Goal: Task Accomplishment & Management: Manage account settings

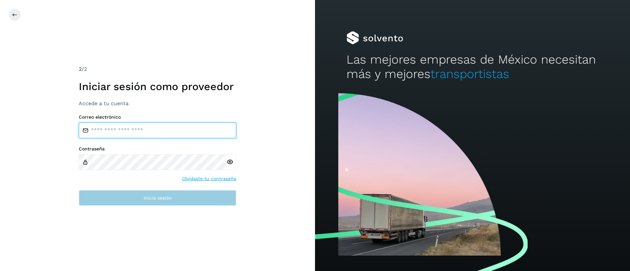
type input "**********"
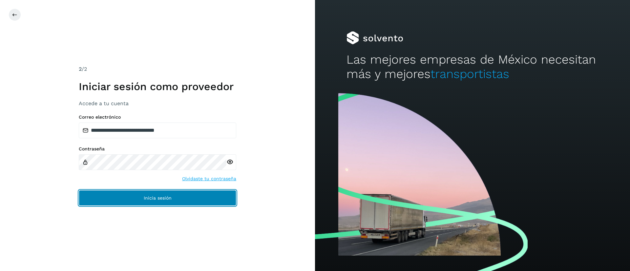
click at [129, 200] on button "Inicia sesión" at bounding box center [157, 198] width 157 height 16
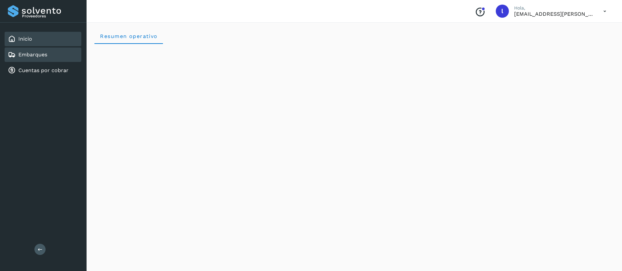
click at [25, 55] on link "Embarques" at bounding box center [32, 54] width 29 height 6
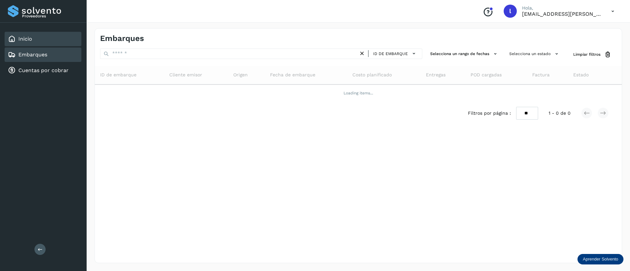
click at [34, 35] on div "Inicio" at bounding box center [43, 39] width 77 height 14
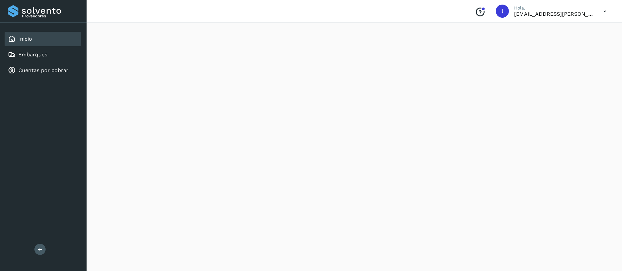
scroll to position [564, 0]
click at [604, 7] on icon at bounding box center [604, 11] width 13 height 13
click at [582, 29] on div "Cerrar sesión" at bounding box center [572, 29] width 78 height 12
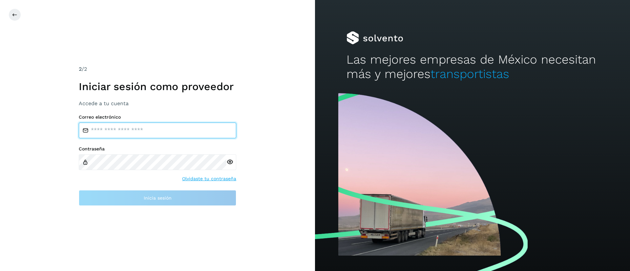
type input "**********"
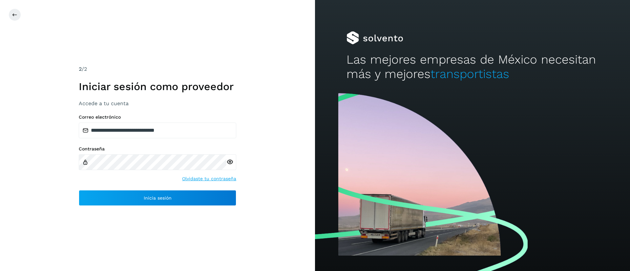
click at [266, 37] on div "**********" at bounding box center [157, 135] width 315 height 271
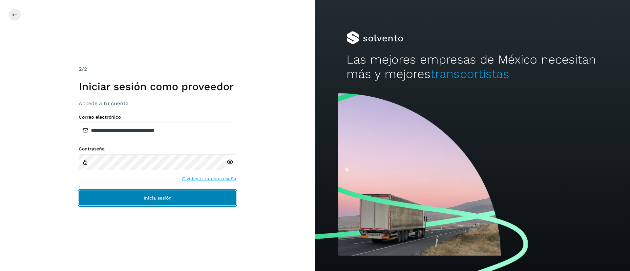
click at [150, 196] on span "Inicia sesión" at bounding box center [158, 198] width 28 height 5
click at [156, 201] on button "Inicia sesión" at bounding box center [157, 198] width 157 height 16
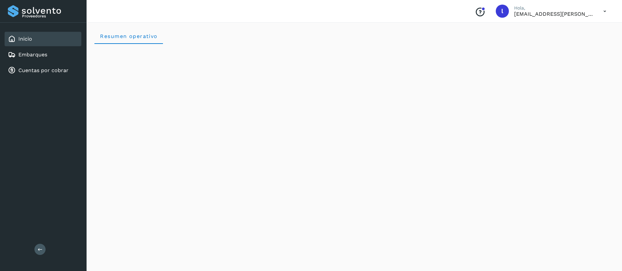
click at [220, 33] on div "Resumen operativo" at bounding box center [354, 36] width 520 height 16
click at [30, 53] on link "Embarques" at bounding box center [32, 54] width 29 height 6
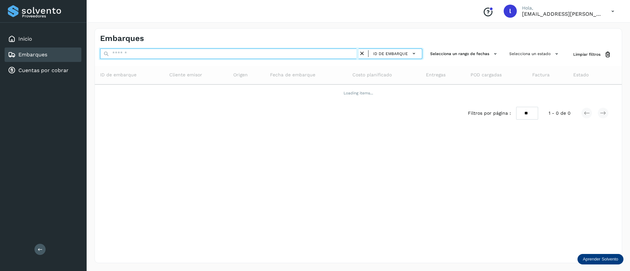
click at [216, 56] on input "text" at bounding box center [229, 54] width 258 height 10
click at [151, 58] on input "text" at bounding box center [229, 54] width 258 height 10
paste input "**********"
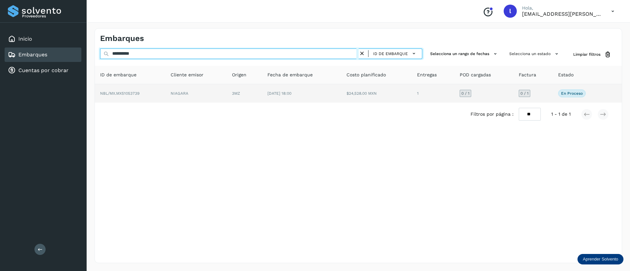
type input "**********"
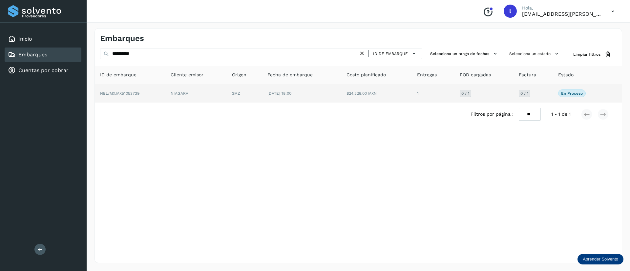
click at [341, 91] on td "[DATE] 18:00" at bounding box center [376, 93] width 71 height 18
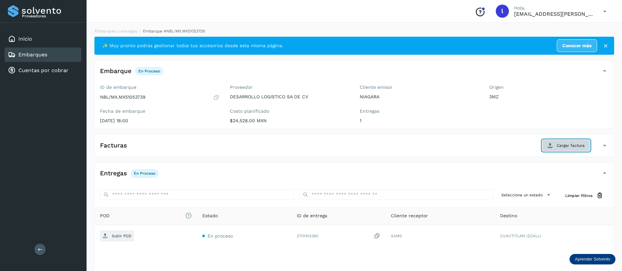
click at [559, 141] on button "Cargar factura" at bounding box center [566, 146] width 48 height 12
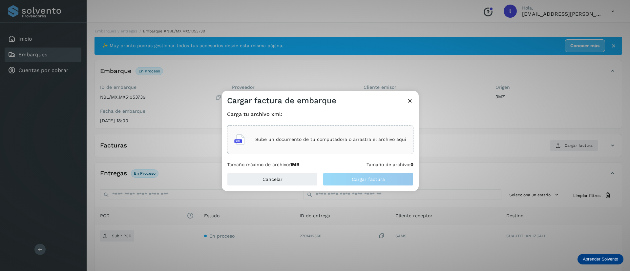
click at [309, 137] on p "Sube un documento de tu computadora o arrastra el archivo aquí" at bounding box center [330, 140] width 151 height 6
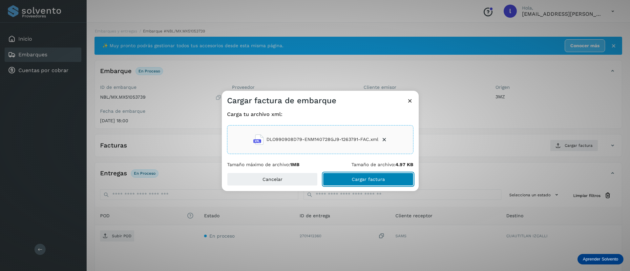
click at [354, 173] on button "Cargar factura" at bounding box center [368, 179] width 91 height 13
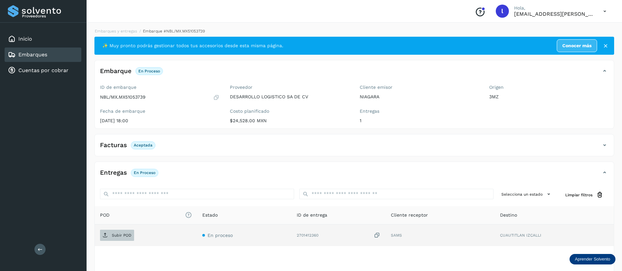
click at [116, 234] on p "Subir POD" at bounding box center [122, 235] width 20 height 5
click at [35, 55] on link "Embarques" at bounding box center [32, 54] width 29 height 6
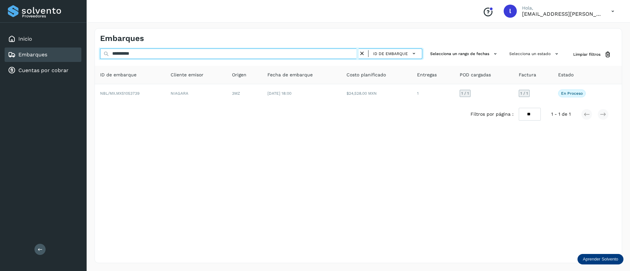
drag, startPoint x: 147, startPoint y: 55, endPoint x: 85, endPoint y: 55, distance: 61.7
click at [85, 55] on div "**********" at bounding box center [315, 135] width 630 height 271
paste input "*******"
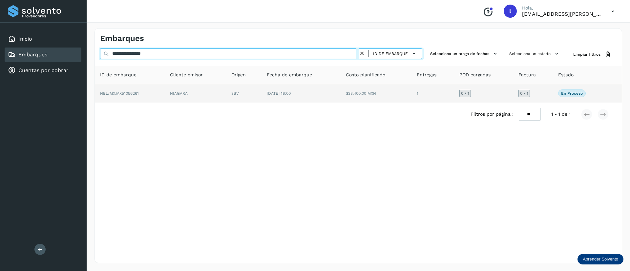
type input "**********"
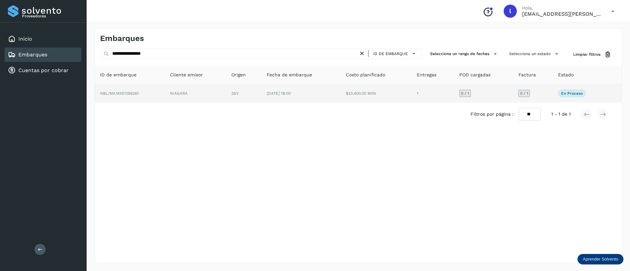
click at [411, 93] on td "$33,400.00 MXN" at bounding box center [432, 93] width 43 height 18
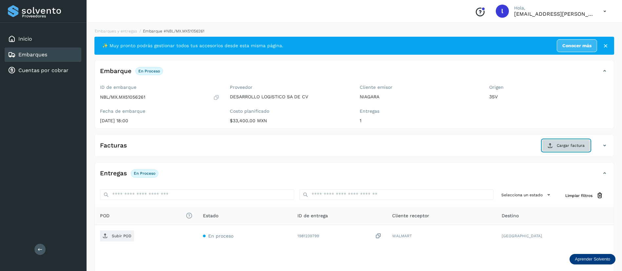
click at [569, 143] on span "Cargar factura" at bounding box center [571, 146] width 28 height 6
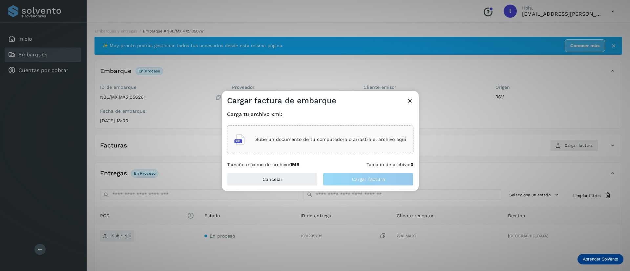
click at [291, 135] on div "Sube un documento de tu computadora o arrastra el archivo aquí" at bounding box center [320, 140] width 172 height 18
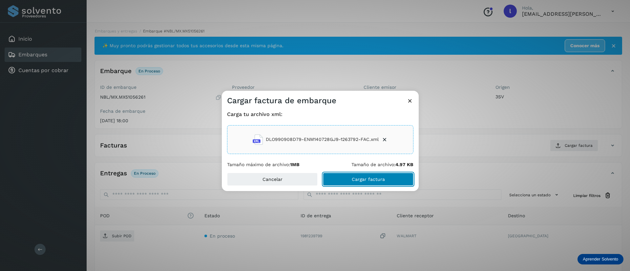
click at [355, 177] on span "Cargar factura" at bounding box center [368, 179] width 33 height 5
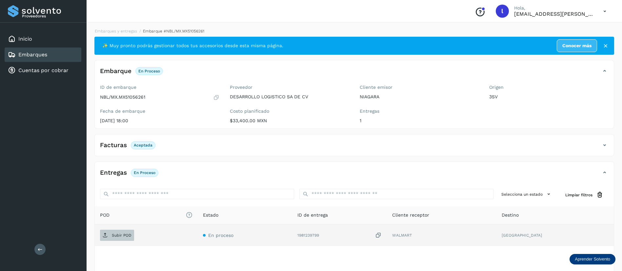
click at [113, 233] on p "Subir POD" at bounding box center [122, 235] width 20 height 5
click at [41, 52] on link "Embarques" at bounding box center [32, 54] width 29 height 6
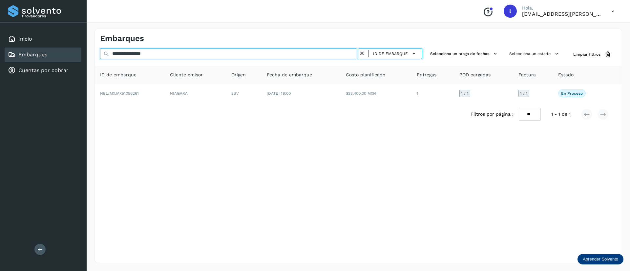
drag, startPoint x: 168, startPoint y: 57, endPoint x: 93, endPoint y: 57, distance: 75.1
click at [93, 57] on div "**********" at bounding box center [358, 145] width 543 height 251
paste input "text"
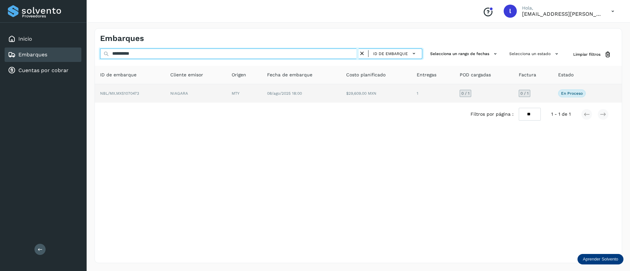
type input "**********"
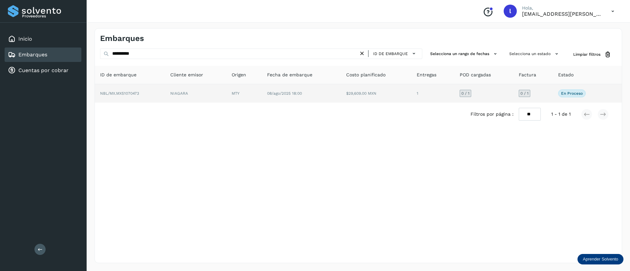
click at [411, 87] on td "$29,609.00 MXN" at bounding box center [432, 93] width 43 height 18
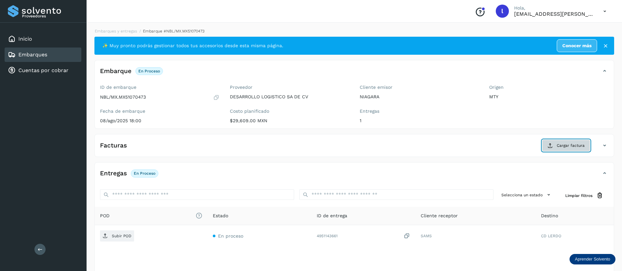
click at [555, 147] on button "Cargar factura" at bounding box center [566, 146] width 48 height 12
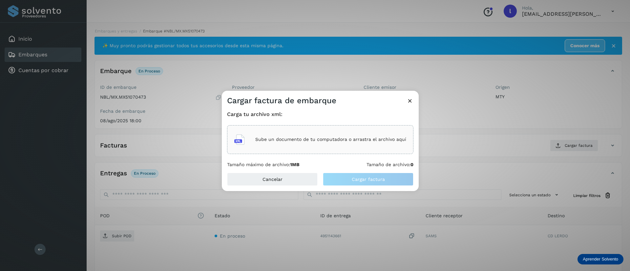
click at [299, 138] on p "Sube un documento de tu computadora o arrastra el archivo aquí" at bounding box center [330, 140] width 151 height 6
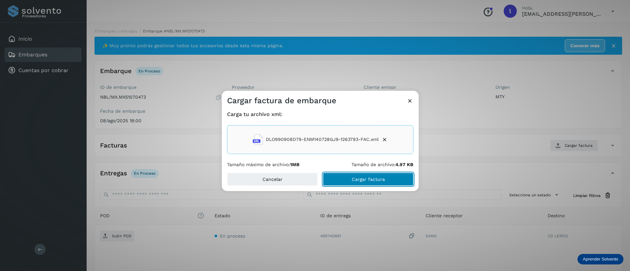
click at [360, 181] on span "Cargar factura" at bounding box center [368, 179] width 33 height 5
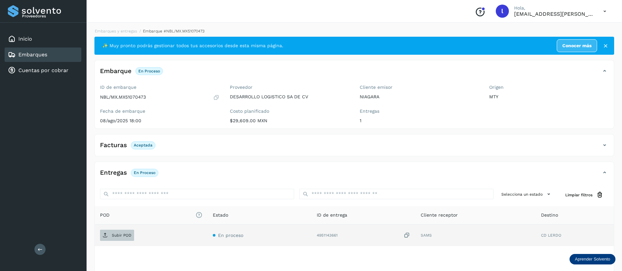
click at [112, 233] on span "Subir POD" at bounding box center [117, 235] width 34 height 10
click at [46, 52] on link "Embarques" at bounding box center [32, 54] width 29 height 6
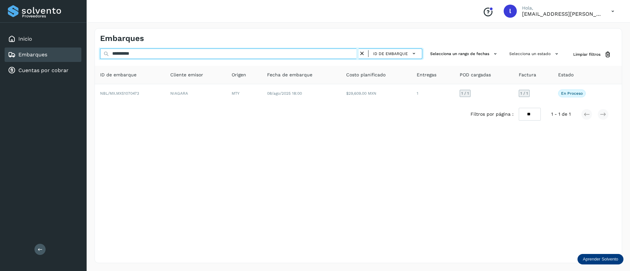
drag, startPoint x: 172, startPoint y: 56, endPoint x: 78, endPoint y: 52, distance: 94.2
click at [78, 52] on div "**********" at bounding box center [315, 135] width 630 height 271
paste input "text"
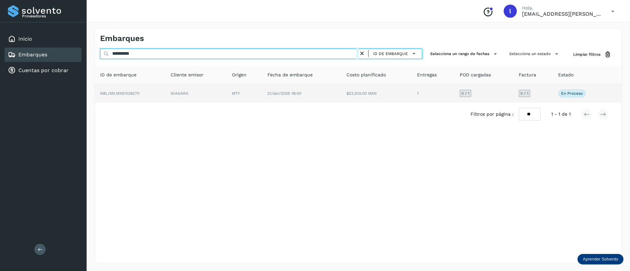
type input "**********"
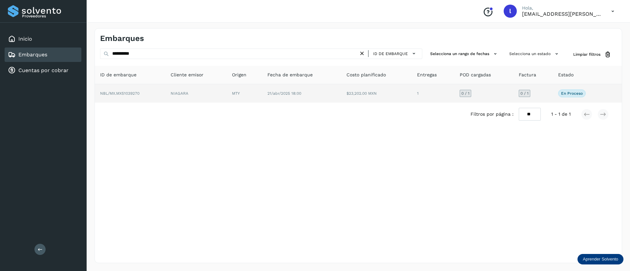
click at [341, 96] on td "21/abr/2025 18:00" at bounding box center [376, 93] width 71 height 18
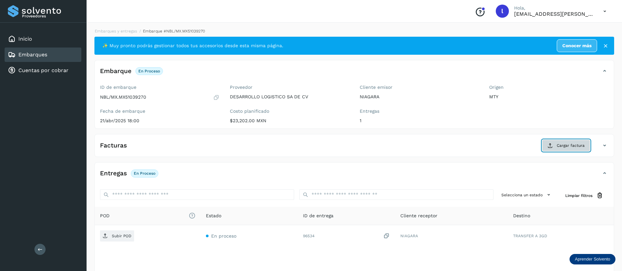
click at [552, 141] on button "Cargar factura" at bounding box center [566, 146] width 48 height 12
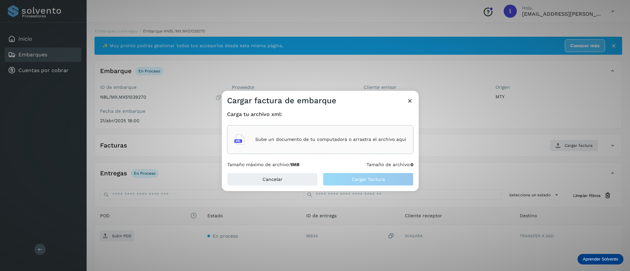
click at [335, 133] on div "Sube un documento de tu computadora o arrastra el archivo aquí" at bounding box center [320, 140] width 172 height 18
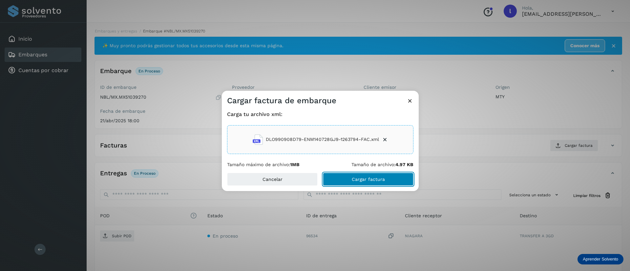
click at [358, 177] on span "Cargar factura" at bounding box center [368, 179] width 33 height 5
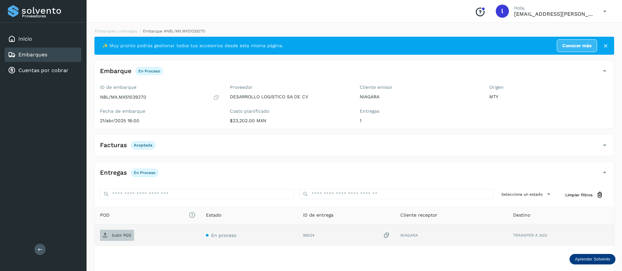
click at [123, 233] on p "Subir POD" at bounding box center [122, 235] width 20 height 5
click at [48, 56] on div "Embarques" at bounding box center [43, 55] width 77 height 14
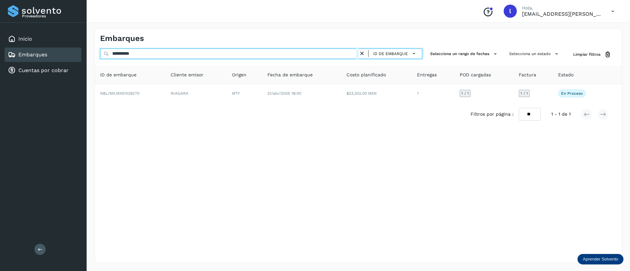
drag, startPoint x: 153, startPoint y: 54, endPoint x: 86, endPoint y: 53, distance: 67.6
click at [86, 53] on div "**********" at bounding box center [315, 135] width 630 height 271
paste input "text"
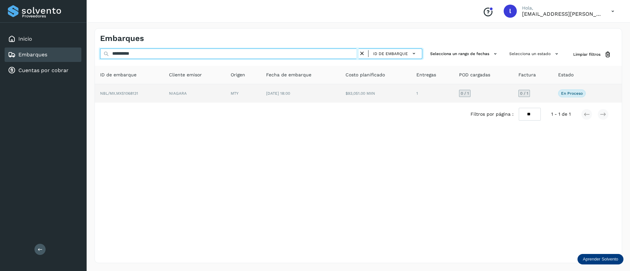
type input "**********"
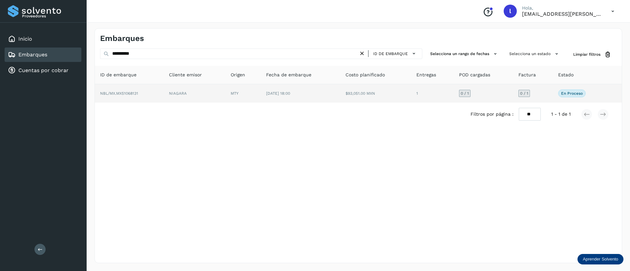
click at [411, 90] on td "$93,051.00 MXN" at bounding box center [432, 93] width 43 height 18
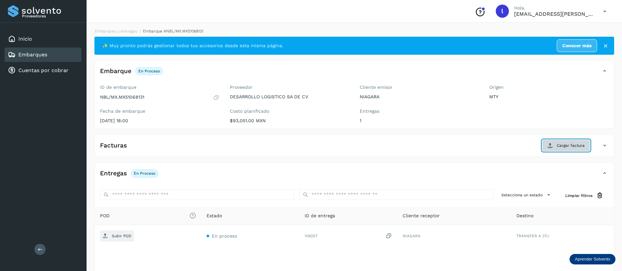
click at [558, 142] on button "Cargar factura" at bounding box center [566, 146] width 48 height 12
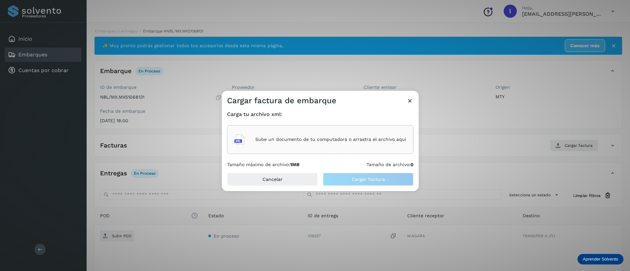
click at [252, 142] on div "Sube un documento de tu computadora o arrastra el archivo aquí" at bounding box center [320, 140] width 172 height 18
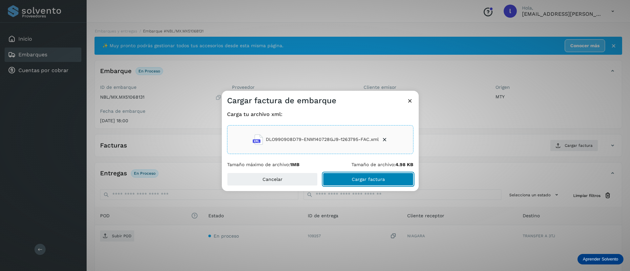
click at [357, 179] on span "Cargar factura" at bounding box center [368, 179] width 33 height 5
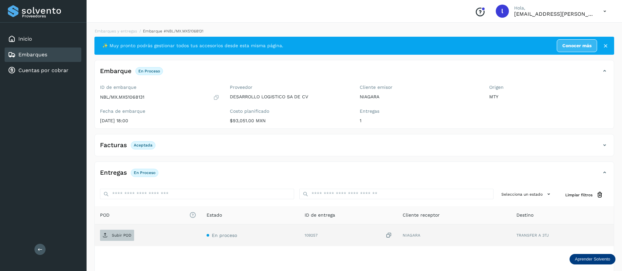
click at [122, 237] on p "Subir POD" at bounding box center [122, 235] width 20 height 5
click at [23, 57] on link "Embarques" at bounding box center [32, 54] width 29 height 6
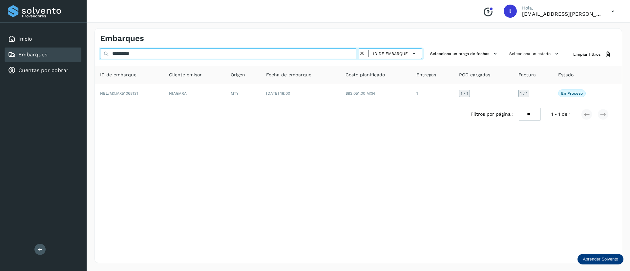
drag, startPoint x: 156, startPoint y: 54, endPoint x: 73, endPoint y: 57, distance: 83.4
click at [73, 57] on div "**********" at bounding box center [315, 135] width 630 height 271
paste input "text"
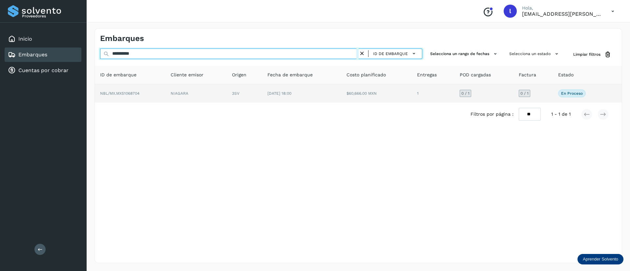
type input "**********"
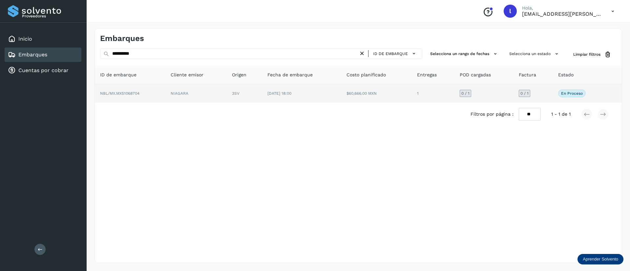
click at [341, 93] on td "[DATE] 18:00" at bounding box center [376, 93] width 71 height 18
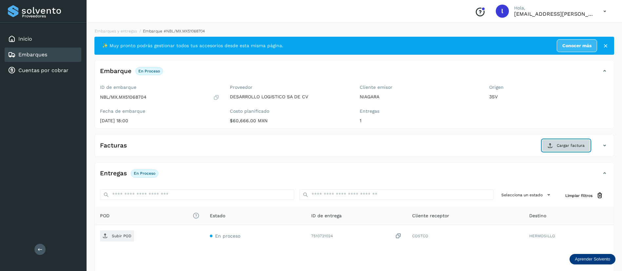
click at [558, 146] on span "Cargar factura" at bounding box center [571, 146] width 28 height 6
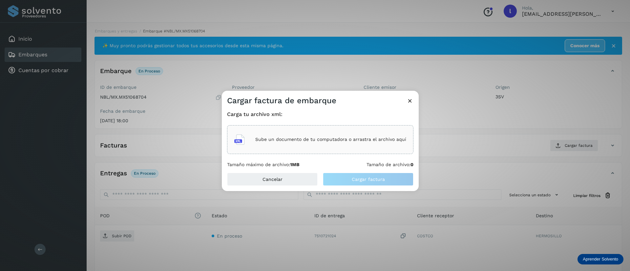
click at [345, 148] on div "Sube un documento de tu computadora o arrastra el archivo aquí" at bounding box center [320, 140] width 172 height 18
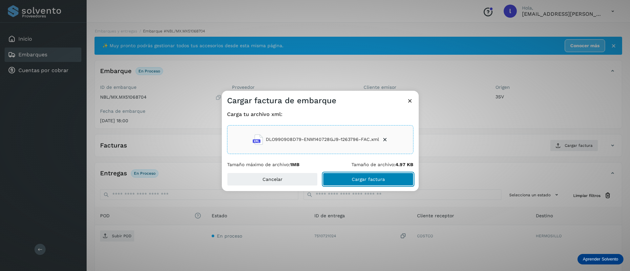
click at [357, 177] on span "Cargar factura" at bounding box center [368, 179] width 33 height 5
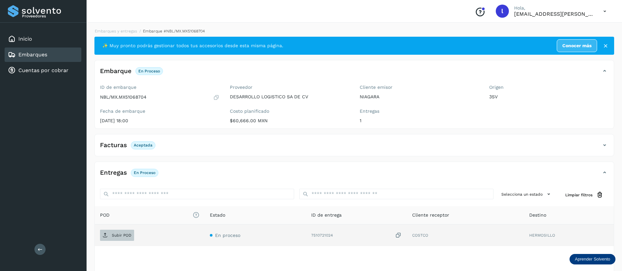
click at [115, 235] on p "Subir POD" at bounding box center [122, 235] width 20 height 5
click at [46, 57] on link "Embarques" at bounding box center [32, 54] width 29 height 6
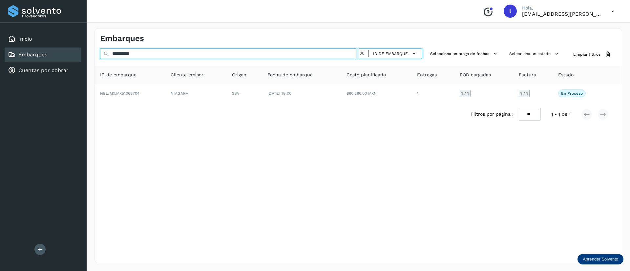
drag, startPoint x: 144, startPoint y: 56, endPoint x: 75, endPoint y: 61, distance: 69.4
click at [75, 61] on div "**********" at bounding box center [315, 135] width 630 height 271
paste input "text"
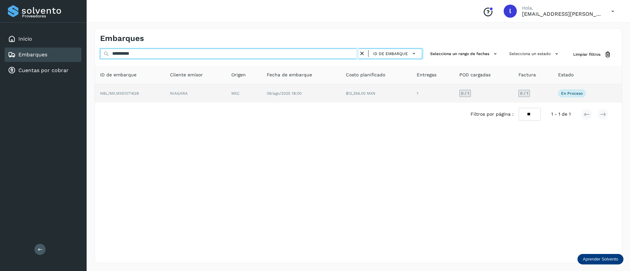
type input "**********"
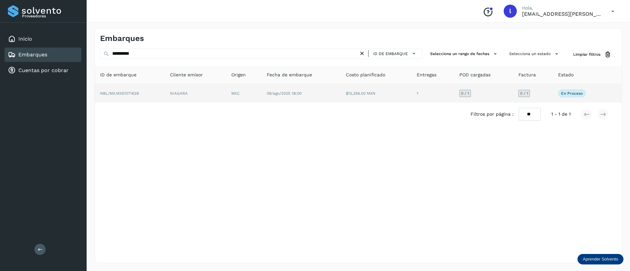
click at [340, 89] on td "09/ago/2025 18:00" at bounding box center [375, 93] width 71 height 18
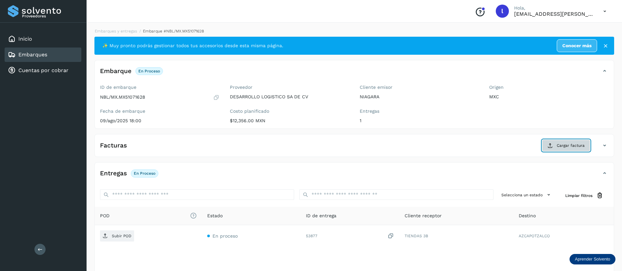
click at [561, 144] on span "Cargar factura" at bounding box center [571, 146] width 28 height 6
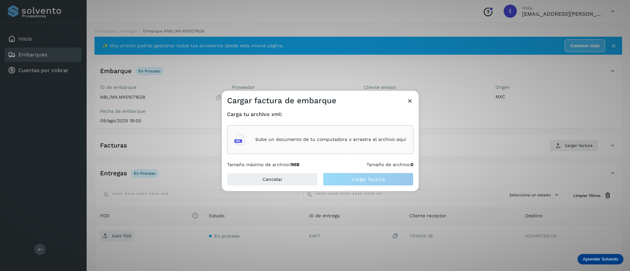
click at [295, 136] on div "Sube un documento de tu computadora o arrastra el archivo aquí" at bounding box center [320, 140] width 172 height 18
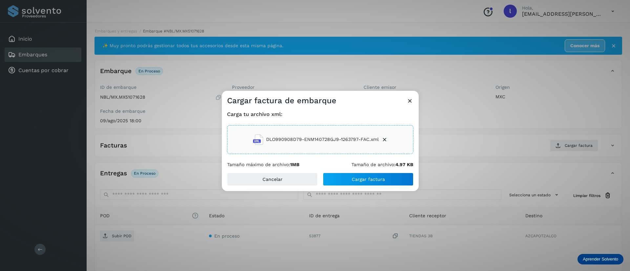
click at [352, 171] on div "Carga tu archivo xml: DLO990908D79-ENM140728GJ9-1263797-FAC.xml Tamaño máximo d…" at bounding box center [320, 139] width 197 height 67
click at [354, 181] on span "Cargar factura" at bounding box center [368, 179] width 33 height 5
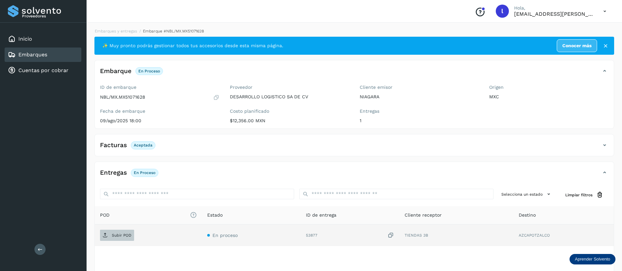
click at [112, 234] on p "Subir POD" at bounding box center [122, 235] width 20 height 5
click at [43, 55] on link "Embarques" at bounding box center [32, 54] width 29 height 6
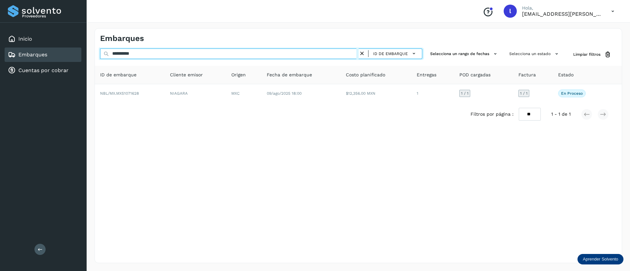
drag, startPoint x: 149, startPoint y: 51, endPoint x: 87, endPoint y: 50, distance: 61.7
click at [87, 50] on div "**********" at bounding box center [358, 145] width 543 height 251
paste input "text"
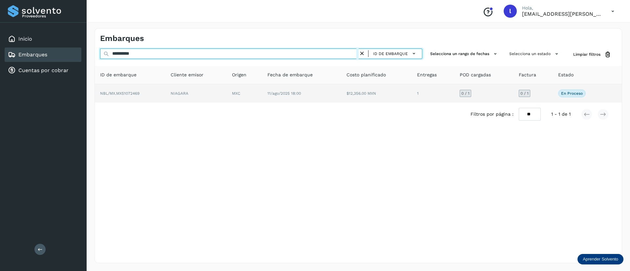
type input "**********"
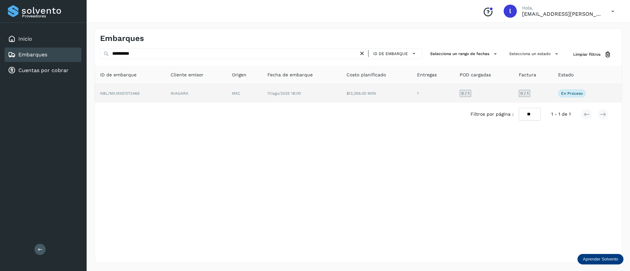
click at [412, 98] on td "$12,356.00 MXN" at bounding box center [433, 93] width 43 height 18
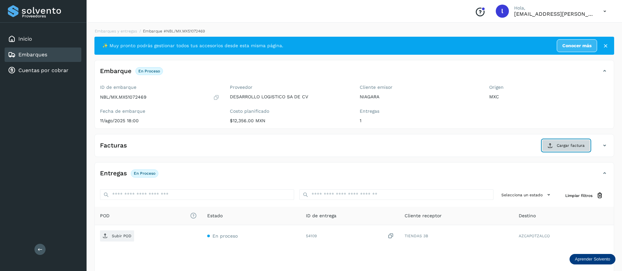
click at [543, 146] on button "Cargar factura" at bounding box center [566, 146] width 48 height 12
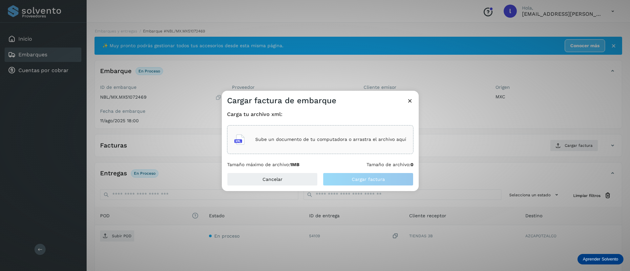
click at [336, 153] on div "Sube un documento de tu computadora o arrastra el archivo aquí" at bounding box center [320, 139] width 186 height 29
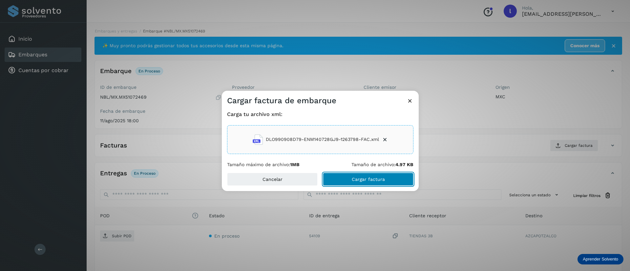
click at [358, 185] on button "Cargar factura" at bounding box center [368, 179] width 91 height 13
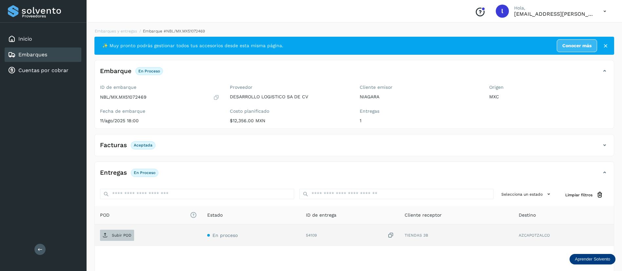
click at [120, 237] on p "Subir POD" at bounding box center [122, 235] width 20 height 5
click at [39, 50] on div "Embarques" at bounding box center [43, 55] width 77 height 14
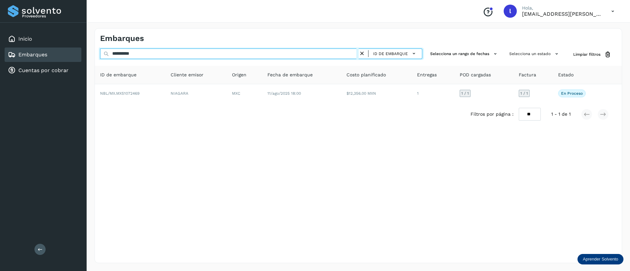
drag, startPoint x: 149, startPoint y: 56, endPoint x: 81, endPoint y: 55, distance: 67.9
click at [81, 55] on div "**********" at bounding box center [315, 135] width 630 height 271
paste input "text"
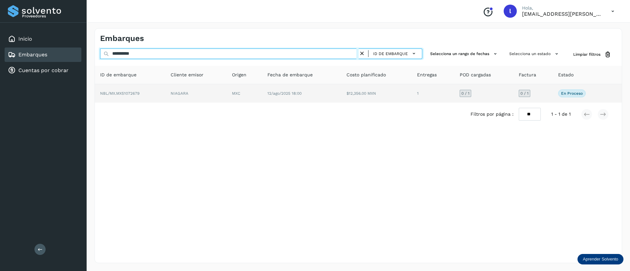
type input "**********"
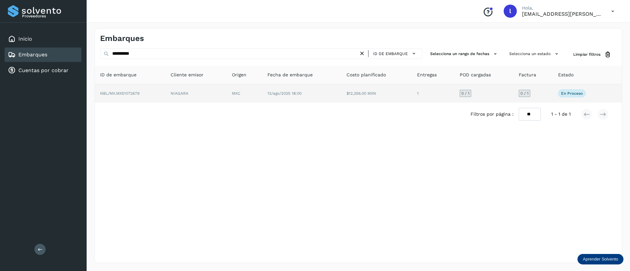
click at [341, 94] on td "12/ago/2025 18:00" at bounding box center [376, 93] width 71 height 18
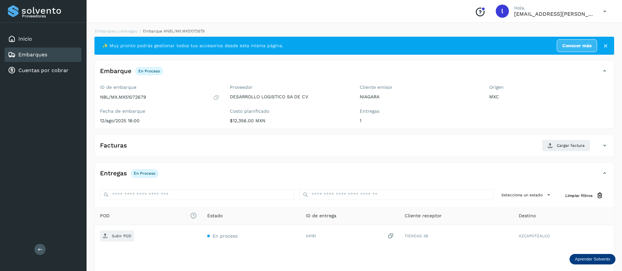
click at [572, 139] on div "Facturas Cargar factura Aún no has subido ninguna factura" at bounding box center [354, 145] width 520 height 23
click at [562, 143] on span "Cargar factura" at bounding box center [571, 146] width 28 height 6
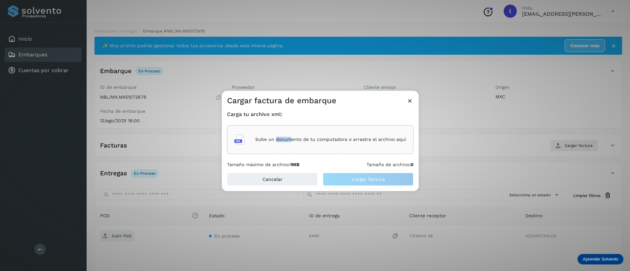
drag, startPoint x: 276, startPoint y: 125, endPoint x: 292, endPoint y: 137, distance: 19.8
click at [292, 137] on div "Sube un documento de tu computadora o arrastra el archivo aquí" at bounding box center [320, 139] width 186 height 29
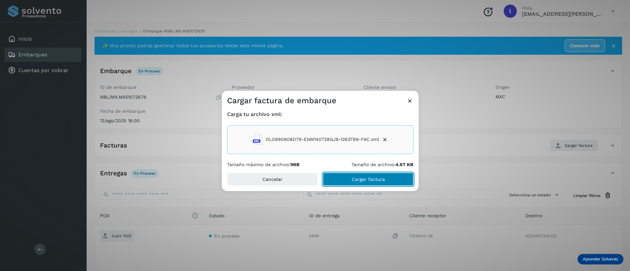
click at [350, 180] on button "Cargar factura" at bounding box center [368, 179] width 91 height 13
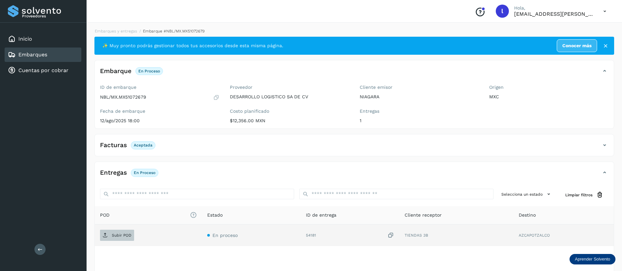
click at [112, 232] on span "Subir POD" at bounding box center [117, 235] width 34 height 10
click at [29, 52] on link "Embarques" at bounding box center [32, 54] width 29 height 6
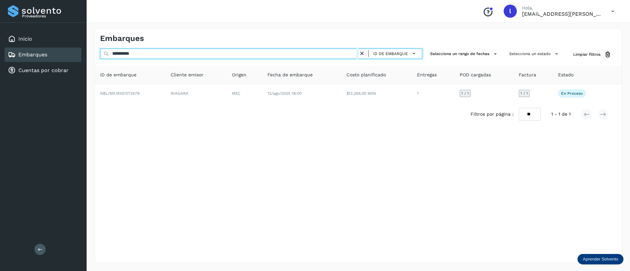
drag, startPoint x: 147, startPoint y: 56, endPoint x: 88, endPoint y: 55, distance: 59.7
click at [88, 55] on div "**********" at bounding box center [358, 145] width 543 height 251
paste input "text"
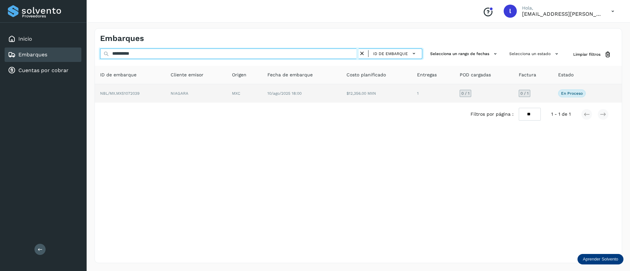
type input "**********"
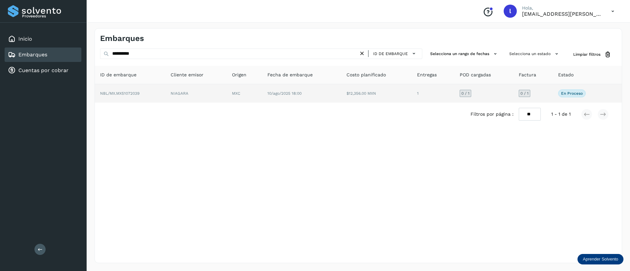
click at [412, 97] on td "$12,356.00 MXN" at bounding box center [433, 93] width 43 height 18
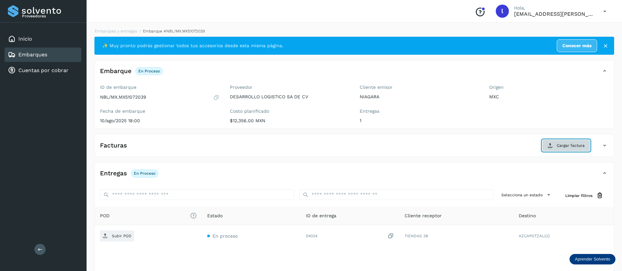
click at [573, 142] on button "Cargar factura" at bounding box center [566, 146] width 48 height 12
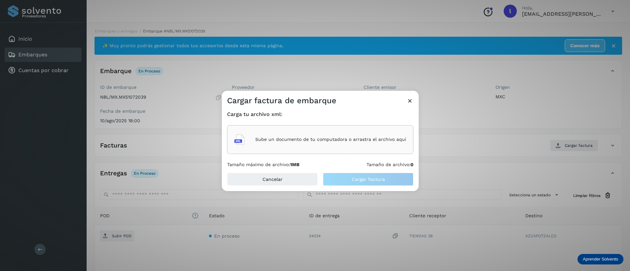
click at [297, 129] on div "Sube un documento de tu computadora o arrastra el archivo aquí" at bounding box center [320, 139] width 186 height 29
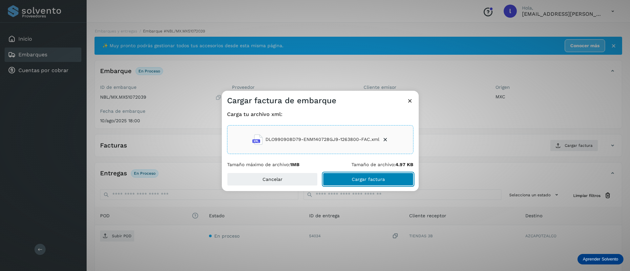
click at [357, 175] on button "Cargar factura" at bounding box center [368, 179] width 91 height 13
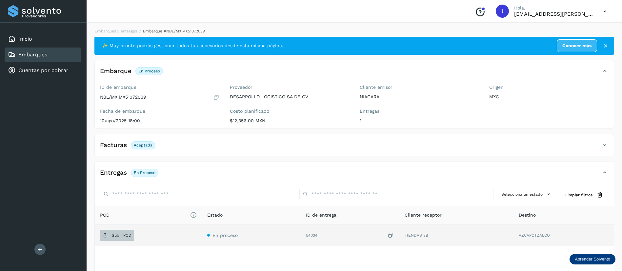
click at [118, 235] on p "Subir POD" at bounding box center [122, 235] width 20 height 5
click at [43, 48] on div "Embarques" at bounding box center [43, 55] width 77 height 14
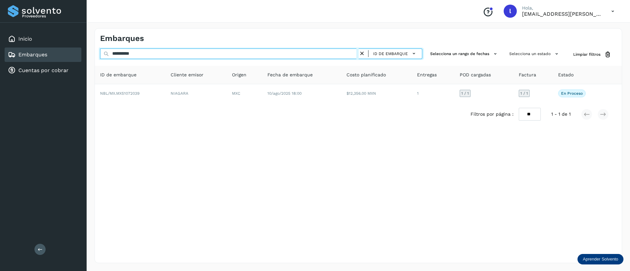
drag, startPoint x: 158, startPoint y: 53, endPoint x: 90, endPoint y: 53, distance: 67.6
click at [90, 53] on div "**********" at bounding box center [358, 145] width 543 height 251
paste input "text"
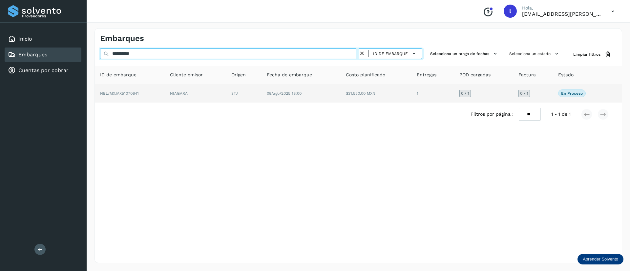
type input "**********"
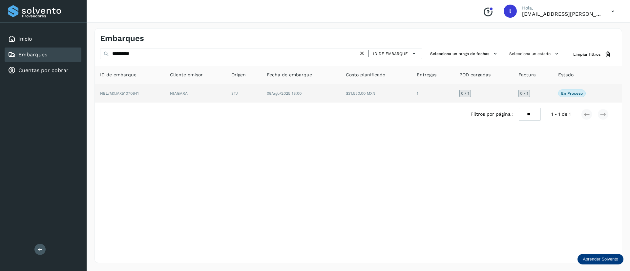
click at [411, 101] on td "$31,550.00 MXN" at bounding box center [432, 93] width 43 height 18
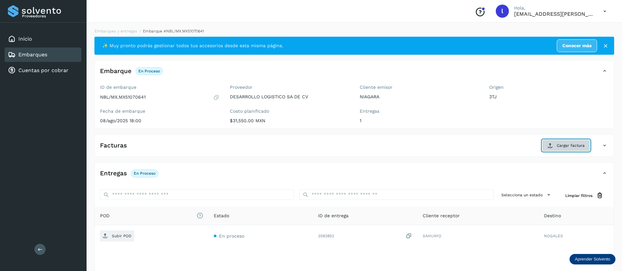
click at [584, 146] on span "Cargar factura" at bounding box center [571, 146] width 28 height 6
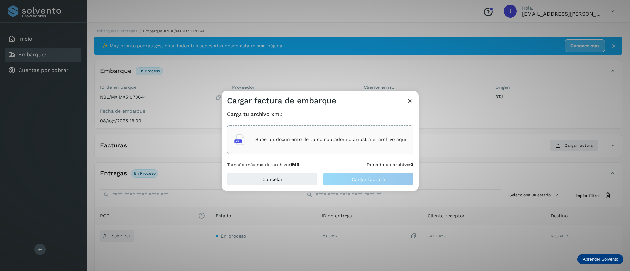
click at [258, 122] on div "Carga tu archivo xml: Sube un documento de tu computadora o arrastra el archivo…" at bounding box center [320, 139] width 186 height 56
click at [296, 138] on p "Sube un documento de tu computadora o arrastra el archivo aquí" at bounding box center [330, 140] width 151 height 6
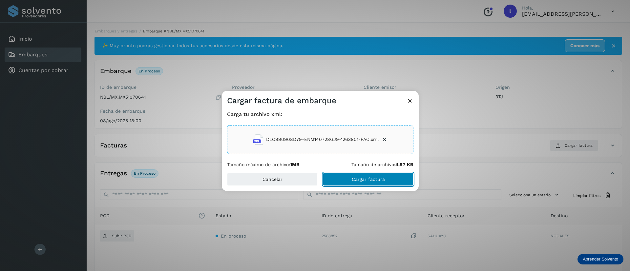
click at [355, 173] on button "Cargar factura" at bounding box center [368, 179] width 91 height 13
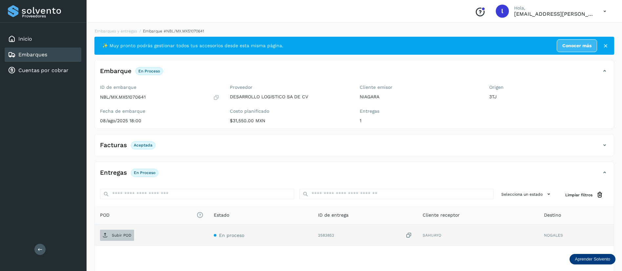
click at [117, 233] on p "Subir POD" at bounding box center [122, 235] width 20 height 5
click at [25, 55] on link "Embarques" at bounding box center [32, 54] width 29 height 6
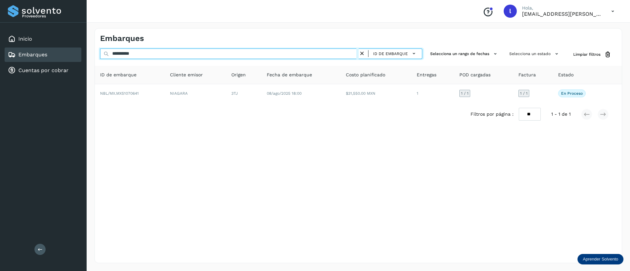
drag, startPoint x: 151, startPoint y: 58, endPoint x: 94, endPoint y: 60, distance: 56.8
click at [94, 60] on div "**********" at bounding box center [357, 145] width 527 height 235
paste input "text"
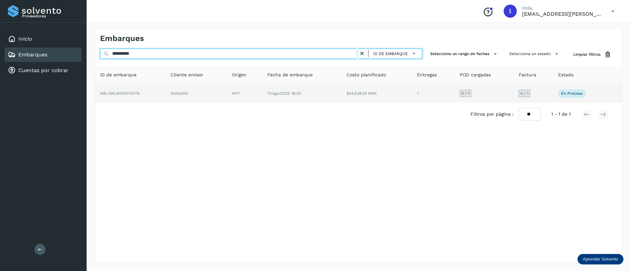
type input "**********"
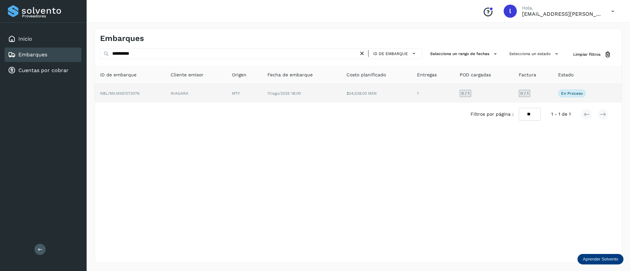
click at [412, 99] on td "$24,528.00 MXN" at bounding box center [433, 93] width 43 height 18
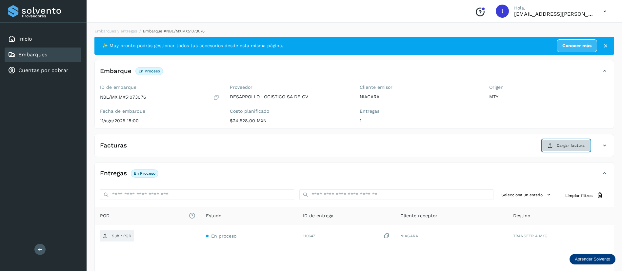
click at [551, 150] on button "Cargar factura" at bounding box center [566, 146] width 48 height 12
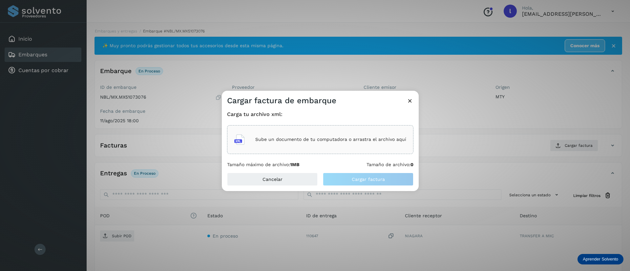
click at [258, 132] on div "Sube un documento de tu computadora o arrastra el archivo aquí" at bounding box center [320, 140] width 172 height 18
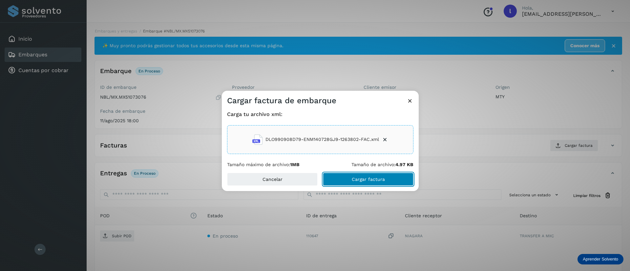
click at [342, 182] on button "Cargar factura" at bounding box center [368, 179] width 91 height 13
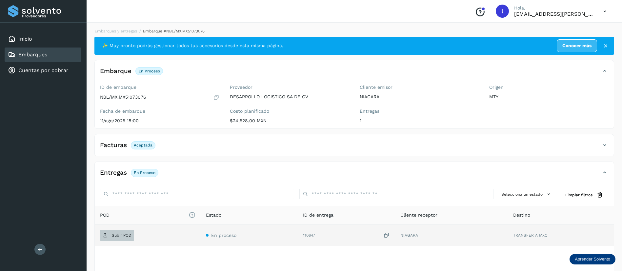
click at [121, 237] on p "Subir POD" at bounding box center [122, 235] width 20 height 5
click at [43, 54] on link "Embarques" at bounding box center [32, 54] width 29 height 6
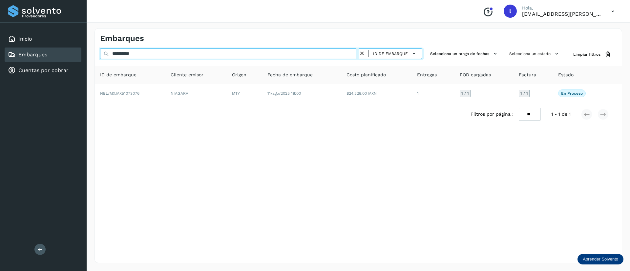
drag, startPoint x: 159, startPoint y: 55, endPoint x: 83, endPoint y: 52, distance: 76.5
click at [83, 52] on div "**********" at bounding box center [315, 135] width 630 height 271
paste input "text"
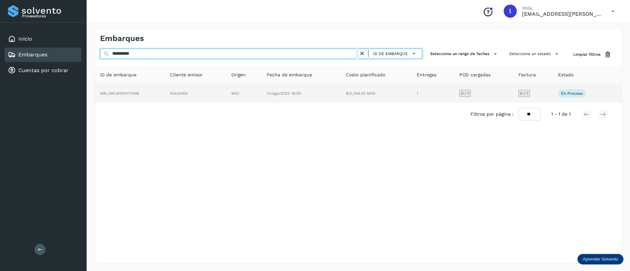
type input "**********"
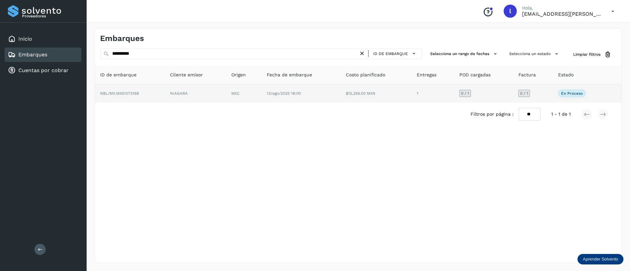
click at [411, 94] on td "$12,356.00 MXN" at bounding box center [432, 93] width 43 height 18
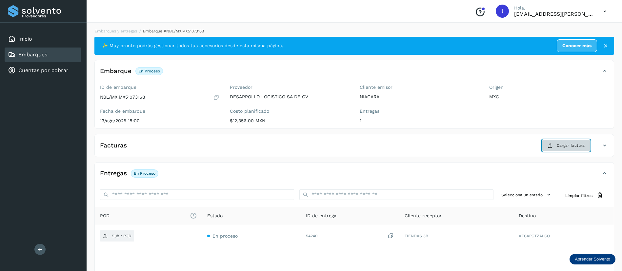
click at [556, 146] on button "Cargar factura" at bounding box center [566, 146] width 48 height 12
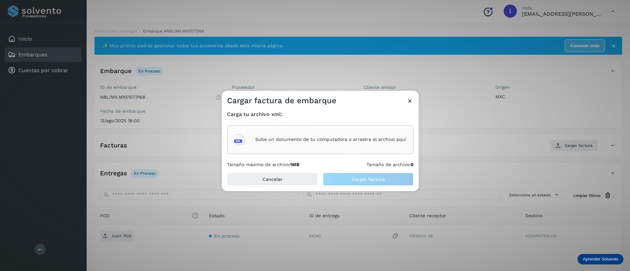
click at [294, 130] on div "Sube un documento de tu computadora o arrastra el archivo aquí" at bounding box center [320, 139] width 186 height 29
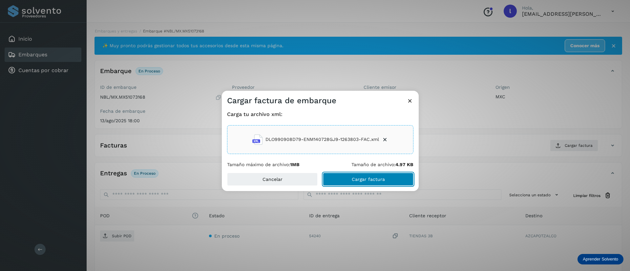
click at [352, 175] on button "Cargar factura" at bounding box center [368, 179] width 91 height 13
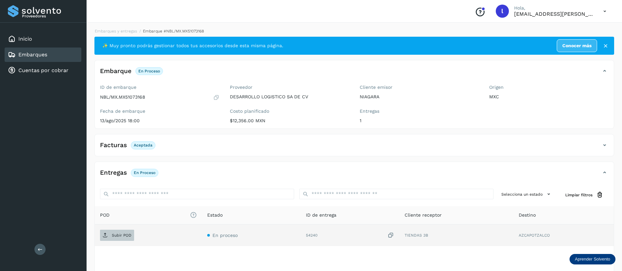
click at [112, 236] on p "Subir POD" at bounding box center [122, 235] width 20 height 5
click at [36, 55] on link "Embarques" at bounding box center [32, 54] width 29 height 6
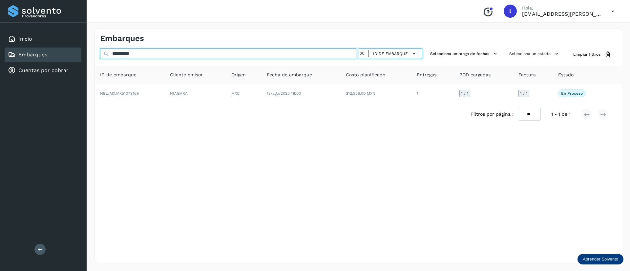
drag, startPoint x: 147, startPoint y: 56, endPoint x: 80, endPoint y: 51, distance: 67.7
click at [80, 51] on div "**********" at bounding box center [315, 135] width 630 height 271
paste input "text"
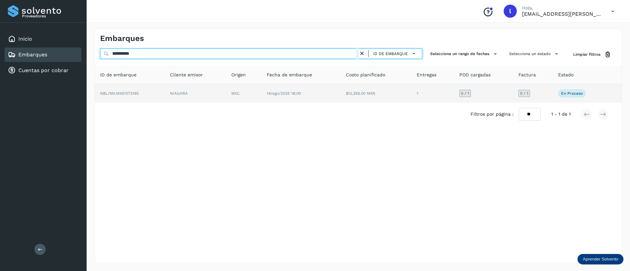
type input "**********"
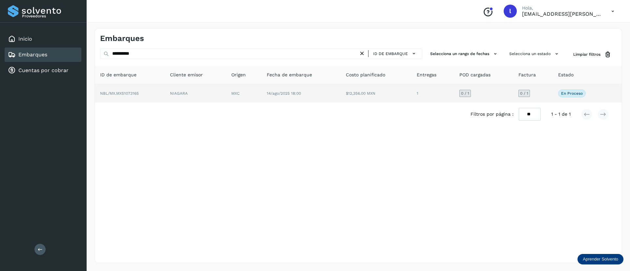
click at [226, 95] on td "NIAGARA" at bounding box center [243, 93] width 35 height 18
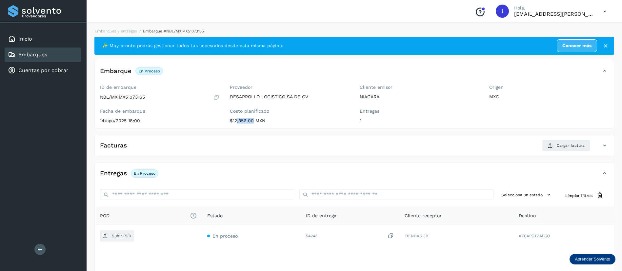
drag, startPoint x: 234, startPoint y: 122, endPoint x: 250, endPoint y: 122, distance: 16.1
click at [250, 122] on p "$12,356.00 MXN" at bounding box center [289, 121] width 119 height 6
click at [233, 120] on p "$12,356.00 MXN" at bounding box center [289, 121] width 119 height 6
drag, startPoint x: 233, startPoint y: 120, endPoint x: 255, endPoint y: 120, distance: 22.0
click at [255, 120] on p "$12,356.00 MXN" at bounding box center [289, 121] width 119 height 6
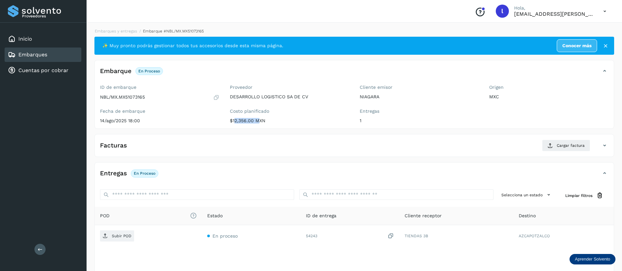
copy p "12,356.00"
click at [32, 54] on link "Embarques" at bounding box center [32, 54] width 29 height 6
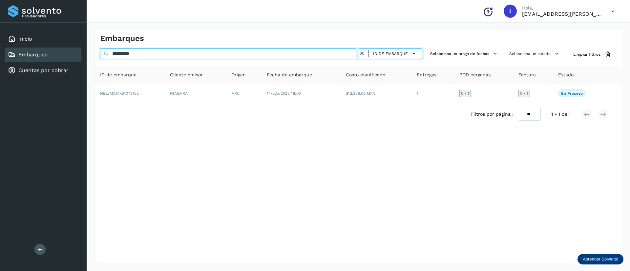
drag, startPoint x: 160, startPoint y: 49, endPoint x: 105, endPoint y: 49, distance: 55.4
click at [105, 49] on input "**********" at bounding box center [229, 54] width 258 height 10
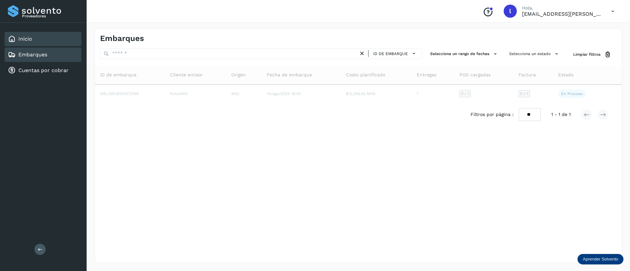
click at [31, 34] on div "Inicio" at bounding box center [43, 39] width 77 height 14
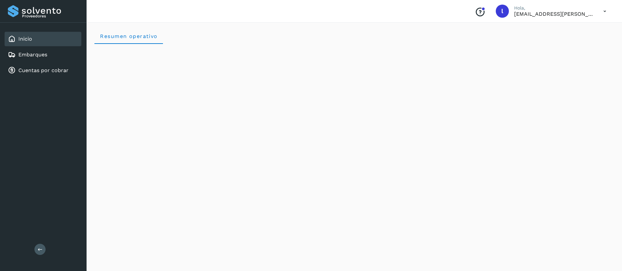
click at [429, 31] on div "Resumen operativo" at bounding box center [354, 36] width 520 height 16
click at [299, 31] on div "Resumen operativo" at bounding box center [354, 36] width 520 height 16
click at [17, 36] on div "Inicio" at bounding box center [20, 39] width 24 height 8
click at [204, 17] on div "Conoce nuestros beneficios [PERSON_NAME], [EMAIL_ADDRESS][PERSON_NAME][DOMAIN_N…" at bounding box center [355, 11] width 536 height 23
click at [48, 40] on div "Inicio" at bounding box center [43, 39] width 77 height 14
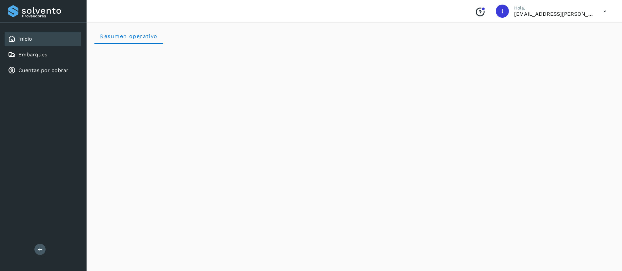
click at [564, 17] on div "Conoce nuestros beneficios [PERSON_NAME], [EMAIL_ADDRESS][PERSON_NAME][DOMAIN_N…" at bounding box center [541, 11] width 142 height 15
click at [606, 12] on icon at bounding box center [604, 11] width 13 height 13
click at [558, 24] on div "Cerrar sesión" at bounding box center [572, 29] width 78 height 12
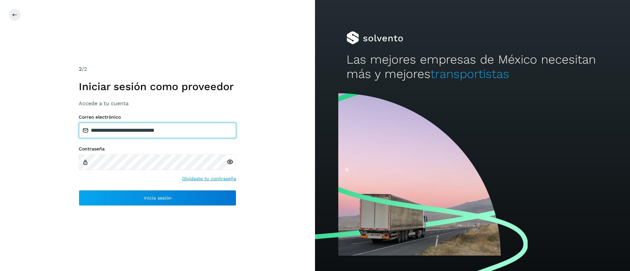
drag, startPoint x: 190, startPoint y: 133, endPoint x: 46, endPoint y: 131, distance: 144.0
click at [46, 131] on div "**********" at bounding box center [157, 135] width 315 height 271
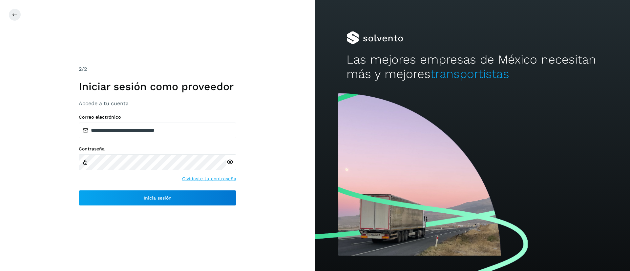
click at [231, 163] on icon at bounding box center [229, 162] width 7 height 7
click at [188, 37] on div "**********" at bounding box center [157, 135] width 315 height 271
click at [260, 55] on div "**********" at bounding box center [157, 135] width 315 height 271
drag, startPoint x: 151, startPoint y: 88, endPoint x: 228, endPoint y: 90, distance: 77.4
click at [228, 90] on h1 "Iniciar sesión como proveedor" at bounding box center [157, 86] width 157 height 12
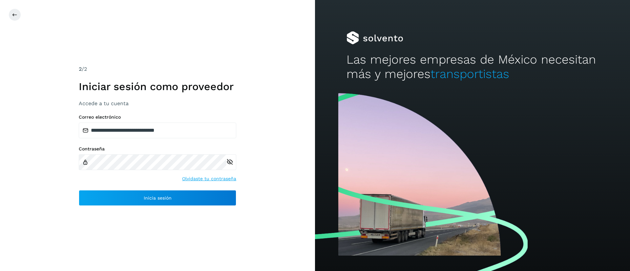
click at [252, 86] on div "**********" at bounding box center [157, 135] width 315 height 271
click at [228, 163] on icon at bounding box center [229, 162] width 7 height 7
click at [257, 123] on div "**********" at bounding box center [157, 135] width 315 height 271
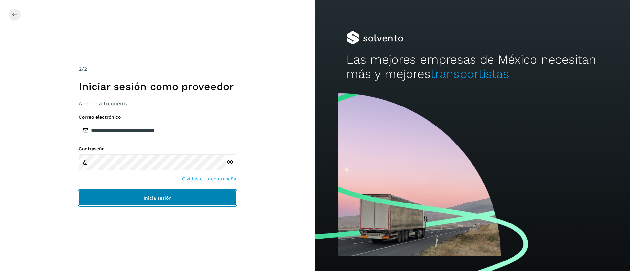
click at [147, 201] on button "Inicia sesión" at bounding box center [157, 198] width 157 height 16
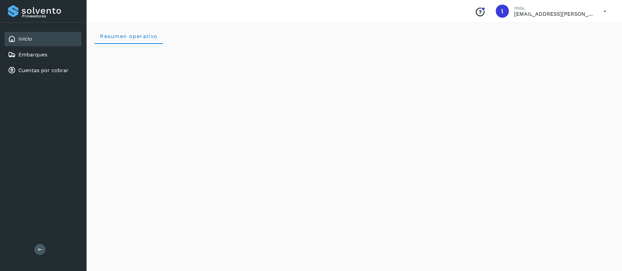
click at [43, 40] on div "Inicio" at bounding box center [43, 39] width 77 height 14
click at [28, 54] on link "Embarques" at bounding box center [32, 54] width 29 height 6
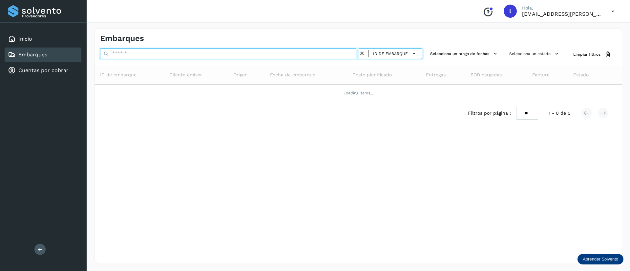
click at [121, 54] on input "text" at bounding box center [229, 54] width 258 height 10
click at [127, 54] on input "text" at bounding box center [229, 54] width 258 height 10
paste input "**********"
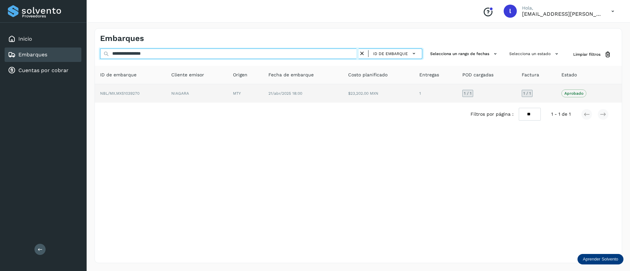
type input "**********"
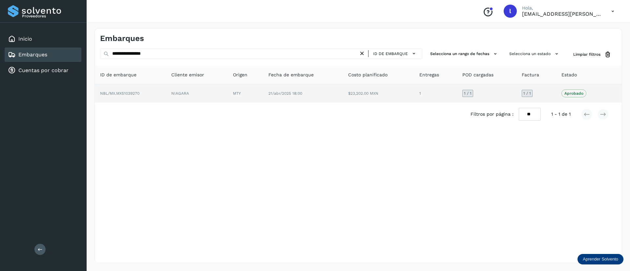
click at [343, 93] on td "21/abr/2025 18:00" at bounding box center [378, 93] width 71 height 18
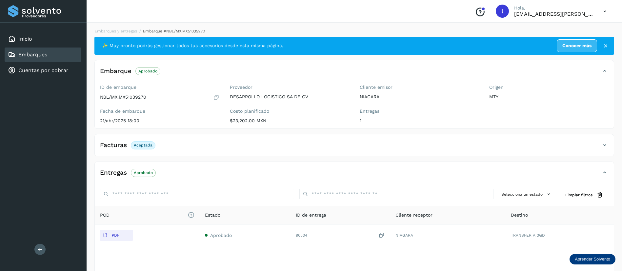
click at [40, 57] on link "Embarques" at bounding box center [32, 54] width 29 height 6
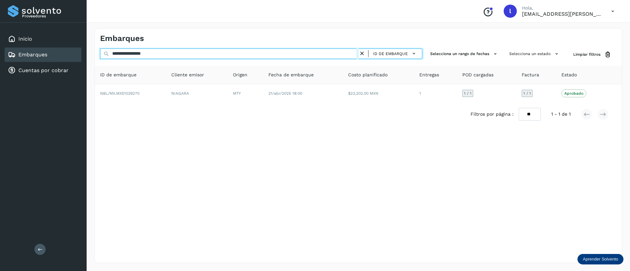
drag, startPoint x: 162, startPoint y: 59, endPoint x: 67, endPoint y: 47, distance: 95.6
click at [67, 47] on div "**********" at bounding box center [315, 135] width 630 height 271
drag, startPoint x: 167, startPoint y: 52, endPoint x: 76, endPoint y: 54, distance: 91.5
click at [76, 54] on div "**********" at bounding box center [315, 135] width 630 height 271
paste input "text"
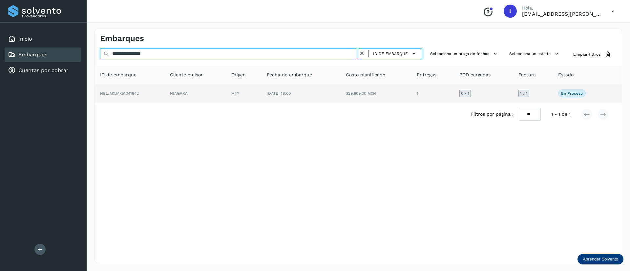
type input "**********"
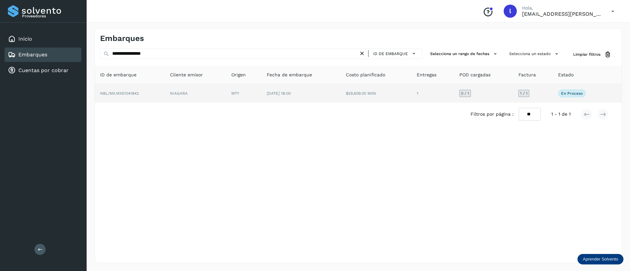
click at [411, 95] on td "$29,609.00 MXN" at bounding box center [432, 93] width 43 height 18
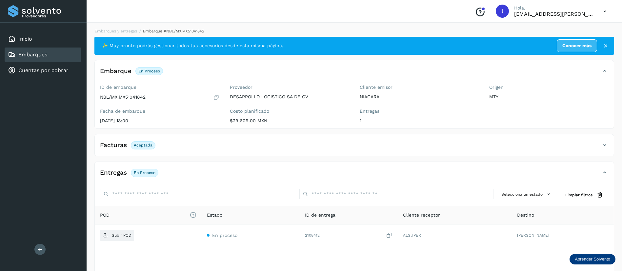
click at [248, 148] on div "Facturas Aceptada" at bounding box center [348, 145] width 506 height 11
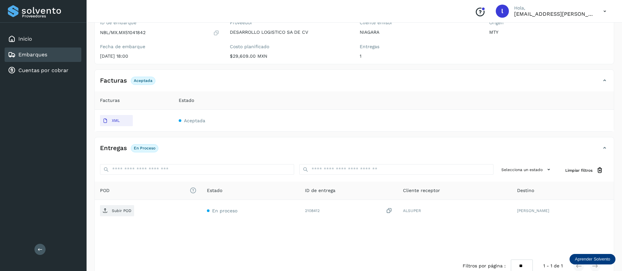
scroll to position [79, 0]
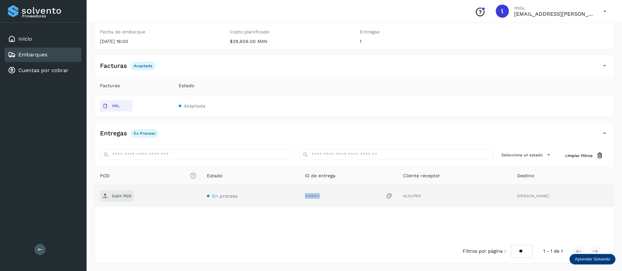
drag, startPoint x: 321, startPoint y: 196, endPoint x: 305, endPoint y: 198, distance: 15.9
click at [398, 198] on td "2108412" at bounding box center [455, 196] width 114 height 22
copy div "2108412"
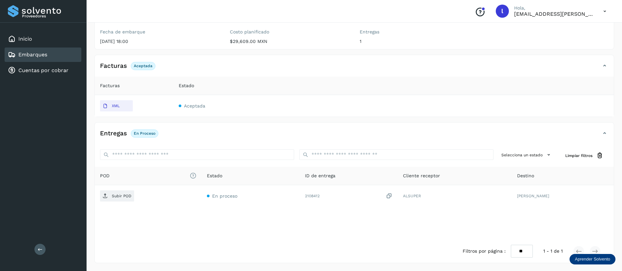
click at [175, 5] on div "Conoce nuestros beneficios [PERSON_NAME], [EMAIL_ADDRESS][PERSON_NAME][DOMAIN_N…" at bounding box center [355, 11] width 536 height 23
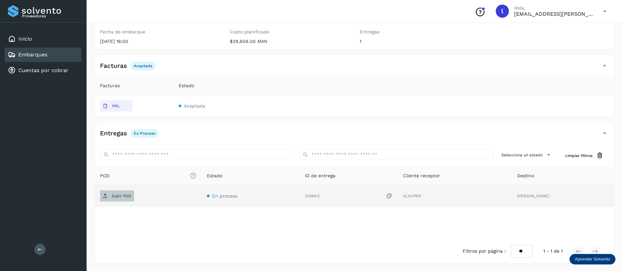
click at [120, 195] on p "Subir POD" at bounding box center [122, 196] width 20 height 5
click at [34, 56] on link "Embarques" at bounding box center [32, 54] width 29 height 6
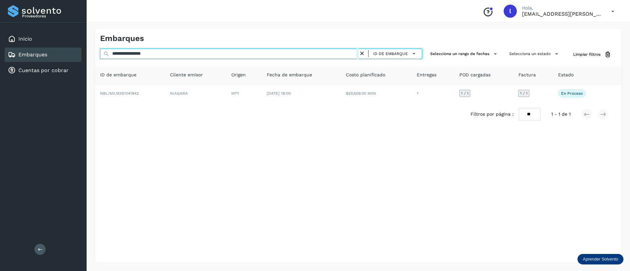
drag, startPoint x: 172, startPoint y: 55, endPoint x: 74, endPoint y: 53, distance: 98.1
click at [74, 53] on div "**********" at bounding box center [315, 135] width 630 height 271
paste input "text"
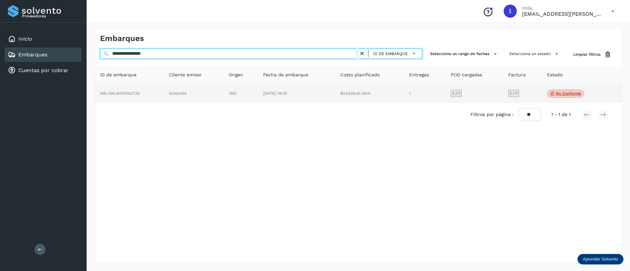
type input "**********"
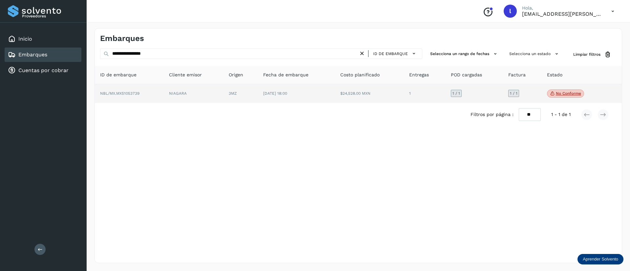
click at [335, 96] on td "[DATE] 18:00" at bounding box center [369, 93] width 69 height 19
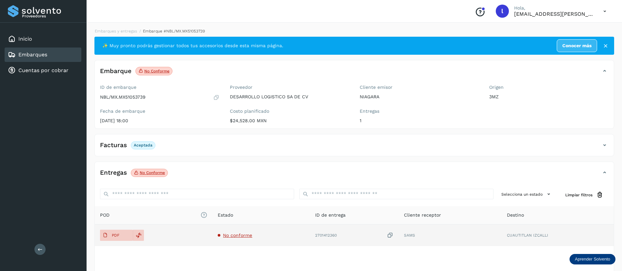
click at [310, 232] on td "No conforme" at bounding box center [354, 236] width 89 height 22
click at [239, 236] on span "No conforme" at bounding box center [237, 235] width 29 height 5
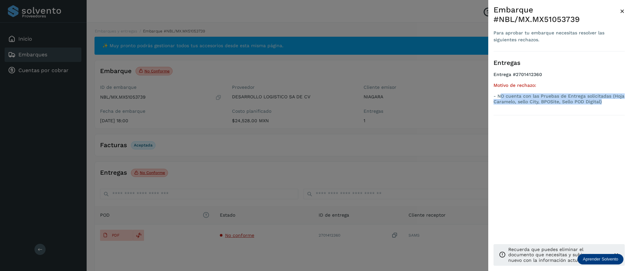
drag, startPoint x: 500, startPoint y: 95, endPoint x: 607, endPoint y: 104, distance: 107.6
click at [607, 104] on p "- NO cuenta con las Pruebas de Entrega solicitadas (Hoja Caramelo, sello City, …" at bounding box center [558, 98] width 131 height 11
click at [603, 100] on p "- NO cuenta con las Pruebas de Entrega solicitadas (Hoja Caramelo, sello City, …" at bounding box center [558, 98] width 131 height 11
drag, startPoint x: 603, startPoint y: 100, endPoint x: 497, endPoint y: 99, distance: 105.9
click at [497, 99] on p "- NO cuenta con las Pruebas de Entrega solicitadas (Hoja Caramelo, sello City, …" at bounding box center [558, 98] width 131 height 11
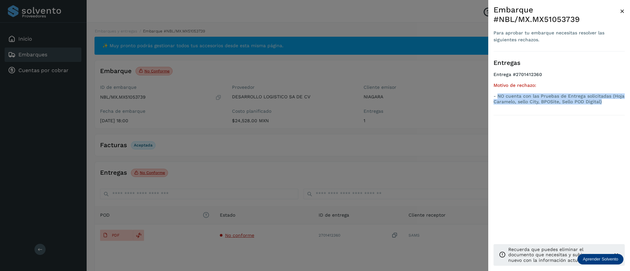
drag, startPoint x: 497, startPoint y: 97, endPoint x: 604, endPoint y: 103, distance: 107.1
click at [604, 103] on p "- NO cuenta con las Pruebas de Entrega solicitadas (Hoja Caramelo, sello City, …" at bounding box center [558, 98] width 131 height 11
copy p "NO cuenta con las Pruebas de Entrega solicitadas (Hoja Caramelo, sello City, BP…"
click at [621, 7] on span "×" at bounding box center [622, 11] width 5 height 9
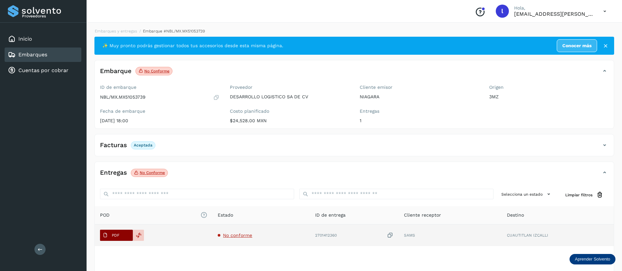
click at [113, 233] on p "PDF" at bounding box center [116, 235] width 8 height 5
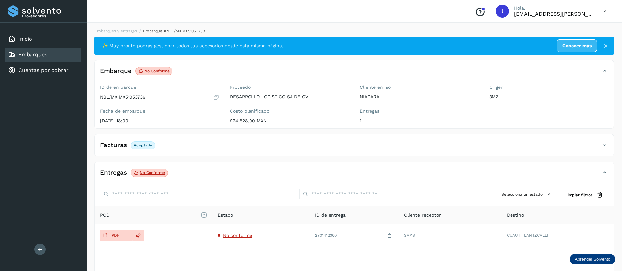
click at [30, 52] on link "Embarques" at bounding box center [32, 54] width 29 height 6
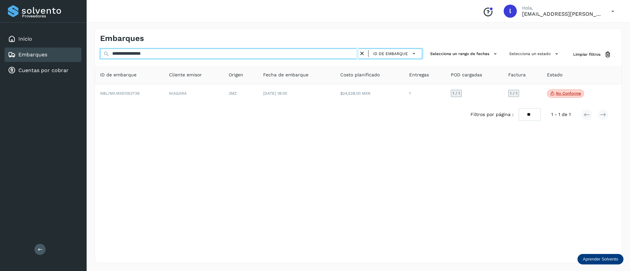
drag, startPoint x: 195, startPoint y: 55, endPoint x: 68, endPoint y: 53, distance: 127.9
click at [68, 53] on div "**********" at bounding box center [315, 135] width 630 height 271
paste input "text"
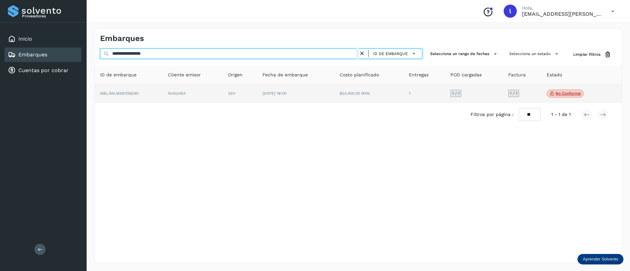
type input "**********"
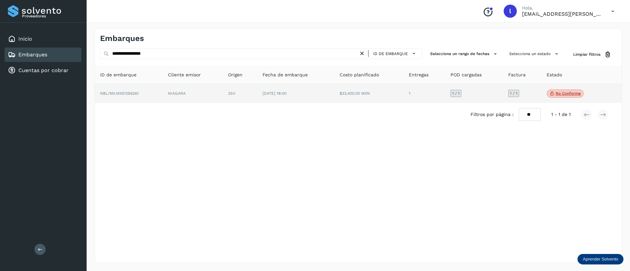
click at [334, 100] on td "[DATE] 18:00" at bounding box center [368, 93] width 69 height 19
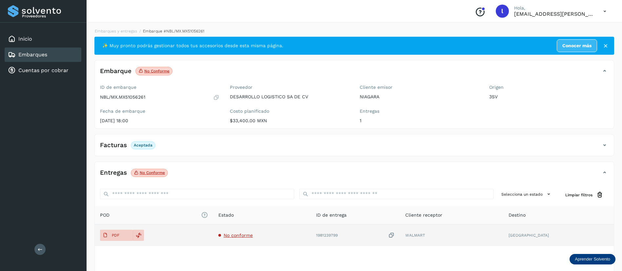
click at [311, 232] on td "No conforme" at bounding box center [355, 236] width 89 height 22
click at [251, 237] on span "No conforme" at bounding box center [238, 235] width 29 height 5
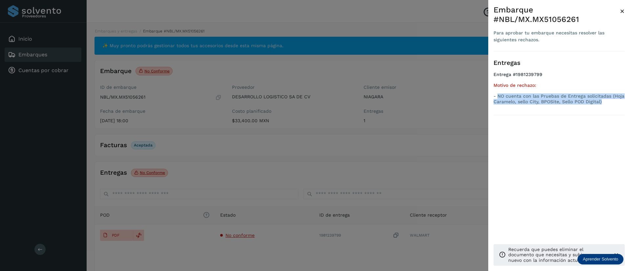
drag, startPoint x: 498, startPoint y: 95, endPoint x: 607, endPoint y: 103, distance: 109.8
click at [607, 103] on p "- NO cuenta con las Pruebas de Entrega solicitadas (Hoja Caramelo, sello City, …" at bounding box center [558, 98] width 131 height 11
copy p "NO cuenta con las Pruebas de Entrega solicitadas (Hoja Caramelo, sello City, BP…"
click at [621, 12] on span "×" at bounding box center [622, 11] width 5 height 9
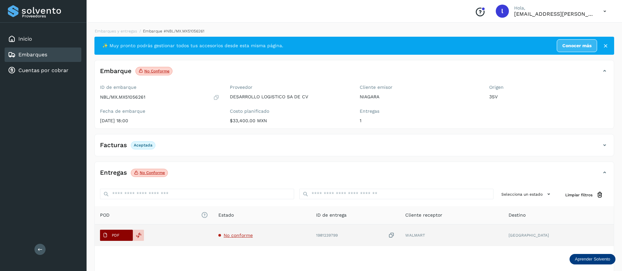
click at [103, 237] on icon at bounding box center [105, 235] width 5 height 5
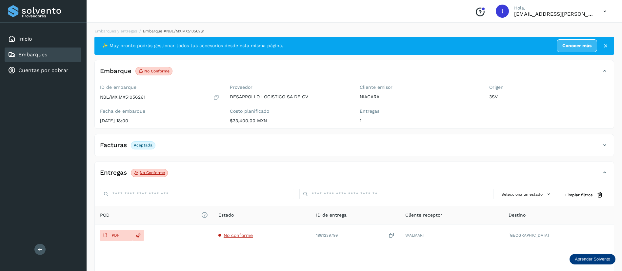
click at [42, 53] on link "Embarques" at bounding box center [32, 54] width 29 height 6
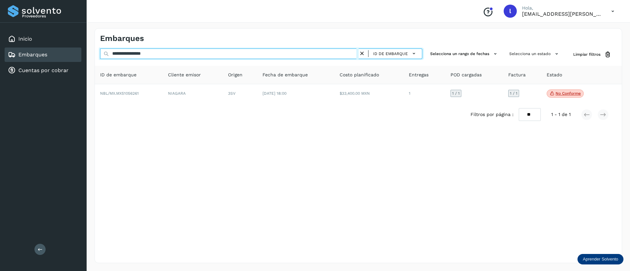
drag, startPoint x: 162, startPoint y: 53, endPoint x: 83, endPoint y: 48, distance: 79.6
click at [83, 48] on div "**********" at bounding box center [315, 135] width 630 height 271
paste input "text"
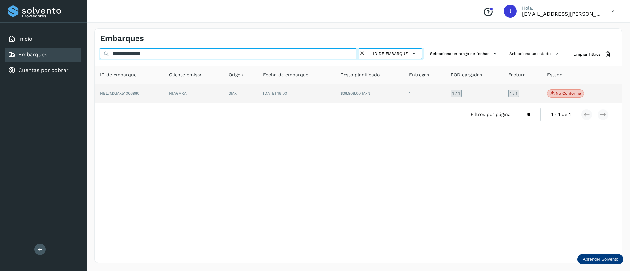
type input "**********"
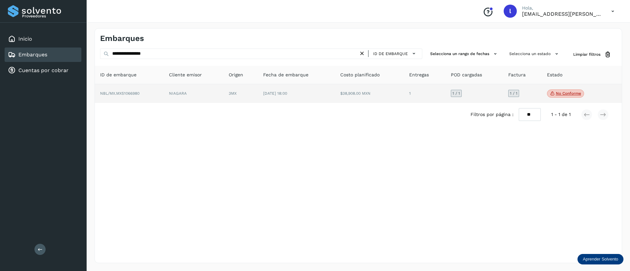
click at [335, 90] on td "[DATE] 18:00" at bounding box center [369, 93] width 69 height 19
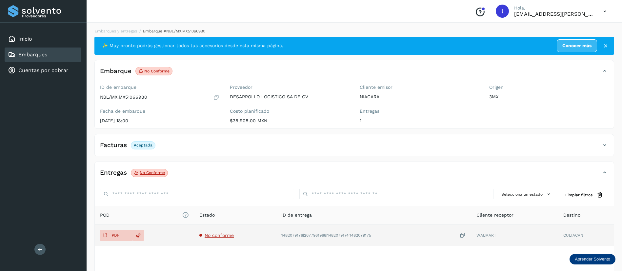
click at [276, 238] on td "No conforme" at bounding box center [373, 236] width 195 height 22
click at [276, 232] on td "No conforme" at bounding box center [373, 236] width 195 height 22
click at [226, 233] on span "No conforme" at bounding box center [219, 235] width 29 height 5
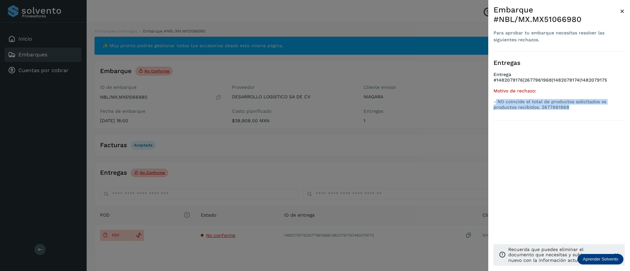
drag, startPoint x: 496, startPoint y: 96, endPoint x: 573, endPoint y: 103, distance: 76.7
click at [573, 103] on p "- NO coincide el total de productos solicitados vs productos recibidos. 2677961…" at bounding box center [558, 104] width 131 height 11
copy p "NO coincide el total de productos solicitados vs productos recibidos. 2677961968"
click at [622, 10] on span "×" at bounding box center [622, 11] width 5 height 9
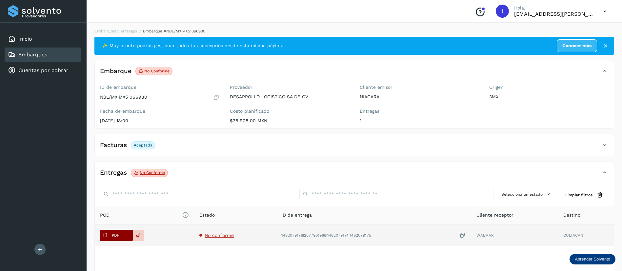
click at [118, 234] on p "PDF" at bounding box center [116, 235] width 8 height 5
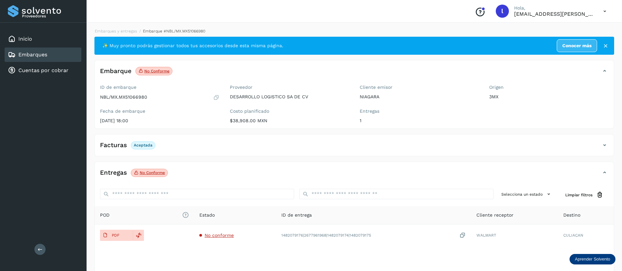
click at [45, 52] on link "Embarques" at bounding box center [32, 54] width 29 height 6
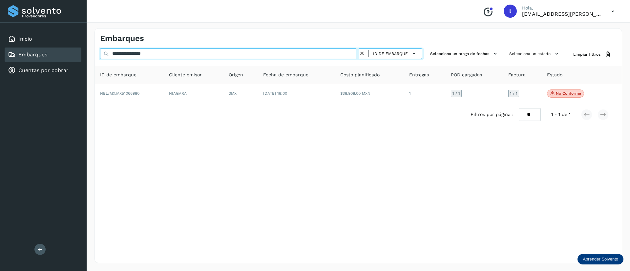
drag, startPoint x: 185, startPoint y: 55, endPoint x: 73, endPoint y: 53, distance: 111.9
click at [73, 53] on div "**********" at bounding box center [315, 135] width 630 height 271
paste input "text"
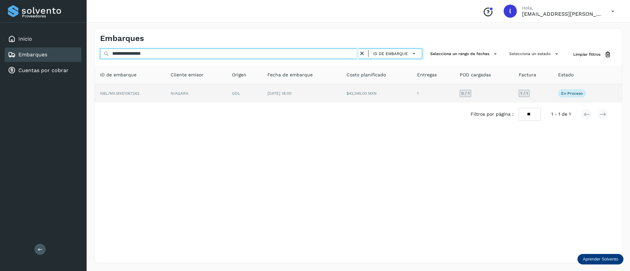
type input "**********"
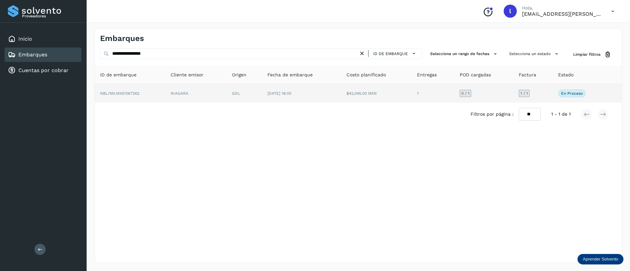
click at [412, 97] on td "$42,045.00 MXN" at bounding box center [433, 93] width 43 height 18
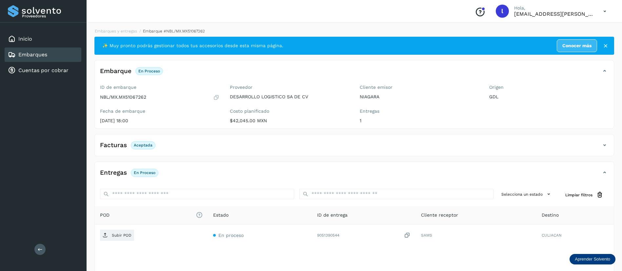
click at [196, 148] on div "Facturas Aceptada" at bounding box center [348, 145] width 506 height 11
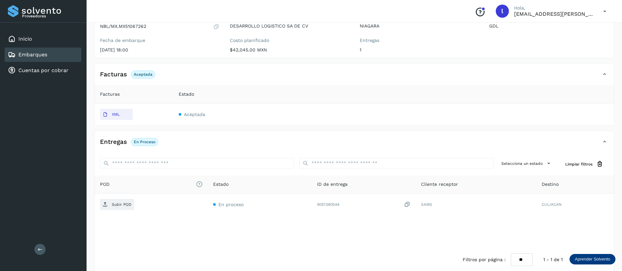
scroll to position [79, 0]
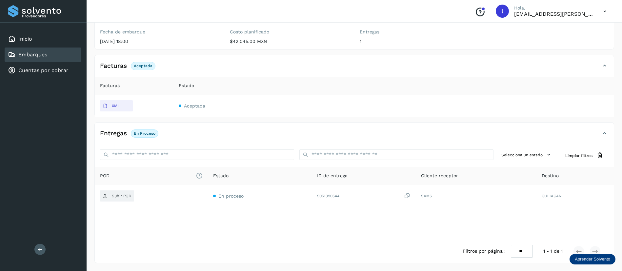
click at [34, 58] on div "Embarques" at bounding box center [27, 55] width 39 height 8
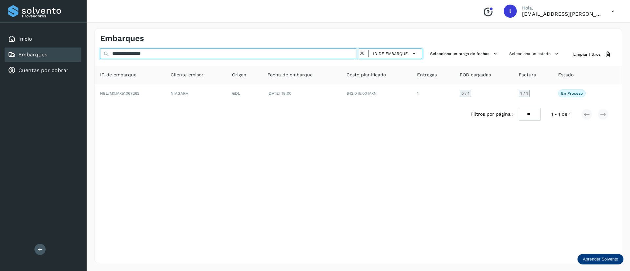
click at [201, 52] on input "**********" at bounding box center [229, 54] width 258 height 10
drag, startPoint x: 166, startPoint y: 50, endPoint x: 84, endPoint y: 49, distance: 81.7
click at [84, 49] on div "**********" at bounding box center [315, 135] width 630 height 271
paste input "text"
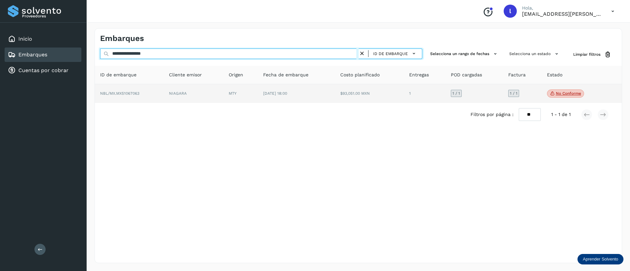
type input "**********"
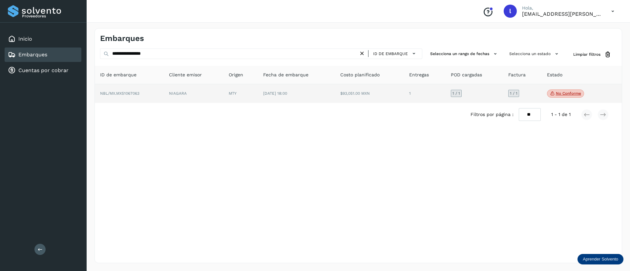
click at [335, 102] on td "[DATE] 18:00" at bounding box center [369, 93] width 69 height 19
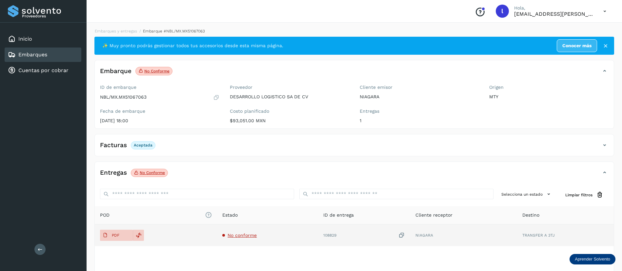
click at [249, 234] on span "No conforme" at bounding box center [242, 235] width 29 height 5
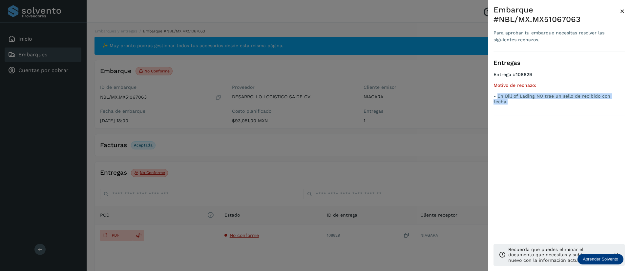
drag, startPoint x: 498, startPoint y: 98, endPoint x: 623, endPoint y: 96, distance: 124.6
click at [623, 96] on p "- En Bill of Lading NO trae un sello de recibido con fecha." at bounding box center [558, 98] width 131 height 11
copy p "En Bill of Lading NO trae un sello de recibido con fecha."
click at [622, 10] on span "×" at bounding box center [622, 11] width 5 height 9
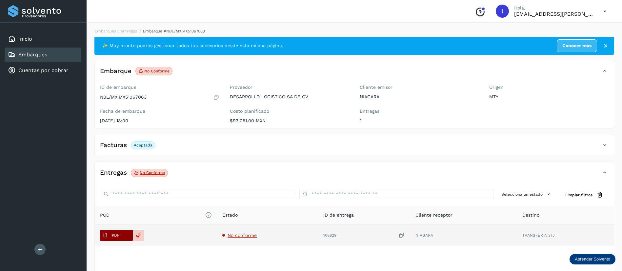
click at [117, 238] on span "PDF" at bounding box center [111, 235] width 22 height 10
click at [230, 234] on span "No conforme" at bounding box center [242, 235] width 29 height 5
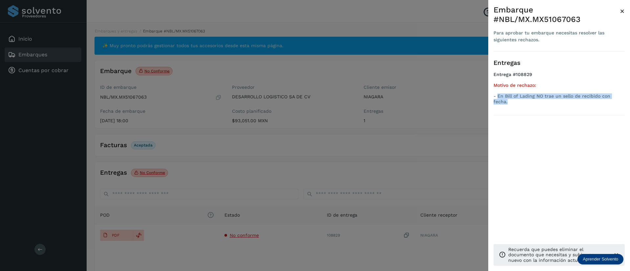
drag, startPoint x: 498, startPoint y: 96, endPoint x: 625, endPoint y: 96, distance: 127.3
click at [625, 96] on div "Embarque #NBL/MX.MX51067063 Para aprobar tu embarque necesitas resolver las sig…" at bounding box center [559, 141] width 142 height 282
copy p "En Bill of Lading NO trae un sello de recibido con fecha."
click at [622, 12] on span "×" at bounding box center [622, 11] width 5 height 9
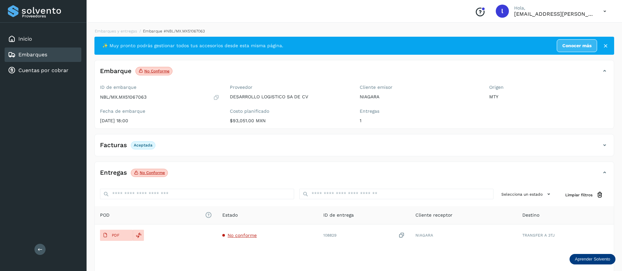
click at [47, 55] on link "Embarques" at bounding box center [32, 54] width 29 height 6
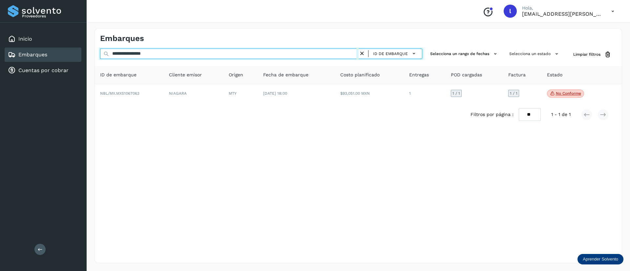
drag, startPoint x: 181, startPoint y: 58, endPoint x: 64, endPoint y: 57, distance: 117.4
click at [64, 57] on div "**********" at bounding box center [315, 135] width 630 height 271
paste input "text"
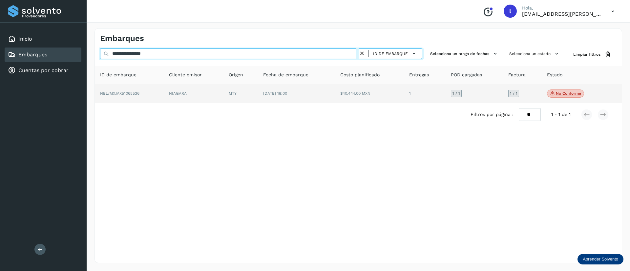
type input "**********"
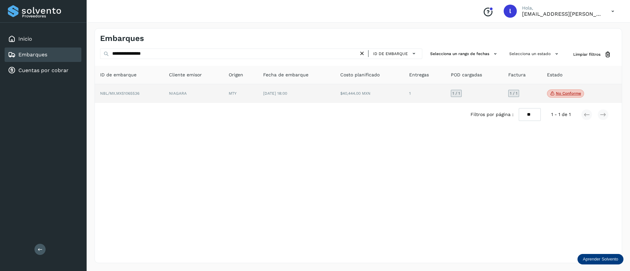
click at [335, 96] on td "[DATE] 18:00" at bounding box center [369, 93] width 69 height 19
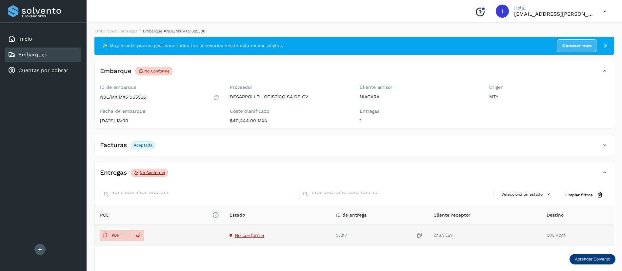
click at [245, 237] on span "No conforme" at bounding box center [249, 235] width 29 height 5
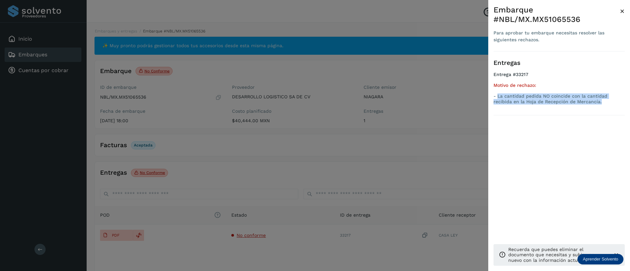
drag, startPoint x: 581, startPoint y: 101, endPoint x: 498, endPoint y: 97, distance: 83.1
click at [498, 97] on p "- La cantidad pedida NO coincide con la cantidad recibida en la Hoja de Recepci…" at bounding box center [558, 98] width 131 height 11
copy p "La cantidad pedida NO coincide con la cantidad recibida en la Hoja de Recepción…"
click at [621, 10] on span "×" at bounding box center [622, 11] width 5 height 9
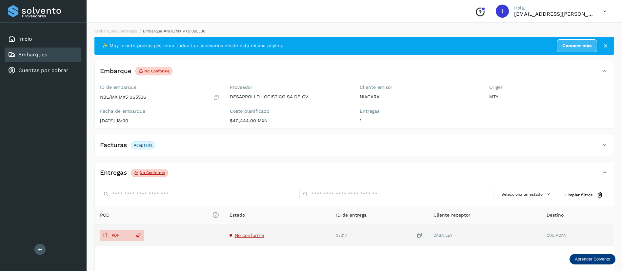
click at [255, 234] on span "No conforme" at bounding box center [249, 235] width 29 height 5
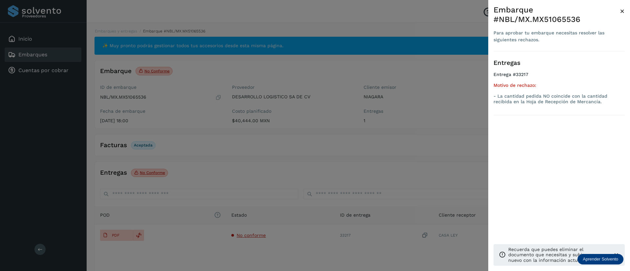
click at [157, 237] on div at bounding box center [315, 135] width 630 height 271
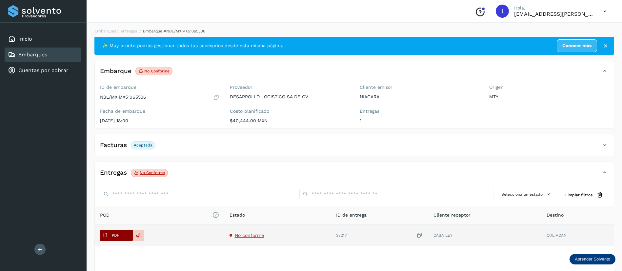
click at [110, 235] on span "PDF" at bounding box center [111, 235] width 22 height 10
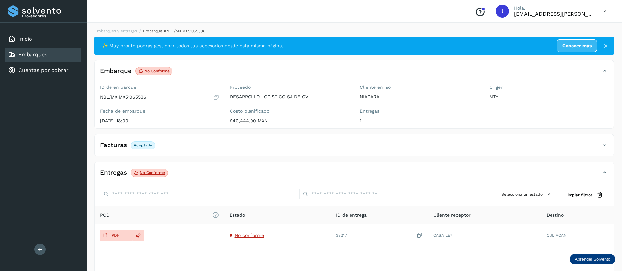
click at [23, 56] on link "Embarques" at bounding box center [32, 54] width 29 height 6
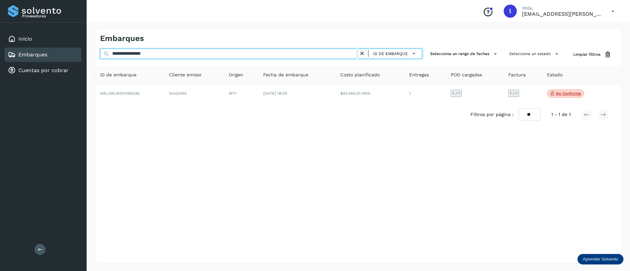
drag, startPoint x: 167, startPoint y: 52, endPoint x: 77, endPoint y: 51, distance: 89.9
click at [77, 51] on div "**********" at bounding box center [315, 135] width 630 height 271
paste input "text"
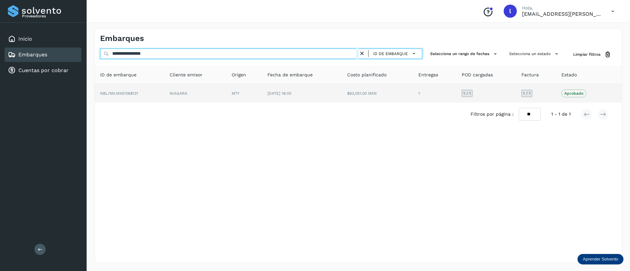
type input "**********"
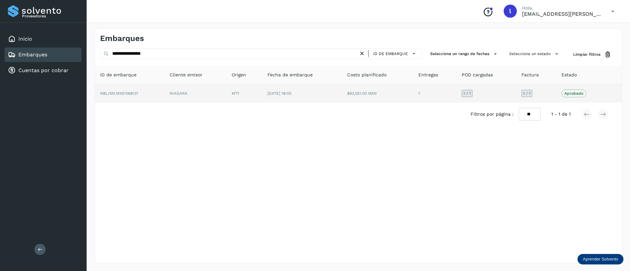
click at [342, 98] on td "[DATE] 18:00" at bounding box center [377, 93] width 71 height 18
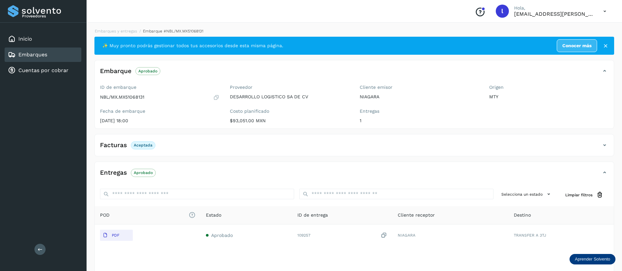
click at [39, 55] on link "Embarques" at bounding box center [32, 54] width 29 height 6
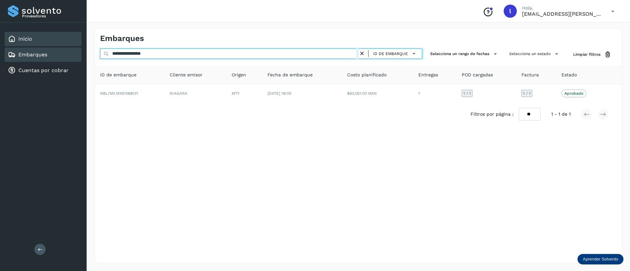
drag, startPoint x: 174, startPoint y: 55, endPoint x: 73, endPoint y: 46, distance: 101.4
click at [73, 46] on div "**********" at bounding box center [315, 135] width 630 height 271
paste input "text"
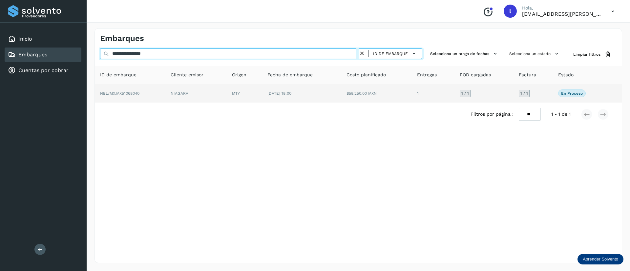
type input "**********"
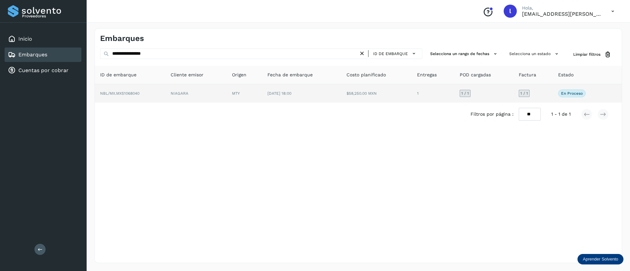
click at [341, 97] on td "[DATE] 18:00" at bounding box center [376, 93] width 71 height 18
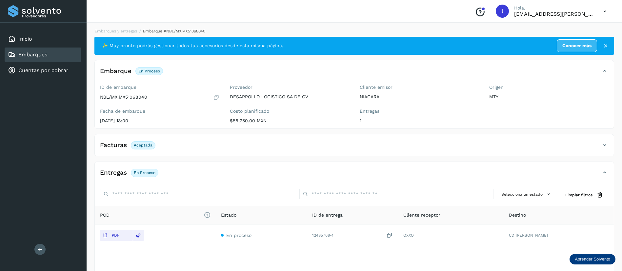
click at [242, 148] on div "Facturas Aceptada" at bounding box center [348, 145] width 506 height 11
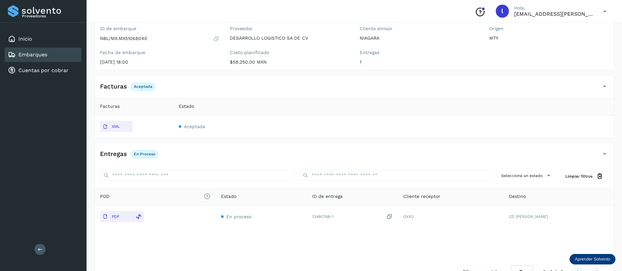
scroll to position [72, 0]
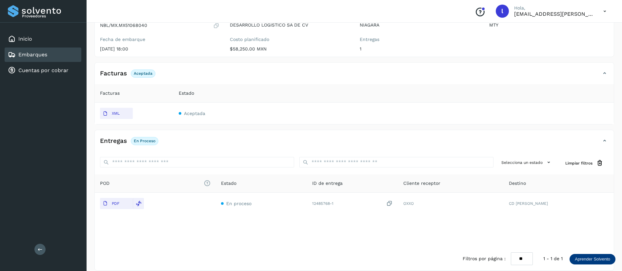
click at [18, 56] on link "Embarques" at bounding box center [32, 54] width 29 height 6
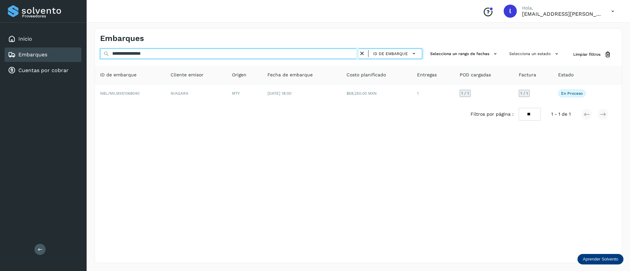
drag, startPoint x: 181, startPoint y: 56, endPoint x: 59, endPoint y: 53, distance: 121.7
click at [59, 53] on div "**********" at bounding box center [315, 135] width 630 height 271
paste input "text"
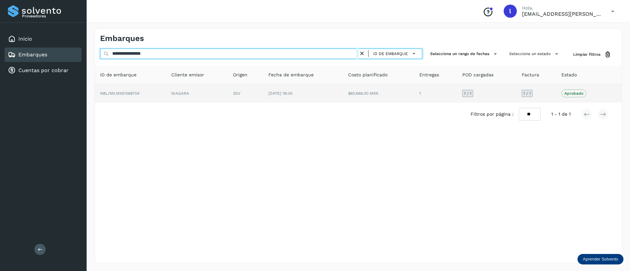
type input "**********"
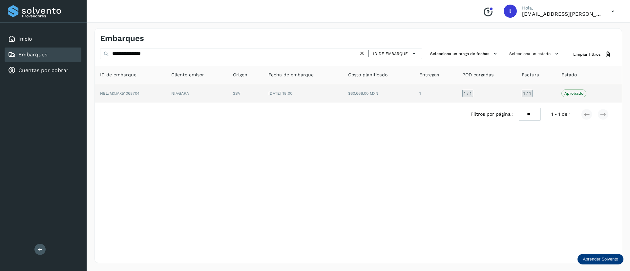
click at [414, 94] on td "$60,666.00 MXN" at bounding box center [435, 93] width 43 height 18
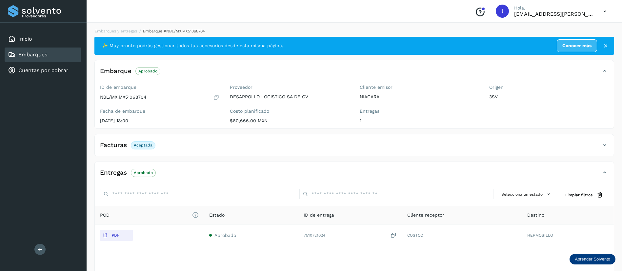
click at [50, 54] on div "Embarques" at bounding box center [43, 55] width 77 height 14
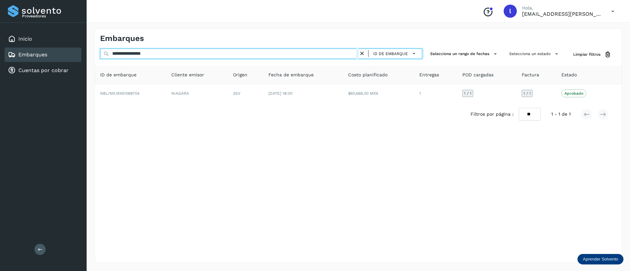
drag, startPoint x: 167, startPoint y: 54, endPoint x: 90, endPoint y: 51, distance: 77.4
click at [90, 51] on div "**********" at bounding box center [358, 145] width 543 height 251
paste input "text"
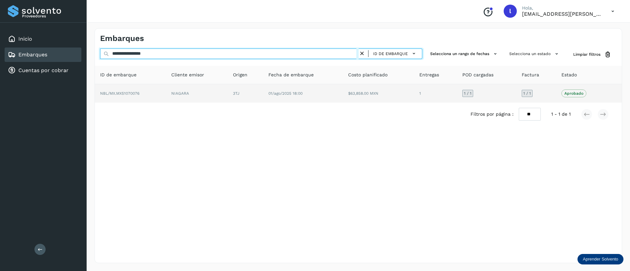
type input "**********"
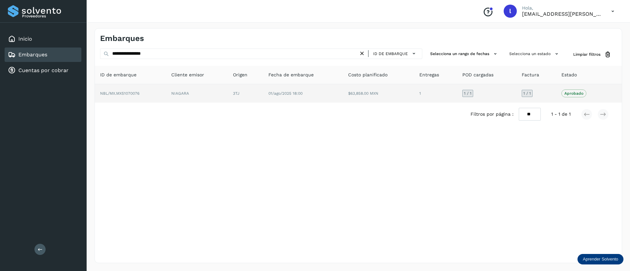
click at [414, 98] on td "$63,858.00 MXN" at bounding box center [435, 93] width 43 height 18
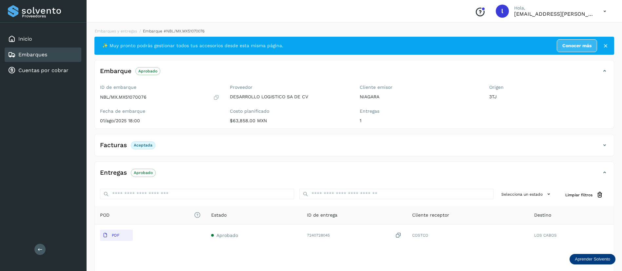
click at [36, 60] on div "Embarques" at bounding box center [43, 55] width 77 height 14
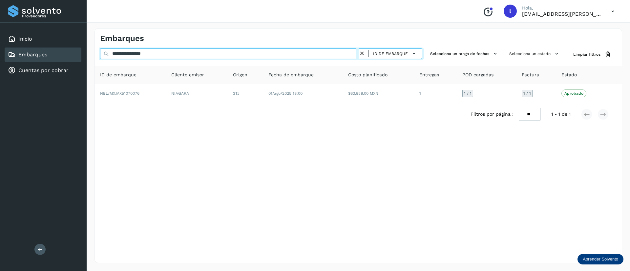
drag, startPoint x: 177, startPoint y: 57, endPoint x: 77, endPoint y: 53, distance: 99.8
click at [77, 53] on div "**********" at bounding box center [315, 135] width 630 height 271
paste input "text"
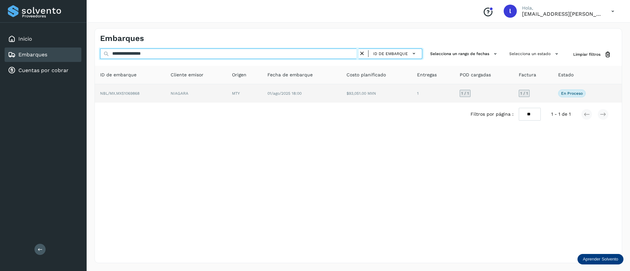
type input "**********"
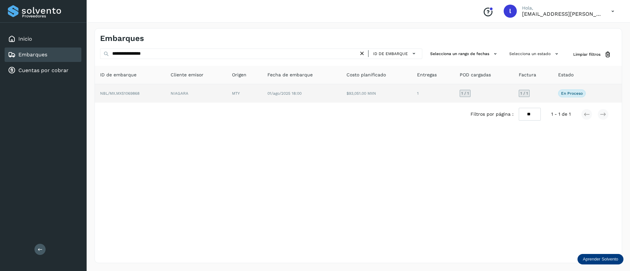
click at [341, 100] on td "01/ago/2025 18:00" at bounding box center [376, 93] width 71 height 18
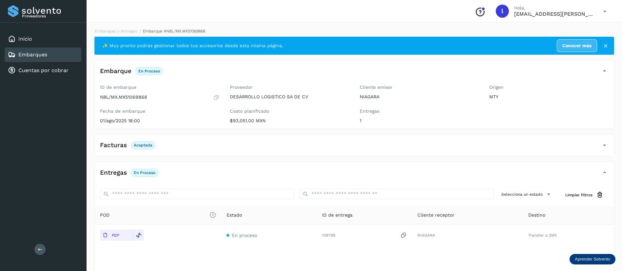
click at [173, 145] on div "Facturas Aceptada" at bounding box center [348, 145] width 506 height 11
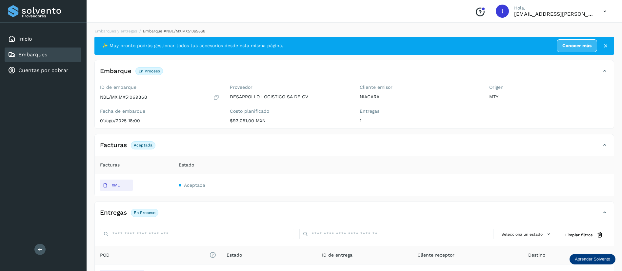
scroll to position [79, 0]
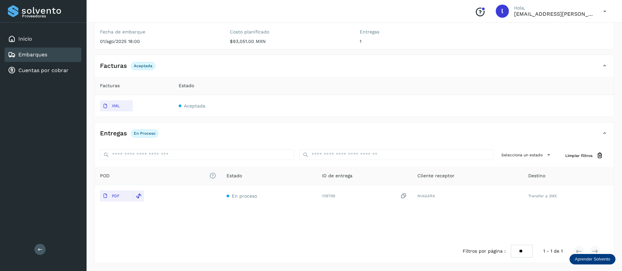
click at [42, 50] on div "Embarques" at bounding box center [43, 55] width 77 height 14
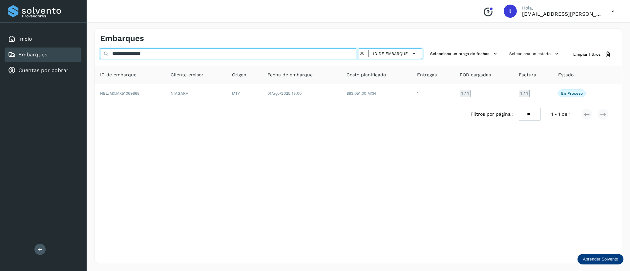
drag, startPoint x: 170, startPoint y: 56, endPoint x: 67, endPoint y: 50, distance: 103.2
click at [67, 50] on div "**********" at bounding box center [315, 135] width 630 height 271
paste input "text"
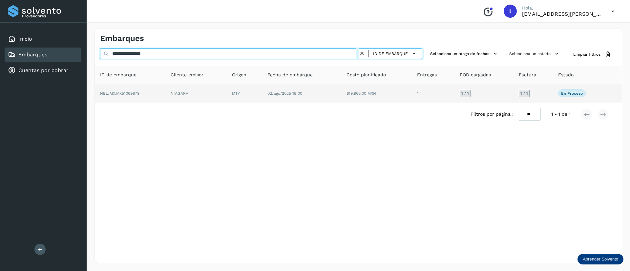
type input "**********"
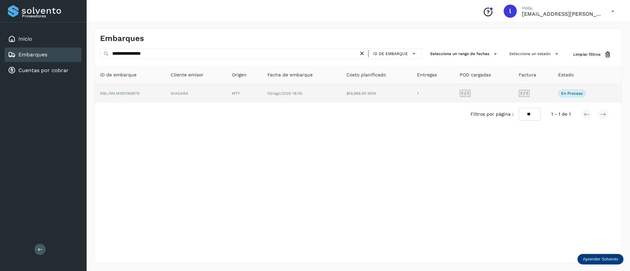
click at [341, 96] on td "02/ago/2025 18:00" at bounding box center [376, 93] width 71 height 18
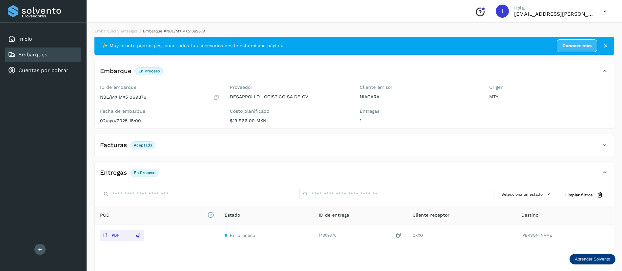
click at [213, 144] on div "Facturas Aceptada" at bounding box center [348, 145] width 506 height 11
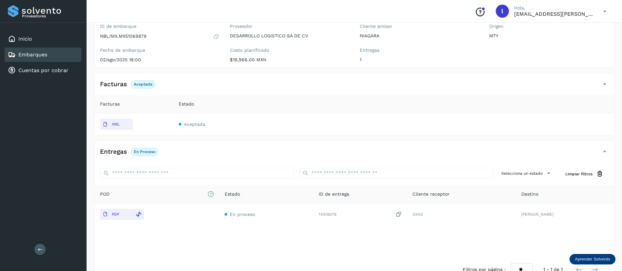
scroll to position [79, 0]
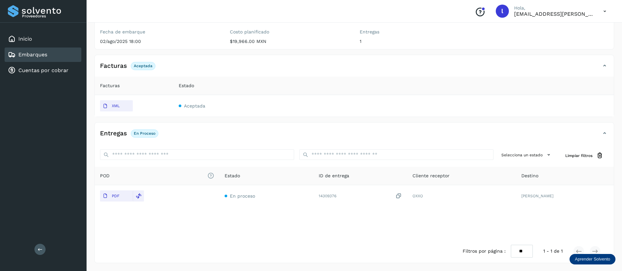
click at [17, 51] on div "Embarques" at bounding box center [27, 55] width 39 height 8
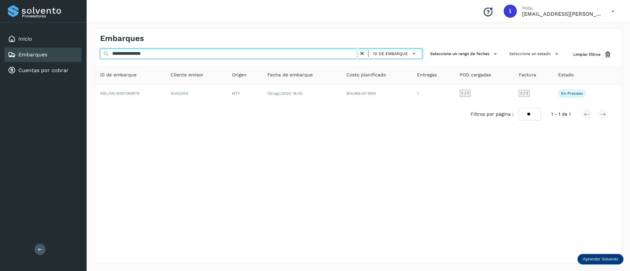
click at [176, 49] on input "**********" at bounding box center [229, 54] width 258 height 10
drag, startPoint x: 173, startPoint y: 51, endPoint x: 104, endPoint y: 50, distance: 68.6
click at [104, 50] on input "**********" at bounding box center [229, 54] width 258 height 10
paste input "text"
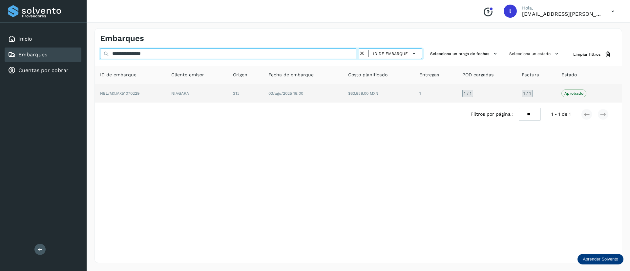
type input "**********"
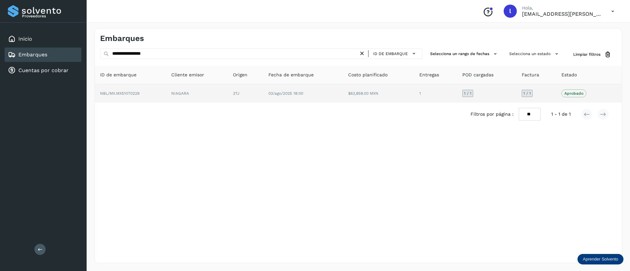
click at [343, 92] on td "03/ago/2025 18:00" at bounding box center [378, 93] width 71 height 18
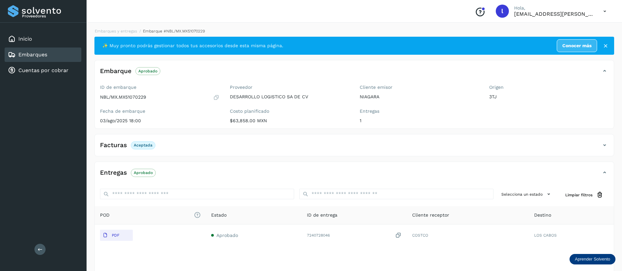
click at [236, 149] on div "Facturas Aceptada" at bounding box center [348, 145] width 506 height 11
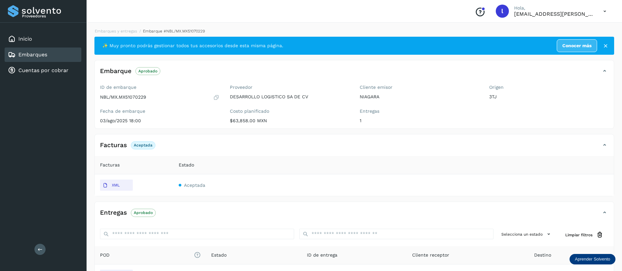
click at [41, 52] on link "Embarques" at bounding box center [32, 54] width 29 height 6
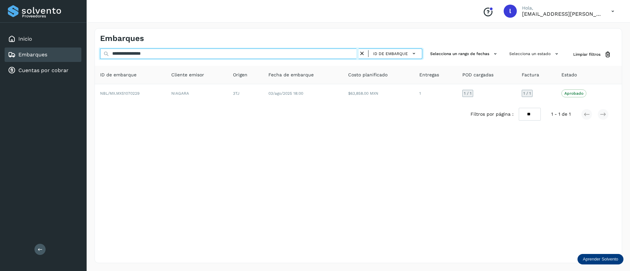
drag, startPoint x: 170, startPoint y: 54, endPoint x: 103, endPoint y: 48, distance: 67.2
click at [103, 48] on div "**********" at bounding box center [357, 145] width 527 height 235
paste input "text"
click at [185, 55] on input "**********" at bounding box center [229, 54] width 258 height 10
drag, startPoint x: 165, startPoint y: 58, endPoint x: 96, endPoint y: 52, distance: 68.5
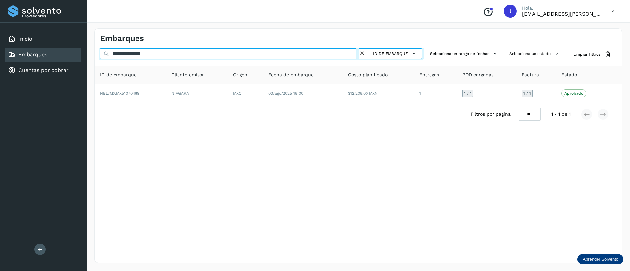
click at [96, 52] on div "**********" at bounding box center [358, 55] width 527 height 12
paste input "text"
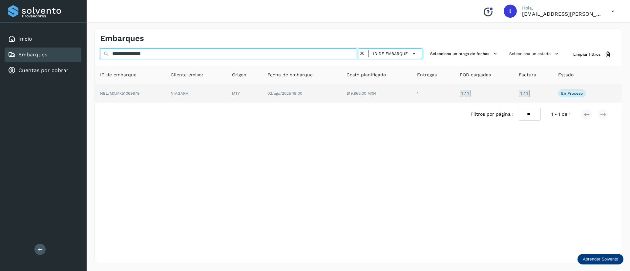
type input "**********"
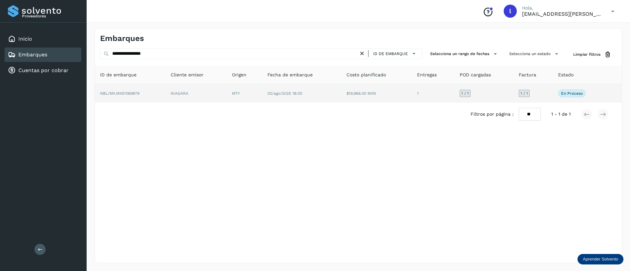
click at [341, 95] on td "02/ago/2025 18:00" at bounding box center [376, 93] width 71 height 18
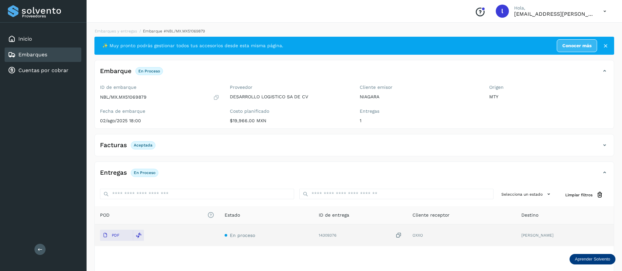
click at [342, 235] on div "14309376" at bounding box center [360, 235] width 83 height 7
copy div "14309376"
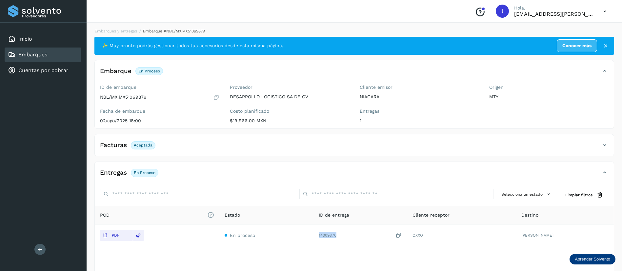
click at [43, 53] on link "Embarques" at bounding box center [32, 54] width 29 height 6
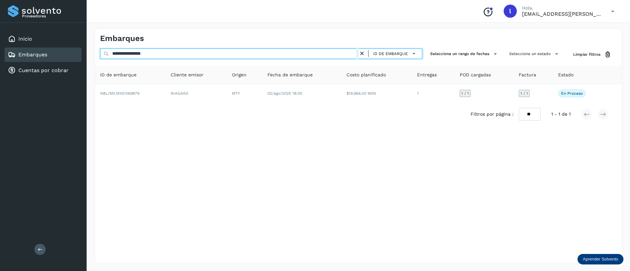
drag, startPoint x: 172, startPoint y: 52, endPoint x: 103, endPoint y: 51, distance: 69.2
click at [103, 51] on input "**********" at bounding box center [229, 54] width 258 height 10
paste input "text"
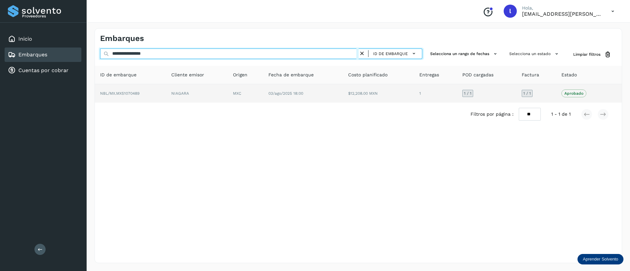
type input "**********"
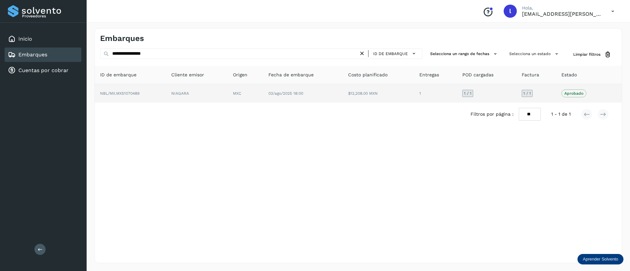
click at [414, 91] on td "$12,208.00 MXN" at bounding box center [435, 93] width 43 height 18
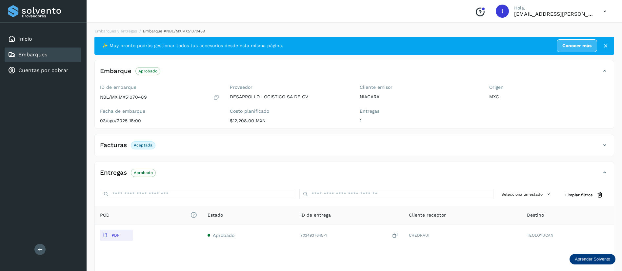
click at [44, 52] on link "Embarques" at bounding box center [32, 54] width 29 height 6
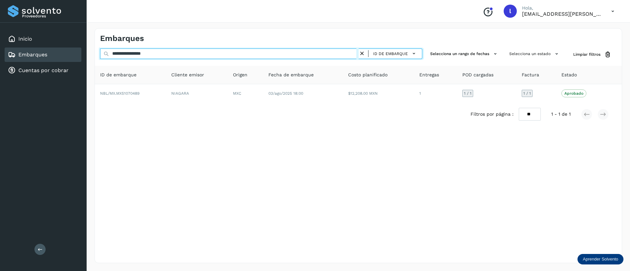
drag, startPoint x: 193, startPoint y: 51, endPoint x: 102, endPoint y: 46, distance: 91.0
click at [102, 46] on div "**********" at bounding box center [357, 145] width 527 height 235
paste input "text"
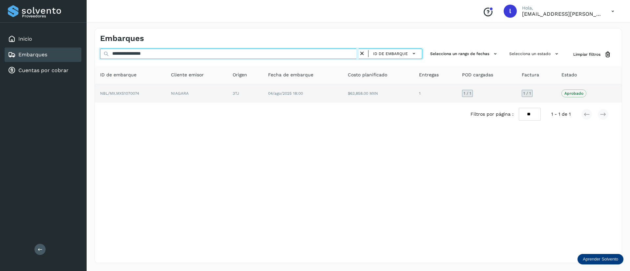
type input "**********"
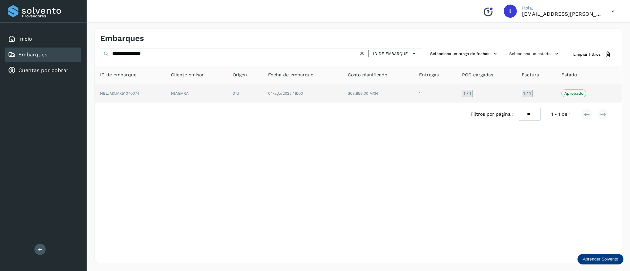
click at [414, 94] on td "$63,858.00 MXN" at bounding box center [435, 93] width 43 height 18
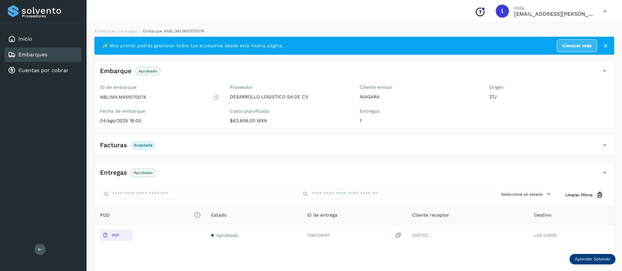
click at [50, 56] on div "Embarques" at bounding box center [43, 55] width 77 height 14
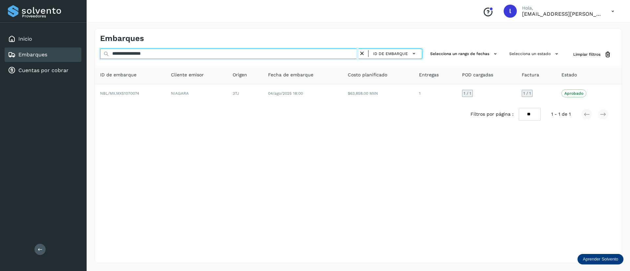
drag, startPoint x: 183, startPoint y: 56, endPoint x: 78, endPoint y: 50, distance: 104.9
click at [78, 50] on div "**********" at bounding box center [315, 135] width 630 height 271
paste input "text"
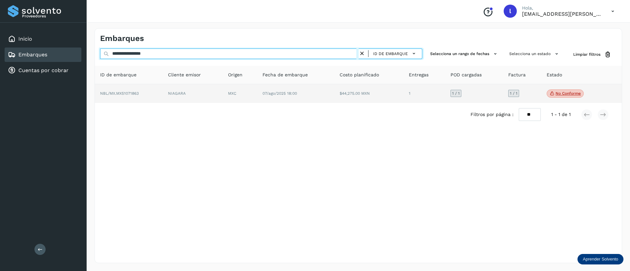
type input "**********"
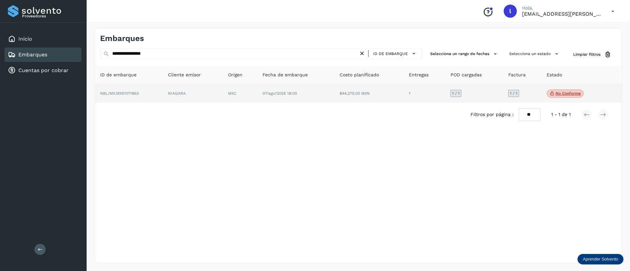
click at [257, 89] on td "MXC" at bounding box center [295, 93] width 77 height 19
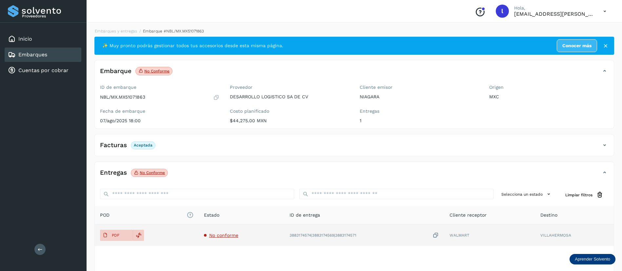
click at [221, 236] on span "No conforme" at bounding box center [223, 235] width 29 height 5
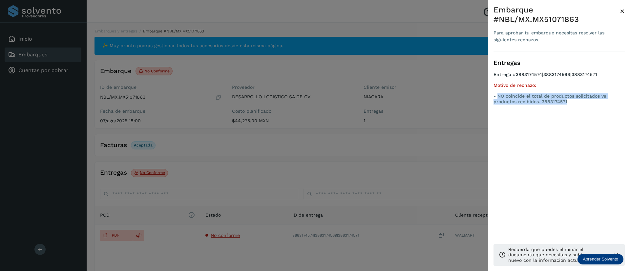
drag, startPoint x: 498, startPoint y: 97, endPoint x: 588, endPoint y: 103, distance: 90.3
click at [588, 103] on p "- NO coincide el total de productos solicitados vs productos recibidos. 3883174…" at bounding box center [558, 98] width 131 height 11
click at [397, 209] on div at bounding box center [315, 135] width 630 height 271
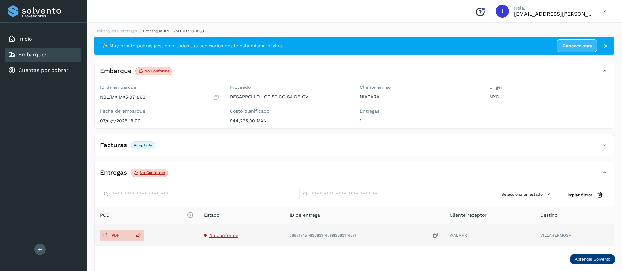
click at [220, 236] on span "No conforme" at bounding box center [223, 235] width 29 height 5
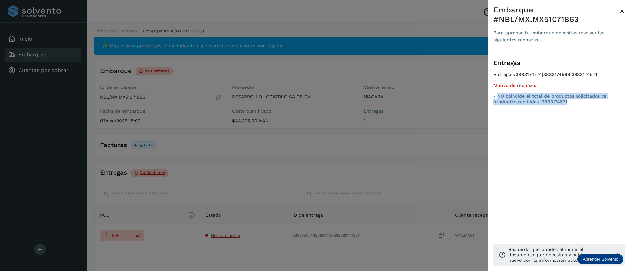
drag, startPoint x: 569, startPoint y: 101, endPoint x: 498, endPoint y: 97, distance: 71.0
click at [498, 97] on p "- NO coincide el total de productos solicitados vs productos recibidos. 3883174…" at bounding box center [558, 98] width 131 height 11
copy p "NO coincide el total de productos solicitados vs productos recibidos. 3883174571"
click at [621, 7] on span "×" at bounding box center [622, 11] width 5 height 9
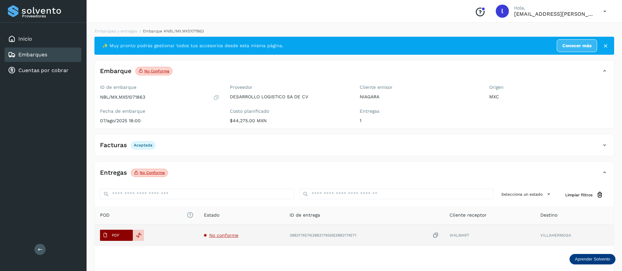
click at [112, 238] on span "PDF" at bounding box center [111, 235] width 22 height 10
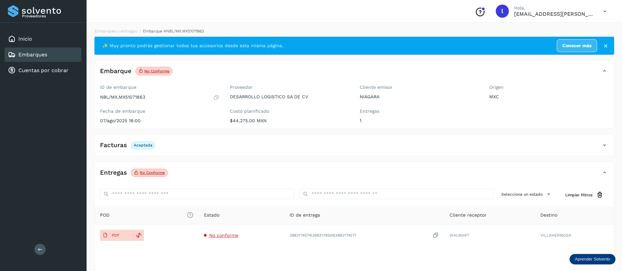
click at [31, 55] on link "Embarques" at bounding box center [32, 54] width 29 height 6
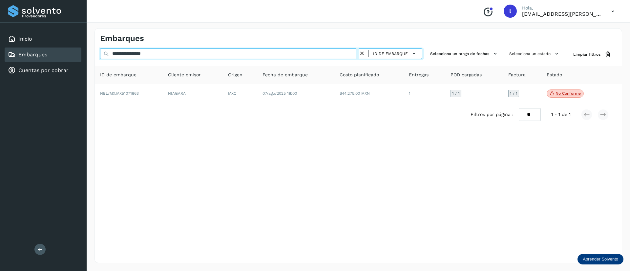
drag, startPoint x: 167, startPoint y: 56, endPoint x: 84, endPoint y: 48, distance: 83.4
click at [84, 48] on div "**********" at bounding box center [315, 135] width 630 height 271
paste input "text"
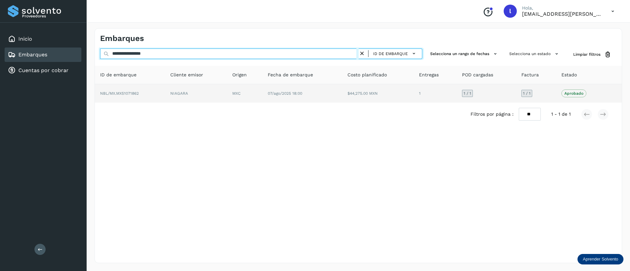
type input "**********"
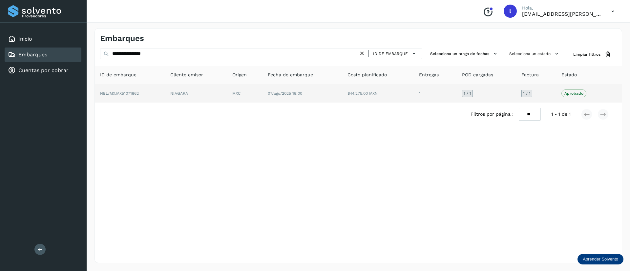
click at [414, 87] on td "$44,275.00 MXN" at bounding box center [435, 93] width 43 height 18
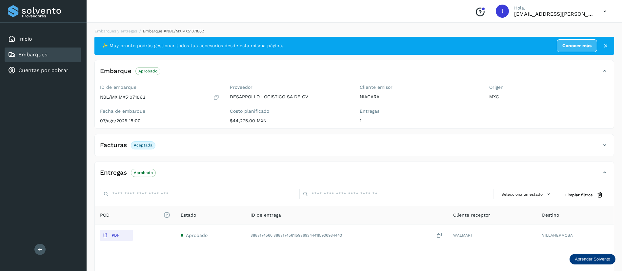
click at [40, 53] on link "Embarques" at bounding box center [32, 54] width 29 height 6
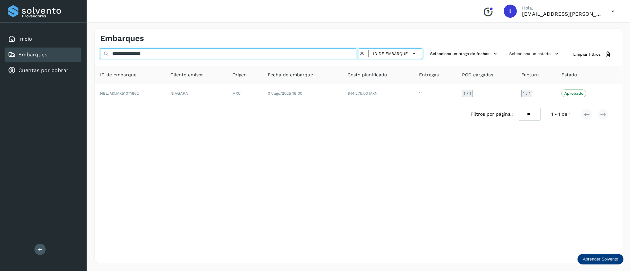
drag, startPoint x: 180, startPoint y: 54, endPoint x: 77, endPoint y: 49, distance: 102.8
click at [77, 49] on div "**********" at bounding box center [315, 135] width 630 height 271
paste input "text"
drag, startPoint x: 174, startPoint y: 56, endPoint x: 102, endPoint y: 51, distance: 71.7
click at [102, 51] on input "**********" at bounding box center [229, 54] width 258 height 10
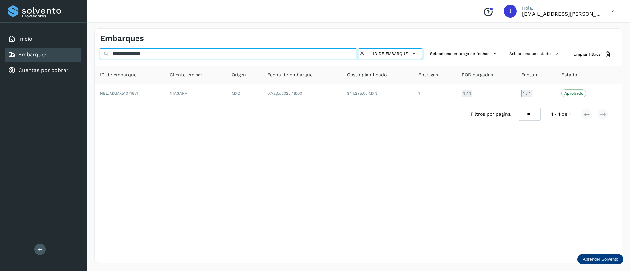
paste input "text"
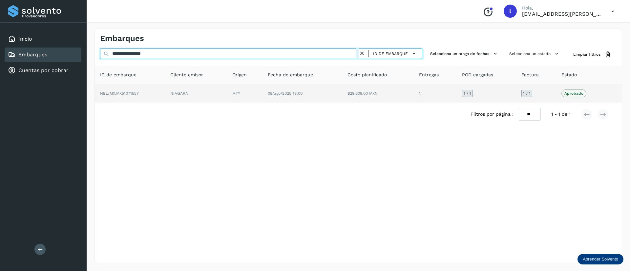
type input "**********"
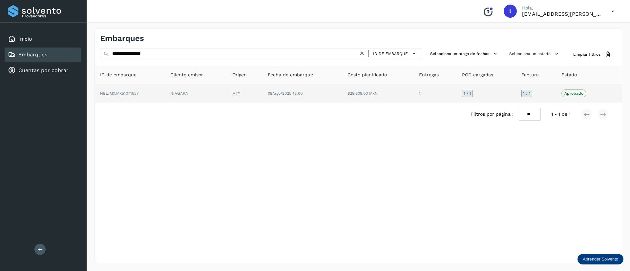
click at [342, 89] on td "08/ago/2025 18:00" at bounding box center [377, 93] width 71 height 18
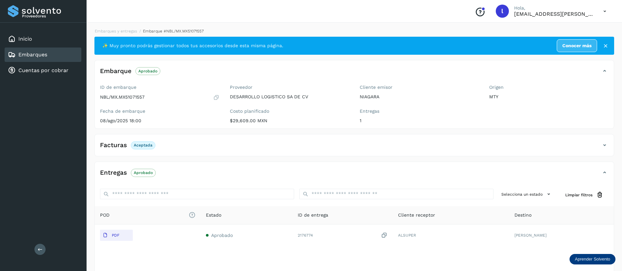
click at [35, 51] on div "Embarques" at bounding box center [27, 55] width 39 height 8
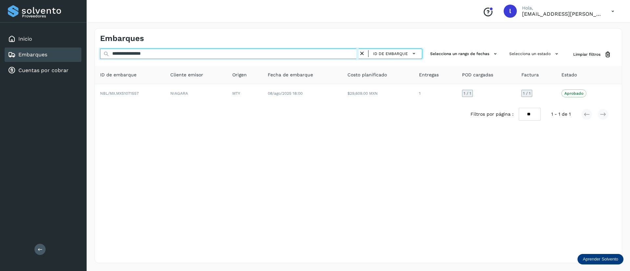
drag, startPoint x: 182, startPoint y: 55, endPoint x: 102, endPoint y: 54, distance: 79.7
click at [102, 54] on input "**********" at bounding box center [229, 54] width 258 height 10
paste input "text"
drag, startPoint x: 167, startPoint y: 52, endPoint x: 89, endPoint y: 50, distance: 77.8
click at [89, 50] on div "**********" at bounding box center [358, 145] width 543 height 251
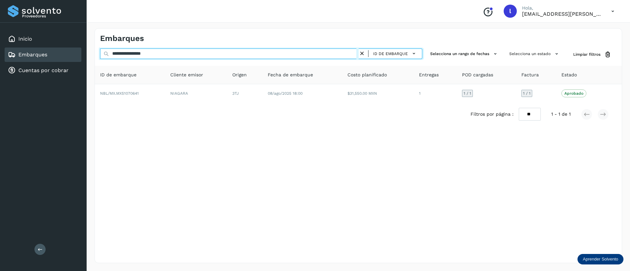
paste input "text"
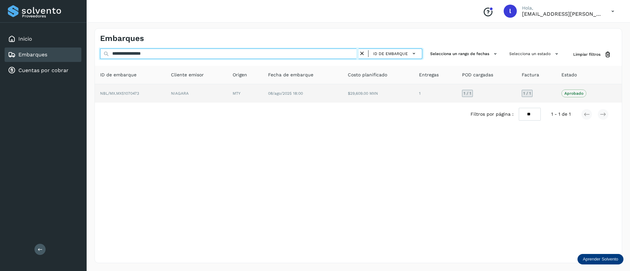
type input "**********"
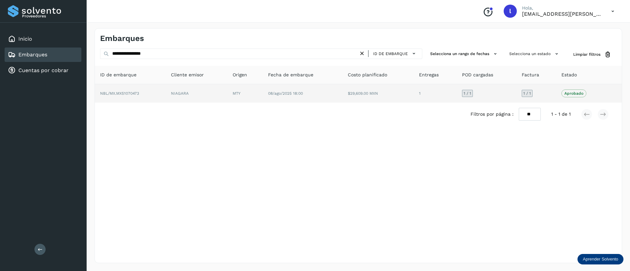
click at [414, 97] on td "$29,609.00 MXN" at bounding box center [435, 93] width 43 height 18
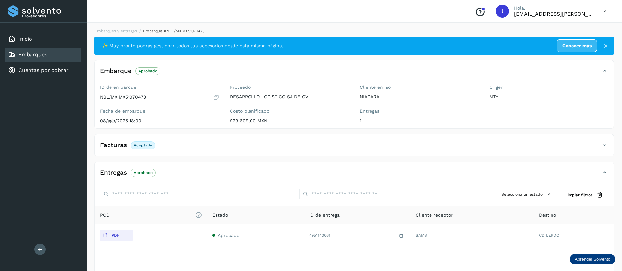
click at [31, 53] on link "Embarques" at bounding box center [32, 54] width 29 height 6
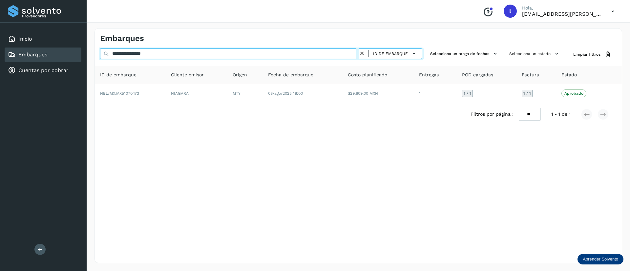
drag, startPoint x: 198, startPoint y: 53, endPoint x: 93, endPoint y: 53, distance: 105.3
click at [93, 53] on div "**********" at bounding box center [358, 145] width 543 height 251
paste input "text"
drag, startPoint x: 168, startPoint y: 56, endPoint x: 98, endPoint y: 49, distance: 70.2
click at [98, 49] on div "**********" at bounding box center [358, 55] width 527 height 12
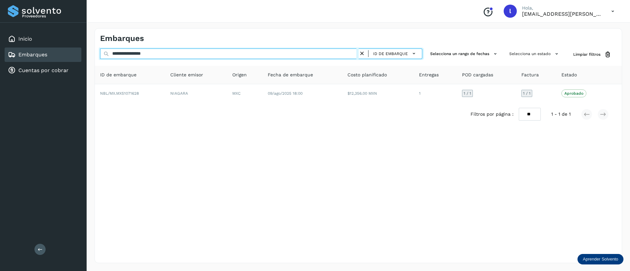
paste input "text"
drag, startPoint x: 172, startPoint y: 52, endPoint x: 100, endPoint y: 55, distance: 72.2
click at [100, 55] on input "**********" at bounding box center [229, 54] width 258 height 10
paste input "text"
drag, startPoint x: 176, startPoint y: 56, endPoint x: 90, endPoint y: 52, distance: 86.7
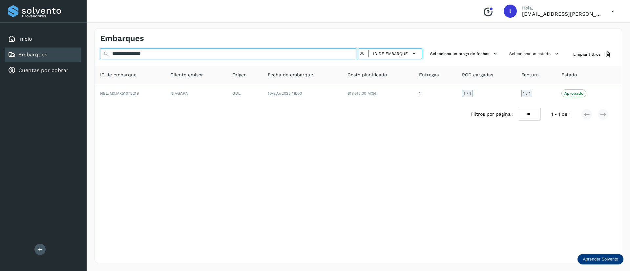
click at [90, 52] on div "**********" at bounding box center [358, 145] width 543 height 251
paste input "text"
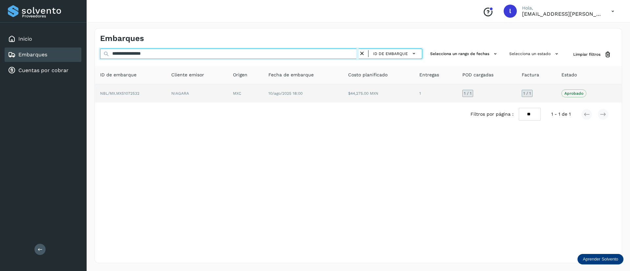
type input "**********"
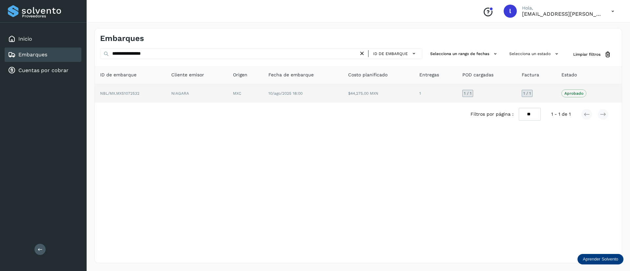
click at [343, 89] on td "10/ago/2025 18:00" at bounding box center [378, 93] width 71 height 18
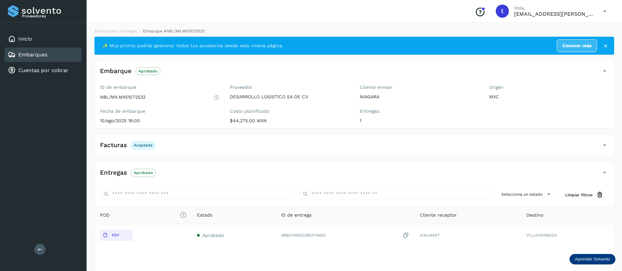
click at [32, 56] on link "Embarques" at bounding box center [32, 54] width 29 height 6
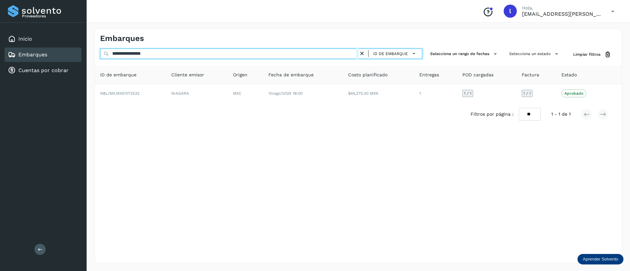
drag, startPoint x: 184, startPoint y: 59, endPoint x: 90, endPoint y: 53, distance: 94.0
click at [90, 53] on div "**********" at bounding box center [358, 145] width 543 height 251
paste input "text"
drag, startPoint x: 169, startPoint y: 53, endPoint x: 97, endPoint y: 51, distance: 71.5
click at [97, 51] on div "**********" at bounding box center [358, 55] width 527 height 12
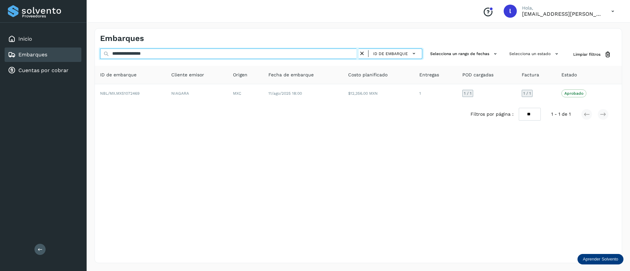
paste input "text"
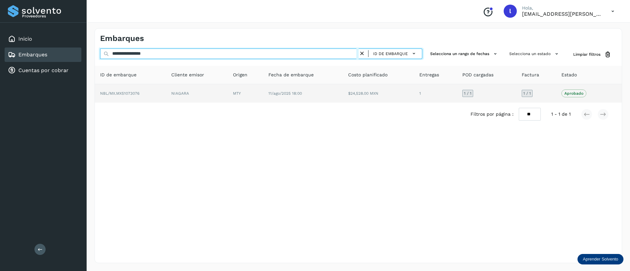
type input "**********"
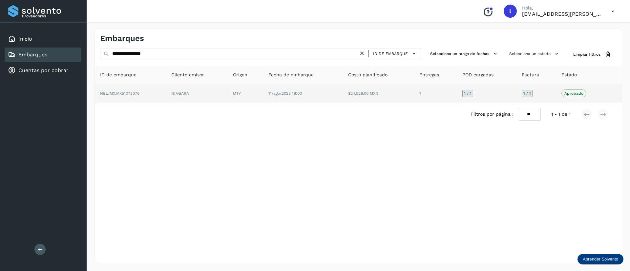
click at [414, 96] on td "$24,528.00 MXN" at bounding box center [435, 93] width 43 height 18
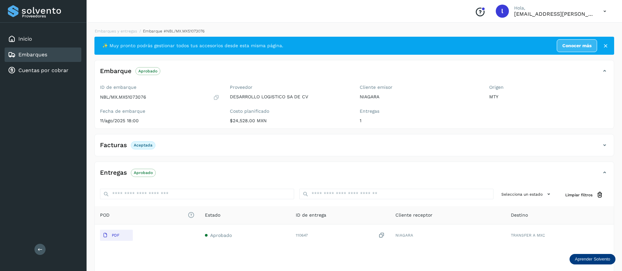
click at [28, 54] on link "Embarques" at bounding box center [32, 54] width 29 height 6
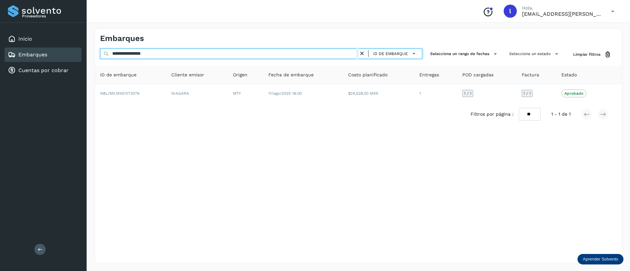
drag, startPoint x: 177, startPoint y: 54, endPoint x: 94, endPoint y: 52, distance: 83.3
click at [94, 52] on div "**********" at bounding box center [358, 145] width 543 height 251
paste input "text"
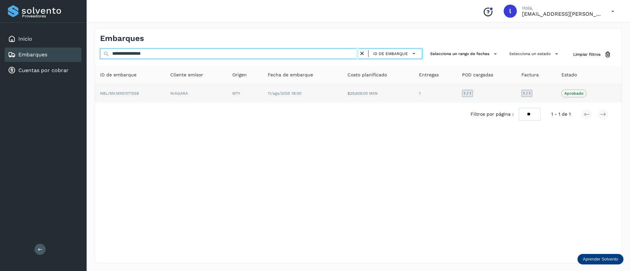
type input "**********"
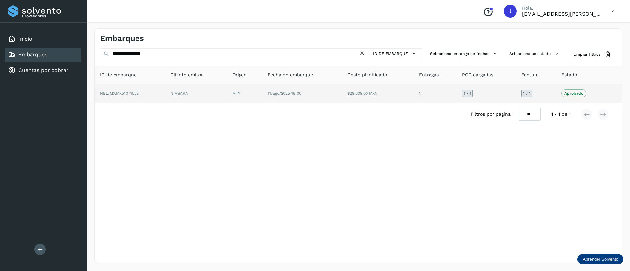
click at [414, 96] on td "$29,609.00 MXN" at bounding box center [435, 93] width 43 height 18
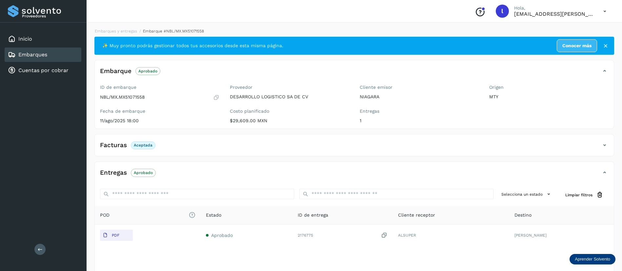
click at [35, 49] on div "Embarques" at bounding box center [43, 55] width 77 height 14
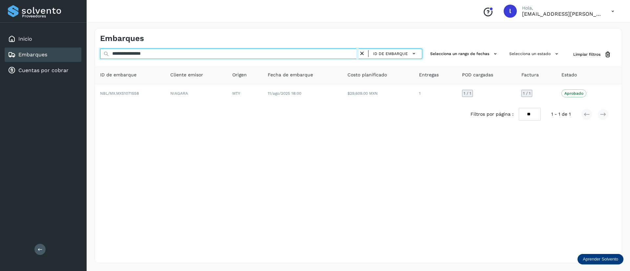
drag, startPoint x: 172, startPoint y: 56, endPoint x: 82, endPoint y: 52, distance: 90.6
click at [82, 52] on div "**********" at bounding box center [315, 135] width 630 height 271
paste input "text"
drag, startPoint x: 171, startPoint y: 51, endPoint x: 96, endPoint y: 52, distance: 75.4
click at [96, 52] on div "**********" at bounding box center [358, 55] width 527 height 12
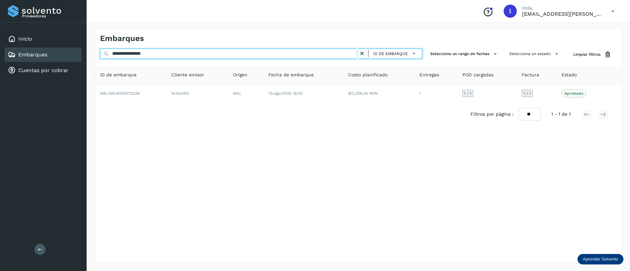
paste input "text"
drag, startPoint x: 176, startPoint y: 53, endPoint x: 97, endPoint y: 53, distance: 79.0
click at [97, 53] on div "**********" at bounding box center [358, 55] width 527 height 12
paste input "text"
drag, startPoint x: 167, startPoint y: 55, endPoint x: 90, endPoint y: 47, distance: 77.5
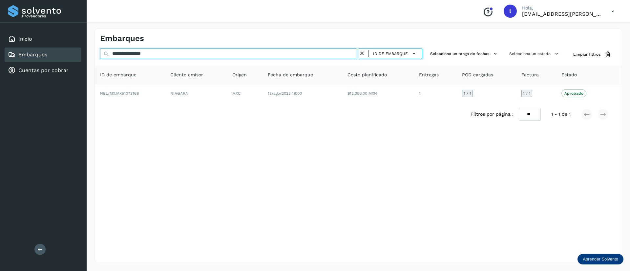
click at [90, 47] on div "**********" at bounding box center [358, 145] width 543 height 251
paste input "text"
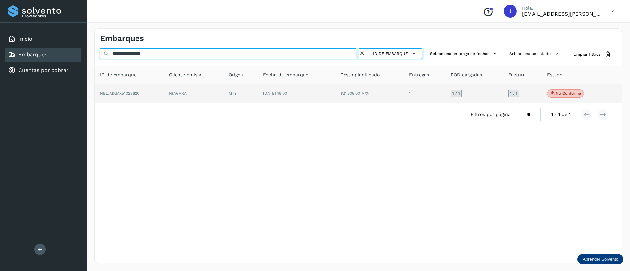
type input "**********"
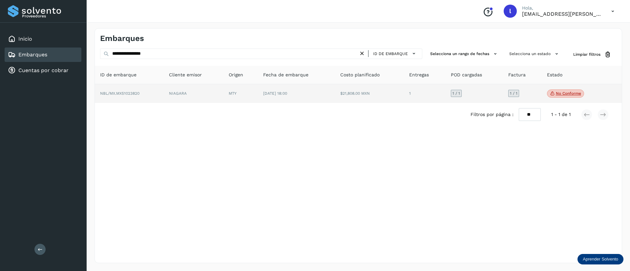
click at [335, 102] on td "[DATE] 18:00" at bounding box center [369, 93] width 69 height 19
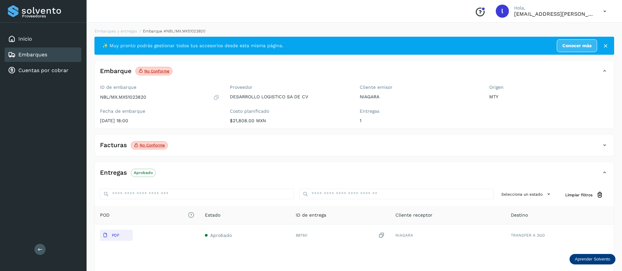
click at [229, 145] on div "Facturas No conforme" at bounding box center [348, 145] width 506 height 11
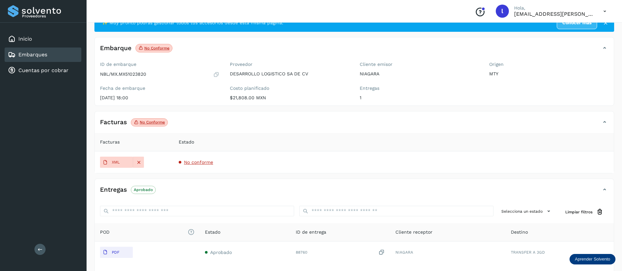
scroll to position [24, 0]
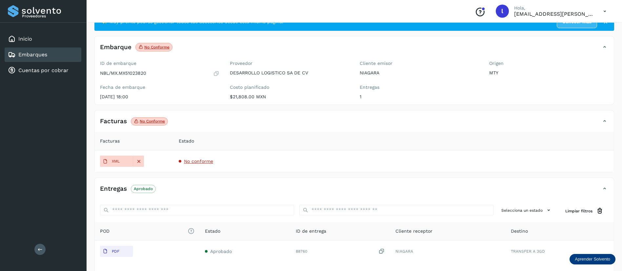
click at [201, 163] on span "No conforme" at bounding box center [198, 161] width 29 height 5
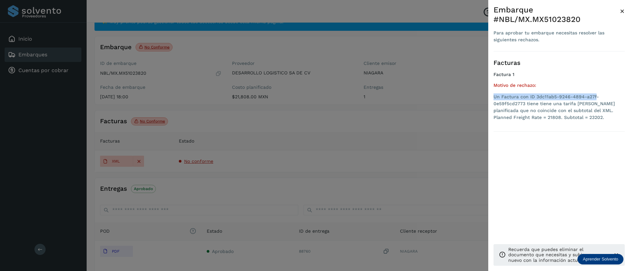
drag, startPoint x: 494, startPoint y: 98, endPoint x: 595, endPoint y: 98, distance: 101.3
click at [595, 98] on li "Un Factura con ID 3dc11ab5-9246-4894-a27f-0e59f5cd2773 tiene tiene una tarifa […" at bounding box center [558, 107] width 131 height 28
drag, startPoint x: 533, startPoint y: 104, endPoint x: 611, endPoint y: 107, distance: 77.8
click at [611, 107] on li "Un Factura con ID 3dc11ab5-9246-4894-a27f-0e59f5cd2773 tiene tiene una tarifa […" at bounding box center [558, 107] width 131 height 28
click at [583, 110] on li "Un Factura con ID 3dc11ab5-9246-4894-a27f-0e59f5cd2773 tiene tiene una tarifa […" at bounding box center [558, 107] width 131 height 28
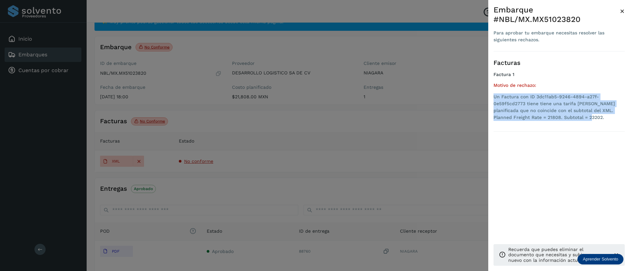
drag, startPoint x: 568, startPoint y: 117, endPoint x: 493, endPoint y: 96, distance: 77.4
click at [493, 96] on li "Un Factura con ID 3dc11ab5-9246-4894-a27f-0e59f5cd2773 tiene tiene una tarifa […" at bounding box center [558, 107] width 131 height 28
copy li "Un Factura con ID 3dc11ab5-9246-4894-a27f-0e59f5cd2773 tiene tiene una tarifa […"
click at [621, 14] on span "×" at bounding box center [622, 11] width 5 height 9
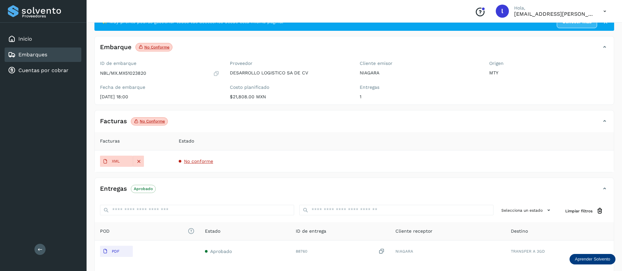
scroll to position [79, 0]
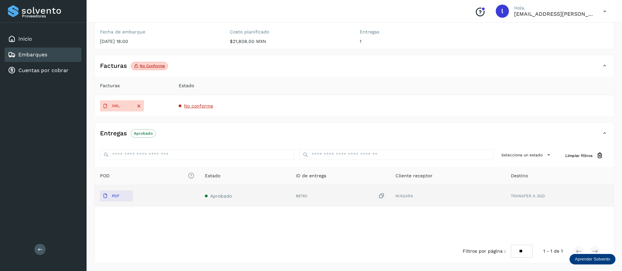
click at [291, 197] on td "Aprobado" at bounding box center [340, 196] width 99 height 22
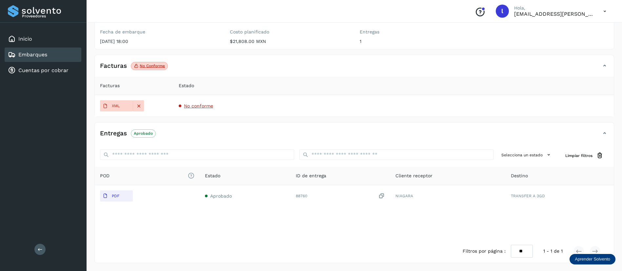
scroll to position [0, 0]
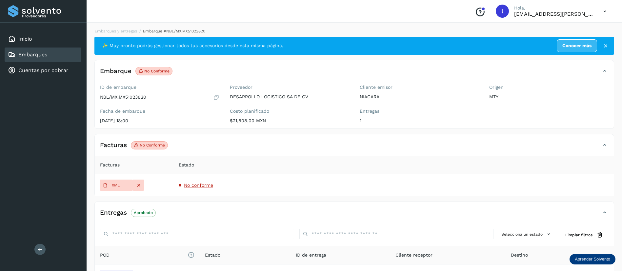
click at [23, 54] on link "Embarques" at bounding box center [32, 54] width 29 height 6
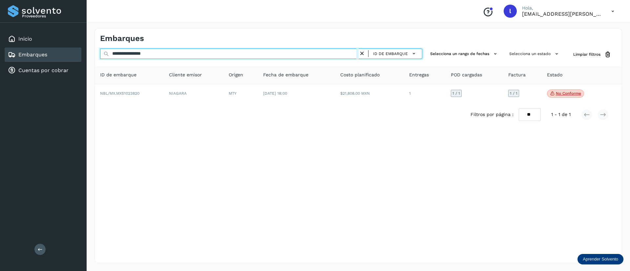
click at [166, 50] on input "**********" at bounding box center [229, 54] width 258 height 10
drag, startPoint x: 168, startPoint y: 54, endPoint x: 83, endPoint y: 52, distance: 85.6
click at [83, 52] on div "**********" at bounding box center [315, 135] width 630 height 271
paste input "text"
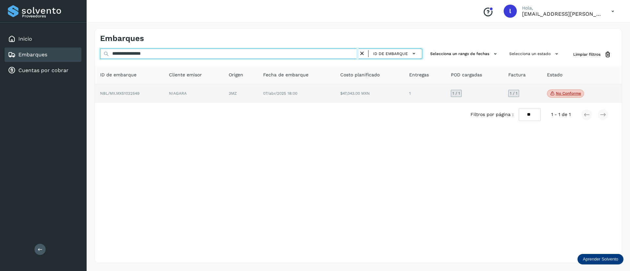
type input "**********"
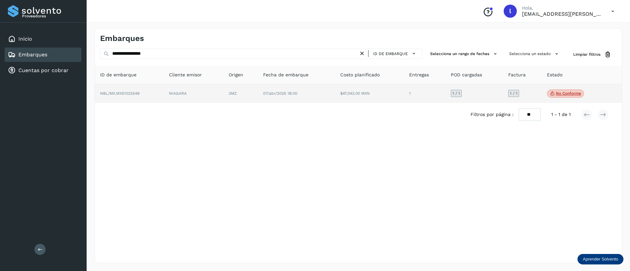
click at [335, 97] on td "07/abr/2025 18:00" at bounding box center [369, 93] width 69 height 19
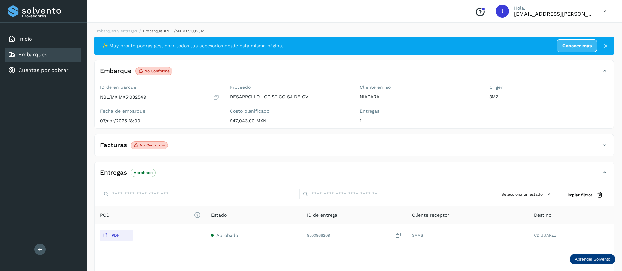
click at [221, 147] on div "Facturas No conforme" at bounding box center [348, 145] width 506 height 11
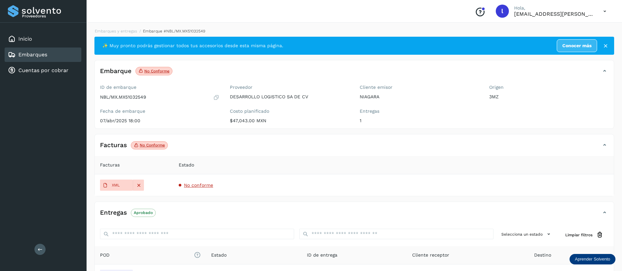
click at [200, 184] on span "No conforme" at bounding box center [198, 185] width 29 height 5
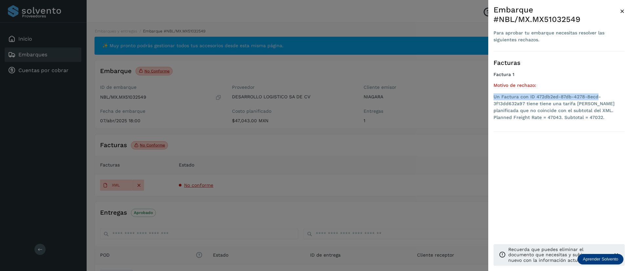
drag, startPoint x: 494, startPoint y: 97, endPoint x: 598, endPoint y: 92, distance: 104.4
click at [598, 92] on div "Motivo de rechazo: Un Factura con ID 472db2ed-87db-4278-8ecd-3f13dd632a97 tiene…" at bounding box center [558, 103] width 131 height 41
click at [540, 107] on li "Un Factura con ID 472db2ed-87db-4278-8ecd-3f13dd632a97 tiene tiene una tarifa […" at bounding box center [558, 107] width 131 height 28
drag, startPoint x: 506, startPoint y: 118, endPoint x: 522, endPoint y: 120, distance: 16.1
click at [522, 120] on li "Un Factura con ID 472db2ed-87db-4278-8ecd-3f13dd632a97 tiene tiene una tarifa […" at bounding box center [558, 107] width 131 height 28
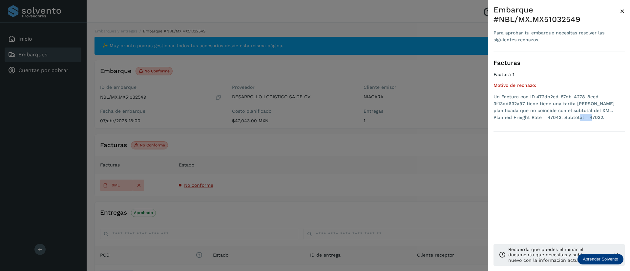
drag, startPoint x: 551, startPoint y: 118, endPoint x: 565, endPoint y: 118, distance: 13.8
click at [565, 118] on li "Un Factura con ID 472db2ed-87db-4278-8ecd-3f13dd632a97 tiene tiene una tarifa […" at bounding box center [558, 107] width 131 height 28
click at [572, 122] on ul "Un Factura con ID 472db2ed-87db-4278-8ecd-3f13dd632a97 tiene tiene una tarifa […" at bounding box center [558, 108] width 131 height 30
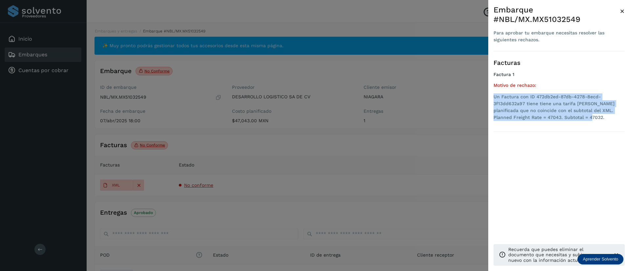
drag, startPoint x: 567, startPoint y: 118, endPoint x: 492, endPoint y: 99, distance: 77.7
click at [492, 99] on div "Embarque #NBL/MX.MX51032549 Para aprobar tu embarque necesitas resolver las sig…" at bounding box center [559, 141] width 142 height 282
click at [622, 10] on span "×" at bounding box center [622, 11] width 5 height 9
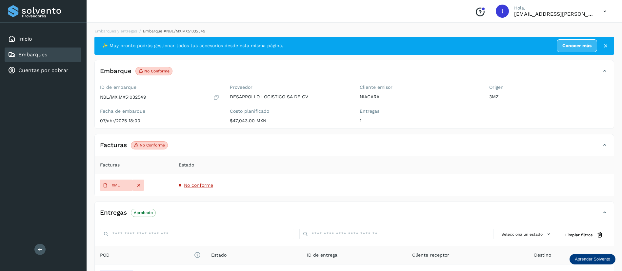
click at [26, 62] on div "Embarques" at bounding box center [43, 55] width 77 height 14
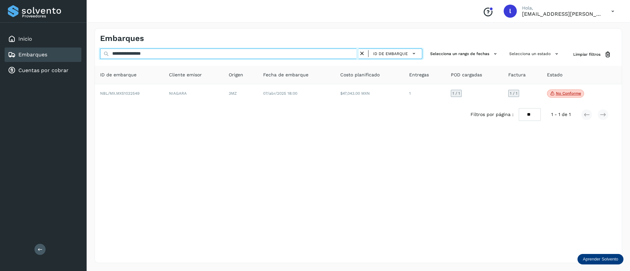
drag, startPoint x: 176, startPoint y: 52, endPoint x: 55, endPoint y: 55, distance: 121.1
click at [55, 55] on div "**********" at bounding box center [315, 135] width 630 height 271
paste input "text"
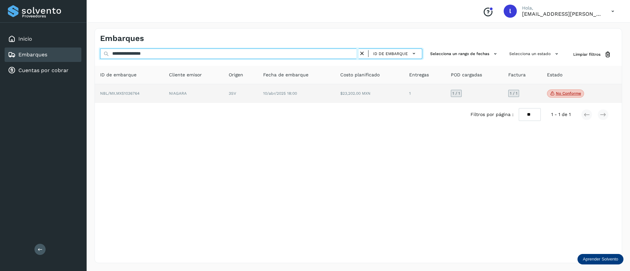
type input "**********"
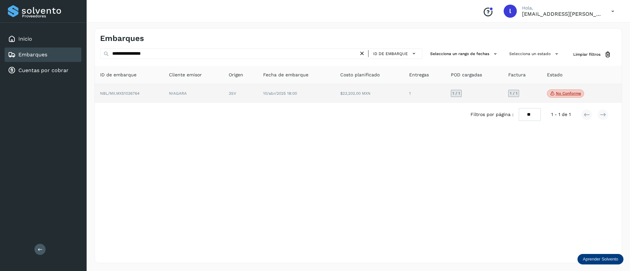
click at [258, 100] on td "3SV" at bounding box center [296, 93] width 77 height 19
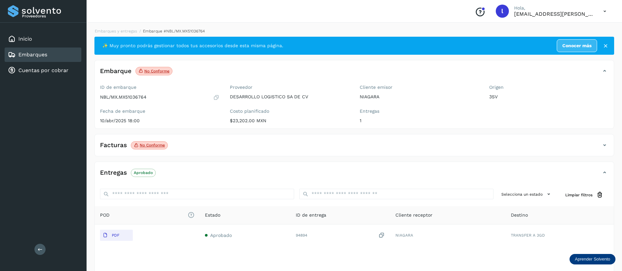
click at [226, 135] on div "Facturas No conforme Facturas Estado XML No conforme" at bounding box center [354, 145] width 520 height 22
click at [218, 137] on div "Facturas No conforme Facturas Estado XML No conforme" at bounding box center [354, 145] width 520 height 22
click at [211, 141] on div "Facturas No conforme" at bounding box center [348, 145] width 506 height 11
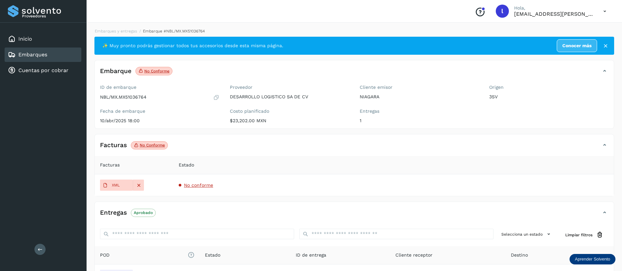
click at [195, 184] on span "No conforme" at bounding box center [198, 185] width 29 height 5
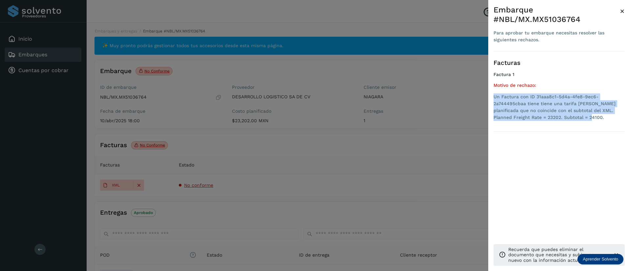
drag, startPoint x: 568, startPoint y: 116, endPoint x: 490, endPoint y: 99, distance: 79.4
click at [490, 99] on div "Embarque #NBL/MX.MX51036764 Para aprobar tu embarque necesitas resolver las sig…" at bounding box center [559, 141] width 142 height 282
click at [621, 11] on span "×" at bounding box center [622, 11] width 5 height 9
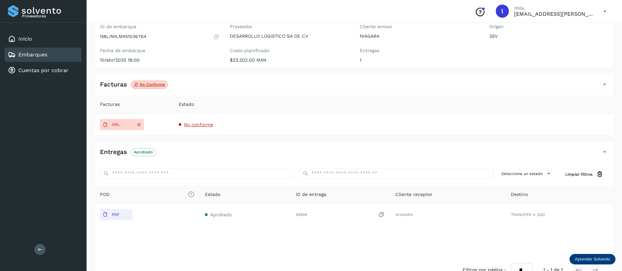
scroll to position [60, 0]
click at [38, 57] on link "Embarques" at bounding box center [32, 54] width 29 height 6
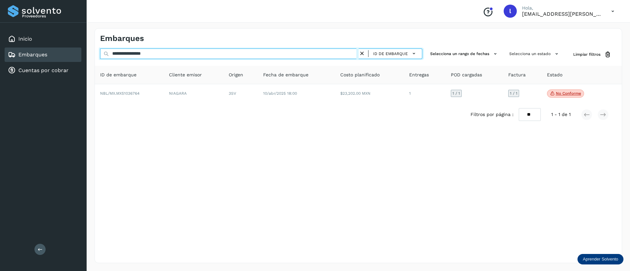
drag, startPoint x: 188, startPoint y: 55, endPoint x: 99, endPoint y: 56, distance: 88.2
click at [99, 56] on div "**********" at bounding box center [358, 55] width 527 height 12
paste input "text"
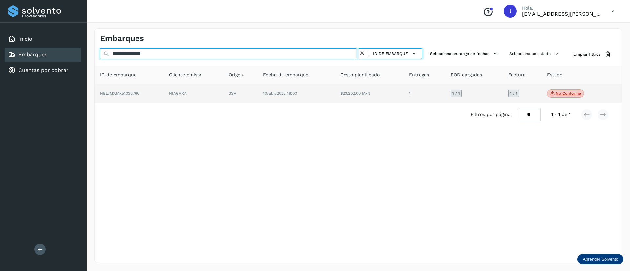
type input "**********"
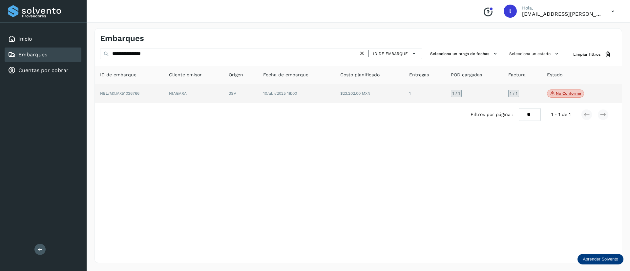
click at [335, 94] on td "10/abr/2025 18:00" at bounding box center [369, 93] width 69 height 19
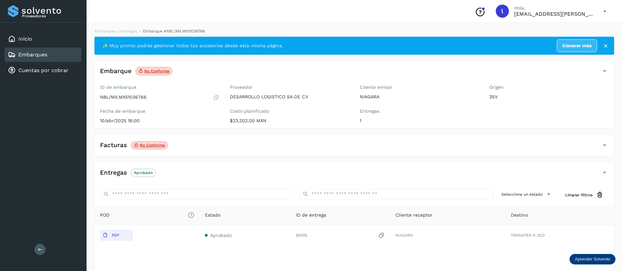
click at [223, 146] on div "Facturas No conforme" at bounding box center [348, 145] width 506 height 11
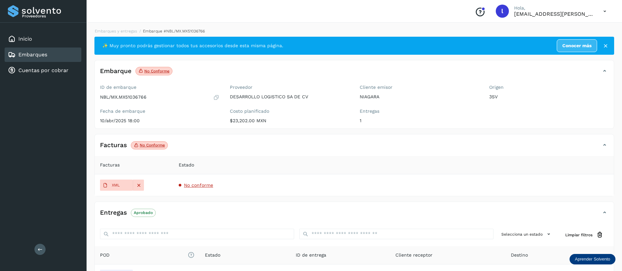
click at [196, 185] on span "No conforme" at bounding box center [198, 185] width 29 height 5
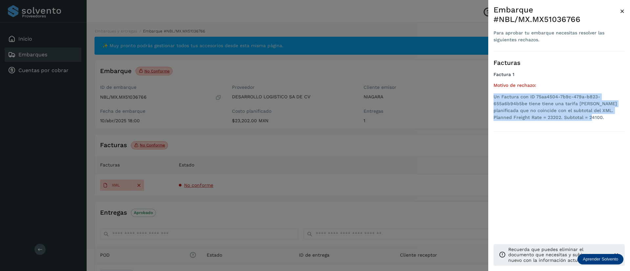
drag, startPoint x: 566, startPoint y: 117, endPoint x: 489, endPoint y: 99, distance: 79.6
click at [489, 99] on div "Embarque #NBL/MX.MX51036766 Para aprobar tu embarque necesitas resolver las sig…" at bounding box center [559, 141] width 142 height 282
click at [621, 12] on span "×" at bounding box center [622, 11] width 5 height 9
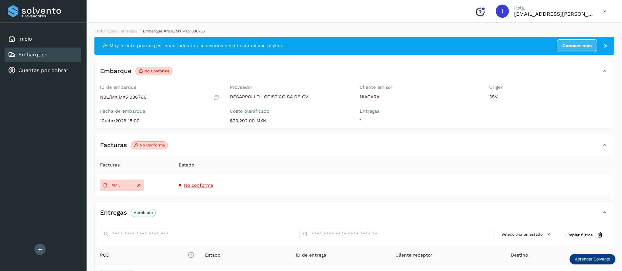
click at [12, 51] on icon at bounding box center [12, 55] width 8 height 8
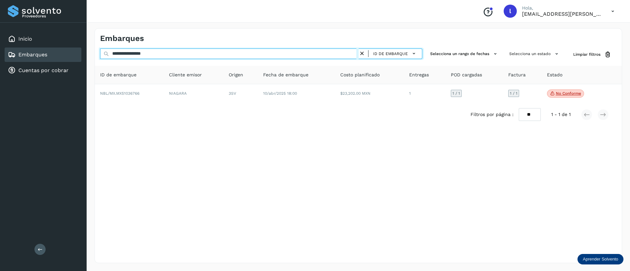
drag, startPoint x: 176, startPoint y: 57, endPoint x: 70, endPoint y: 52, distance: 106.4
click at [70, 52] on div "**********" at bounding box center [315, 135] width 630 height 271
paste input "text"
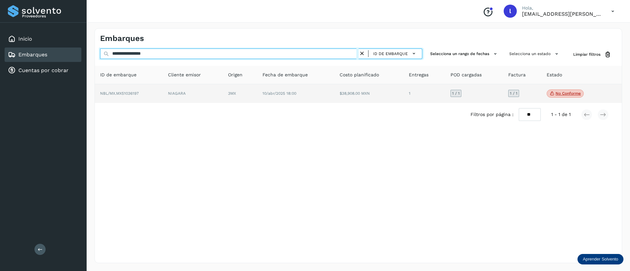
type input "**********"
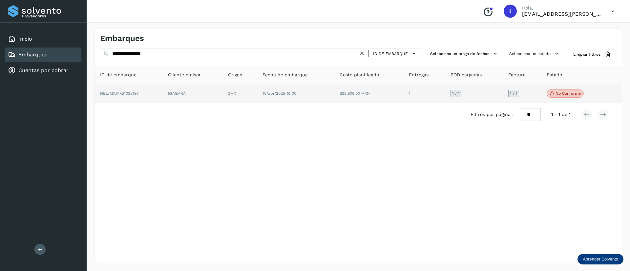
click at [334, 99] on td "10/abr/2025 18:00" at bounding box center [368, 93] width 69 height 19
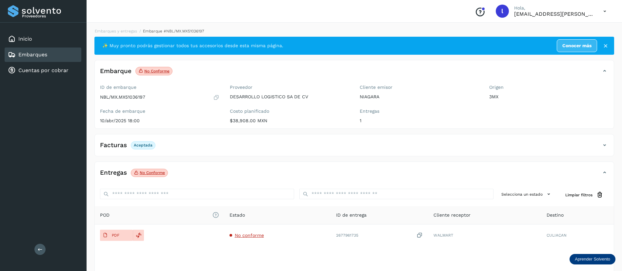
click at [178, 147] on div "Facturas Aceptada" at bounding box center [348, 145] width 506 height 11
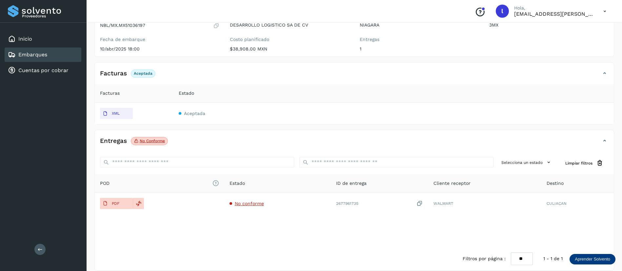
scroll to position [72, 0]
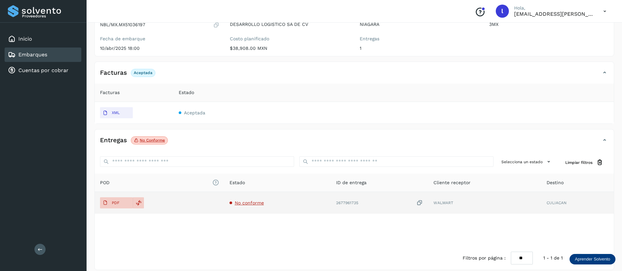
click at [257, 201] on span "No conforme" at bounding box center [249, 202] width 29 height 5
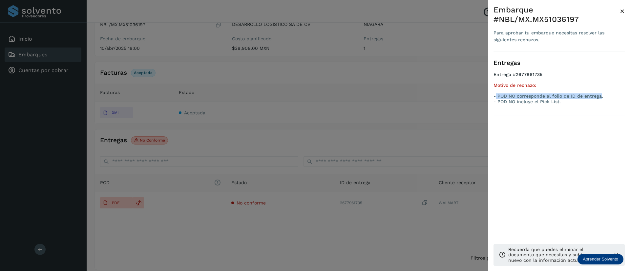
drag, startPoint x: 496, startPoint y: 86, endPoint x: 600, endPoint y: 87, distance: 104.0
click at [600, 93] on p "- POD NO corresponde al folio de ID de entrega." at bounding box center [558, 96] width 131 height 6
drag, startPoint x: 497, startPoint y: 92, endPoint x: 574, endPoint y: 92, distance: 76.4
click at [574, 99] on p "- POD NO incluye el Pick List." at bounding box center [558, 102] width 131 height 6
click at [566, 99] on p "- POD NO incluye el Pick List." at bounding box center [558, 102] width 131 height 6
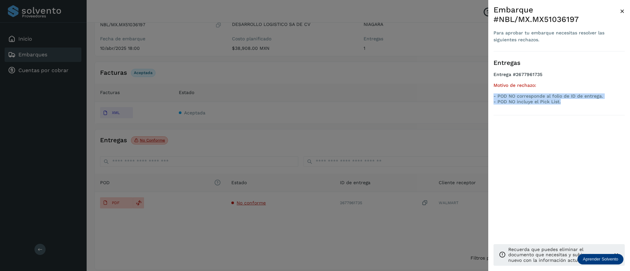
drag, startPoint x: 563, startPoint y: 91, endPoint x: 490, endPoint y: 86, distance: 73.7
click at [490, 86] on div "Embarque #NBL/MX.MX51036197 Para aprobar tu embarque necesitas resolver las sig…" at bounding box center [559, 141] width 142 height 282
click at [622, 9] on span "×" at bounding box center [622, 11] width 5 height 9
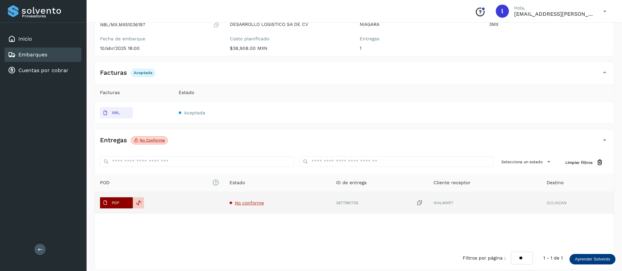
click at [125, 200] on button "PDF" at bounding box center [116, 202] width 33 height 11
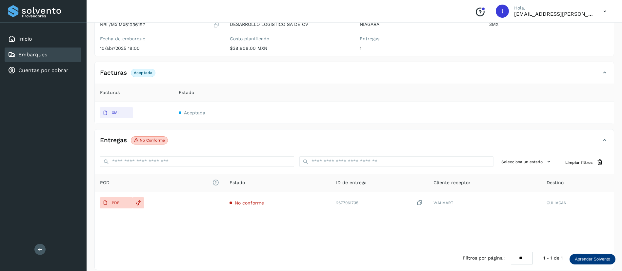
click at [32, 53] on link "Embarques" at bounding box center [32, 54] width 29 height 6
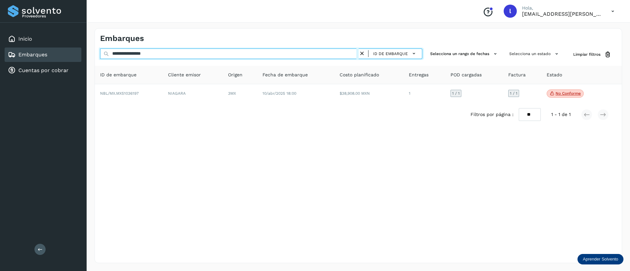
drag, startPoint x: 173, startPoint y: 54, endPoint x: 59, endPoint y: 49, distance: 113.9
click at [59, 49] on div "**********" at bounding box center [315, 135] width 630 height 271
paste input "text"
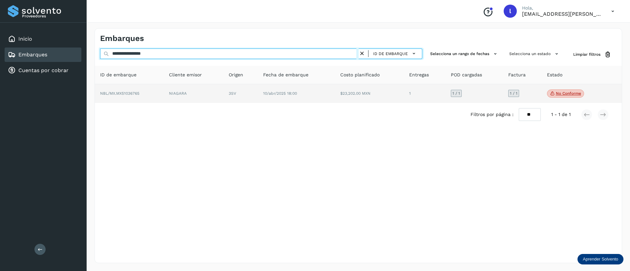
type input "**********"
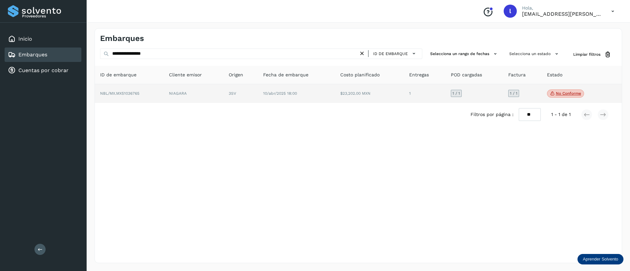
click at [272, 94] on span "10/abr/2025 18:00" at bounding box center [280, 93] width 34 height 5
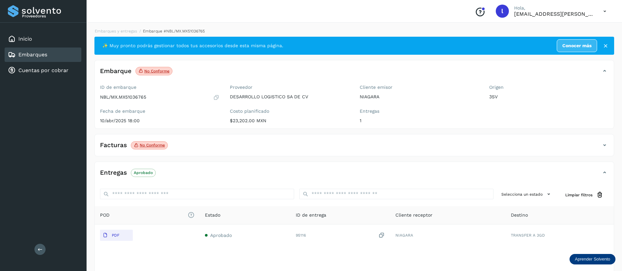
click at [211, 146] on div "Facturas No conforme" at bounding box center [348, 145] width 506 height 11
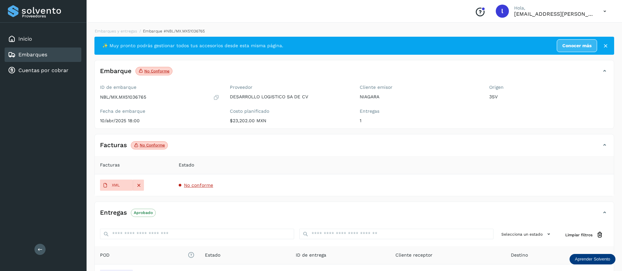
click at [195, 186] on span "No conforme" at bounding box center [198, 185] width 29 height 5
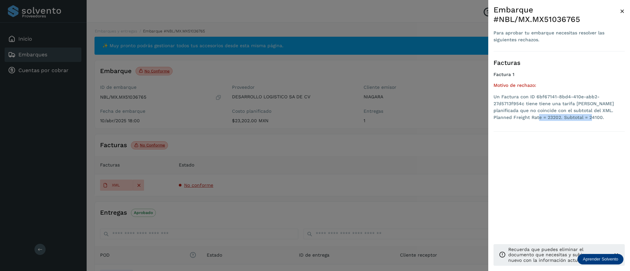
drag, startPoint x: 513, startPoint y: 118, endPoint x: 565, endPoint y: 117, distance: 51.8
click at [565, 117] on li "Un Factura con ID 6bf67141-8bd4-410e-abb2-27d5713f954c tiene tiene una tarifa […" at bounding box center [558, 107] width 131 height 28
click at [567, 117] on li "Un Factura con ID 6bf67141-8bd4-410e-abb2-27d5713f954c tiene tiene una tarifa […" at bounding box center [558, 107] width 131 height 28
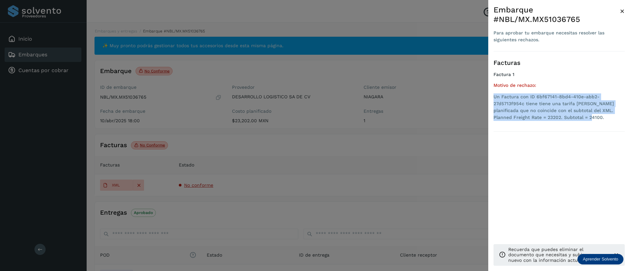
drag, startPoint x: 567, startPoint y: 117, endPoint x: 489, endPoint y: 94, distance: 81.3
click at [489, 94] on div "Embarque #NBL/MX.MX51036765 Para aprobar tu embarque necesitas resolver las sig…" at bounding box center [559, 141] width 142 height 282
click at [622, 10] on span "×" at bounding box center [622, 11] width 5 height 9
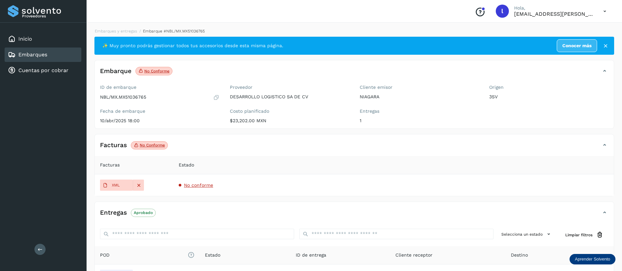
click at [19, 55] on link "Embarques" at bounding box center [32, 54] width 29 height 6
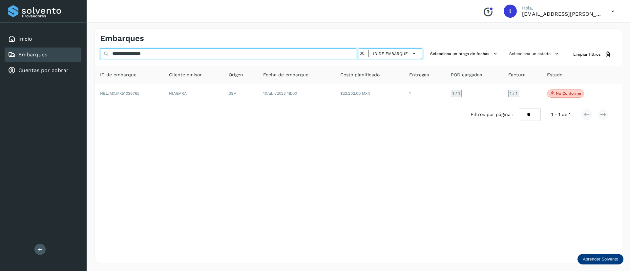
drag, startPoint x: 177, startPoint y: 57, endPoint x: 91, endPoint y: 55, distance: 86.3
click at [91, 55] on div "**********" at bounding box center [358, 145] width 543 height 251
paste input "text"
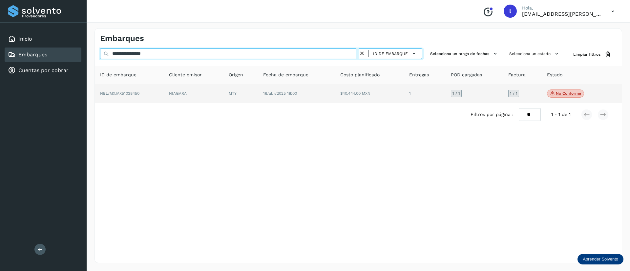
type input "**********"
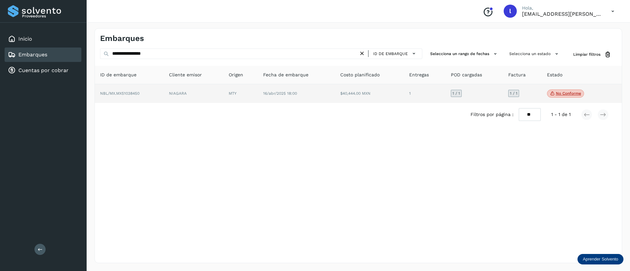
click at [335, 100] on td "16/abr/2025 18:00" at bounding box center [369, 93] width 69 height 19
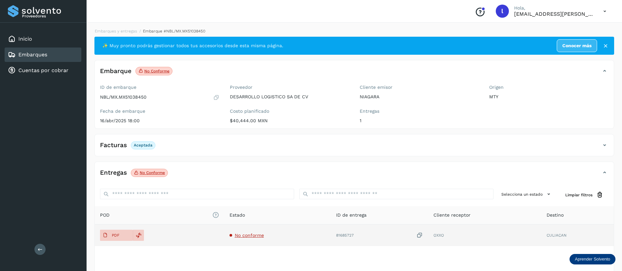
click at [251, 235] on span "No conforme" at bounding box center [249, 235] width 29 height 5
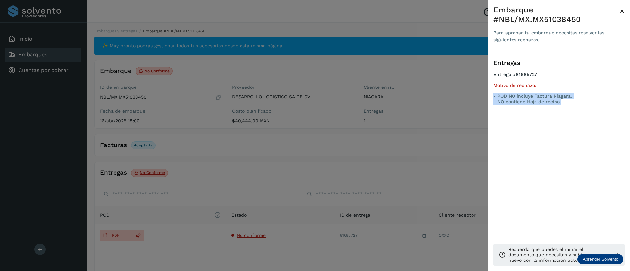
drag, startPoint x: 566, startPoint y: 104, endPoint x: 493, endPoint y: 95, distance: 72.9
click at [493, 95] on p "- POD NO incluye Factura Niagara. - NO contiene Hoja de recibo." at bounding box center [558, 98] width 131 height 11
click at [624, 13] on span "×" at bounding box center [622, 11] width 5 height 9
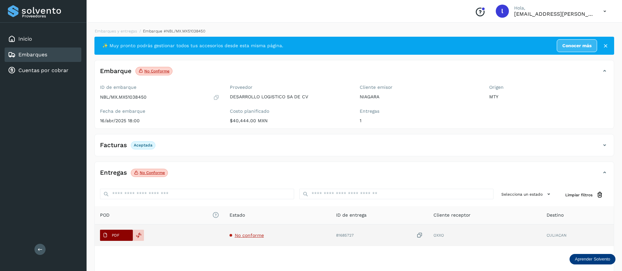
click at [102, 235] on span "PDF" at bounding box center [111, 235] width 22 height 10
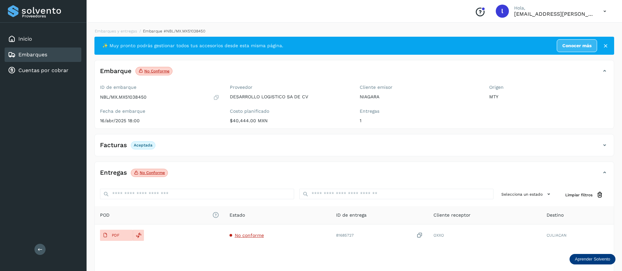
click at [28, 60] on div "Embarques" at bounding box center [43, 55] width 77 height 14
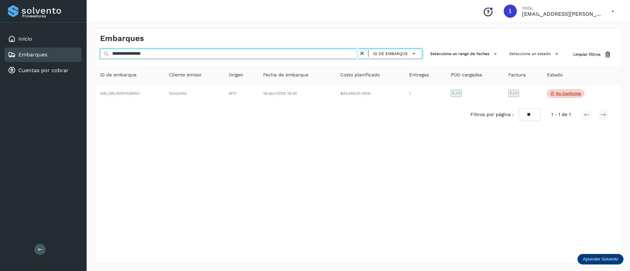
drag, startPoint x: 177, startPoint y: 54, endPoint x: 68, endPoint y: 48, distance: 109.4
click at [68, 48] on div "**********" at bounding box center [315, 135] width 630 height 271
paste input "text"
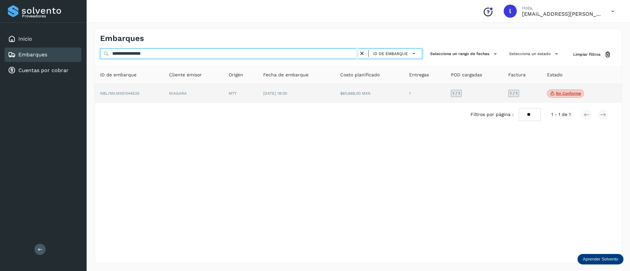
type input "**********"
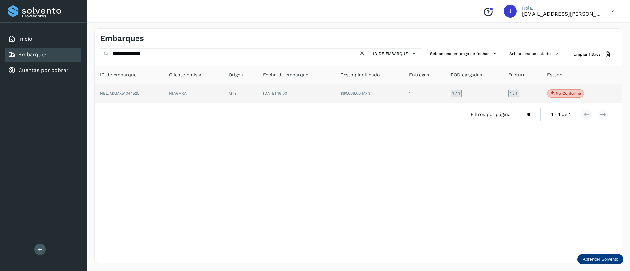
click at [276, 94] on span "[DATE] 18:00" at bounding box center [275, 93] width 24 height 5
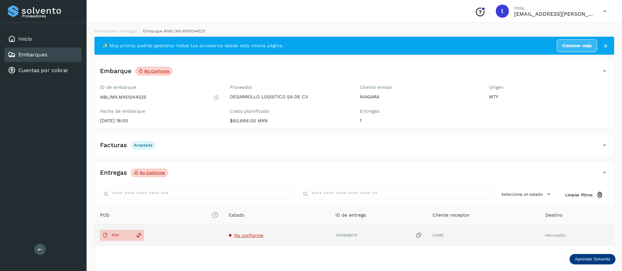
click at [251, 235] on span "No conforme" at bounding box center [248, 235] width 29 height 5
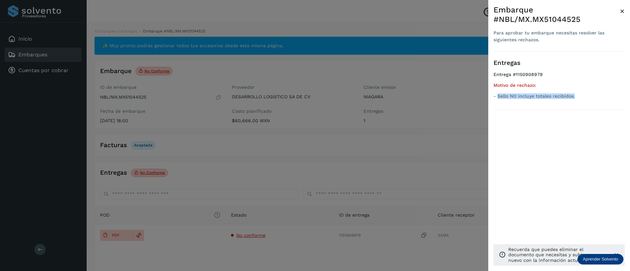
drag, startPoint x: 577, startPoint y: 96, endPoint x: 497, endPoint y: 103, distance: 80.4
click at [497, 103] on div "Entregas Entrega #1150908979 Motivo de rechazo: - Sello NO incluye totales reci…" at bounding box center [558, 80] width 131 height 58
click at [621, 12] on span "×" at bounding box center [622, 11] width 5 height 9
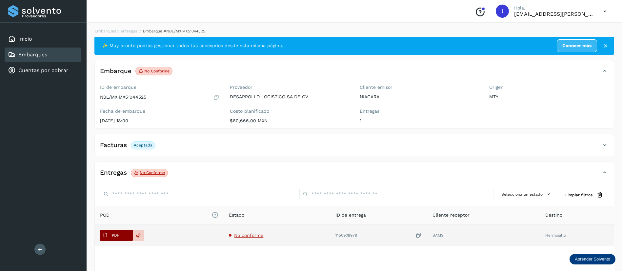
click at [117, 234] on p "PDF" at bounding box center [116, 235] width 8 height 5
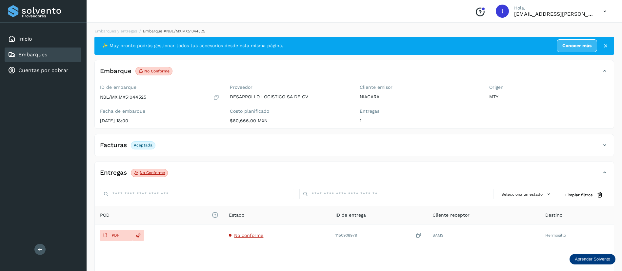
click at [35, 55] on link "Embarques" at bounding box center [32, 54] width 29 height 6
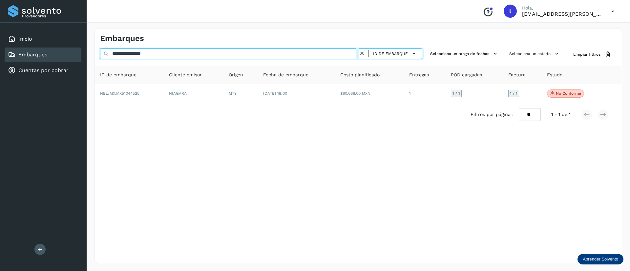
drag, startPoint x: 160, startPoint y: 54, endPoint x: 82, endPoint y: 45, distance: 77.9
click at [82, 45] on div "**********" at bounding box center [315, 135] width 630 height 271
paste input "text"
type input "**********"
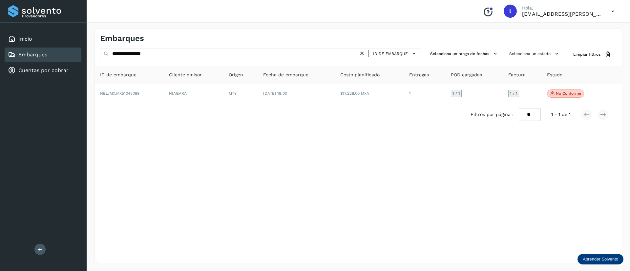
click at [341, 103] on div "Filtros por página : ** ** ** 1 - 1 de 1" at bounding box center [358, 114] width 527 height 23
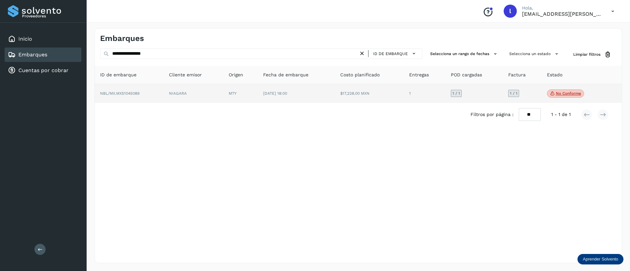
click at [335, 96] on td "[DATE] 18:00" at bounding box center [369, 93] width 69 height 19
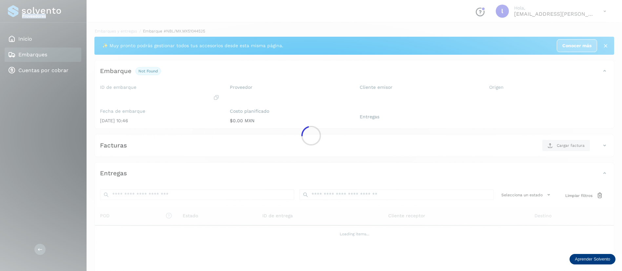
click at [304, 96] on div at bounding box center [311, 135] width 622 height 271
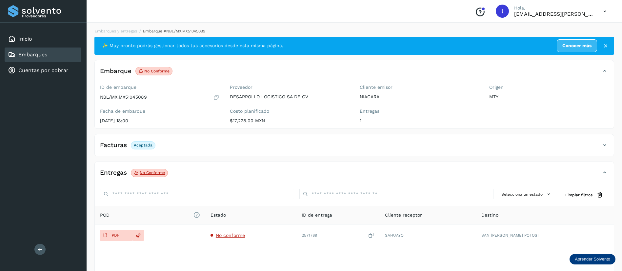
click at [198, 145] on div "Facturas Aceptada" at bounding box center [348, 145] width 506 height 11
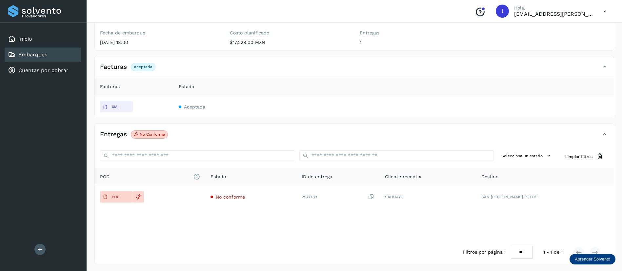
scroll to position [79, 0]
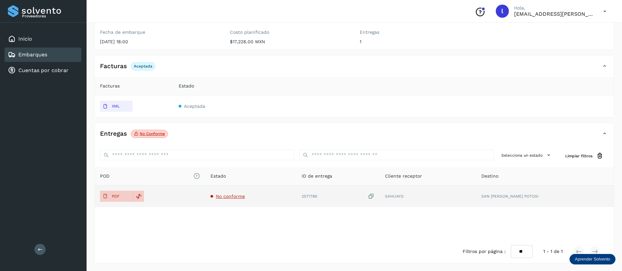
click at [239, 194] on span "No conforme" at bounding box center [230, 196] width 29 height 5
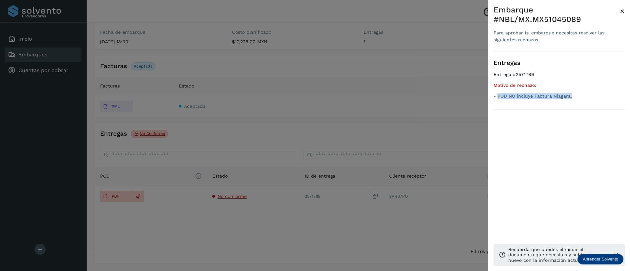
drag, startPoint x: 499, startPoint y: 97, endPoint x: 574, endPoint y: 97, distance: 75.4
click at [574, 97] on p "- POD NO incluye Factura Niagara." at bounding box center [558, 96] width 131 height 6
click at [620, 11] on span "×" at bounding box center [622, 11] width 5 height 9
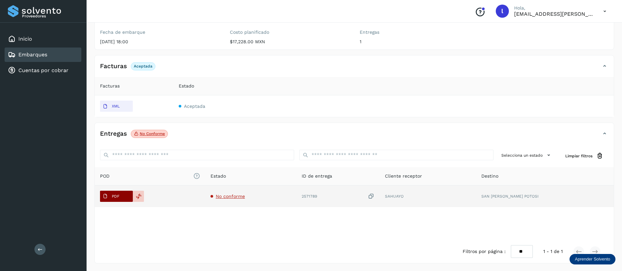
click at [118, 191] on span "PDF" at bounding box center [111, 196] width 22 height 10
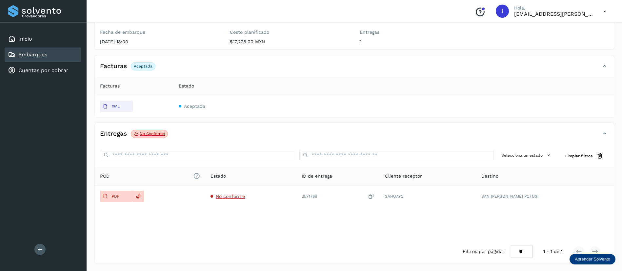
click at [25, 55] on link "Embarques" at bounding box center [32, 54] width 29 height 6
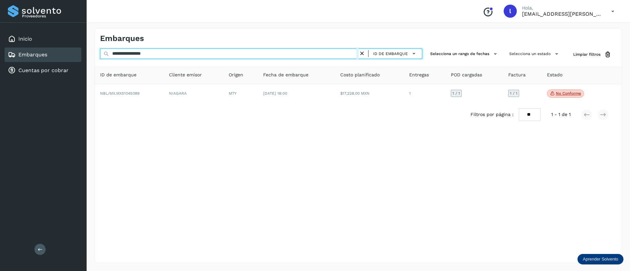
drag, startPoint x: 185, startPoint y: 52, endPoint x: 94, endPoint y: 47, distance: 90.4
click at [94, 47] on div "**********" at bounding box center [357, 145] width 527 height 235
paste input "text"
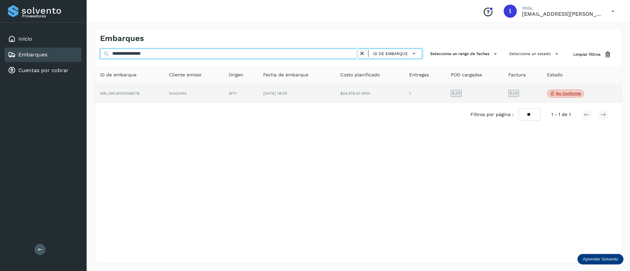
type input "**********"
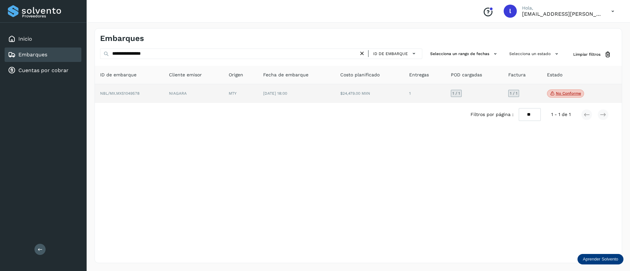
click at [335, 102] on td "[DATE] 18:00" at bounding box center [369, 93] width 69 height 19
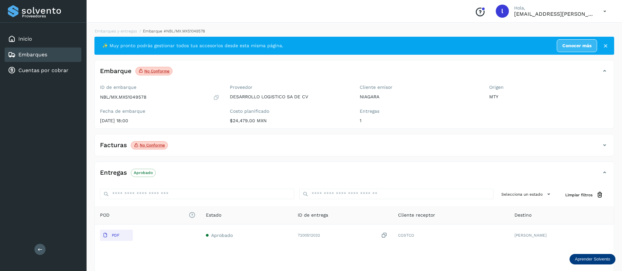
click at [192, 145] on div "Facturas No conforme" at bounding box center [348, 145] width 506 height 11
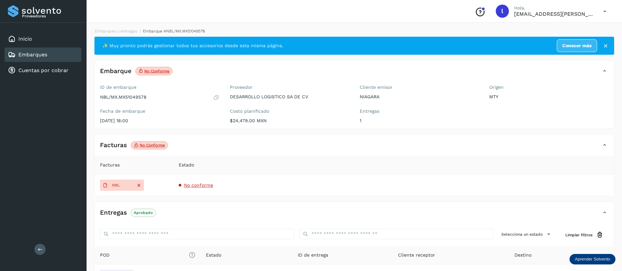
click at [188, 183] on span "No conforme" at bounding box center [198, 185] width 29 height 5
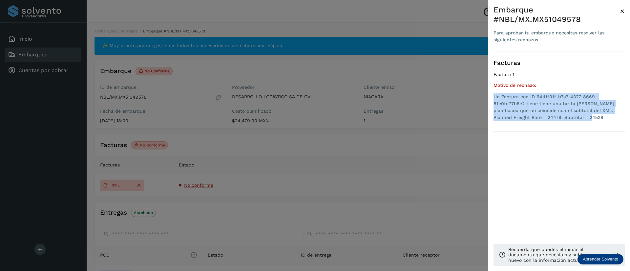
drag, startPoint x: 567, startPoint y: 117, endPoint x: 491, endPoint y: 99, distance: 77.7
click at [491, 99] on div "Embarque #NBL/MX.MX51049578 Para aprobar tu embarque necesitas resolver las sig…" at bounding box center [559, 141] width 142 height 282
click at [621, 12] on span "×" at bounding box center [622, 11] width 5 height 9
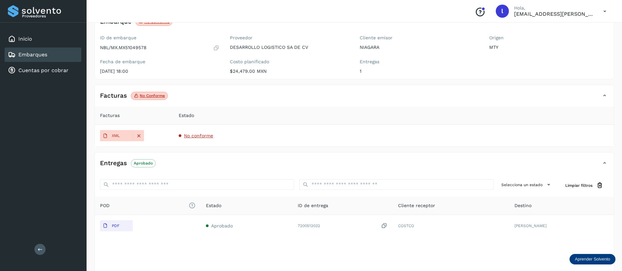
scroll to position [51, 0]
click at [21, 55] on link "Embarques" at bounding box center [32, 54] width 29 height 6
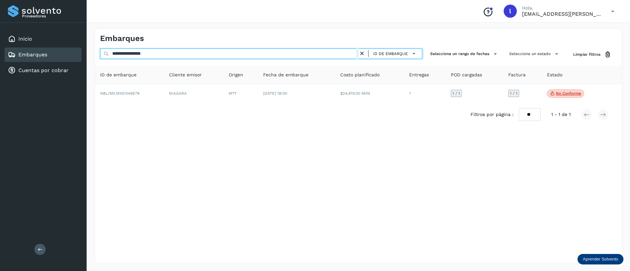
click at [185, 56] on input "**********" at bounding box center [229, 54] width 258 height 10
drag, startPoint x: 175, startPoint y: 51, endPoint x: 81, endPoint y: 50, distance: 94.8
click at [81, 50] on div "**********" at bounding box center [315, 135] width 630 height 271
paste input "text"
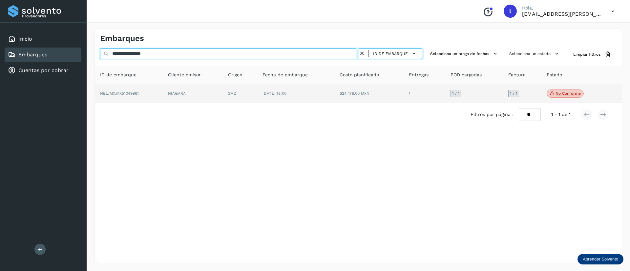
type input "**********"
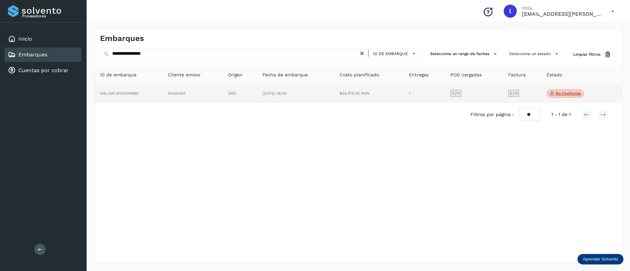
click at [334, 89] on td "[DATE] 18:00" at bounding box center [368, 93] width 69 height 19
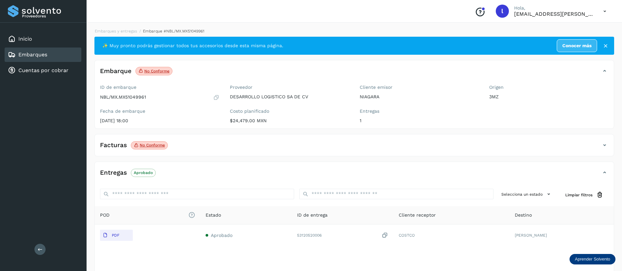
click at [236, 150] on div "Facturas No conforme" at bounding box center [348, 145] width 506 height 11
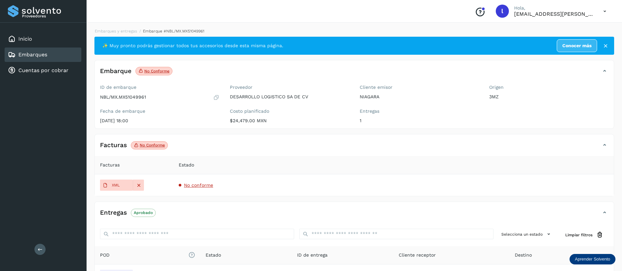
click at [197, 187] on span "No conforme" at bounding box center [198, 185] width 29 height 5
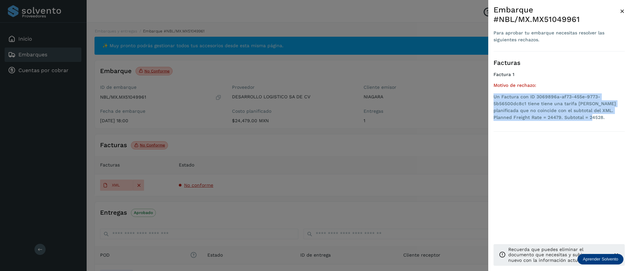
drag, startPoint x: 570, startPoint y: 117, endPoint x: 490, endPoint y: 99, distance: 82.4
click at [490, 99] on div "Embarque #NBL/MX.MX51049961 Para aprobar tu embarque necesitas resolver las sig…" at bounding box center [559, 141] width 142 height 282
click at [622, 11] on span "×" at bounding box center [622, 11] width 5 height 9
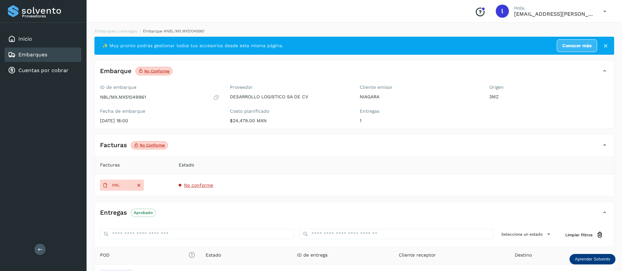
click at [50, 56] on div "Embarques" at bounding box center [43, 55] width 77 height 14
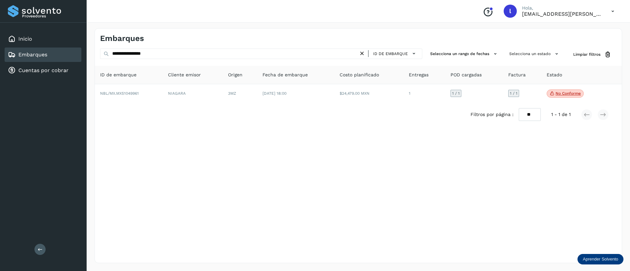
drag, startPoint x: 180, startPoint y: 60, endPoint x: 169, endPoint y: 54, distance: 12.9
click at [169, 54] on div "**********" at bounding box center [261, 55] width 322 height 12
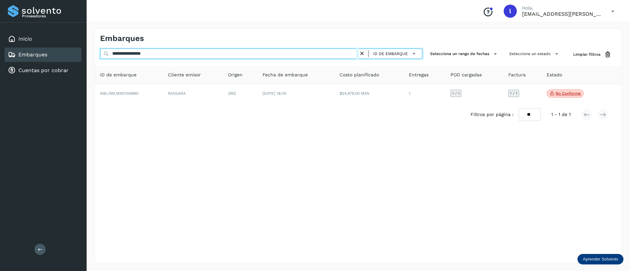
drag, startPoint x: 169, startPoint y: 54, endPoint x: 65, endPoint y: 55, distance: 104.0
click at [65, 55] on div "**********" at bounding box center [315, 135] width 630 height 271
paste input "text"
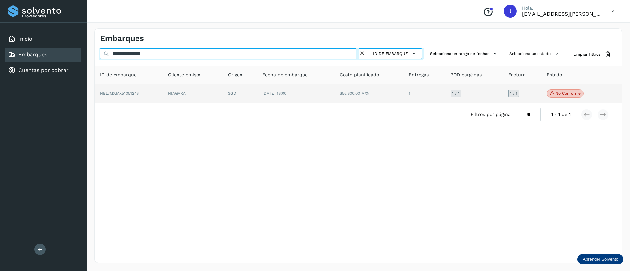
type input "**********"
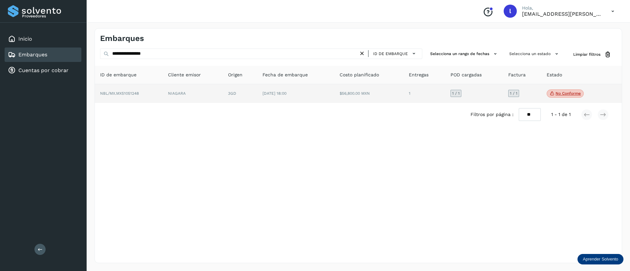
click at [334, 88] on td "[DATE] 18:00" at bounding box center [368, 93] width 69 height 19
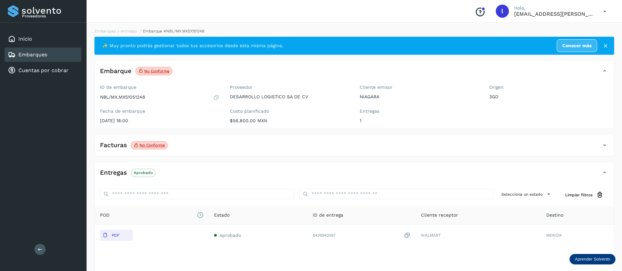
click at [206, 148] on div "Facturas No conforme" at bounding box center [348, 145] width 506 height 11
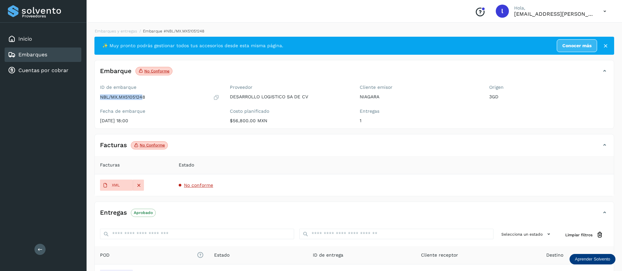
drag, startPoint x: 100, startPoint y: 97, endPoint x: 144, endPoint y: 96, distance: 44.3
click at [144, 96] on div "ID de embarque NBL/MX.MX51051248 Fecha de embarque [DATE] 18:00" at bounding box center [160, 105] width 130 height 47
click at [41, 55] on link "Embarques" at bounding box center [32, 54] width 29 height 6
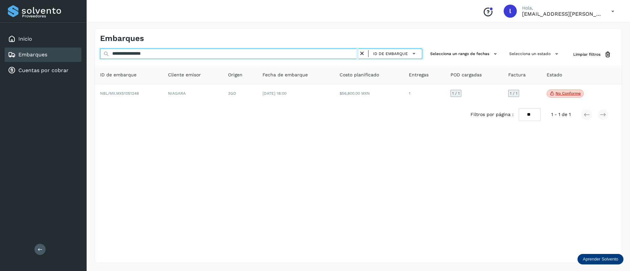
drag, startPoint x: 181, startPoint y: 51, endPoint x: 93, endPoint y: 52, distance: 87.9
click at [93, 52] on div "**********" at bounding box center [358, 145] width 543 height 251
drag, startPoint x: 164, startPoint y: 54, endPoint x: 83, endPoint y: 52, distance: 81.0
click at [83, 52] on div "**********" at bounding box center [315, 135] width 630 height 271
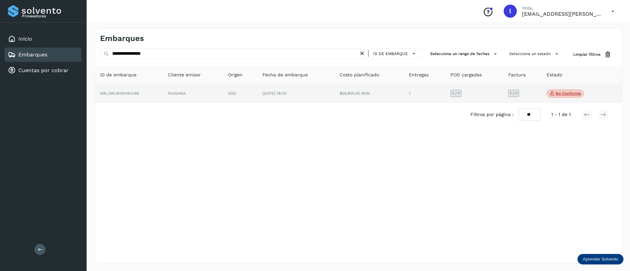
click at [403, 97] on td "$56,800.00 MXN" at bounding box center [424, 93] width 42 height 19
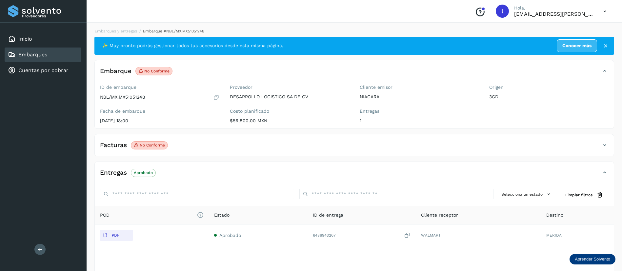
click at [243, 146] on div "Facturas No conforme" at bounding box center [348, 145] width 506 height 11
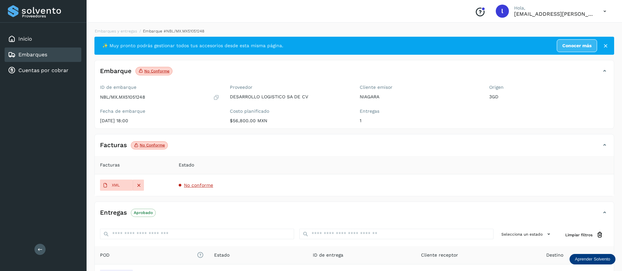
click at [190, 185] on span "No conforme" at bounding box center [198, 185] width 29 height 5
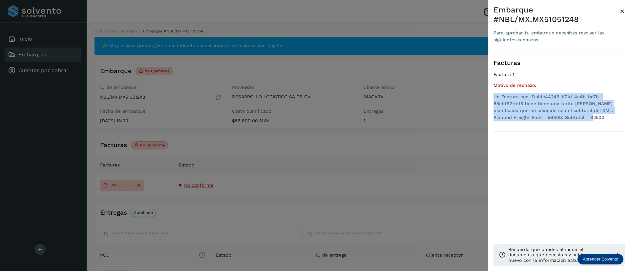
drag, startPoint x: 568, startPoint y: 120, endPoint x: 489, endPoint y: 99, distance: 81.5
click at [489, 99] on div "Embarque #NBL/MX.MX51051248 Para aprobar tu embarque necesitas resolver las sig…" at bounding box center [559, 141] width 142 height 282
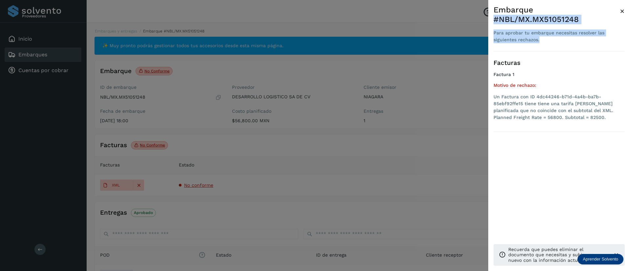
drag, startPoint x: 618, startPoint y: 9, endPoint x: 621, endPoint y: 10, distance: 3.4
click at [621, 10] on div "Embarque #NBL/MX.MX51051248 Para aprobar tu embarque necesitas resolver las sig…" at bounding box center [558, 28] width 131 height 46
click at [621, 10] on span "×" at bounding box center [622, 11] width 5 height 9
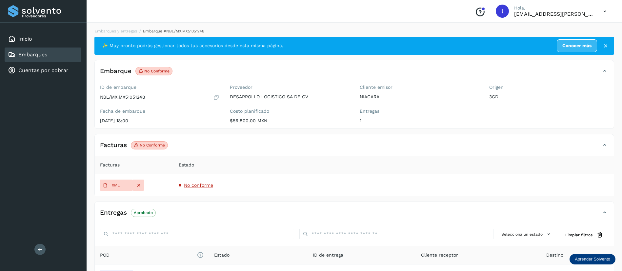
click at [38, 54] on link "Embarques" at bounding box center [32, 54] width 29 height 6
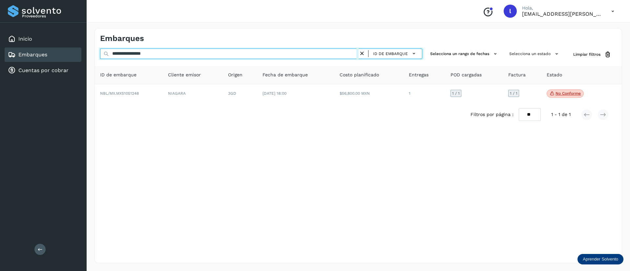
drag, startPoint x: 175, startPoint y: 54, endPoint x: 65, endPoint y: 55, distance: 110.5
click at [65, 55] on div "**********" at bounding box center [315, 135] width 630 height 271
paste input "text"
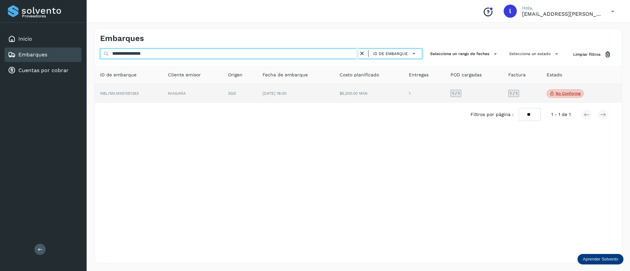
type input "**********"
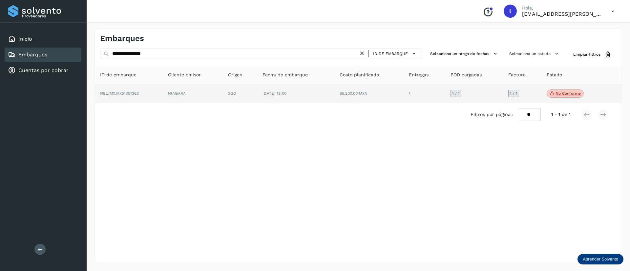
click at [334, 100] on td "[DATE] 18:00" at bounding box center [368, 93] width 69 height 19
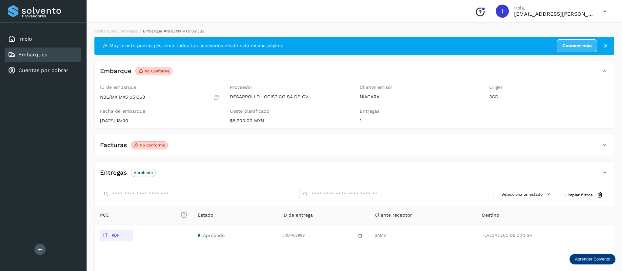
click at [253, 141] on div "Facturas No conforme" at bounding box center [348, 145] width 506 height 11
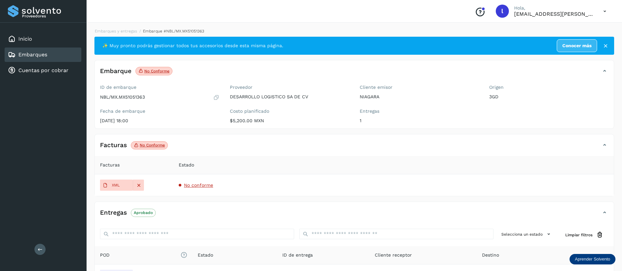
click at [194, 186] on span "No conforme" at bounding box center [198, 185] width 29 height 5
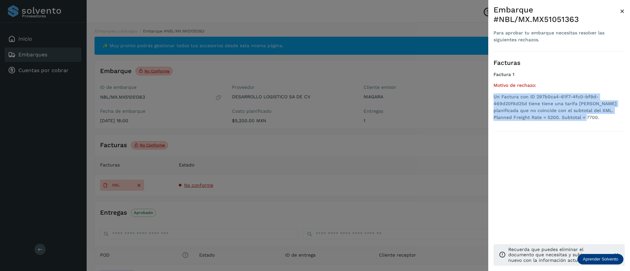
drag, startPoint x: 562, startPoint y: 112, endPoint x: 489, endPoint y: 86, distance: 77.5
click at [489, 86] on div "Embarque #NBL/MX.MX51051363 Para aprobar tu embarque necesitas resolver las sig…" at bounding box center [559, 141] width 142 height 282
click at [623, 10] on span "×" at bounding box center [622, 11] width 5 height 9
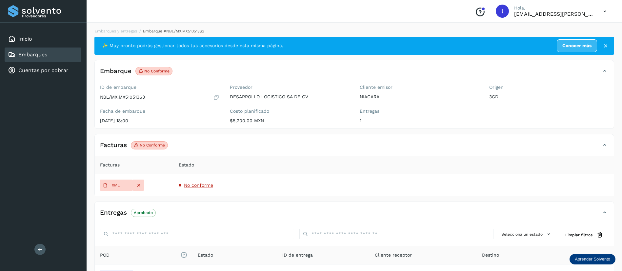
click at [22, 52] on link "Embarques" at bounding box center [32, 54] width 29 height 6
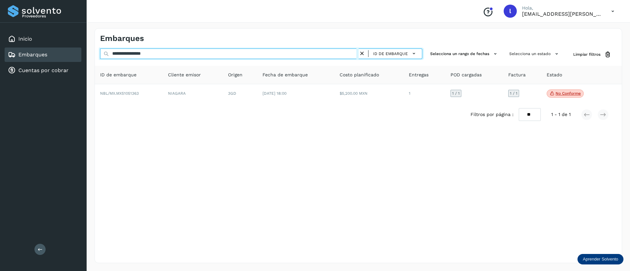
drag, startPoint x: 177, startPoint y: 51, endPoint x: 78, endPoint y: 50, distance: 99.4
click at [78, 50] on div "**********" at bounding box center [315, 135] width 630 height 271
paste input "text"
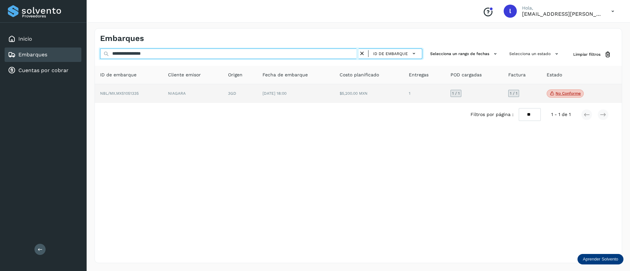
type input "**********"
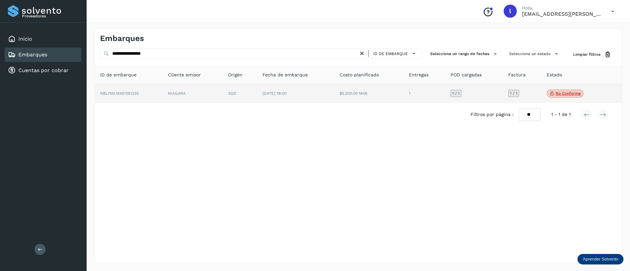
click at [403, 92] on td "$5,200.00 MXN" at bounding box center [424, 93] width 42 height 19
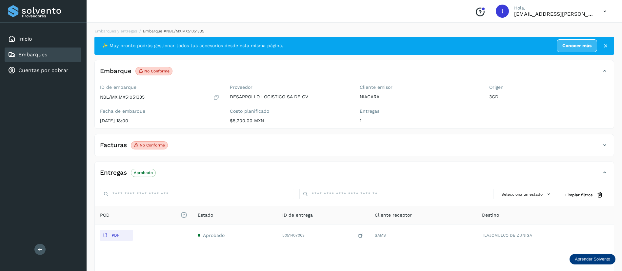
click at [216, 136] on div "Facturas No conforme Facturas Estado XML No conforme" at bounding box center [354, 145] width 520 height 22
click at [209, 139] on div "Facturas No conforme Facturas Estado XML No conforme" at bounding box center [354, 145] width 520 height 22
click at [212, 145] on div "Facturas No conforme" at bounding box center [348, 145] width 506 height 11
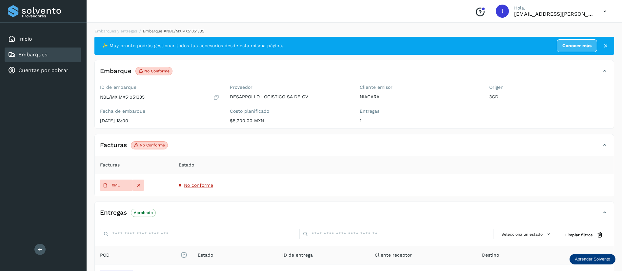
click at [195, 184] on span "No conforme" at bounding box center [198, 185] width 29 height 5
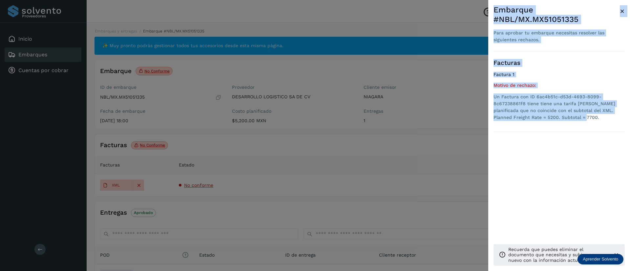
drag, startPoint x: 564, startPoint y: 109, endPoint x: 485, endPoint y: 86, distance: 81.7
click at [485, 86] on div "Embarque #NBL/MX.MX51051335 Para aprobar tu embarque necesitas resolver las sig…" at bounding box center [315, 135] width 630 height 271
click at [561, 109] on li "Un Factura con ID 6ac4b51c-d53d-4693-8099-8c67238861f8 tiene tiene una tarifa […" at bounding box center [558, 107] width 131 height 28
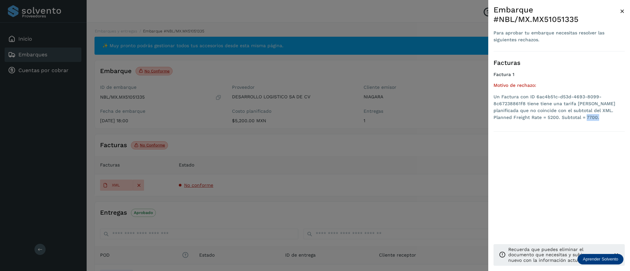
click at [561, 109] on li "Un Factura con ID 6ac4b51c-d53d-4693-8099-8c67238861f8 tiene tiene una tarifa […" at bounding box center [558, 107] width 131 height 28
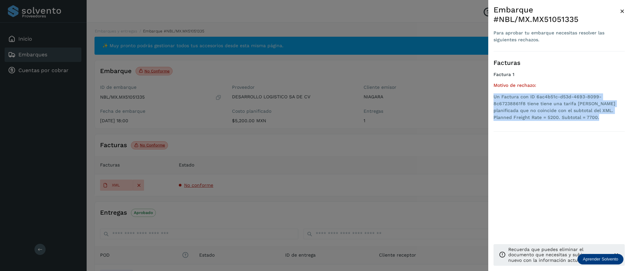
drag, startPoint x: 561, startPoint y: 109, endPoint x: 511, endPoint y: 95, distance: 51.6
click at [511, 95] on li "Un Factura con ID 6ac4b51c-d53d-4693-8099-8c67238861f8 tiene tiene una tarifa […" at bounding box center [558, 107] width 131 height 28
click at [623, 10] on span "×" at bounding box center [622, 11] width 5 height 9
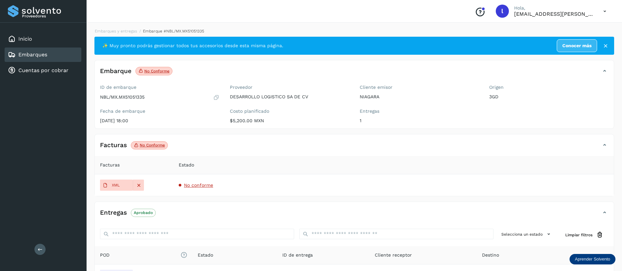
click at [25, 56] on link "Embarques" at bounding box center [32, 54] width 29 height 6
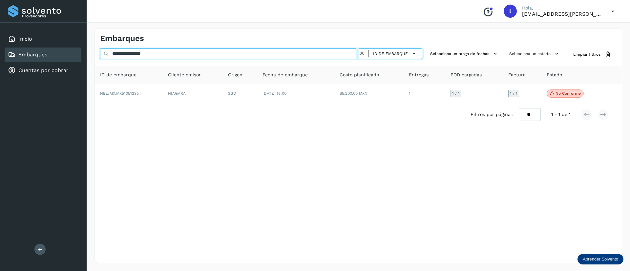
drag, startPoint x: 174, startPoint y: 58, endPoint x: 89, endPoint y: 51, distance: 86.2
click at [89, 51] on div "**********" at bounding box center [358, 145] width 543 height 251
paste input "text"
type input "**********"
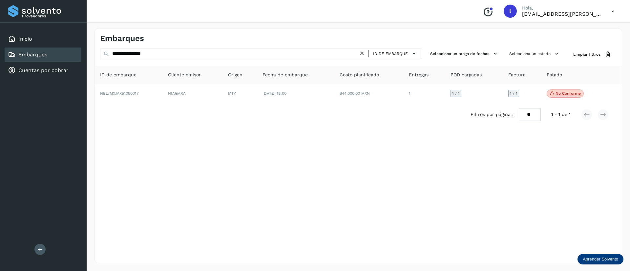
click at [288, 103] on div "Filtros por página : ** ** ** 1 - 1 de 1" at bounding box center [358, 114] width 527 height 23
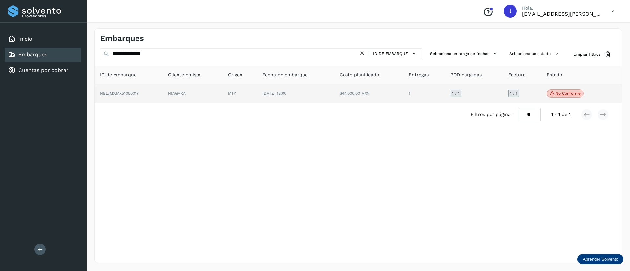
click at [334, 99] on td "[DATE] 18:00" at bounding box center [368, 93] width 69 height 19
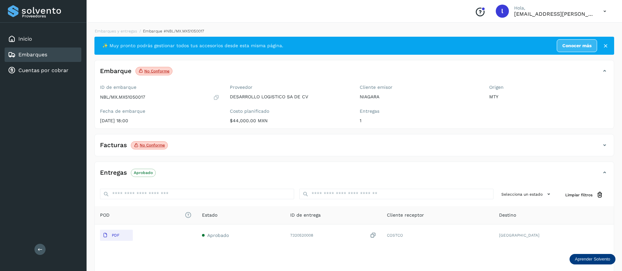
click at [223, 147] on div "Facturas No conforme" at bounding box center [348, 145] width 506 height 11
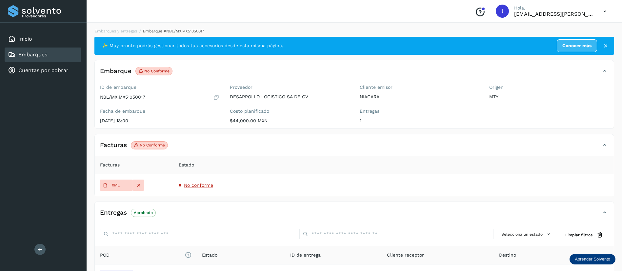
click at [202, 187] on span "No conforme" at bounding box center [198, 185] width 29 height 5
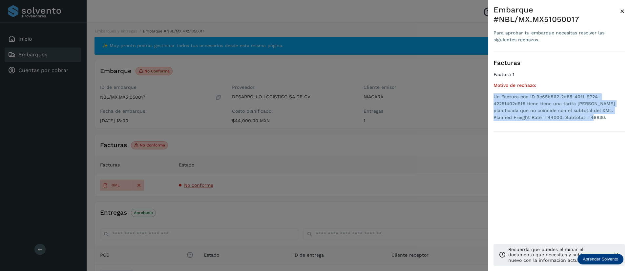
drag, startPoint x: 572, startPoint y: 116, endPoint x: 491, endPoint y: 97, distance: 83.0
click at [491, 97] on div "Embarque #NBL/MX.MX51050017 Para aprobar tu embarque necesitas resolver las sig…" at bounding box center [559, 141] width 142 height 282
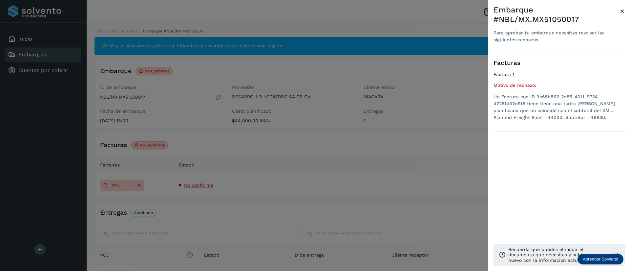
click at [317, 135] on div at bounding box center [315, 135] width 630 height 271
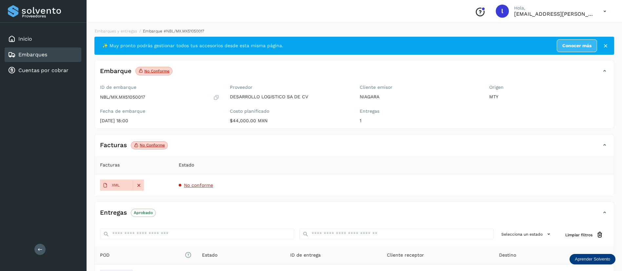
click at [199, 187] on span "No conforme" at bounding box center [198, 185] width 29 height 5
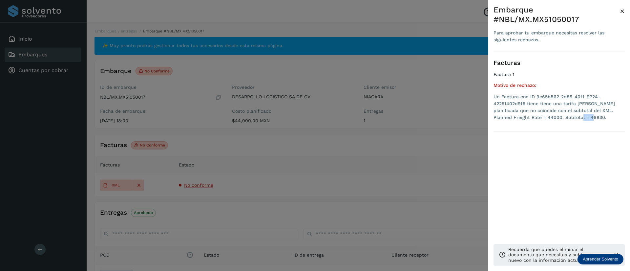
drag, startPoint x: 554, startPoint y: 117, endPoint x: 568, endPoint y: 117, distance: 14.1
click at [568, 117] on li "Un Factura con ID 9c65b862-2d85-40f1-9724-42251402d9f5 tiene tiene una tarifa […" at bounding box center [558, 107] width 131 height 28
click at [313, 143] on div at bounding box center [315, 135] width 630 height 271
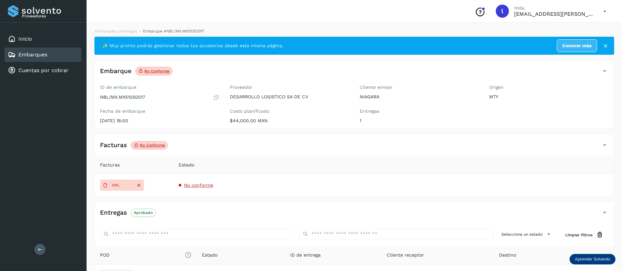
click at [196, 184] on span "No conforme" at bounding box center [198, 185] width 29 height 5
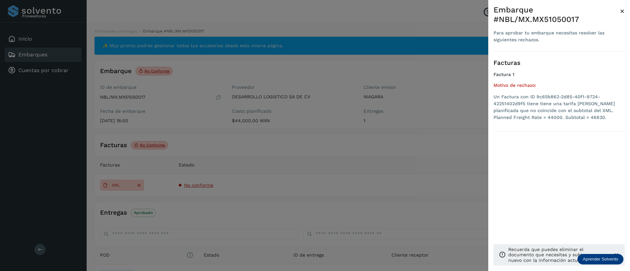
click at [623, 12] on span "×" at bounding box center [622, 11] width 5 height 9
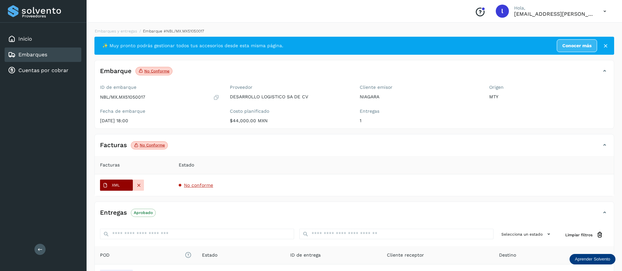
click at [107, 187] on icon at bounding box center [105, 185] width 5 height 5
drag, startPoint x: 231, startPoint y: 122, endPoint x: 267, endPoint y: 124, distance: 35.8
click at [267, 124] on div "Proveedor DESARROLLO LOGISTICO SA DE CV Costo planificado $44,000.00 MXN" at bounding box center [290, 105] width 130 height 47
click at [229, 121] on div "Proveedor DESARROLLO LOGISTICO SA DE CV Costo planificado $44,000.00 MXN" at bounding box center [290, 105] width 130 height 47
drag, startPoint x: 230, startPoint y: 121, endPoint x: 280, endPoint y: 122, distance: 49.5
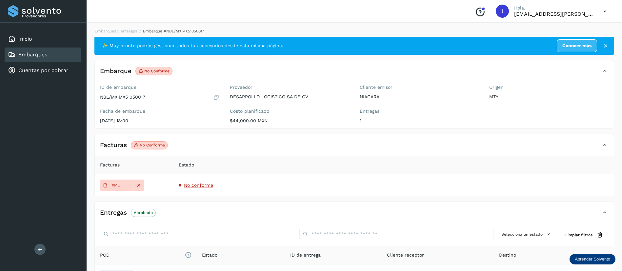
click at [280, 122] on p "$44,000.00 MXN" at bounding box center [289, 121] width 119 height 6
click at [282, 145] on div "Facturas No conforme" at bounding box center [348, 145] width 506 height 11
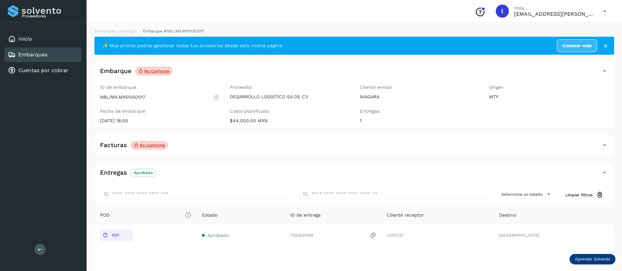
click at [257, 143] on div "Facturas No conforme" at bounding box center [348, 145] width 506 height 11
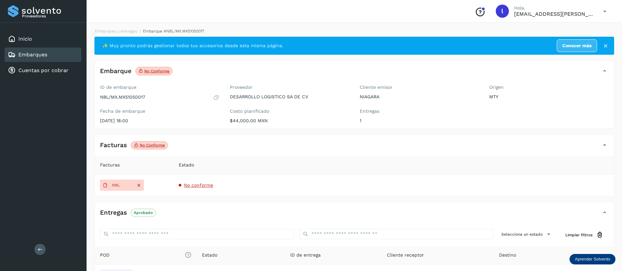
click at [196, 185] on span "No conforme" at bounding box center [198, 185] width 29 height 5
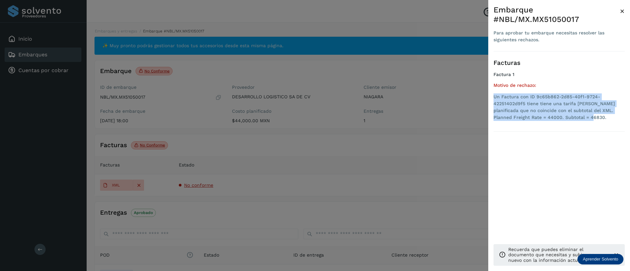
drag, startPoint x: 568, startPoint y: 118, endPoint x: 490, endPoint y: 99, distance: 80.7
click at [490, 99] on div "Embarque #NBL/MX.MX51050017 Para aprobar tu embarque necesitas resolver las sig…" at bounding box center [559, 141] width 142 height 282
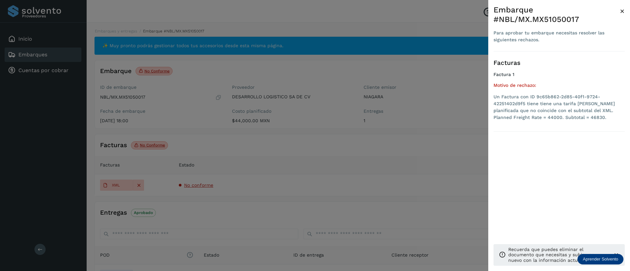
click at [407, 140] on div at bounding box center [315, 135] width 630 height 271
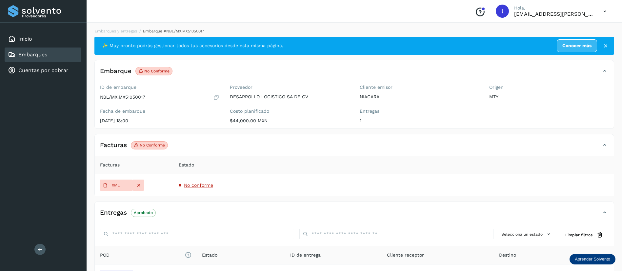
click at [202, 183] on span "No conforme" at bounding box center [198, 185] width 29 height 5
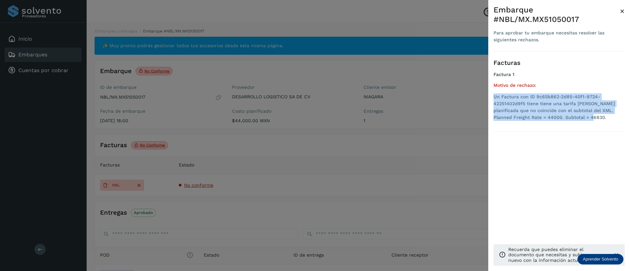
drag, startPoint x: 574, startPoint y: 117, endPoint x: 492, endPoint y: 95, distance: 84.9
click at [492, 95] on div "Embarque #NBL/MX.MX51050017 Para aprobar tu embarque necesitas resolver las sig…" at bounding box center [559, 141] width 142 height 282
click at [620, 12] on span "×" at bounding box center [622, 11] width 5 height 9
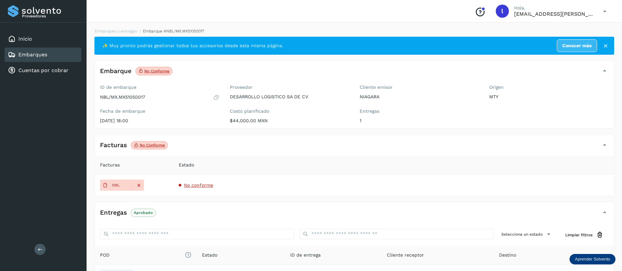
click at [29, 53] on link "Embarques" at bounding box center [32, 54] width 29 height 6
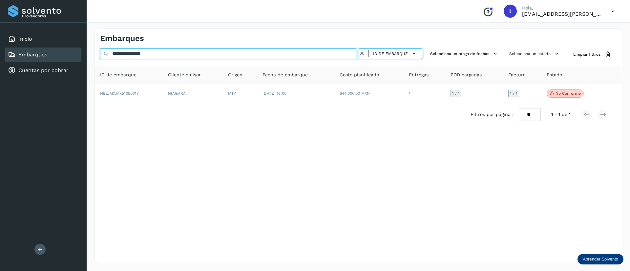
drag, startPoint x: 175, startPoint y: 52, endPoint x: 63, endPoint y: 56, distance: 112.6
click at [63, 56] on div "**********" at bounding box center [315, 135] width 630 height 271
paste input "text"
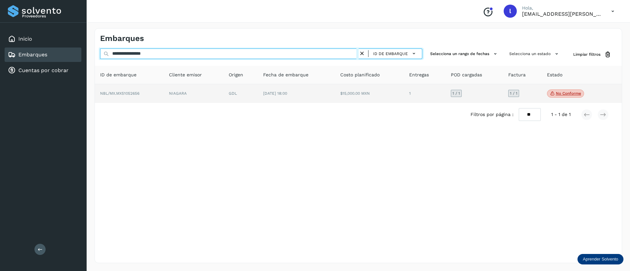
type input "**********"
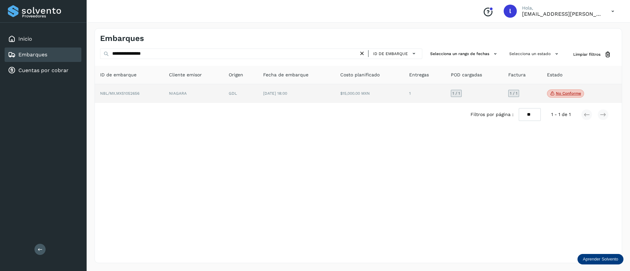
click at [335, 95] on td "[DATE] 18:00" at bounding box center [369, 93] width 69 height 19
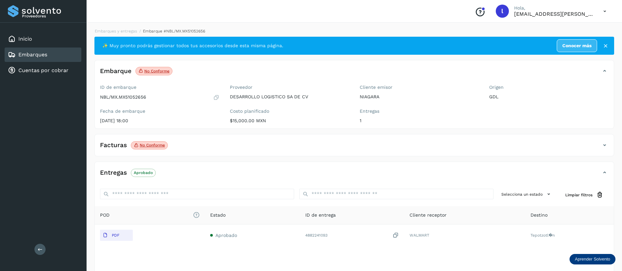
click at [245, 152] on div "Facturas No conforme" at bounding box center [354, 148] width 519 height 16
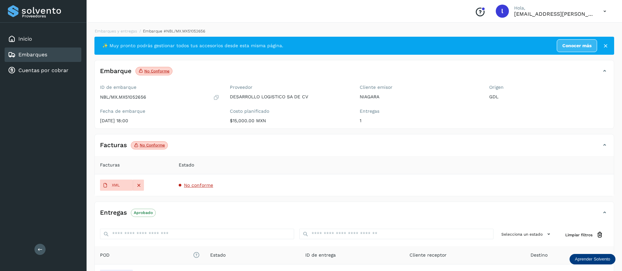
click at [193, 182] on td "No conforme" at bounding box center [394, 185] width 440 height 22
click at [192, 185] on span "No conforme" at bounding box center [198, 185] width 29 height 5
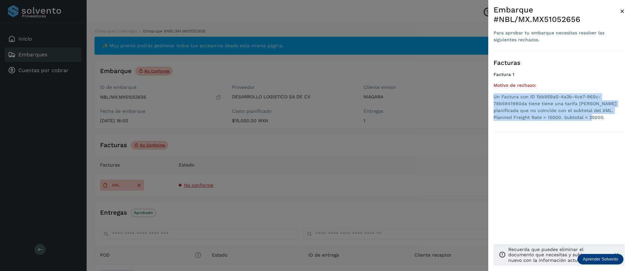
drag, startPoint x: 566, startPoint y: 119, endPoint x: 491, endPoint y: 96, distance: 78.6
click at [491, 96] on div "Embarque #NBL/MX.MX51052656 Para aprobar tu embarque necesitas resolver las sig…" at bounding box center [559, 141] width 142 height 282
click at [621, 12] on span "×" at bounding box center [622, 11] width 5 height 9
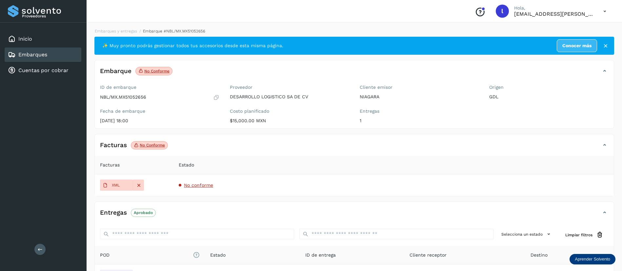
click at [33, 55] on link "Embarques" at bounding box center [32, 54] width 29 height 6
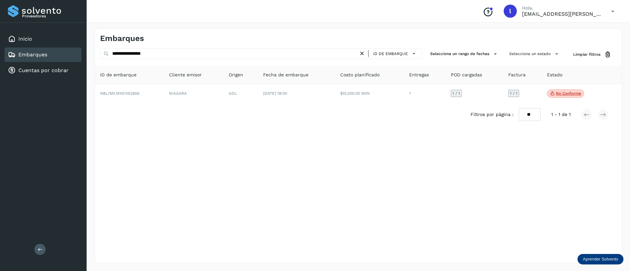
drag, startPoint x: 208, startPoint y: 48, endPoint x: 167, endPoint y: 54, distance: 41.1
click at [167, 54] on div "**********" at bounding box center [357, 145] width 527 height 235
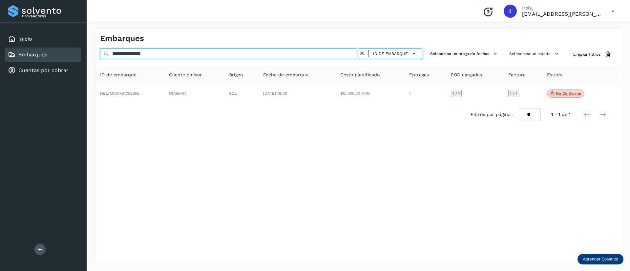
drag, startPoint x: 167, startPoint y: 54, endPoint x: 75, endPoint y: 50, distance: 91.9
click at [75, 50] on div "**********" at bounding box center [315, 135] width 630 height 271
paste input "text"
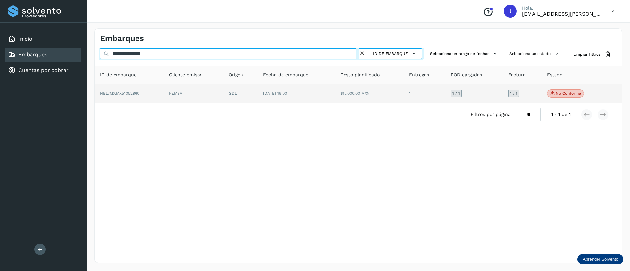
type input "**********"
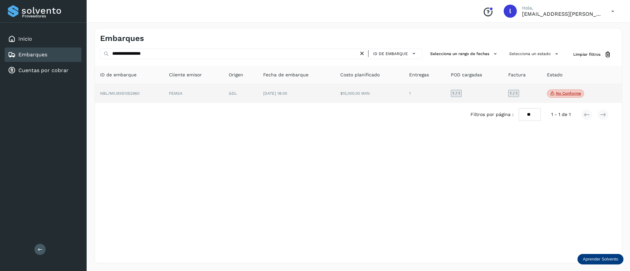
click at [404, 91] on td "$15,000.00 MXN" at bounding box center [425, 93] width 42 height 19
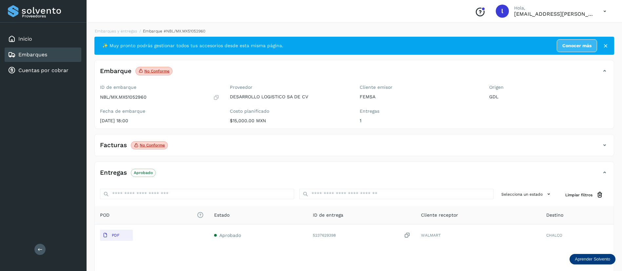
click at [240, 144] on div "Facturas No conforme" at bounding box center [348, 145] width 506 height 11
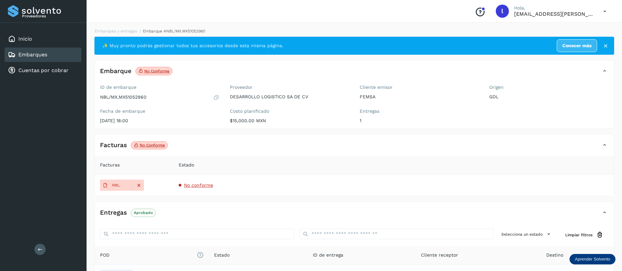
click at [204, 187] on span "No conforme" at bounding box center [198, 185] width 29 height 5
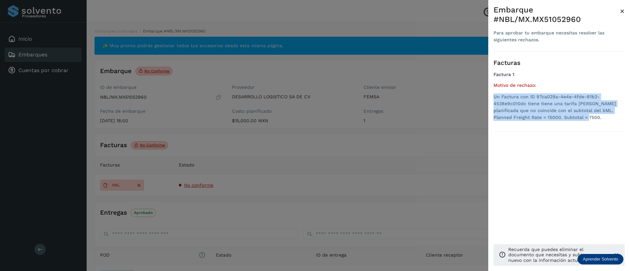
drag, startPoint x: 564, startPoint y: 116, endPoint x: 488, endPoint y: 98, distance: 77.7
click at [488, 98] on div "Embarque #NBL/MX.MX51052960 Para aprobar tu embarque necesitas resolver las sig…" at bounding box center [559, 141] width 142 height 282
click at [622, 12] on span "×" at bounding box center [622, 11] width 5 height 9
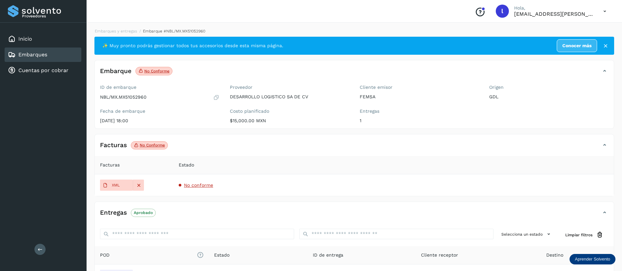
click at [47, 54] on link "Embarques" at bounding box center [32, 54] width 29 height 6
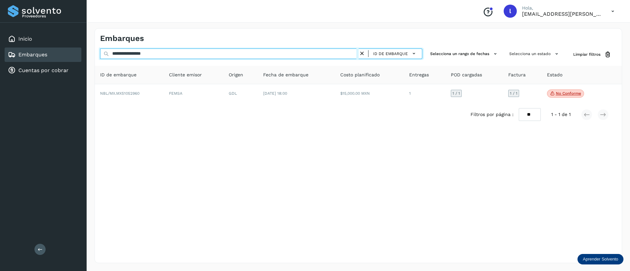
drag, startPoint x: 171, startPoint y: 53, endPoint x: 103, endPoint y: 51, distance: 68.6
click at [103, 51] on input "**********" at bounding box center [229, 54] width 258 height 10
paste input "text"
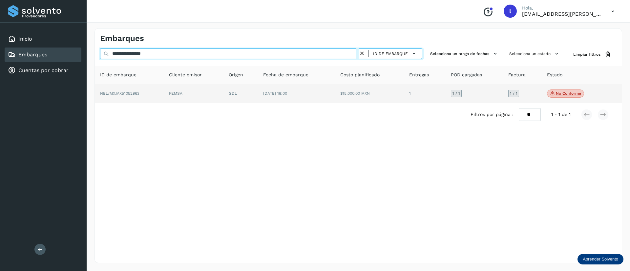
type input "**********"
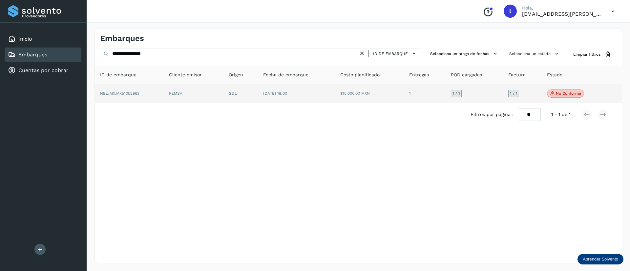
click at [404, 94] on td "$15,000.00 MXN" at bounding box center [425, 93] width 42 height 19
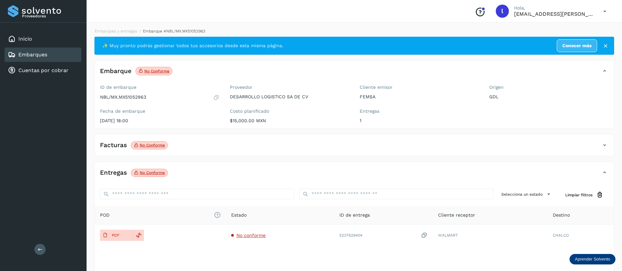
click at [238, 146] on div "Facturas No conforme" at bounding box center [348, 145] width 506 height 11
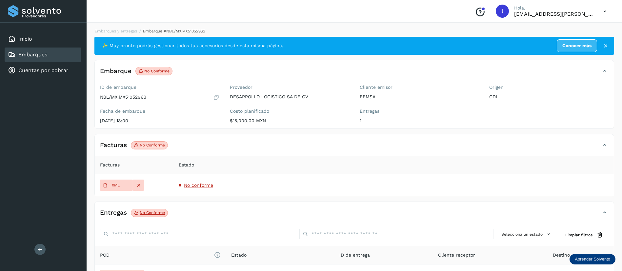
click at [195, 186] on span "No conforme" at bounding box center [198, 185] width 29 height 5
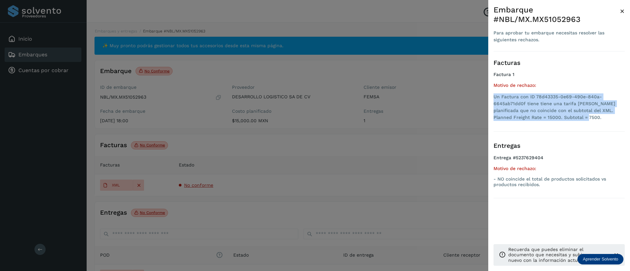
drag, startPoint x: 568, startPoint y: 116, endPoint x: 489, endPoint y: 96, distance: 81.4
click at [489, 96] on div "Embarque #NBL/MX.MX51052963 Para aprobar tu embarque necesitas resolver las sig…" at bounding box center [559, 141] width 142 height 282
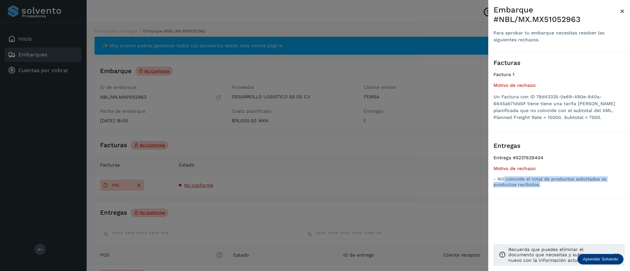
drag, startPoint x: 503, startPoint y: 175, endPoint x: 607, endPoint y: 183, distance: 104.2
click at [607, 183] on div "Motivo de rechazo: - NO coincide el total de productos solicitados vs productos…" at bounding box center [558, 177] width 131 height 22
click at [569, 115] on li "Un Factura con ID 78d43335-0e69-490e-840a-6645ab71dd0f tiene tiene una tarifa […" at bounding box center [558, 107] width 131 height 28
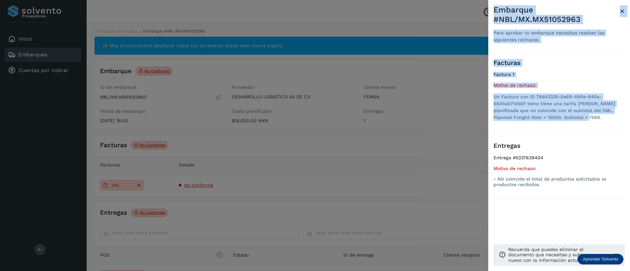
drag, startPoint x: 564, startPoint y: 116, endPoint x: 488, endPoint y: 96, distance: 79.1
click at [488, 96] on div "Embarque #NBL/MX.MX51052963 Para aprobar tu embarque necesitas resolver las sig…" at bounding box center [315, 135] width 630 height 271
click at [542, 114] on li "Un Factura con ID 78d43335-0e69-490e-840a-6645ab71dd0f tiene tiene una tarifa […" at bounding box center [558, 107] width 131 height 28
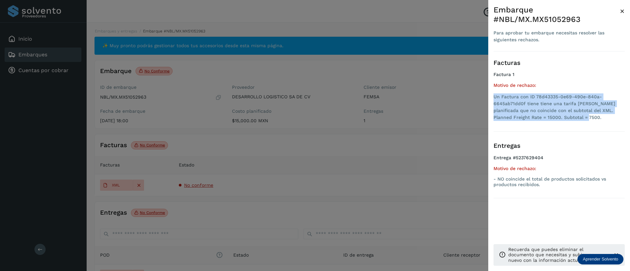
drag, startPoint x: 563, startPoint y: 118, endPoint x: 489, endPoint y: 97, distance: 77.0
click at [489, 97] on div "Embarque #NBL/MX.MX51052963 Para aprobar tu embarque necesitas resolver las sig…" at bounding box center [559, 141] width 142 height 282
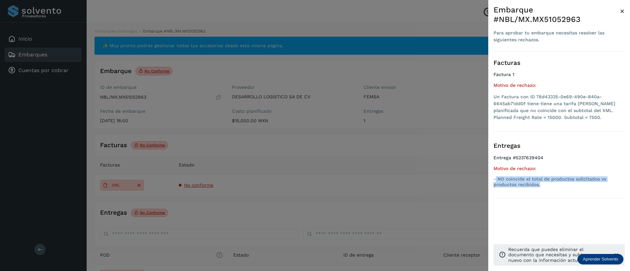
drag, startPoint x: 541, startPoint y: 184, endPoint x: 496, endPoint y: 178, distance: 45.3
click at [496, 178] on p "- NO coincide el total de productos solicitados vs productos recibidos." at bounding box center [558, 181] width 131 height 11
click at [622, 10] on span "×" at bounding box center [622, 11] width 5 height 9
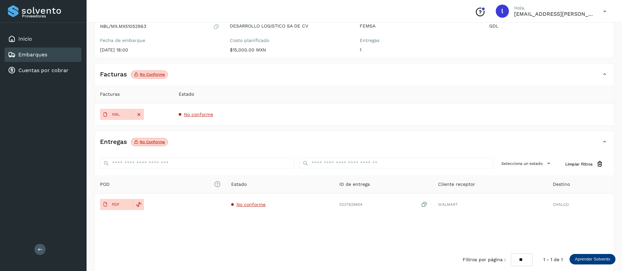
scroll to position [71, 0]
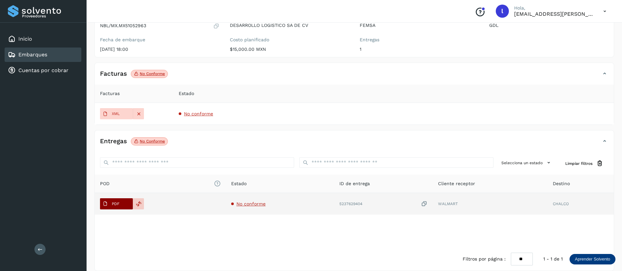
click at [112, 205] on p "PDF" at bounding box center [116, 204] width 8 height 5
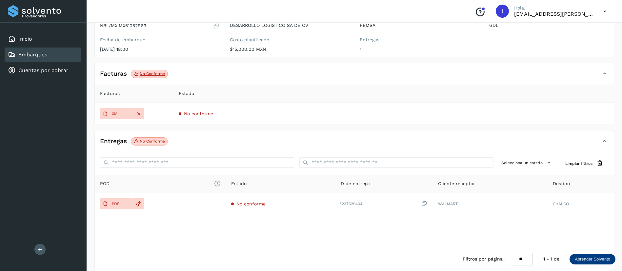
click at [36, 58] on div "Embarques" at bounding box center [27, 55] width 39 height 8
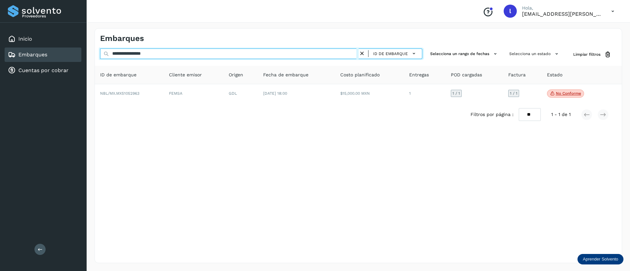
drag, startPoint x: 169, startPoint y: 57, endPoint x: 95, endPoint y: 51, distance: 74.1
click at [95, 51] on div "**********" at bounding box center [358, 55] width 527 height 12
paste input "text"
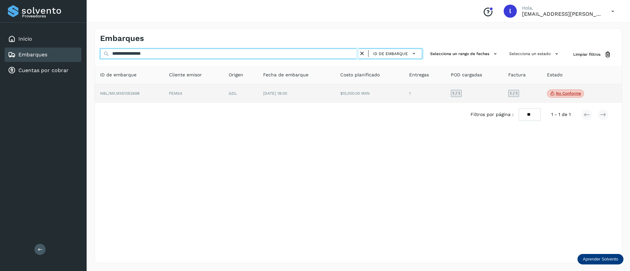
type input "**********"
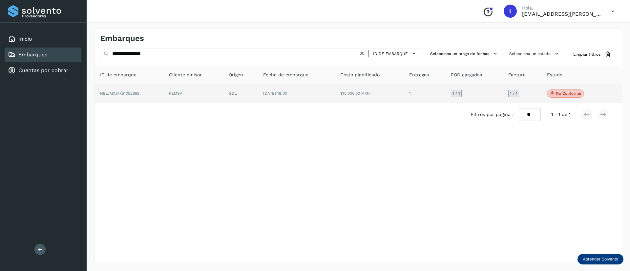
click at [335, 102] on td "[DATE] 18:00" at bounding box center [369, 93] width 69 height 19
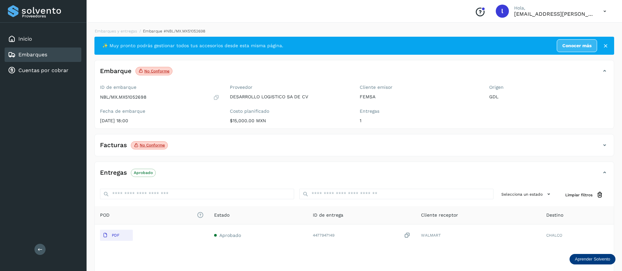
click at [244, 145] on div "Facturas No conforme" at bounding box center [348, 145] width 506 height 11
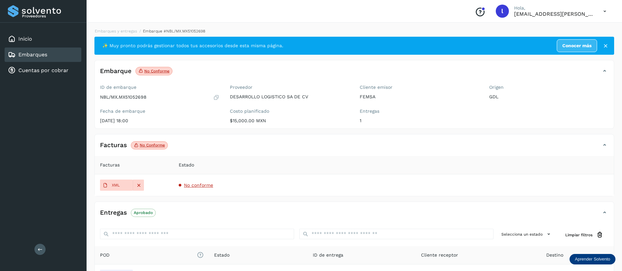
click at [188, 183] on span "No conforme" at bounding box center [198, 185] width 29 height 5
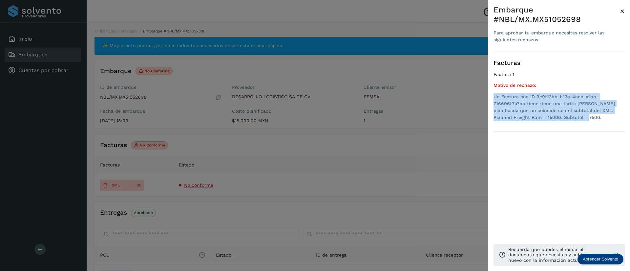
drag, startPoint x: 562, startPoint y: 116, endPoint x: 490, endPoint y: 96, distance: 74.2
click at [490, 96] on div "Embarque #NBL/MX.MX51052698 Para aprobar tu embarque necesitas resolver las sig…" at bounding box center [559, 141] width 142 height 282
click at [623, 9] on span "×" at bounding box center [622, 11] width 5 height 9
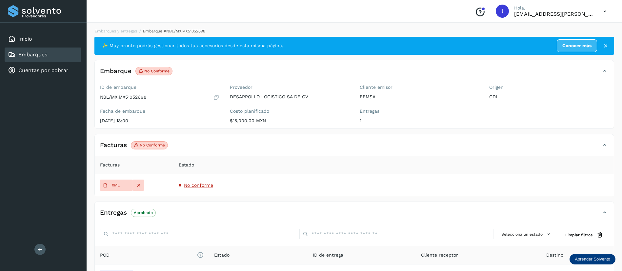
click at [28, 61] on div "Embarques" at bounding box center [43, 55] width 77 height 14
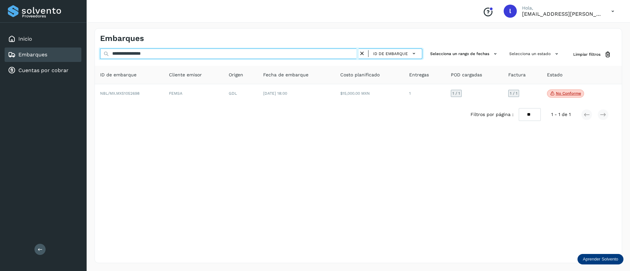
drag, startPoint x: 175, startPoint y: 55, endPoint x: 95, endPoint y: 52, distance: 80.1
click at [95, 52] on div "**********" at bounding box center [358, 55] width 527 height 12
paste input "text"
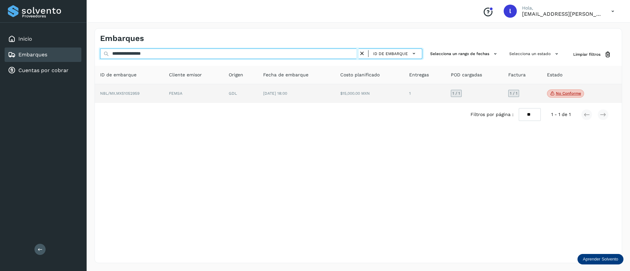
type input "**********"
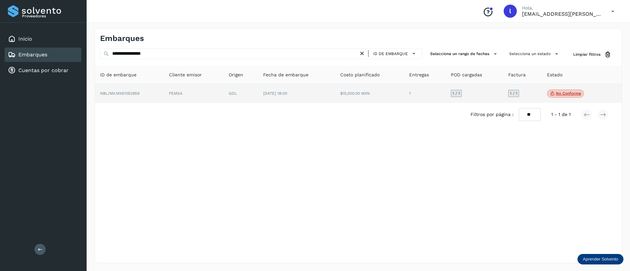
click at [404, 96] on td "$15,000.00 MXN" at bounding box center [425, 93] width 42 height 19
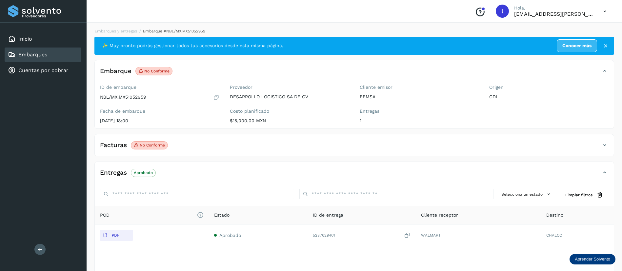
click at [311, 143] on div "Facturas No conforme" at bounding box center [348, 145] width 506 height 11
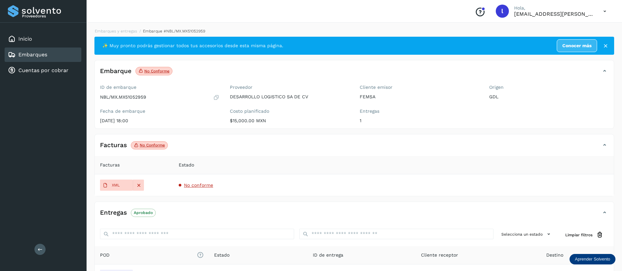
click at [190, 183] on span "No conforme" at bounding box center [198, 185] width 29 height 5
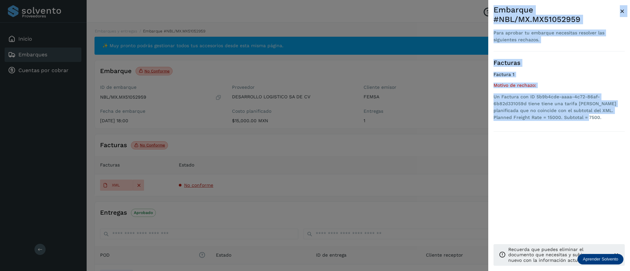
drag, startPoint x: 570, startPoint y: 120, endPoint x: 484, endPoint y: 96, distance: 89.8
click at [484, 96] on div "Embarque #NBL/MX.MX51052959 Para aprobar tu embarque necesitas resolver las sig…" at bounding box center [315, 135] width 630 height 271
click at [561, 117] on li "Un Factura con ID 5b9b4cde-aaaa-4c72-86af-6b82d331059d tiene tiene una tarifa […" at bounding box center [558, 107] width 131 height 28
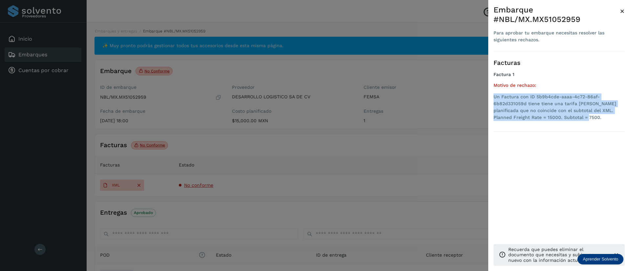
drag, startPoint x: 564, startPoint y: 117, endPoint x: 493, endPoint y: 99, distance: 72.8
click at [493, 99] on li "Un Factura con ID 5b9b4cde-aaaa-4c72-86af-6b82d331059d tiene tiene una tarifa […" at bounding box center [558, 107] width 131 height 28
click at [622, 12] on span "×" at bounding box center [622, 11] width 5 height 9
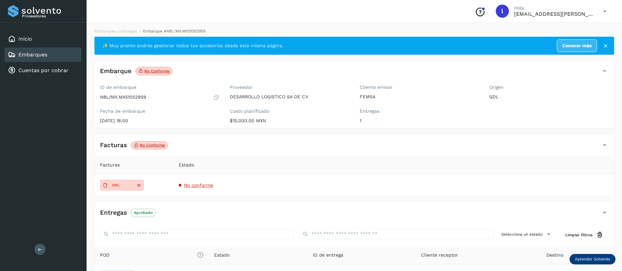
click at [39, 52] on link "Embarques" at bounding box center [32, 54] width 29 height 6
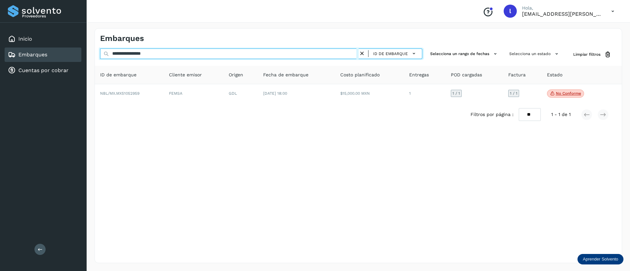
drag, startPoint x: 181, startPoint y: 58, endPoint x: 83, endPoint y: 47, distance: 99.1
click at [83, 47] on div "**********" at bounding box center [315, 135] width 630 height 271
paste input "text"
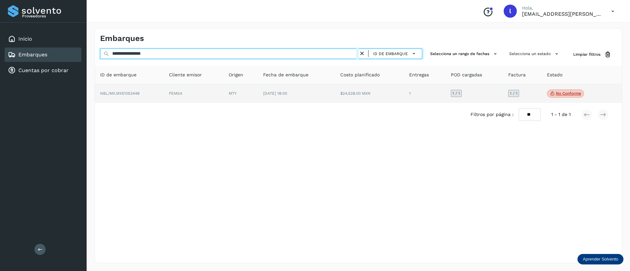
type input "**********"
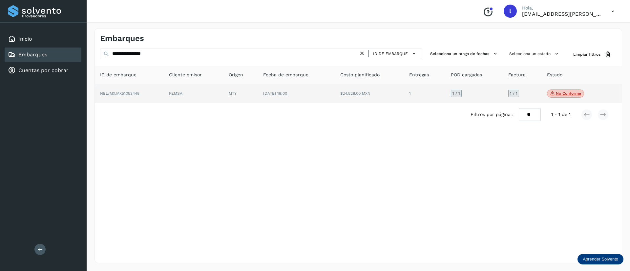
click at [404, 103] on td "$24,528.00 MXN" at bounding box center [425, 93] width 42 height 19
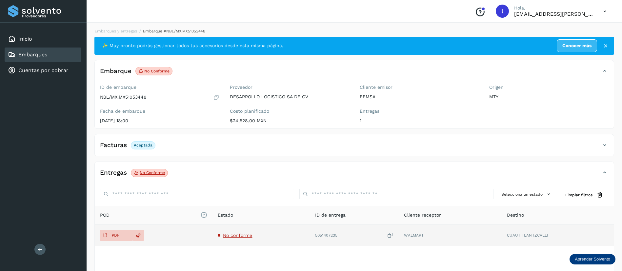
click at [239, 234] on span "No conforme" at bounding box center [237, 235] width 29 height 5
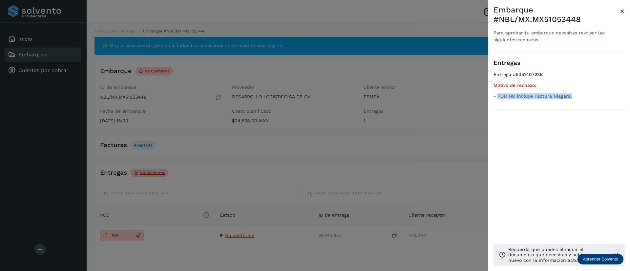
drag, startPoint x: 574, startPoint y: 97, endPoint x: 498, endPoint y: 97, distance: 76.4
click at [498, 97] on p "- POD NO incluye Factura Niagara." at bounding box center [558, 96] width 131 height 6
click at [620, 10] on span "×" at bounding box center [622, 11] width 5 height 9
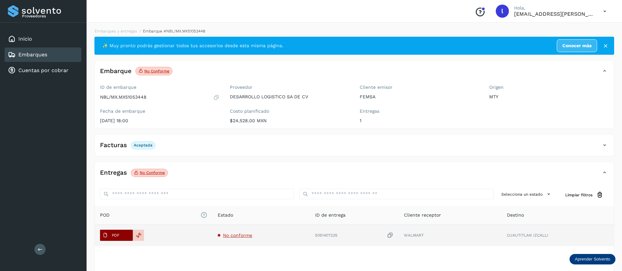
click at [117, 235] on p "PDF" at bounding box center [116, 235] width 8 height 5
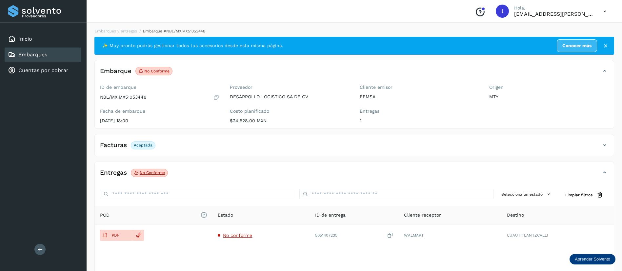
click at [36, 54] on link "Embarques" at bounding box center [32, 54] width 29 height 6
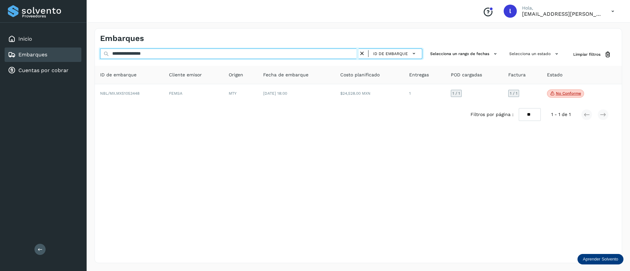
drag, startPoint x: 175, startPoint y: 56, endPoint x: 56, endPoint y: 55, distance: 118.7
click at [56, 55] on div "**********" at bounding box center [315, 135] width 630 height 271
paste input "text"
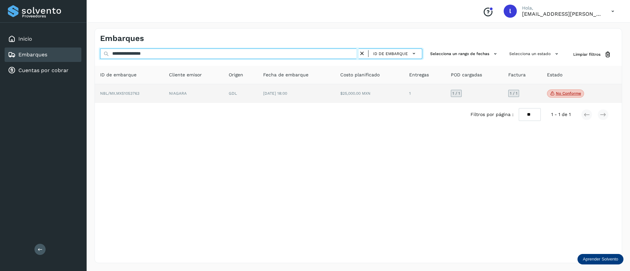
type input "**********"
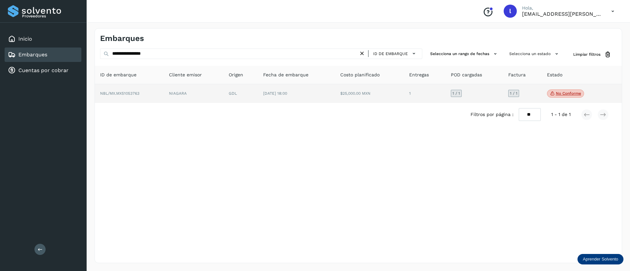
click at [335, 95] on td "[DATE] 18:00" at bounding box center [369, 93] width 69 height 19
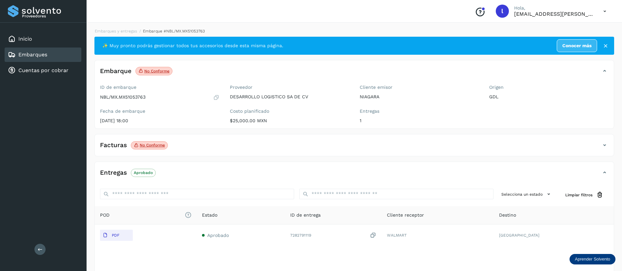
click at [197, 148] on div "Facturas No conforme" at bounding box center [348, 145] width 506 height 11
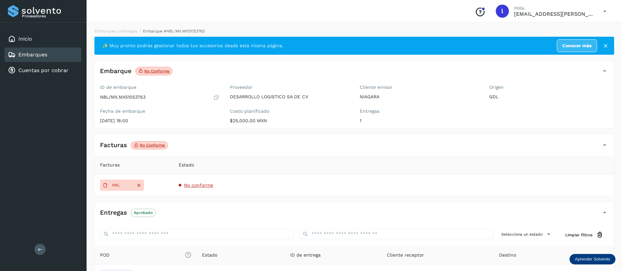
click at [197, 148] on div "Facturas No conforme" at bounding box center [348, 145] width 506 height 11
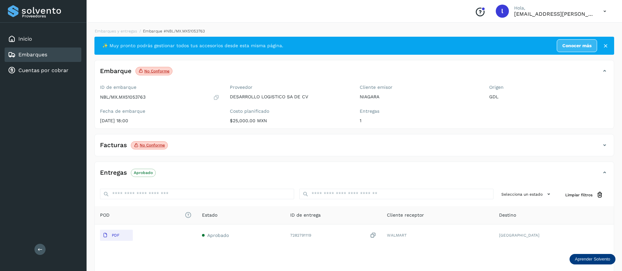
click at [200, 150] on div "Facturas No conforme" at bounding box center [348, 145] width 506 height 11
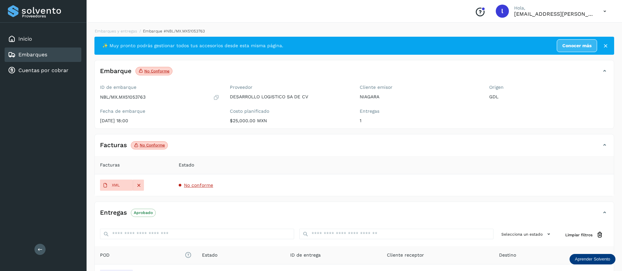
click at [190, 184] on span "No conforme" at bounding box center [198, 185] width 29 height 5
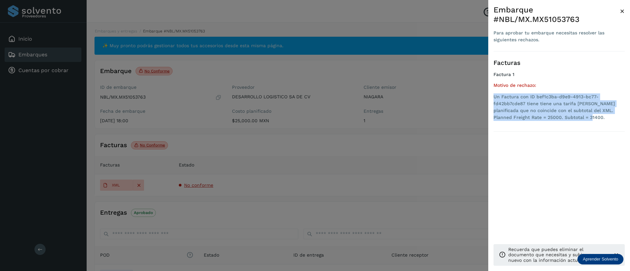
drag, startPoint x: 569, startPoint y: 117, endPoint x: 491, endPoint y: 97, distance: 81.2
click at [491, 97] on div "Embarque #NBL/MX.MX51053763 Para aprobar tu embarque necesitas resolver las sig…" at bounding box center [559, 141] width 142 height 282
click at [621, 10] on span "×" at bounding box center [622, 11] width 5 height 9
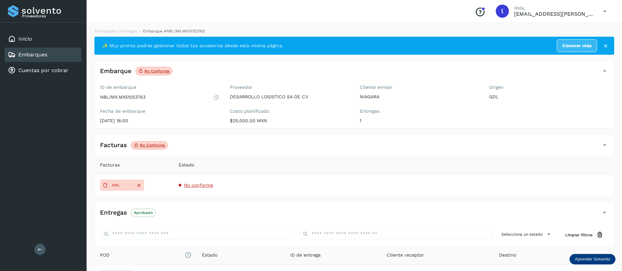
click at [37, 53] on link "Embarques" at bounding box center [32, 54] width 29 height 6
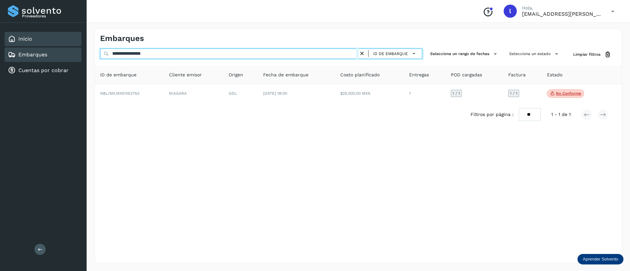
drag, startPoint x: 182, startPoint y: 56, endPoint x: 72, endPoint y: 44, distance: 110.9
click at [72, 44] on div "**********" at bounding box center [315, 135] width 630 height 271
paste input "text"
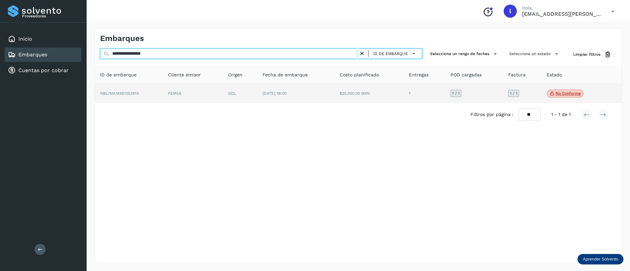
type input "**********"
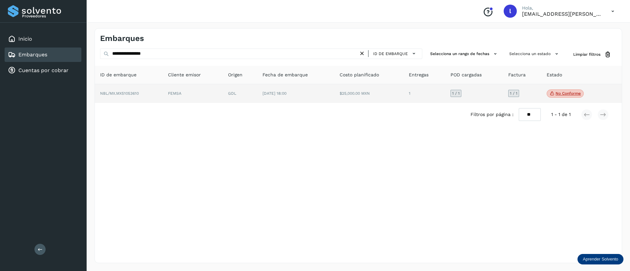
click at [273, 92] on span "[DATE] 18:00" at bounding box center [274, 93] width 24 height 5
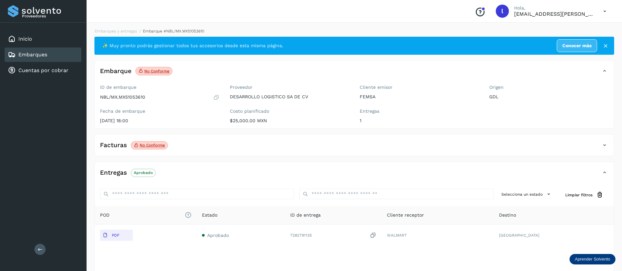
click at [185, 136] on div "Facturas No conforme Facturas Estado XML No conforme" at bounding box center [354, 145] width 520 height 22
click at [186, 145] on div "Facturas No conforme" at bounding box center [348, 145] width 506 height 11
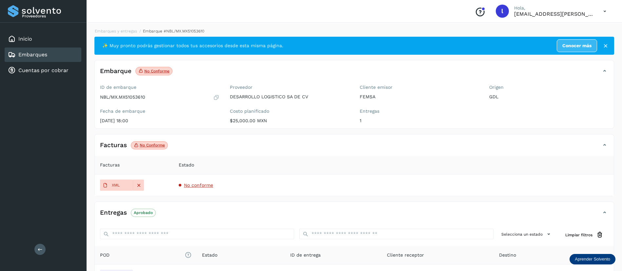
click at [200, 183] on span "No conforme" at bounding box center [198, 185] width 29 height 5
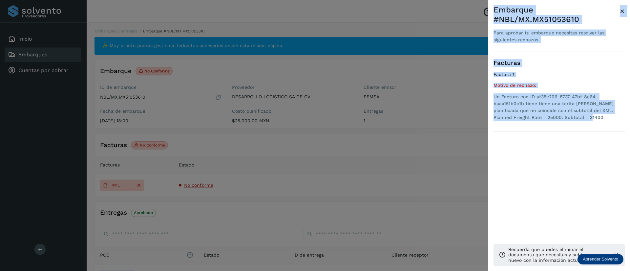
drag, startPoint x: 568, startPoint y: 120, endPoint x: 485, endPoint y: 94, distance: 86.7
click at [485, 94] on div "Embarque #NBL/MX.MX51053610 Para aprobar tu embarque necesitas resolver las sig…" at bounding box center [315, 135] width 630 height 271
click at [531, 109] on li "Un Factura con ID af35e206-8737-47bf-8e64-baaa151b0c1b tiene tiene una tarifa […" at bounding box center [558, 107] width 131 height 28
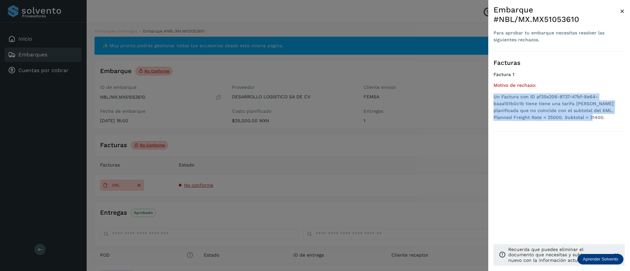
drag, startPoint x: 565, startPoint y: 118, endPoint x: 493, endPoint y: 98, distance: 74.7
click at [493, 98] on div "Embarque #NBL/MX.MX51053610 Para aprobar tu embarque necesitas resolver las sig…" at bounding box center [559, 141] width 142 height 282
click at [622, 9] on span "×" at bounding box center [622, 11] width 5 height 9
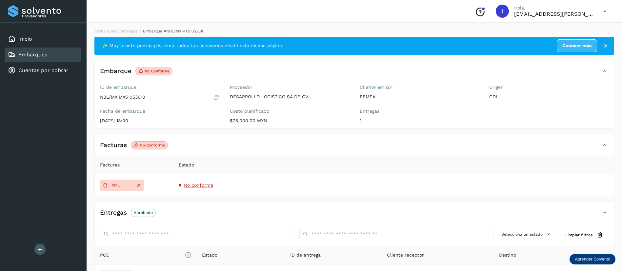
click at [40, 55] on link "Embarques" at bounding box center [32, 54] width 29 height 6
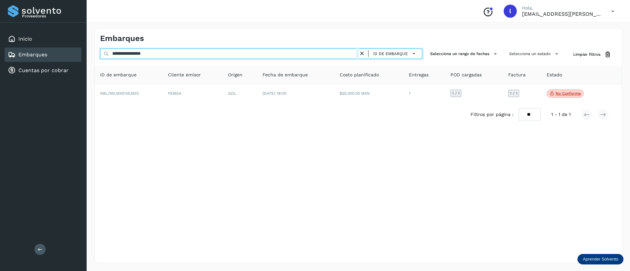
drag, startPoint x: 182, startPoint y: 57, endPoint x: 99, endPoint y: 54, distance: 82.7
click at [99, 54] on div "**********" at bounding box center [358, 55] width 527 height 12
paste input "text"
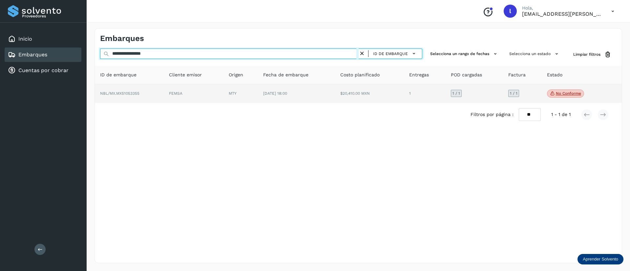
type input "**********"
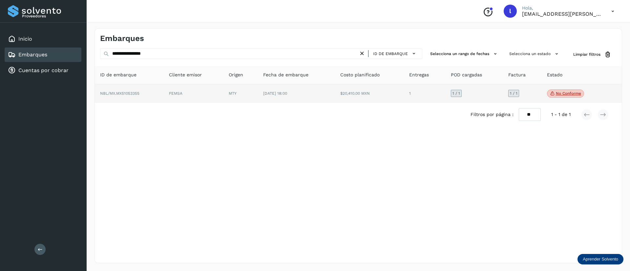
click at [335, 102] on td "[DATE] 18:00" at bounding box center [369, 93] width 69 height 19
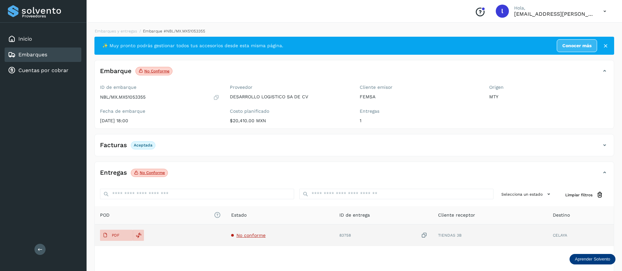
click at [334, 231] on td "No conforme" at bounding box center [383, 236] width 99 height 22
click at [251, 233] on span "No conforme" at bounding box center [250, 235] width 29 height 5
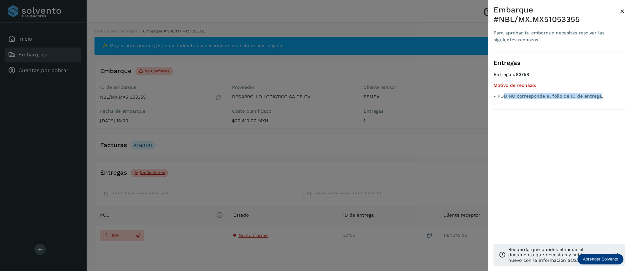
drag, startPoint x: 505, startPoint y: 99, endPoint x: 600, endPoint y: 99, distance: 95.1
click at [600, 99] on p "- POD NO corresponde al folio de ID de entrega." at bounding box center [558, 96] width 131 height 6
drag, startPoint x: 603, startPoint y: 98, endPoint x: 497, endPoint y: 102, distance: 106.7
click at [497, 102] on div "Entregas Entrega #83758 Motivo de rechazo: - POD NO corresponde al folio de ID …" at bounding box center [558, 80] width 131 height 58
click at [623, 12] on span "×" at bounding box center [622, 11] width 5 height 9
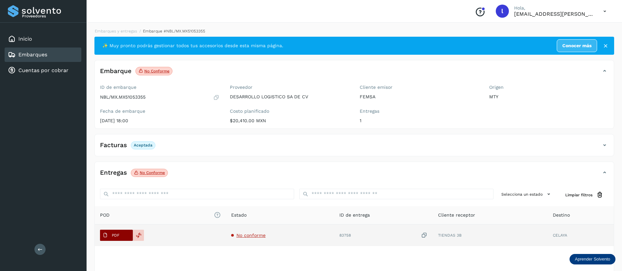
click at [118, 234] on p "PDF" at bounding box center [116, 235] width 8 height 5
drag, startPoint x: 354, startPoint y: 236, endPoint x: 339, endPoint y: 236, distance: 14.8
click at [433, 236] on td "83758" at bounding box center [490, 236] width 114 height 22
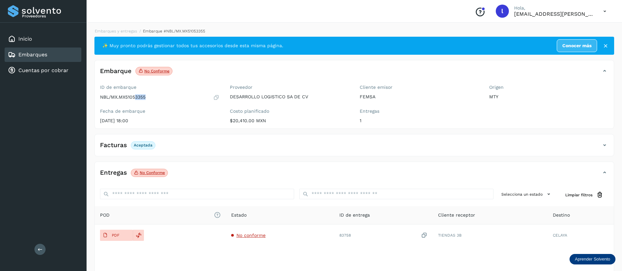
drag, startPoint x: 135, startPoint y: 97, endPoint x: 154, endPoint y: 96, distance: 19.0
click at [154, 96] on div "NBL/MX.MX51053355" at bounding box center [159, 97] width 119 height 7
click at [186, 124] on div "ID de embarque NBL/MX.MX51053355 Fecha de embarque [DATE] 18:00" at bounding box center [160, 105] width 130 height 47
click at [31, 50] on div "Embarques" at bounding box center [43, 55] width 77 height 14
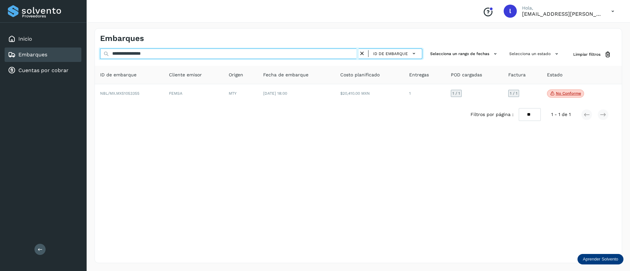
drag, startPoint x: 182, startPoint y: 58, endPoint x: 91, endPoint y: 50, distance: 91.3
click at [91, 50] on div "**********" at bounding box center [358, 145] width 543 height 251
paste input "text"
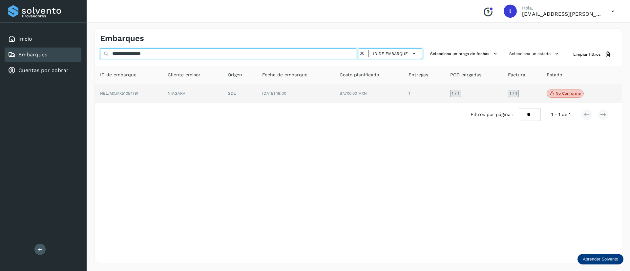
type input "**********"
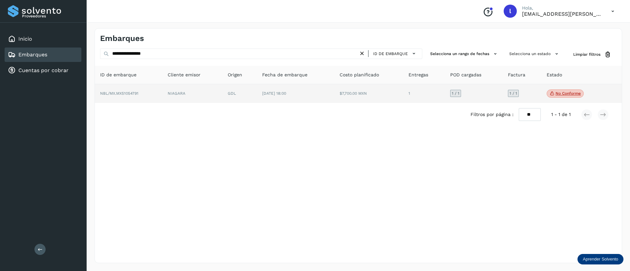
click at [334, 98] on td "[DATE] 18:00" at bounding box center [368, 93] width 69 height 19
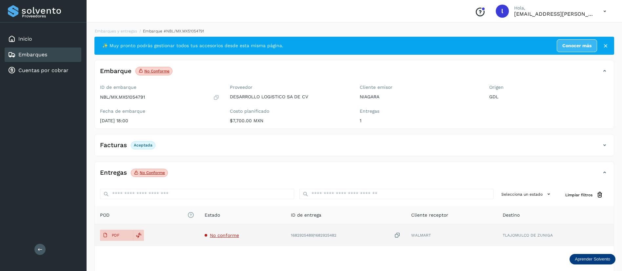
click at [235, 237] on span "No conforme" at bounding box center [224, 235] width 29 height 5
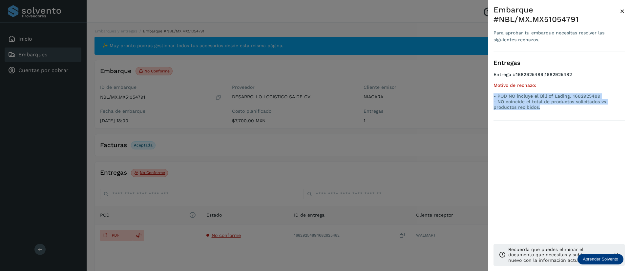
drag, startPoint x: 544, startPoint y: 98, endPoint x: 494, endPoint y: 89, distance: 51.7
click at [494, 93] on div "- POD NO incluye el Bill of Lading. 1682925489 - NO coincide el total de produc…" at bounding box center [558, 101] width 131 height 16
click at [620, 9] on span "×" at bounding box center [622, 11] width 5 height 9
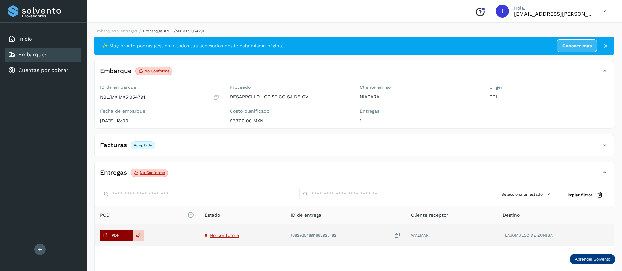
click at [117, 235] on p "PDF" at bounding box center [116, 235] width 8 height 5
click at [110, 238] on span "PDF" at bounding box center [111, 235] width 22 height 10
click at [139, 239] on div at bounding box center [138, 235] width 11 height 11
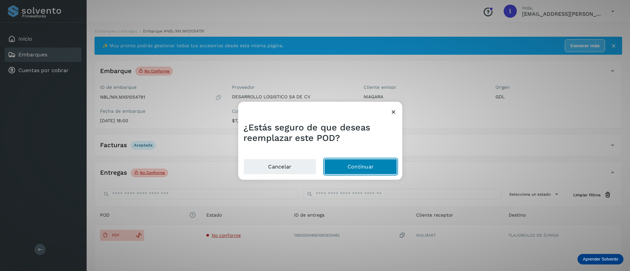
click at [366, 161] on button "Continuar" at bounding box center [360, 167] width 73 height 16
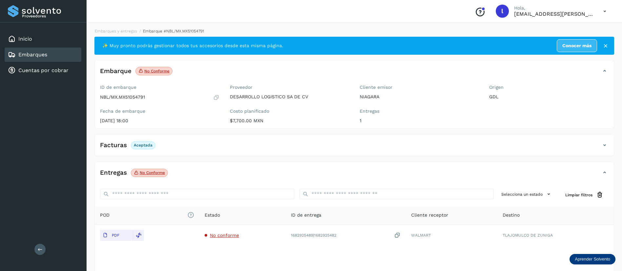
click at [43, 56] on link "Embarques" at bounding box center [32, 54] width 29 height 6
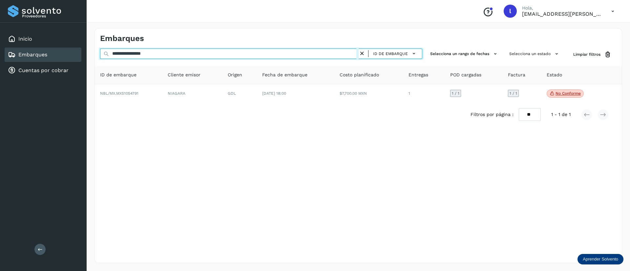
click at [181, 53] on input "**********" at bounding box center [229, 54] width 258 height 10
drag, startPoint x: 173, startPoint y: 53, endPoint x: 99, endPoint y: 51, distance: 73.8
click at [99, 51] on div "**********" at bounding box center [358, 55] width 527 height 12
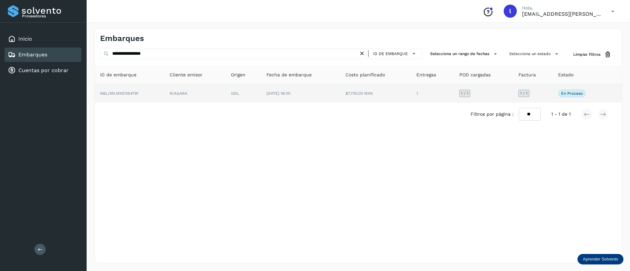
click at [411, 94] on td "$7,700.00 MXN" at bounding box center [432, 93] width 43 height 18
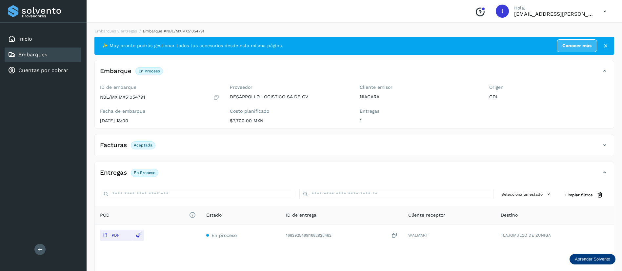
click at [26, 51] on div "Embarques" at bounding box center [27, 55] width 39 height 8
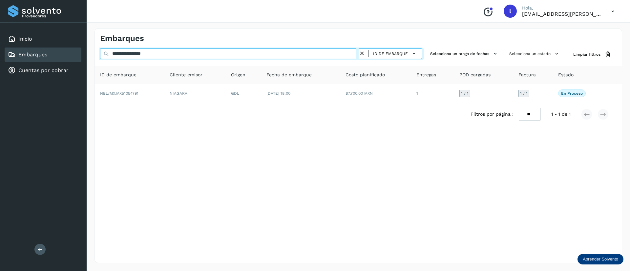
drag, startPoint x: 183, startPoint y: 55, endPoint x: 75, endPoint y: 49, distance: 107.7
click at [75, 49] on div "**********" at bounding box center [315, 135] width 630 height 271
paste input "text"
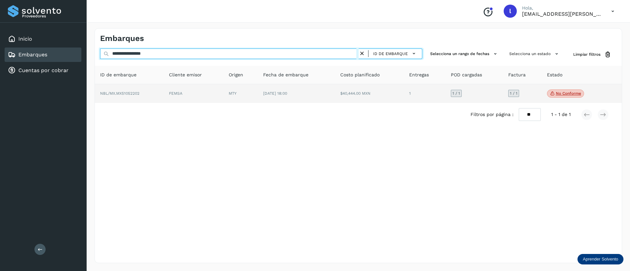
type input "**********"
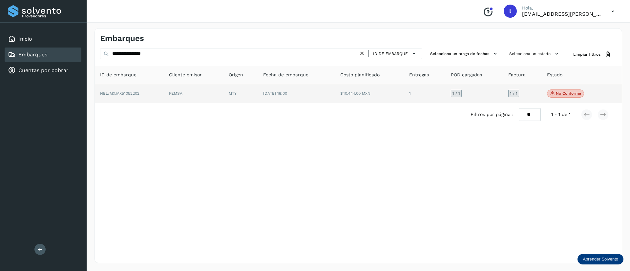
click at [335, 103] on td "[DATE] 18:00" at bounding box center [369, 93] width 69 height 19
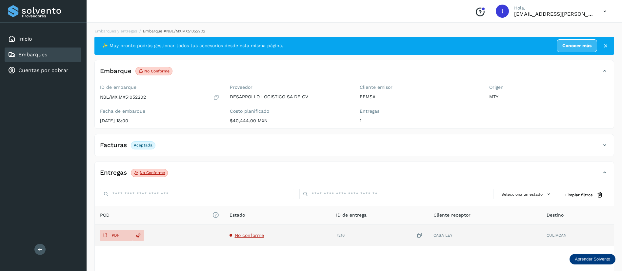
click at [245, 237] on span "No conforme" at bounding box center [249, 235] width 29 height 5
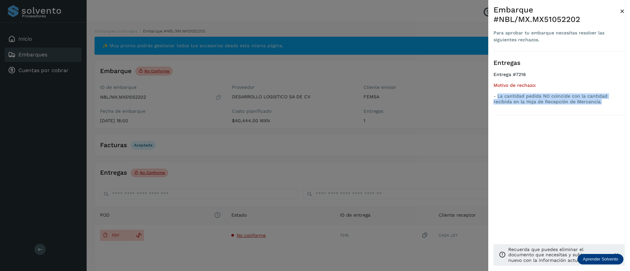
drag, startPoint x: 498, startPoint y: 96, endPoint x: 586, endPoint y: 102, distance: 88.4
click at [586, 102] on p "- La cantidad pedida NO coincide con la cantidad recibida en la Hoja de Recepci…" at bounding box center [558, 98] width 131 height 11
click at [623, 10] on span "×" at bounding box center [622, 11] width 5 height 9
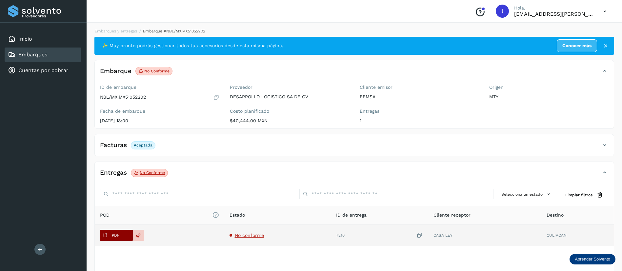
click at [111, 235] on span "PDF" at bounding box center [111, 235] width 22 height 10
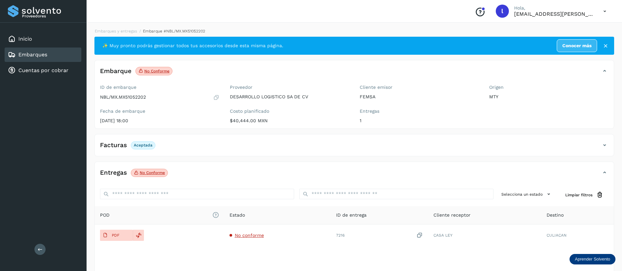
click at [26, 55] on link "Embarques" at bounding box center [32, 54] width 29 height 6
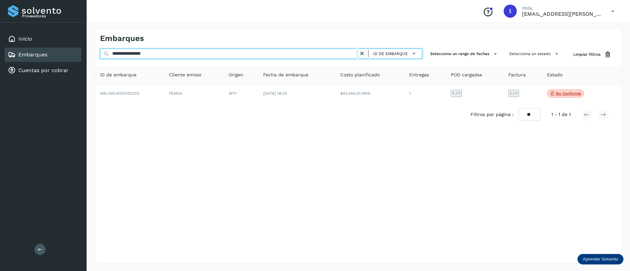
click at [193, 58] on input "**********" at bounding box center [229, 54] width 258 height 10
drag, startPoint x: 160, startPoint y: 54, endPoint x: 82, endPoint y: 48, distance: 79.0
click at [82, 48] on div "**********" at bounding box center [315, 135] width 630 height 271
paste input "text"
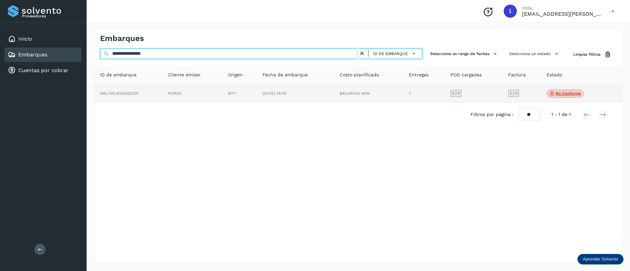
type input "**********"
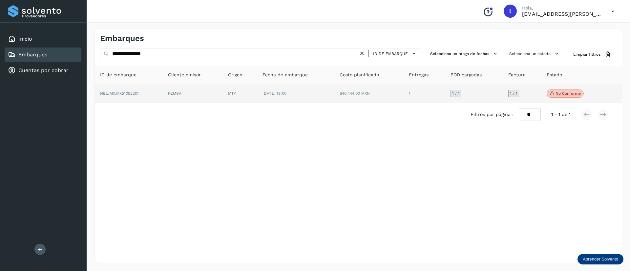
click at [257, 100] on td "MTY" at bounding box center [295, 93] width 77 height 19
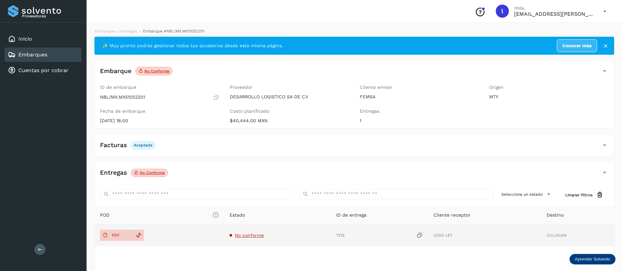
click at [242, 235] on span "No conforme" at bounding box center [249, 235] width 29 height 5
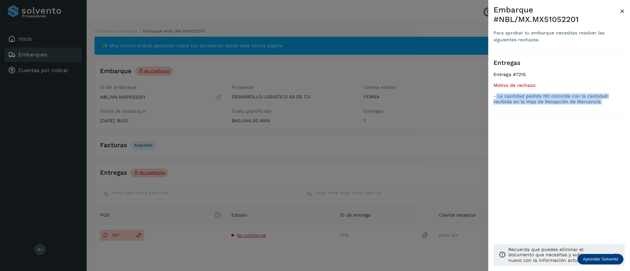
drag, startPoint x: 585, startPoint y: 103, endPoint x: 496, endPoint y: 96, distance: 89.5
click at [496, 96] on p "- La cantidad pedida NO coincide con la cantidad recibida en la Hoja de Recepci…" at bounding box center [558, 98] width 131 height 11
click at [624, 12] on span "×" at bounding box center [622, 11] width 5 height 9
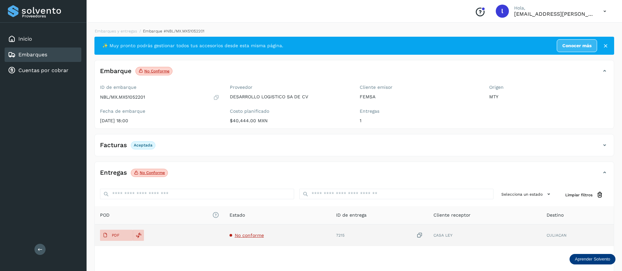
click at [249, 235] on span "No conforme" at bounding box center [249, 235] width 29 height 5
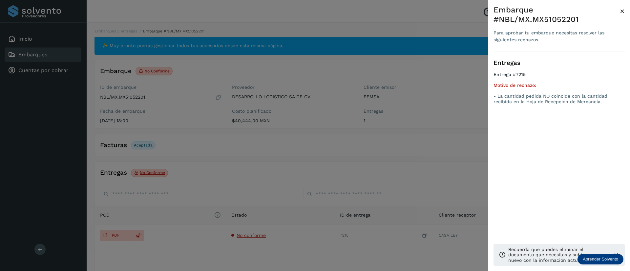
click at [311, 149] on div at bounding box center [315, 135] width 630 height 271
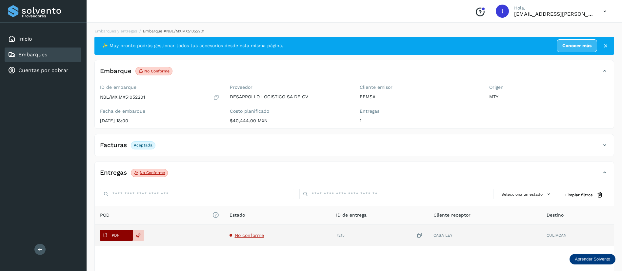
click at [101, 237] on span "PDF" at bounding box center [111, 235] width 22 height 10
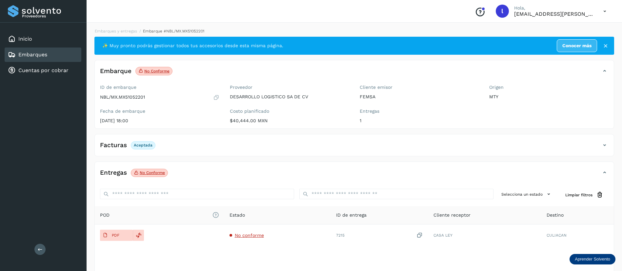
click at [33, 56] on link "Embarques" at bounding box center [32, 54] width 29 height 6
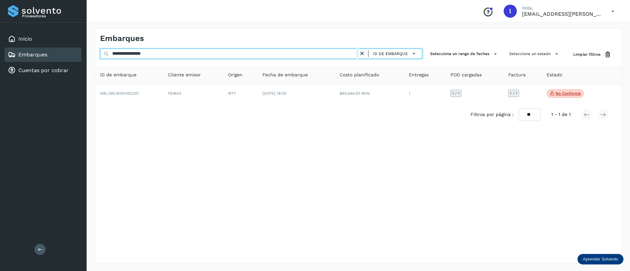
drag, startPoint x: 171, startPoint y: 56, endPoint x: 83, endPoint y: 51, distance: 88.4
click at [83, 51] on div "**********" at bounding box center [315, 135] width 630 height 271
paste input "text"
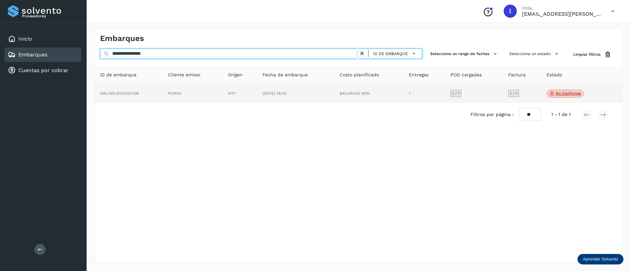
type input "**********"
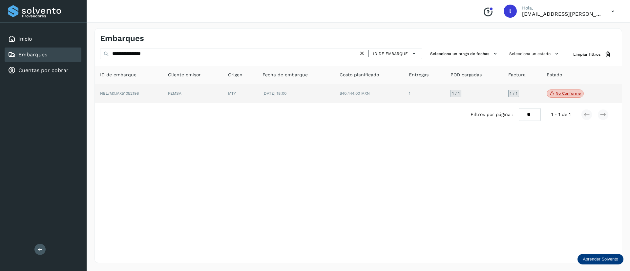
click at [334, 89] on td "[DATE] 18:00" at bounding box center [368, 93] width 69 height 19
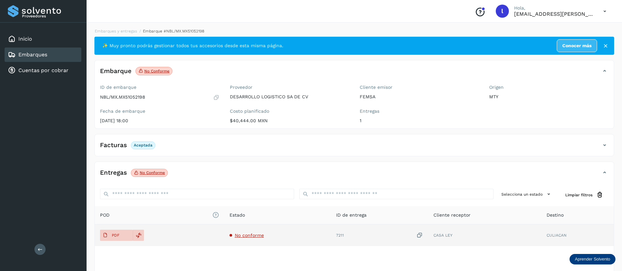
click at [331, 232] on td "No conforme" at bounding box center [379, 236] width 97 height 22
click at [248, 234] on span "No conforme" at bounding box center [249, 235] width 29 height 5
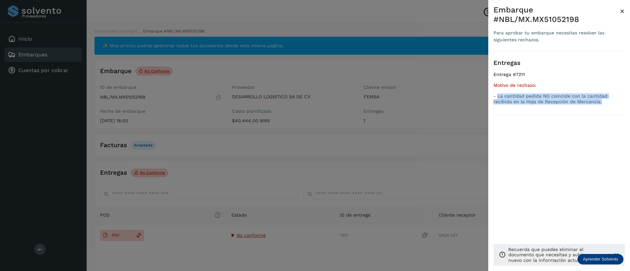
drag, startPoint x: 582, startPoint y: 101, endPoint x: 497, endPoint y: 97, distance: 85.0
click at [497, 97] on p "- La cantidad pedida NO coincide con la cantidad recibida en la Hoja de Recepci…" at bounding box center [558, 98] width 131 height 11
click at [624, 11] on span "×" at bounding box center [622, 11] width 5 height 9
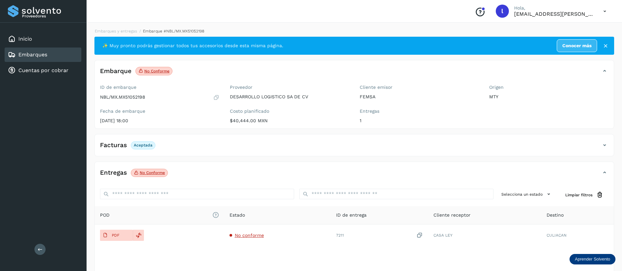
click at [25, 56] on link "Embarques" at bounding box center [32, 54] width 29 height 6
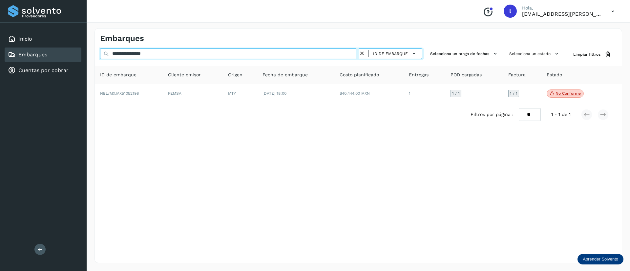
drag, startPoint x: 186, startPoint y: 56, endPoint x: 87, endPoint y: 55, distance: 98.7
click at [87, 55] on div "**********" at bounding box center [358, 145] width 543 height 251
paste input "text"
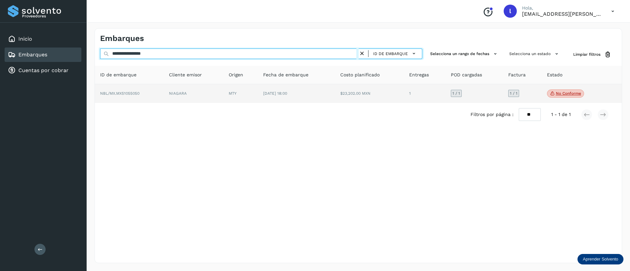
type input "**********"
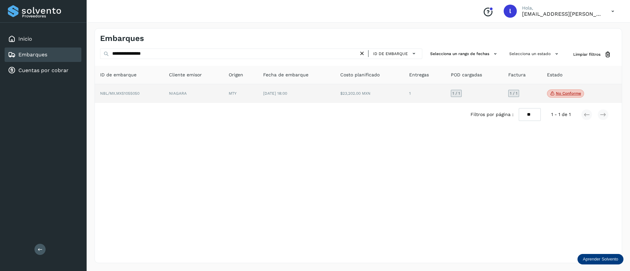
click at [335, 100] on td "[DATE] 18:00" at bounding box center [369, 93] width 69 height 19
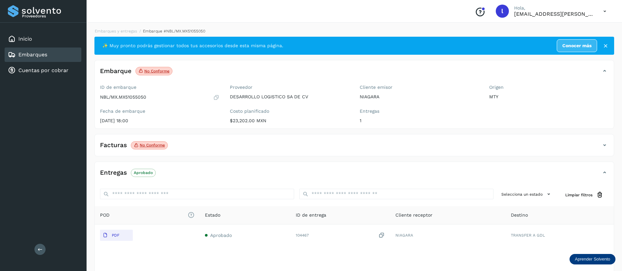
click at [226, 154] on div "Facturas No conforme" at bounding box center [354, 148] width 519 height 16
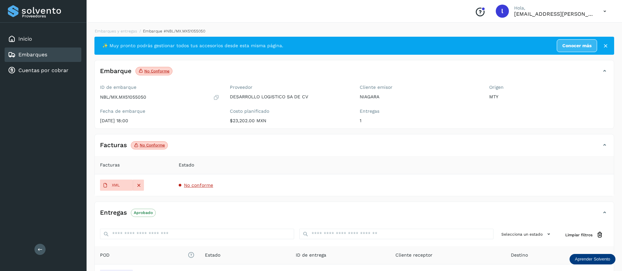
click at [197, 187] on span "No conforme" at bounding box center [198, 185] width 29 height 5
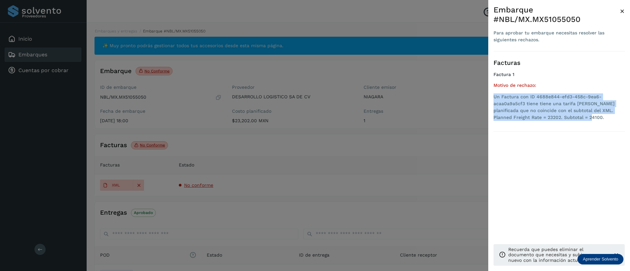
drag, startPoint x: 568, startPoint y: 117, endPoint x: 488, endPoint y: 97, distance: 82.7
click at [488, 97] on div "Embarque #NBL/MX.MX51055050 Para aprobar tu embarque necesitas resolver las sig…" at bounding box center [559, 141] width 142 height 282
click at [621, 11] on span "×" at bounding box center [622, 11] width 5 height 9
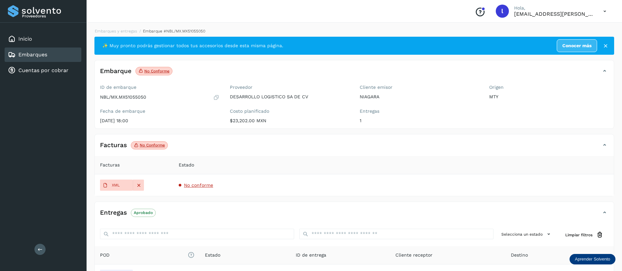
click at [34, 57] on link "Embarques" at bounding box center [32, 54] width 29 height 6
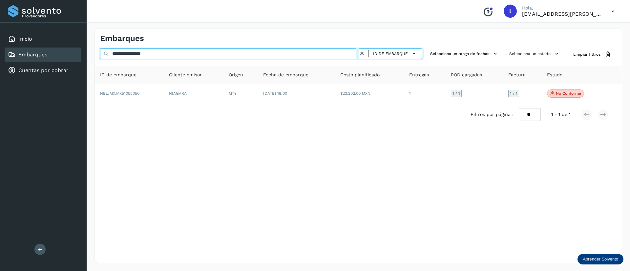
drag, startPoint x: 188, startPoint y: 52, endPoint x: 67, endPoint y: 49, distance: 120.4
click at [67, 49] on div "**********" at bounding box center [315, 135] width 630 height 271
paste input "text"
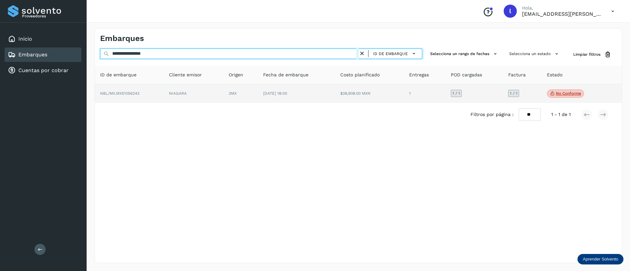
type input "**********"
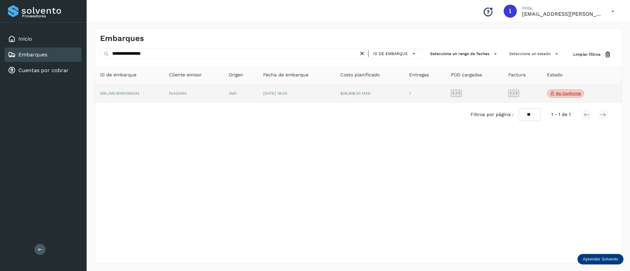
click at [335, 98] on td "[DATE] 18:00" at bounding box center [369, 93] width 69 height 19
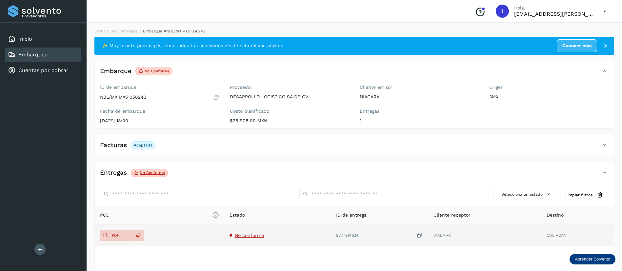
click at [331, 231] on td "No conforme" at bounding box center [379, 236] width 97 height 22
click at [331, 239] on td "No conforme" at bounding box center [379, 236] width 97 height 22
click at [243, 237] on span "No conforme" at bounding box center [249, 235] width 29 height 5
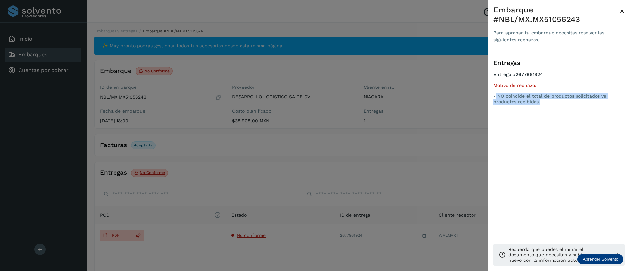
drag, startPoint x: 543, startPoint y: 102, endPoint x: 497, endPoint y: 97, distance: 45.9
click at [497, 97] on p "- NO coincide el total de productos solicitados vs productos recibidos." at bounding box center [558, 98] width 131 height 11
click at [622, 13] on span "×" at bounding box center [622, 11] width 5 height 9
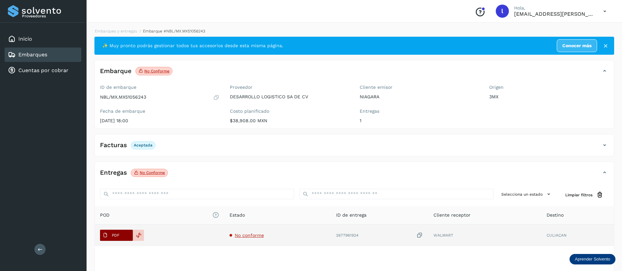
click at [117, 232] on span "PDF" at bounding box center [111, 235] width 22 height 10
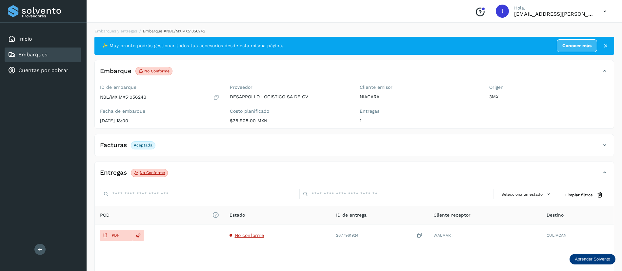
click at [42, 55] on link "Embarques" at bounding box center [32, 54] width 29 height 6
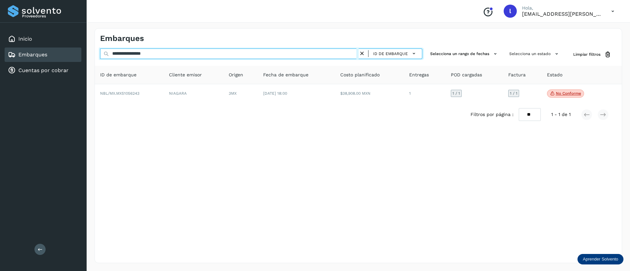
drag, startPoint x: 192, startPoint y: 56, endPoint x: 78, endPoint y: 57, distance: 113.5
click at [78, 57] on div "**********" at bounding box center [315, 135] width 630 height 271
paste input "text"
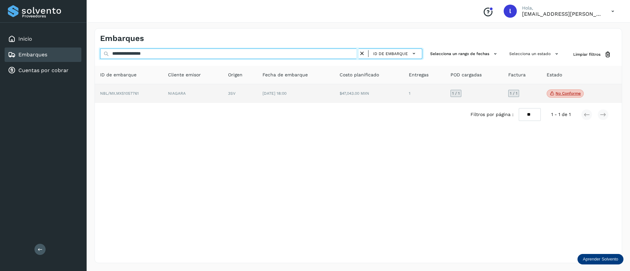
type input "**********"
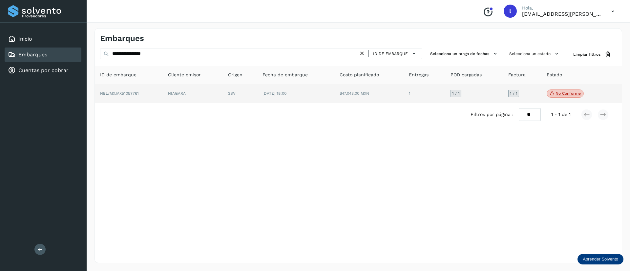
click at [403, 91] on td "$47,043.00 MXN" at bounding box center [424, 93] width 42 height 19
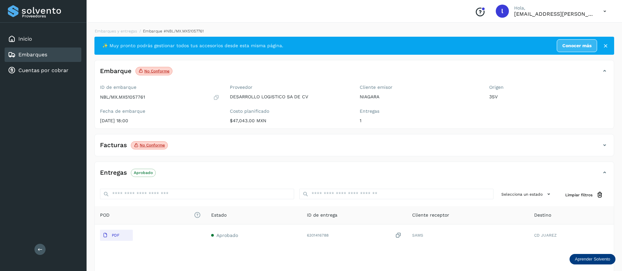
click at [185, 142] on div "Facturas No conforme" at bounding box center [348, 145] width 506 height 11
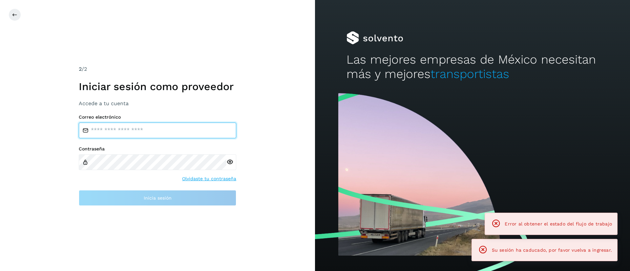
type input "**********"
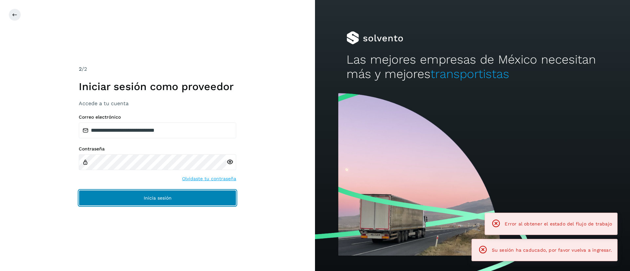
click at [123, 198] on button "Inicia sesión" at bounding box center [157, 198] width 157 height 16
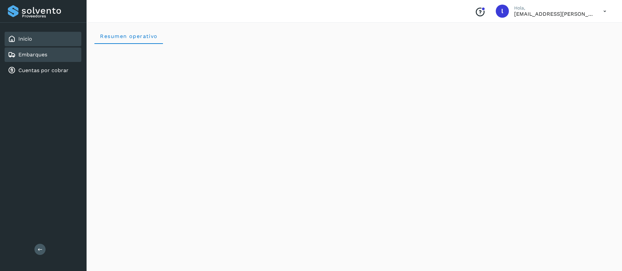
click at [26, 54] on link "Embarques" at bounding box center [32, 54] width 29 height 6
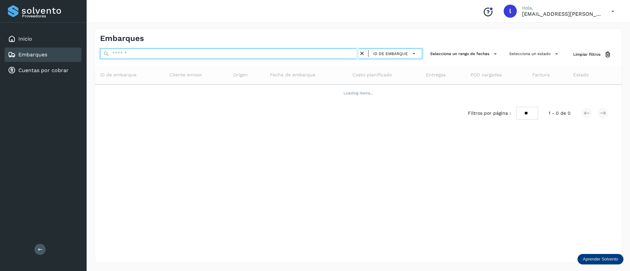
click at [158, 55] on input "text" at bounding box center [229, 54] width 258 height 10
paste input "**********"
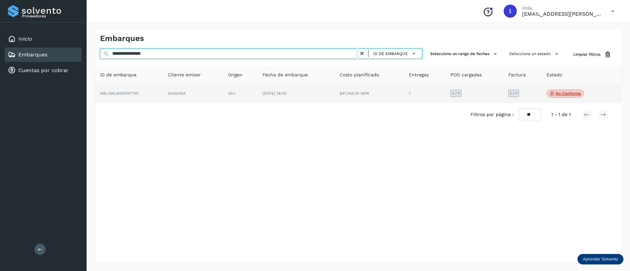
type input "**********"
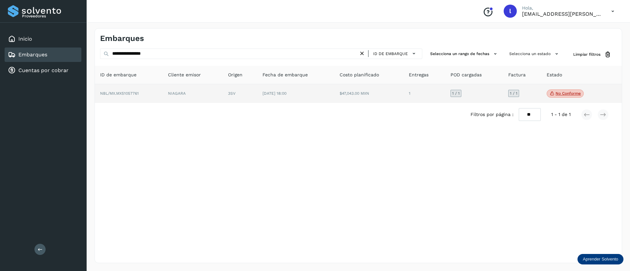
click at [403, 92] on td "$47,043.00 MXN" at bounding box center [424, 93] width 42 height 19
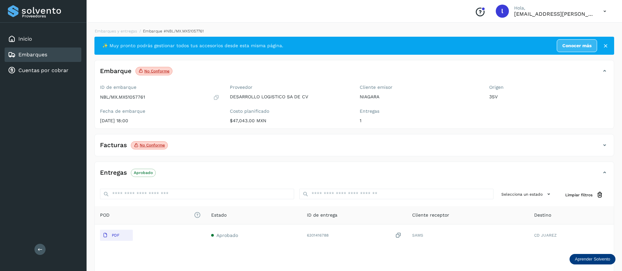
click at [225, 143] on div "Facturas No conforme" at bounding box center [348, 145] width 506 height 11
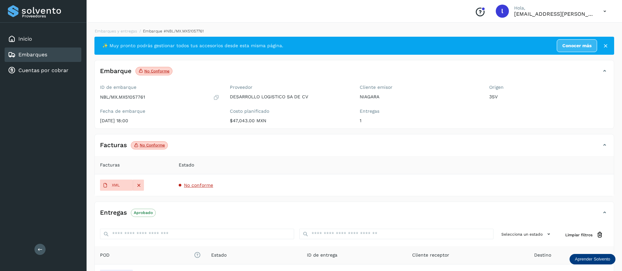
click at [193, 189] on td "No conforme" at bounding box center [394, 185] width 440 height 22
click at [200, 186] on span "No conforme" at bounding box center [198, 185] width 29 height 5
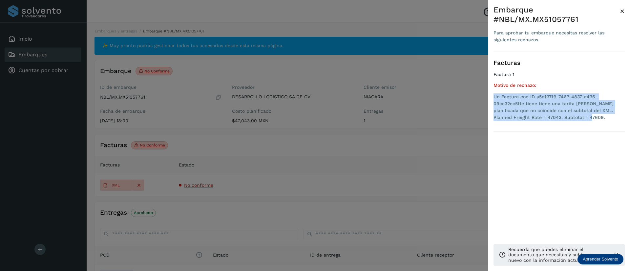
drag, startPoint x: 569, startPoint y: 108, endPoint x: 492, endPoint y: 88, distance: 79.1
click at [492, 88] on div "Embarque #NBL/MX.MX51057761 Para aprobar tu embarque necesitas resolver las sig…" at bounding box center [559, 141] width 142 height 282
click at [620, 14] on span "×" at bounding box center [622, 11] width 5 height 9
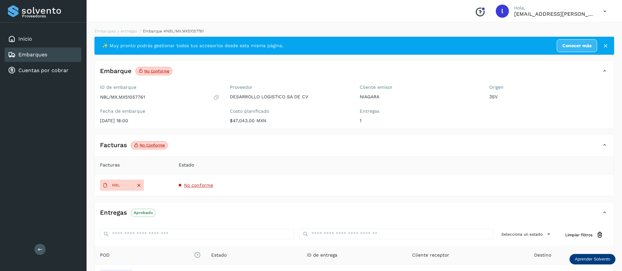
click at [40, 50] on div "Embarques" at bounding box center [43, 55] width 77 height 14
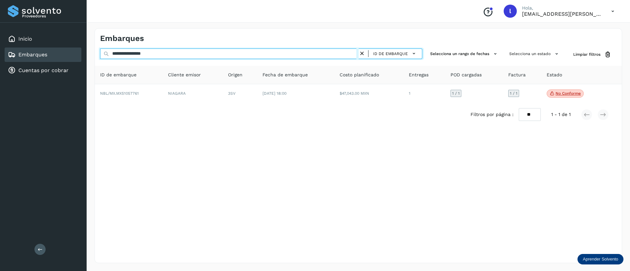
drag, startPoint x: 182, startPoint y: 55, endPoint x: 90, endPoint y: 51, distance: 92.2
click at [90, 51] on div "**********" at bounding box center [358, 145] width 543 height 251
paste input "text"
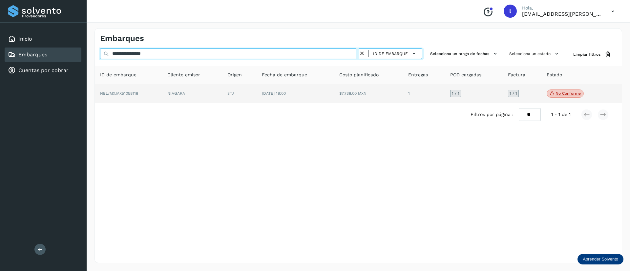
type input "**********"
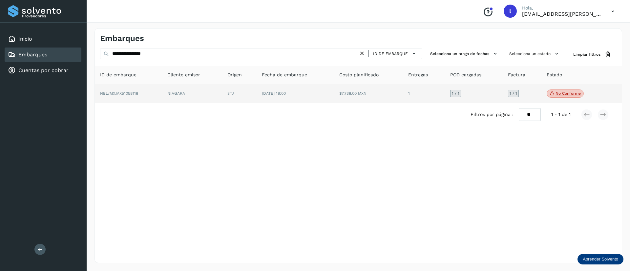
click at [403, 95] on td "$7,738.00 MXN" at bounding box center [424, 93] width 42 height 19
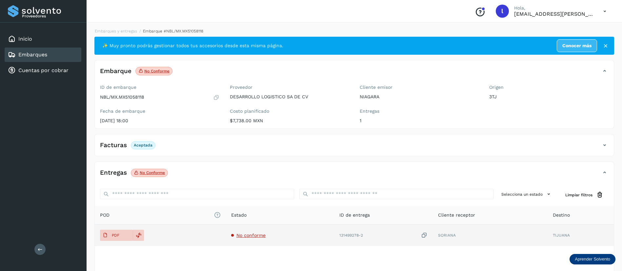
click at [334, 232] on td "No conforme" at bounding box center [383, 236] width 99 height 22
click at [253, 234] on span "No conforme" at bounding box center [250, 235] width 29 height 5
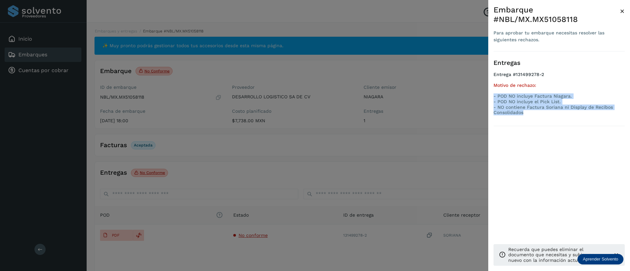
drag, startPoint x: 524, startPoint y: 103, endPoint x: 491, endPoint y: 87, distance: 36.2
click at [491, 87] on div "Embarque #NBL/MX.MX51058118 Para aprobar tu embarque necesitas resolver las sig…" at bounding box center [559, 141] width 142 height 282
click at [622, 13] on span "×" at bounding box center [622, 11] width 5 height 9
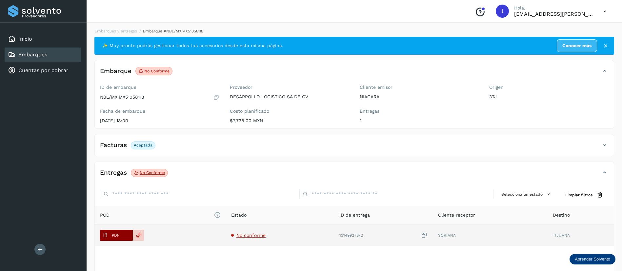
click at [113, 233] on p "PDF" at bounding box center [116, 235] width 8 height 5
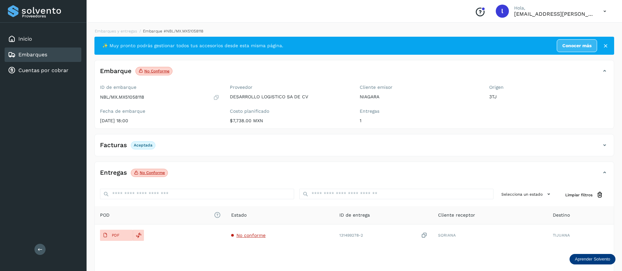
scroll to position [39, 0]
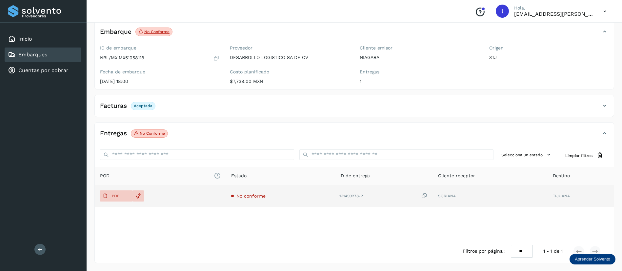
click at [248, 195] on span "No conforme" at bounding box center [250, 196] width 29 height 5
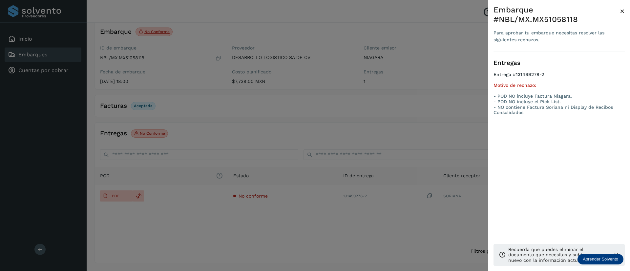
click at [339, 142] on div at bounding box center [315, 135] width 630 height 271
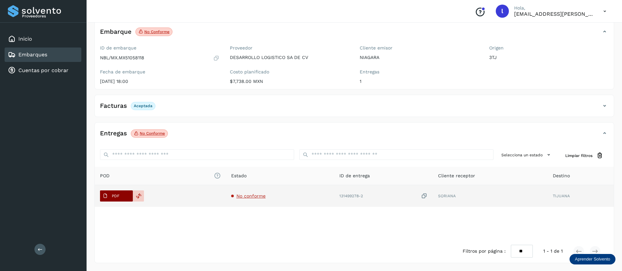
click at [108, 198] on icon at bounding box center [105, 196] width 5 height 5
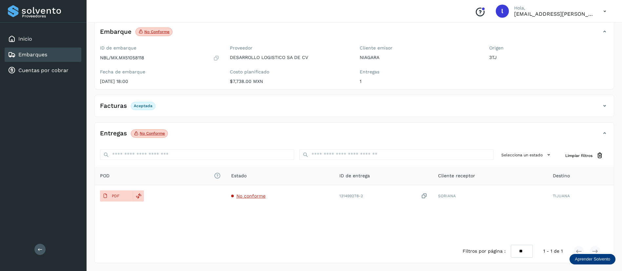
click at [24, 53] on link "Embarques" at bounding box center [32, 54] width 29 height 6
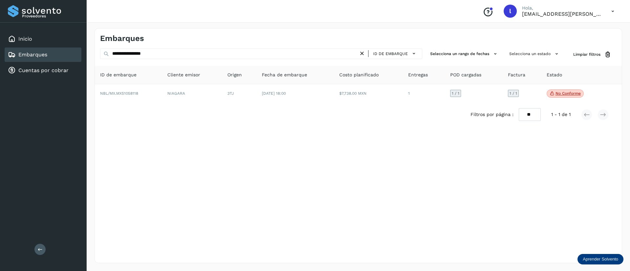
drag, startPoint x: 176, startPoint y: 48, endPoint x: 165, endPoint y: 55, distance: 12.7
click at [165, 55] on div "**********" at bounding box center [357, 145] width 527 height 235
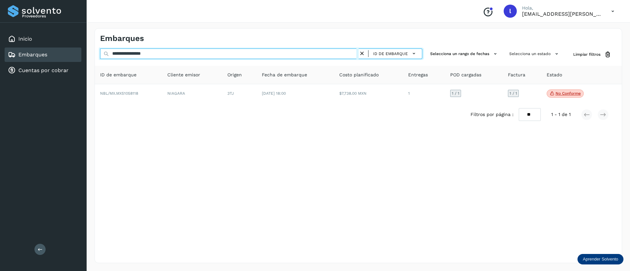
drag, startPoint x: 165, startPoint y: 55, endPoint x: 49, endPoint y: 53, distance: 116.4
click at [49, 53] on div "**********" at bounding box center [315, 135] width 630 height 271
paste input "text"
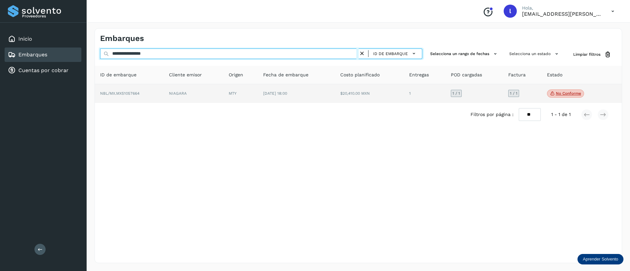
type input "**********"
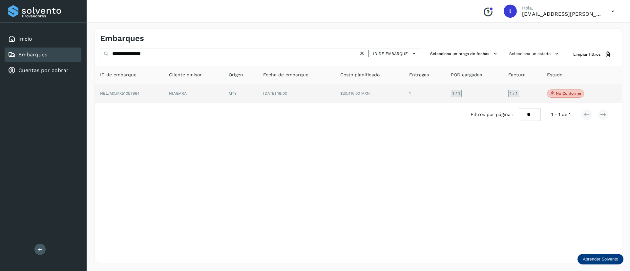
click at [404, 94] on td "$20,410.00 MXN" at bounding box center [425, 93] width 42 height 19
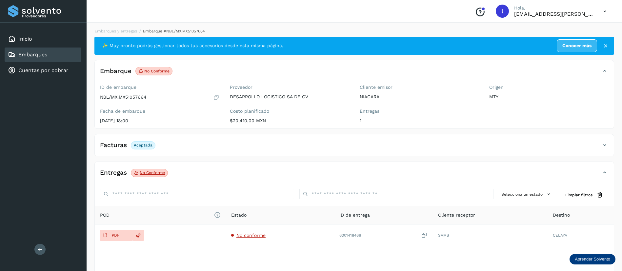
scroll to position [39, 0]
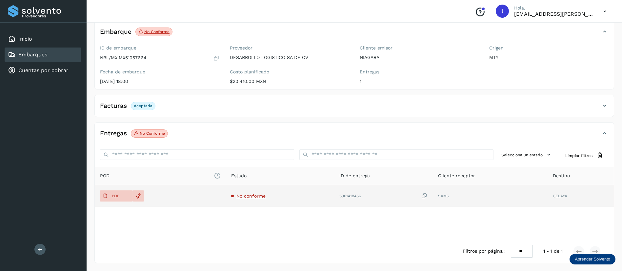
click at [242, 197] on span "No conforme" at bounding box center [250, 196] width 29 height 5
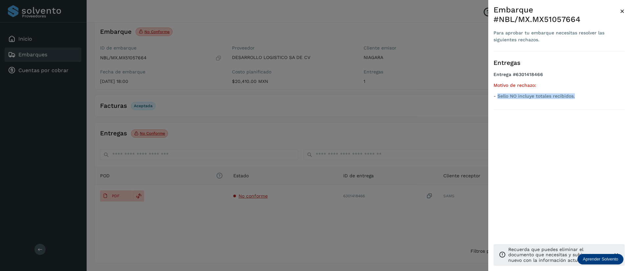
drag, startPoint x: 581, startPoint y: 95, endPoint x: 498, endPoint y: 101, distance: 82.8
click at [498, 101] on ul "Entrega #6301418466 Motivo de rechazo: - Sello NO incluye totales recibidos." at bounding box center [558, 87] width 131 height 30
click at [622, 14] on span "×" at bounding box center [622, 11] width 5 height 9
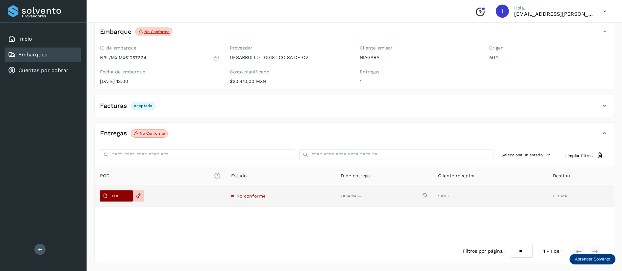
click at [117, 194] on p "PDF" at bounding box center [116, 196] width 8 height 5
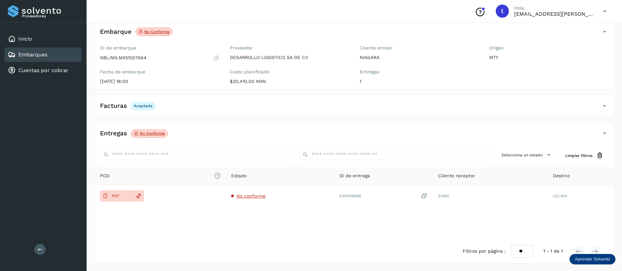
click at [25, 55] on link "Embarques" at bounding box center [32, 54] width 29 height 6
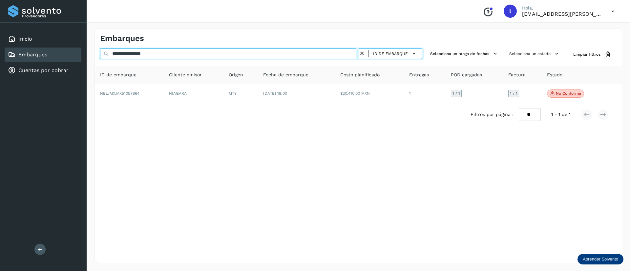
drag, startPoint x: 176, startPoint y: 54, endPoint x: 37, endPoint y: 59, distance: 139.2
click at [37, 59] on div "**********" at bounding box center [315, 135] width 630 height 271
paste input "text"
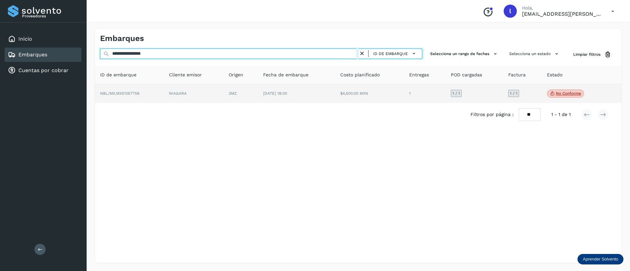
type input "**********"
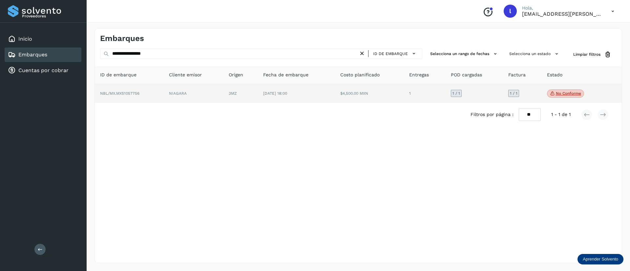
click at [335, 96] on td "[DATE] 18:00" at bounding box center [369, 93] width 69 height 19
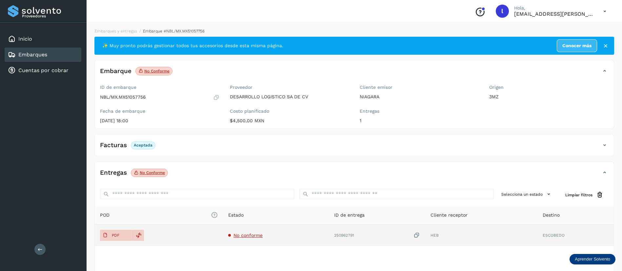
click at [329, 240] on td "No conforme" at bounding box center [377, 236] width 96 height 22
click at [254, 235] on span "No conforme" at bounding box center [248, 235] width 29 height 5
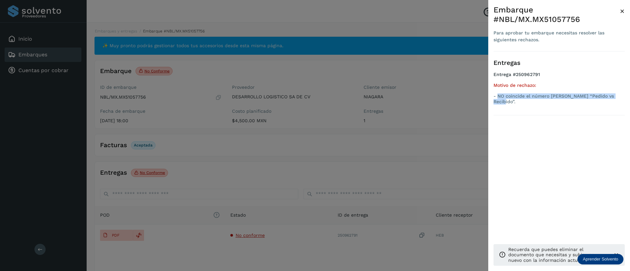
drag, startPoint x: 498, startPoint y: 96, endPoint x: 617, endPoint y: 94, distance: 118.8
click at [617, 94] on p "- NO coincide el número [PERSON_NAME] “Pedido vs Recibido”." at bounding box center [558, 98] width 131 height 11
click at [623, 10] on span "×" at bounding box center [622, 11] width 5 height 9
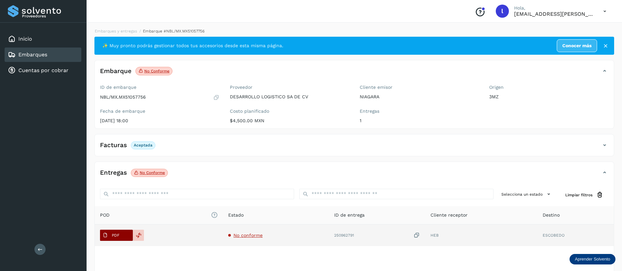
click at [116, 232] on span "PDF" at bounding box center [111, 235] width 22 height 10
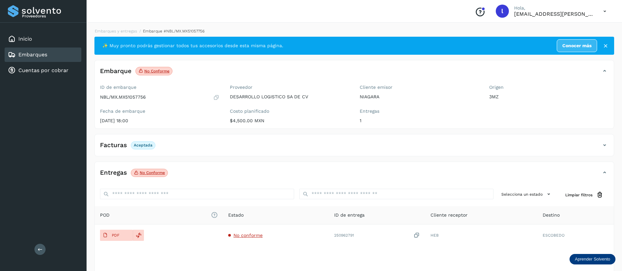
click at [34, 58] on link "Embarques" at bounding box center [32, 54] width 29 height 6
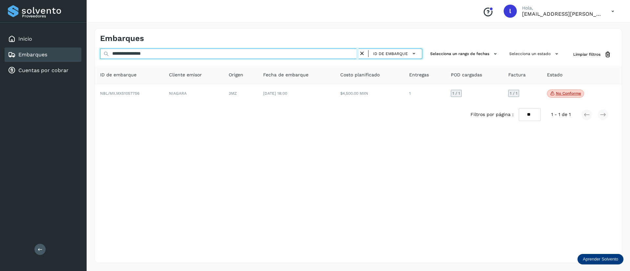
drag, startPoint x: 194, startPoint y: 58, endPoint x: 81, endPoint y: 60, distance: 113.2
click at [81, 60] on div "**********" at bounding box center [315, 135] width 630 height 271
paste input "text"
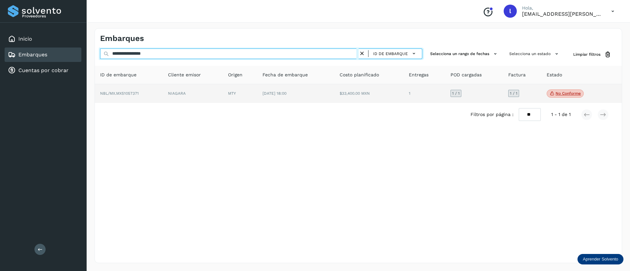
type input "**********"
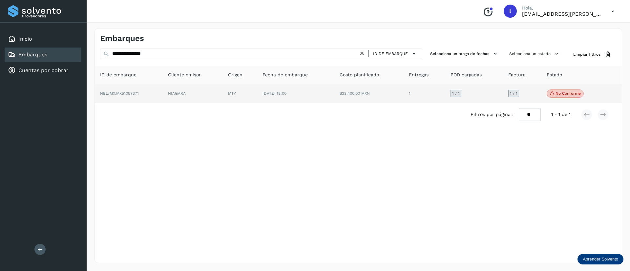
click at [334, 89] on td "[DATE] 18:00" at bounding box center [368, 93] width 69 height 19
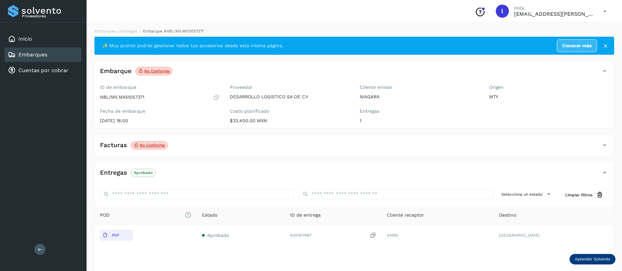
click at [198, 148] on div "Facturas No conforme" at bounding box center [348, 145] width 506 height 11
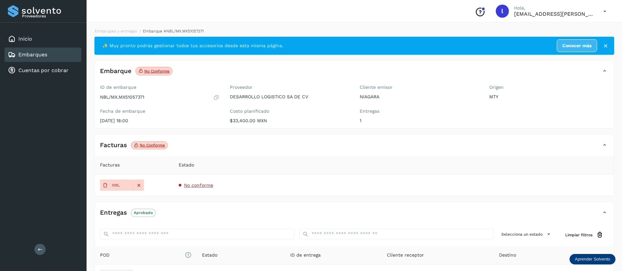
click at [197, 185] on span "No conforme" at bounding box center [198, 185] width 29 height 5
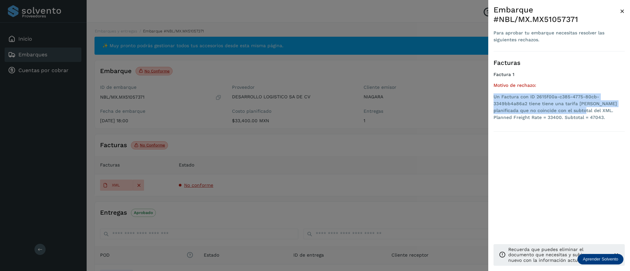
drag, startPoint x: 568, startPoint y: 104, endPoint x: 491, endPoint y: 88, distance: 78.8
click at [491, 88] on div "Embarque #NBL/MX.MX51057371 Para aprobar tu embarque necesitas resolver las sig…" at bounding box center [559, 141] width 142 height 282
drag, startPoint x: 566, startPoint y: 110, endPoint x: 493, endPoint y: 87, distance: 76.2
click at [493, 93] on li "Un Factura con ID 2615f00a-c385-4775-80cb-3349bb4a86a2 tiene tiene una tarifa […" at bounding box center [558, 107] width 131 height 28
click at [622, 11] on span "×" at bounding box center [622, 11] width 5 height 9
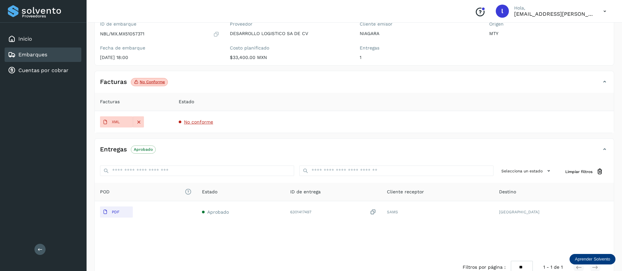
scroll to position [65, 0]
click at [200, 120] on span "No conforme" at bounding box center [198, 120] width 29 height 5
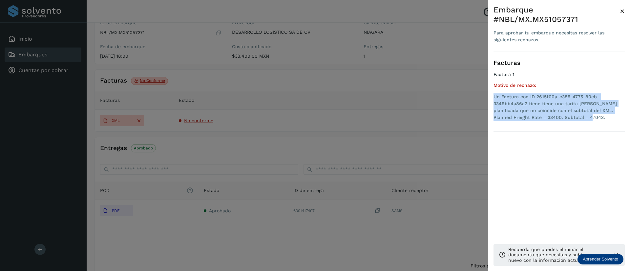
drag, startPoint x: 568, startPoint y: 108, endPoint x: 491, endPoint y: 87, distance: 80.3
click at [491, 87] on div "Embarque #NBL/MX.MX51057371 Para aprobar tu embarque necesitas resolver las sig…" at bounding box center [559, 141] width 142 height 282
click at [622, 9] on span "×" at bounding box center [622, 11] width 5 height 9
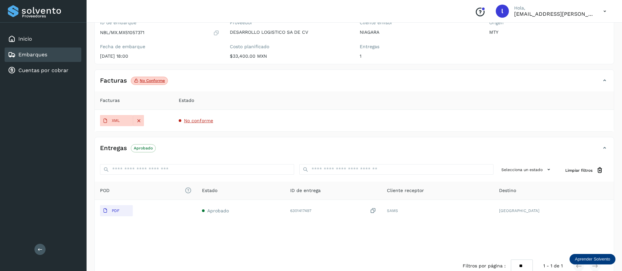
click at [41, 49] on div "Embarques" at bounding box center [43, 55] width 77 height 14
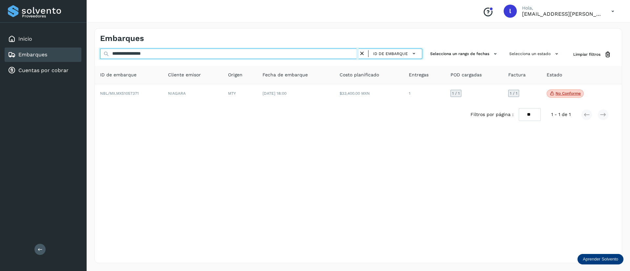
drag, startPoint x: 171, startPoint y: 52, endPoint x: 81, endPoint y: 56, distance: 90.3
click at [81, 56] on div "**********" at bounding box center [315, 135] width 630 height 271
paste input "text"
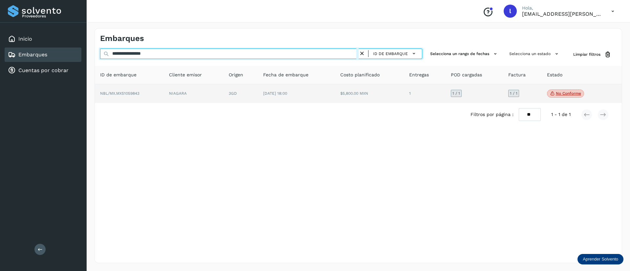
type input "**********"
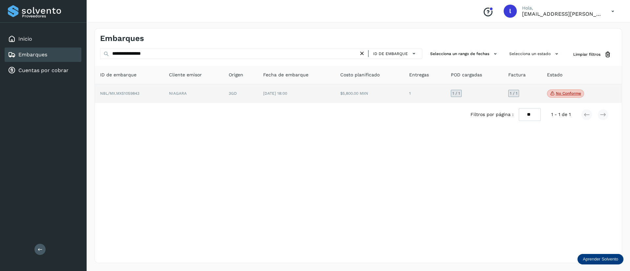
click at [335, 88] on td "[DATE] 18:00" at bounding box center [369, 93] width 69 height 19
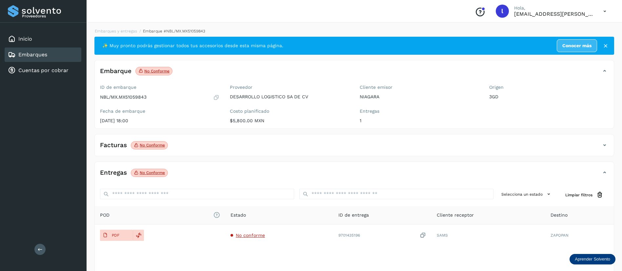
click at [220, 153] on div "Facturas No conforme" at bounding box center [354, 148] width 519 height 16
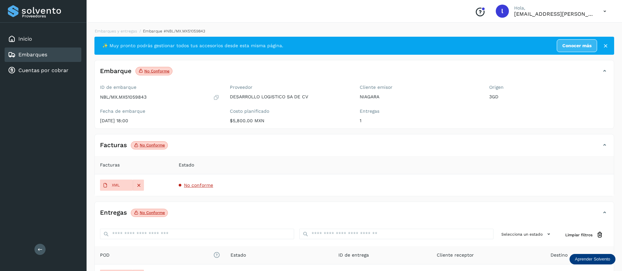
click at [197, 187] on span "No conforme" at bounding box center [198, 185] width 29 height 5
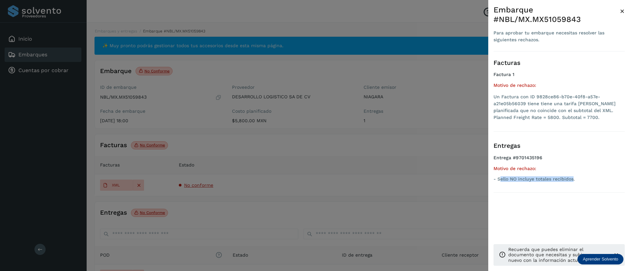
drag, startPoint x: 501, startPoint y: 179, endPoint x: 574, endPoint y: 179, distance: 73.1
click at [574, 179] on p "- Sello NO incluye totales recibidos." at bounding box center [558, 179] width 131 height 6
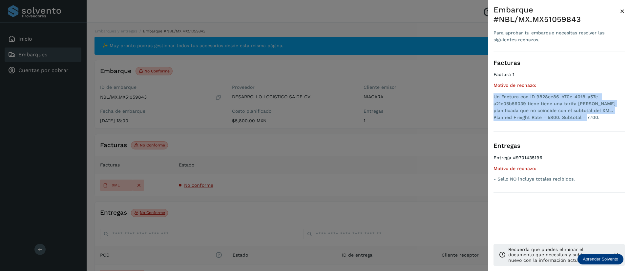
drag, startPoint x: 563, startPoint y: 115, endPoint x: 490, endPoint y: 99, distance: 74.6
click at [490, 99] on div "Embarque #NBL/MX.MX51059843 Para aprobar tu embarque necesitas resolver las sig…" at bounding box center [559, 141] width 142 height 282
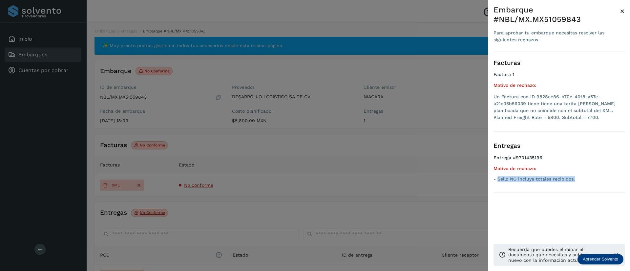
drag, startPoint x: 577, startPoint y: 179, endPoint x: 498, endPoint y: 183, distance: 79.1
click at [498, 183] on ul "Entrega #9701435196 Motivo de rechazo: - Sello NO incluye totales recibidos." at bounding box center [558, 170] width 131 height 30
click at [621, 12] on span "×" at bounding box center [622, 11] width 5 height 9
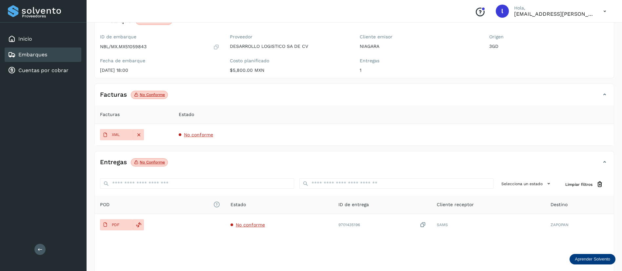
scroll to position [75, 0]
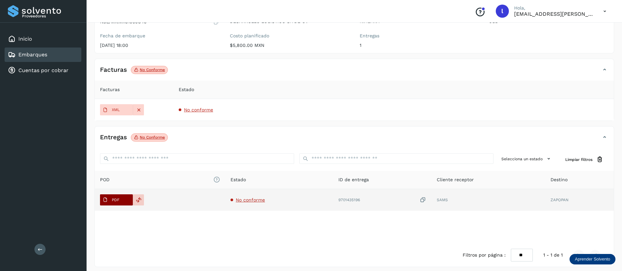
click at [110, 204] on span "PDF" at bounding box center [111, 200] width 22 height 10
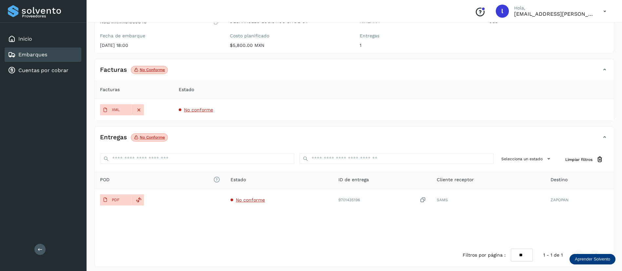
click at [37, 53] on link "Embarques" at bounding box center [32, 54] width 29 height 6
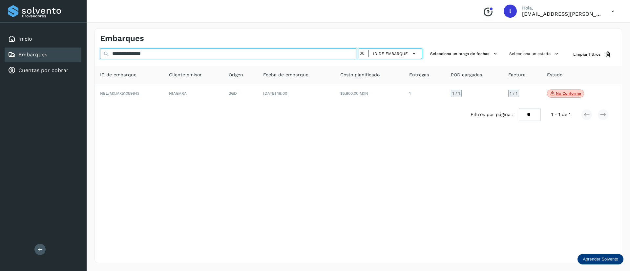
drag, startPoint x: 188, startPoint y: 54, endPoint x: 75, endPoint y: 46, distance: 113.1
click at [75, 46] on div "**********" at bounding box center [315, 135] width 630 height 271
paste input "text"
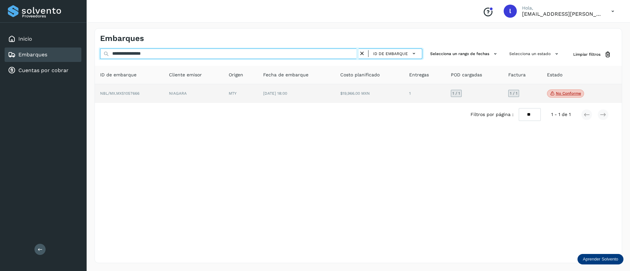
type input "**********"
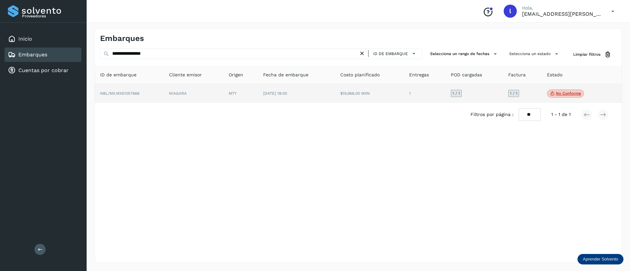
click at [335, 96] on td "[DATE] 18:00" at bounding box center [369, 93] width 69 height 19
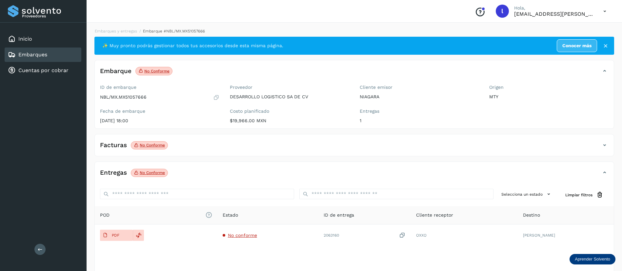
click at [239, 143] on div "Facturas No conforme" at bounding box center [348, 145] width 506 height 11
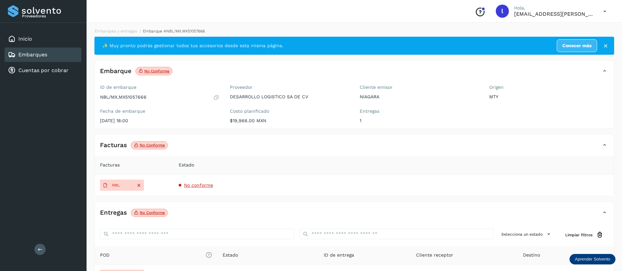
click at [199, 183] on span "No conforme" at bounding box center [198, 185] width 29 height 5
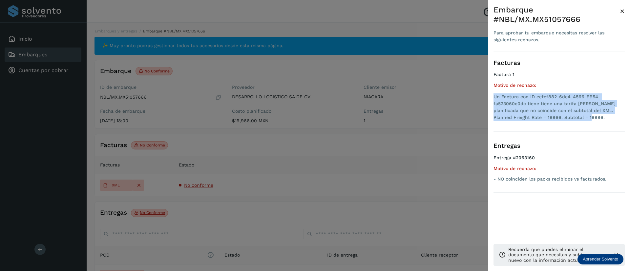
drag, startPoint x: 569, startPoint y: 120, endPoint x: 492, endPoint y: 98, distance: 79.5
click at [492, 98] on div "Embarque #NBL/MX.MX51057666 Para aprobar tu embarque necesitas resolver las sig…" at bounding box center [559, 141] width 142 height 282
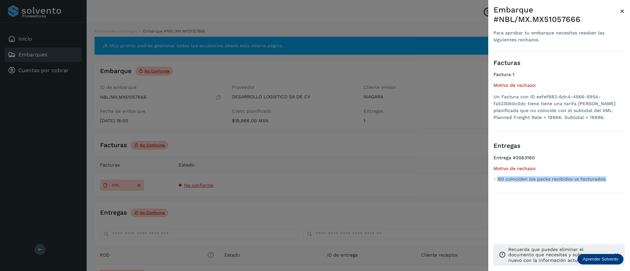
drag, startPoint x: 497, startPoint y: 179, endPoint x: 607, endPoint y: 178, distance: 109.5
click at [607, 178] on p "- NO coinciden los packs recibidos vs facturados." at bounding box center [558, 179] width 131 height 6
click at [620, 12] on span "×" at bounding box center [622, 11] width 5 height 9
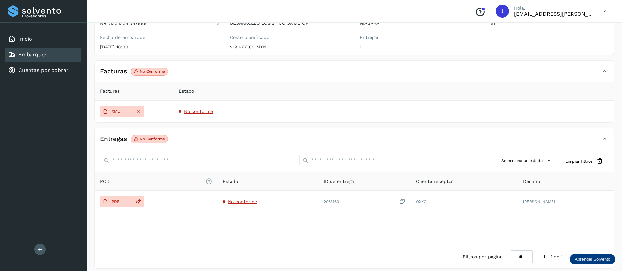
scroll to position [75, 0]
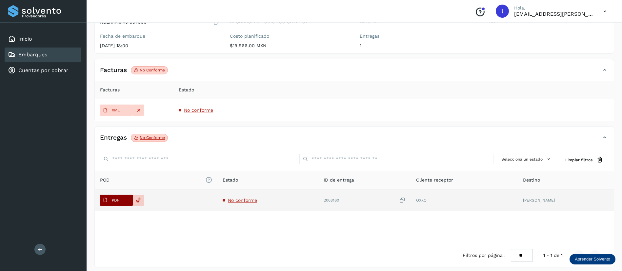
click at [115, 196] on span "PDF" at bounding box center [111, 200] width 22 height 10
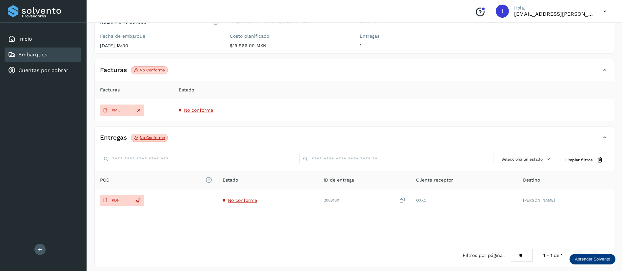
click at [36, 53] on link "Embarques" at bounding box center [32, 54] width 29 height 6
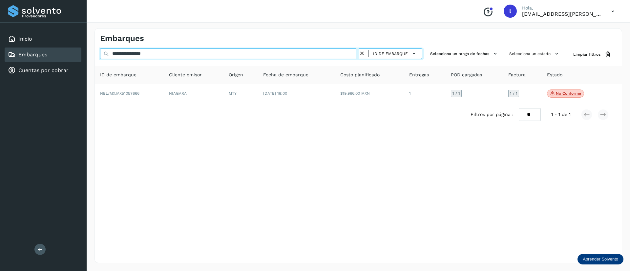
drag, startPoint x: 181, startPoint y: 57, endPoint x: 71, endPoint y: 58, distance: 110.2
click at [71, 58] on div "**********" at bounding box center [315, 135] width 630 height 271
paste input "text"
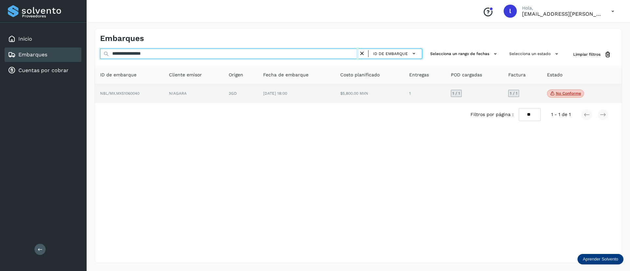
type input "**********"
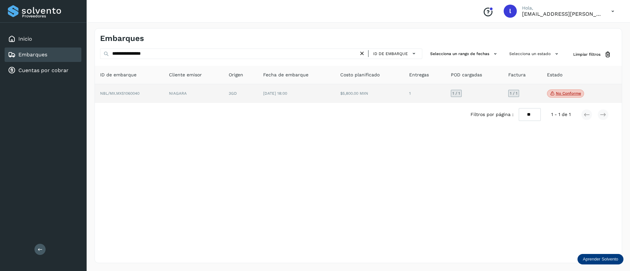
click at [335, 96] on td "[DATE] 18:00" at bounding box center [369, 93] width 69 height 19
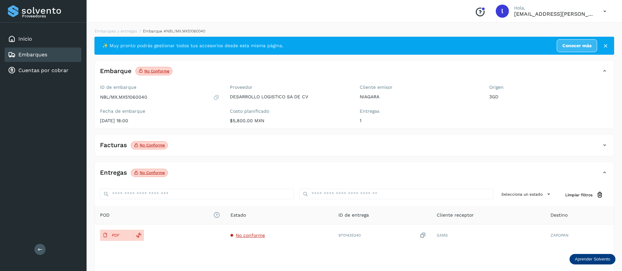
click at [215, 142] on div "Facturas No conforme" at bounding box center [348, 145] width 506 height 11
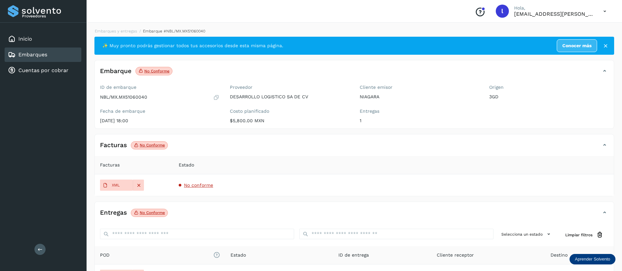
click at [197, 184] on span "No conforme" at bounding box center [198, 185] width 29 height 5
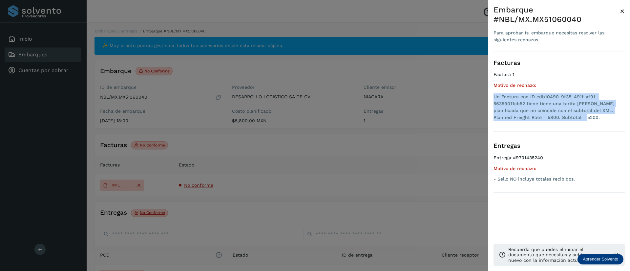
drag, startPoint x: 566, startPoint y: 118, endPoint x: 491, endPoint y: 97, distance: 77.8
click at [491, 97] on div "Embarque #NBL/MX.MX51060040 Para aprobar tu embarque necesitas resolver las sig…" at bounding box center [559, 141] width 142 height 282
click at [623, 10] on span "×" at bounding box center [622, 11] width 5 height 9
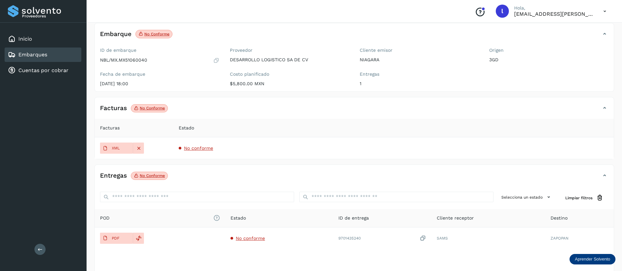
scroll to position [38, 0]
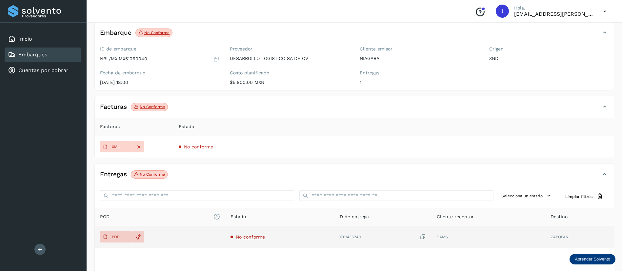
click at [247, 237] on span "No conforme" at bounding box center [250, 237] width 29 height 5
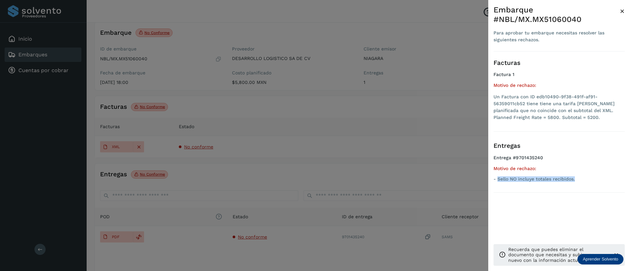
drag, startPoint x: 498, startPoint y: 179, endPoint x: 605, endPoint y: 184, distance: 107.7
click at [605, 184] on ul "Entrega #9701435240 Motivo de rechazo: - Sello NO incluye totales recibidos." at bounding box center [558, 170] width 131 height 30
click at [620, 9] on span "×" at bounding box center [622, 11] width 5 height 9
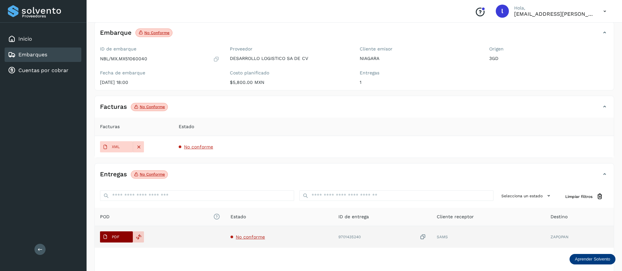
click at [109, 232] on span "PDF" at bounding box center [111, 237] width 22 height 10
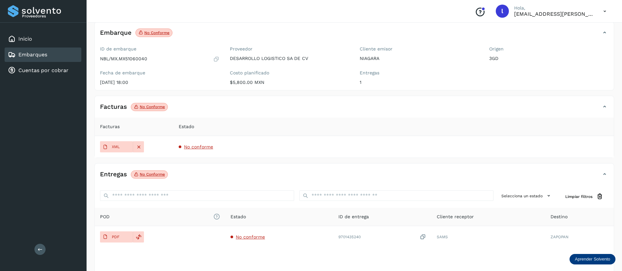
click at [50, 51] on div "Embarques" at bounding box center [43, 55] width 77 height 14
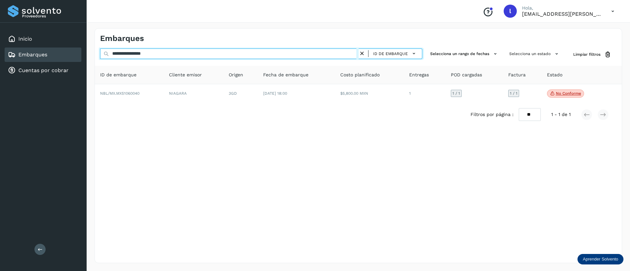
drag, startPoint x: 180, startPoint y: 51, endPoint x: 88, endPoint y: 51, distance: 92.5
click at [88, 51] on div "**********" at bounding box center [358, 145] width 543 height 251
paste input "text"
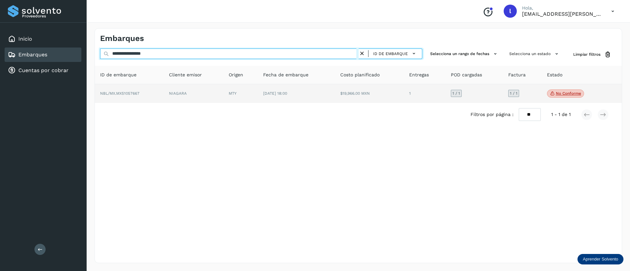
type input "**********"
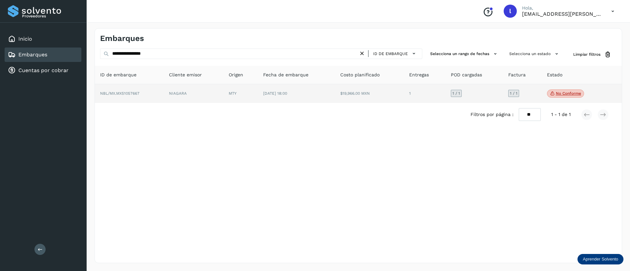
click at [335, 96] on td "[DATE] 18:00" at bounding box center [369, 93] width 69 height 19
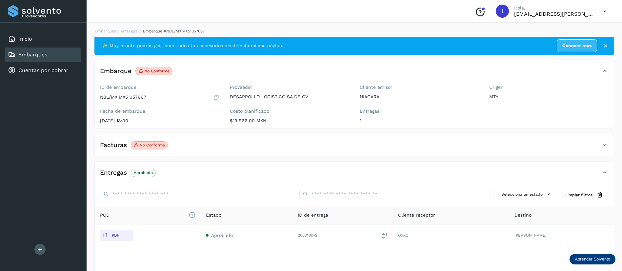
click at [182, 153] on div "Facturas No conforme" at bounding box center [354, 148] width 519 height 16
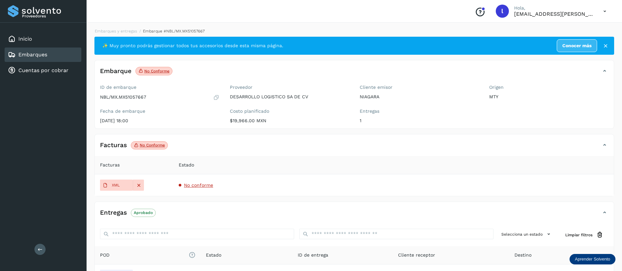
click at [189, 183] on span "No conforme" at bounding box center [198, 185] width 29 height 5
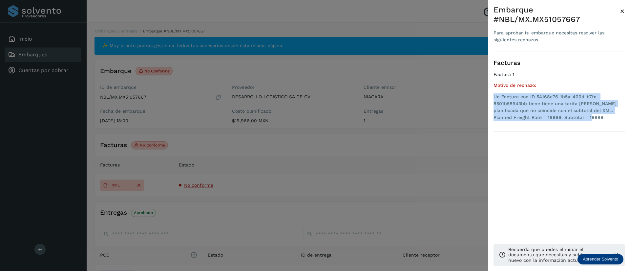
drag, startPoint x: 568, startPoint y: 116, endPoint x: 489, endPoint y: 96, distance: 81.9
click at [489, 96] on div "Embarque #NBL/MX.MX51057667 Para aprobar tu embarque necesitas resolver las sig…" at bounding box center [559, 141] width 142 height 282
click at [623, 14] on span "×" at bounding box center [622, 11] width 5 height 9
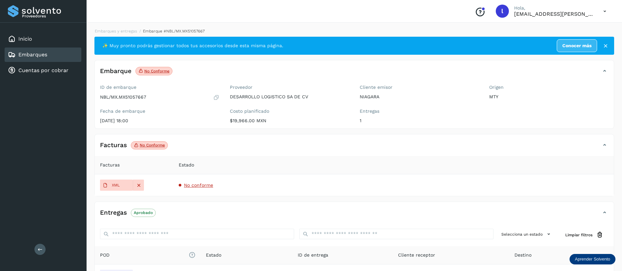
click at [34, 58] on div "Embarques" at bounding box center [27, 55] width 39 height 8
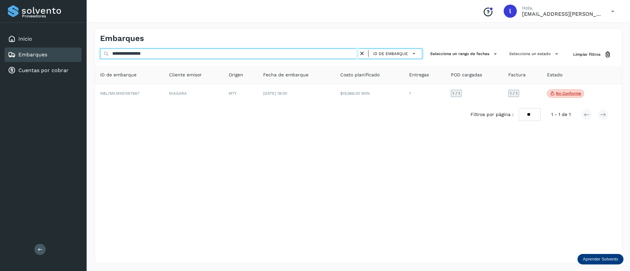
drag, startPoint x: 177, startPoint y: 56, endPoint x: 88, endPoint y: 57, distance: 88.9
click at [88, 57] on div "**********" at bounding box center [358, 145] width 543 height 251
paste input "text"
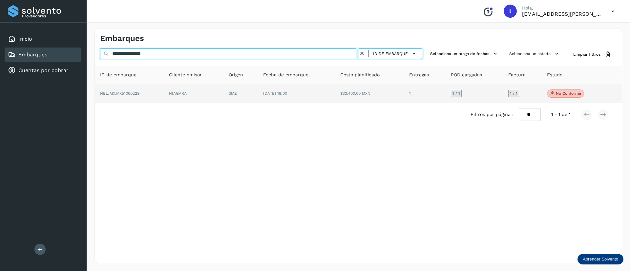
type input "**********"
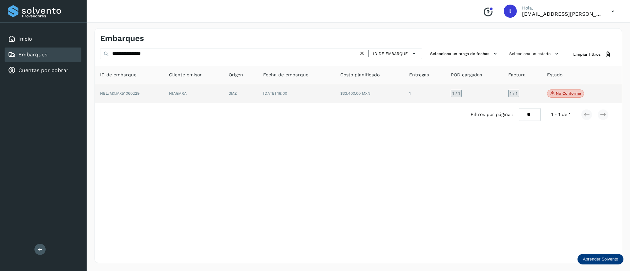
click at [404, 93] on td "$33,400.00 MXN" at bounding box center [425, 93] width 42 height 19
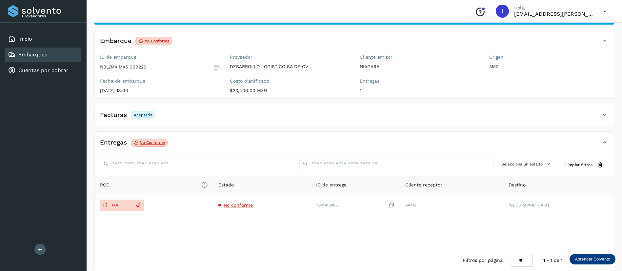
scroll to position [39, 0]
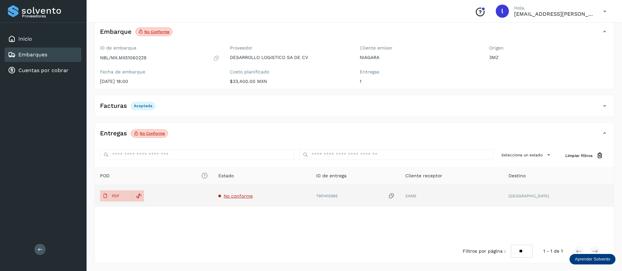
click at [311, 193] on td "No conforme" at bounding box center [355, 196] width 89 height 22
click at [251, 197] on span "No conforme" at bounding box center [238, 196] width 29 height 5
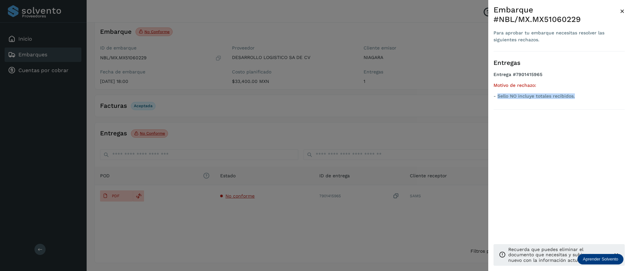
drag, startPoint x: 579, startPoint y: 98, endPoint x: 499, endPoint y: 100, distance: 80.0
click at [499, 100] on ul "Entrega #7901415965 Motivo de rechazo: - Sello NO incluye totales recibidos." at bounding box center [558, 87] width 131 height 30
click at [623, 13] on span "×" at bounding box center [622, 11] width 5 height 9
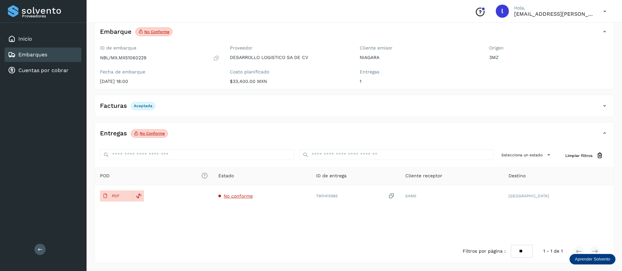
click at [32, 56] on link "Embarques" at bounding box center [32, 54] width 29 height 6
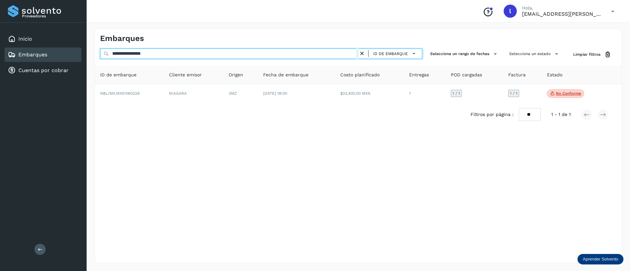
drag, startPoint x: 179, startPoint y: 54, endPoint x: 62, endPoint y: 61, distance: 117.6
click at [62, 61] on div "**********" at bounding box center [315, 135] width 630 height 271
paste input "text"
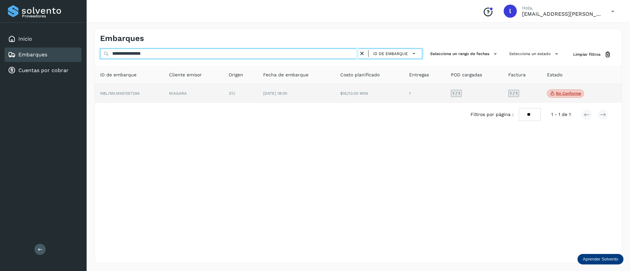
type input "**********"
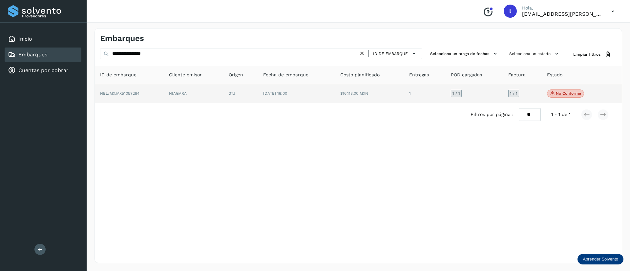
click at [404, 90] on td "$16,113.00 MXN" at bounding box center [425, 93] width 42 height 19
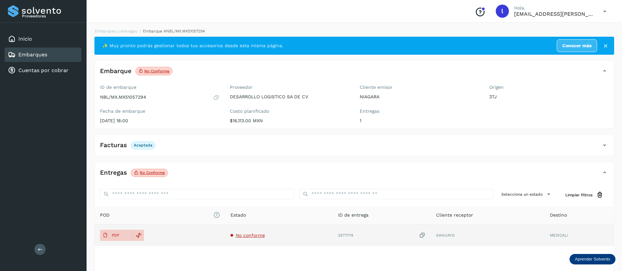
click at [248, 233] on span "No conforme" at bounding box center [250, 235] width 29 height 5
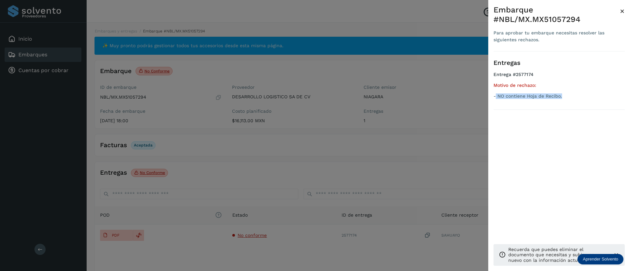
drag, startPoint x: 567, startPoint y: 98, endPoint x: 496, endPoint y: 102, distance: 71.2
click at [496, 102] on div "Entregas Entrega #2577174 Motivo de rechazo: - NO contiene Hoja de Recibo." at bounding box center [558, 80] width 131 height 58
click at [623, 9] on span "×" at bounding box center [622, 11] width 5 height 9
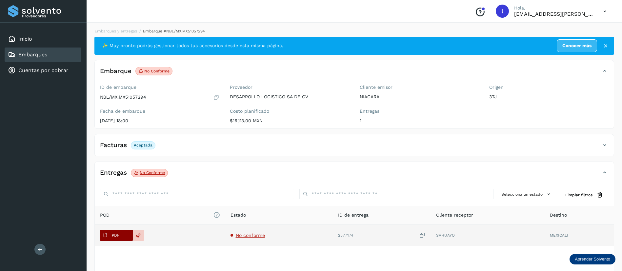
click at [118, 236] on p "PDF" at bounding box center [116, 235] width 8 height 5
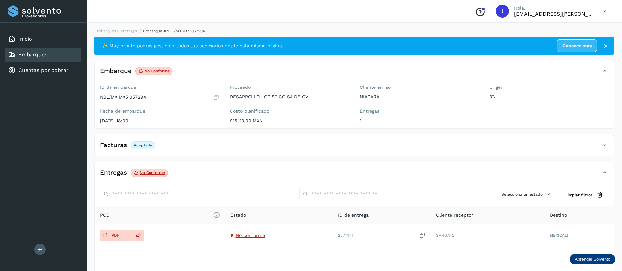
click at [22, 58] on div "Embarques" at bounding box center [27, 55] width 39 height 8
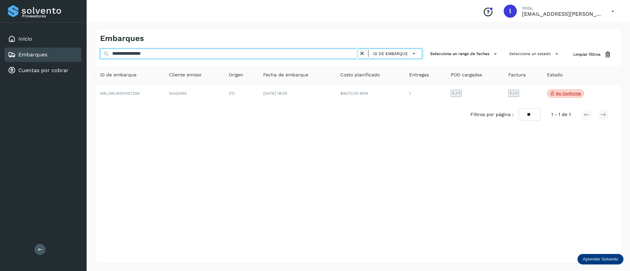
drag, startPoint x: 175, startPoint y: 52, endPoint x: 69, endPoint y: 55, distance: 106.0
click at [69, 55] on div "**********" at bounding box center [315, 135] width 630 height 271
paste input "text"
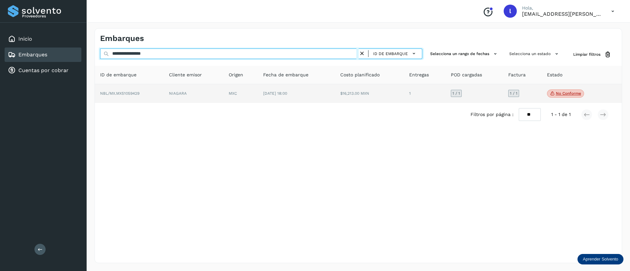
type input "**********"
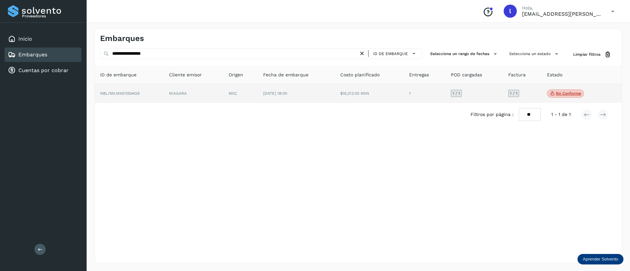
click at [404, 92] on td "$16,213.00 MXN" at bounding box center [425, 93] width 42 height 19
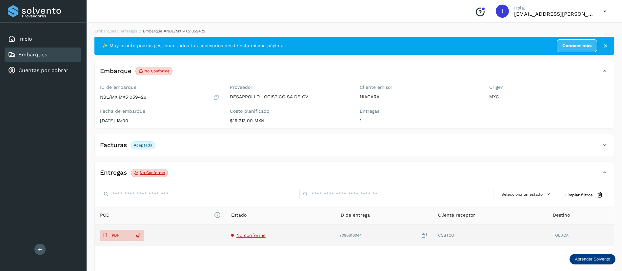
click at [242, 234] on span "No conforme" at bounding box center [250, 235] width 29 height 5
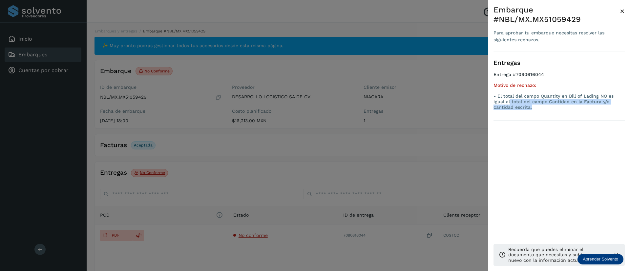
drag, startPoint x: 511, startPoint y: 109, endPoint x: 497, endPoint y: 99, distance: 16.7
click at [497, 99] on p "- El total del campo Quantity en Bill of Lading NO es igual al total del campo …" at bounding box center [558, 101] width 131 height 16
drag, startPoint x: 512, startPoint y: 107, endPoint x: 496, endPoint y: 96, distance: 19.3
click at [496, 96] on p "- El total del campo Quantity en Bill of Lading NO es igual al total del campo …" at bounding box center [558, 101] width 131 height 16
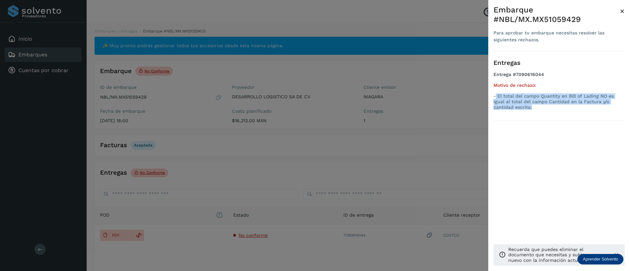
click at [623, 11] on span "×" at bounding box center [622, 11] width 5 height 9
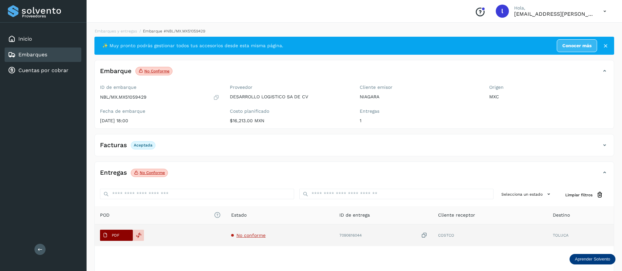
click at [119, 235] on p "PDF" at bounding box center [116, 235] width 8 height 5
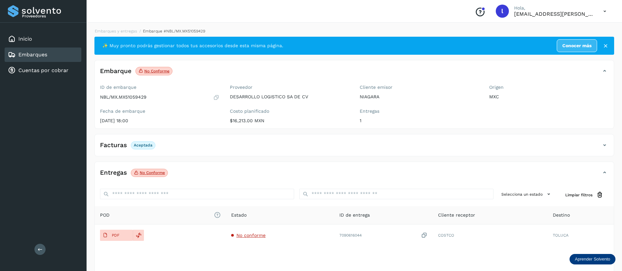
click at [25, 51] on div "Embarques" at bounding box center [27, 55] width 39 height 8
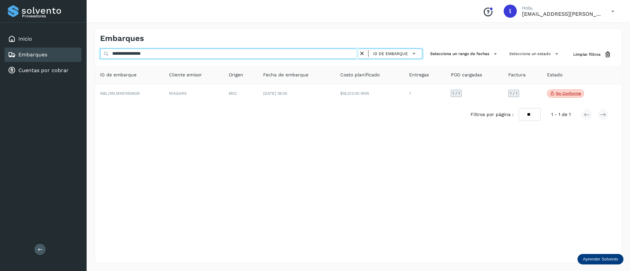
drag, startPoint x: 192, startPoint y: 54, endPoint x: 93, endPoint y: 66, distance: 99.8
click at [93, 66] on div "**********" at bounding box center [358, 145] width 543 height 251
paste input "text"
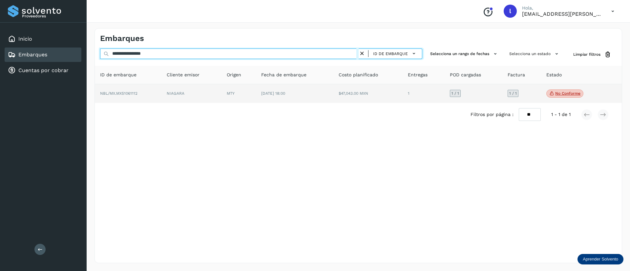
type input "**********"
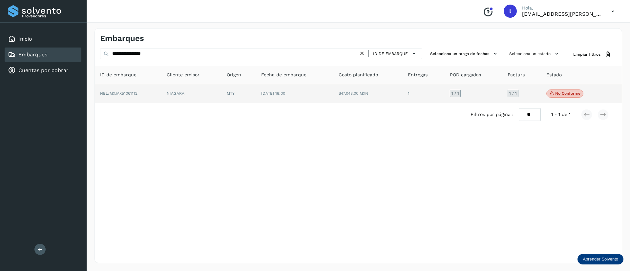
click at [402, 97] on td "$47,043.00 MXN" at bounding box center [423, 93] width 42 height 19
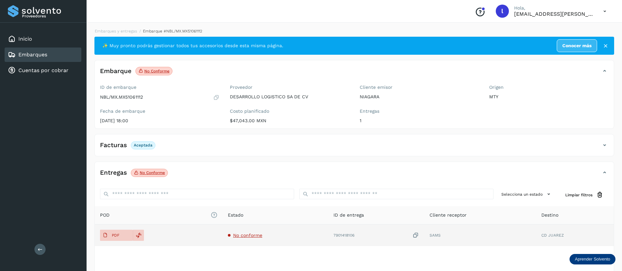
click at [251, 233] on span "No conforme" at bounding box center [247, 235] width 29 height 5
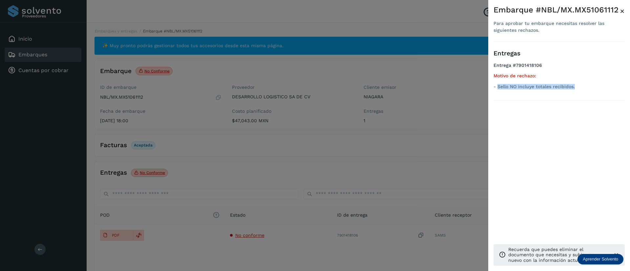
drag, startPoint x: 576, startPoint y: 88, endPoint x: 497, endPoint y: 95, distance: 78.8
click at [497, 95] on div "Entregas Entrega #7901418106 Motivo de rechazo: - Sello NO incluye totales reci…" at bounding box center [558, 71] width 131 height 58
click at [623, 9] on span "×" at bounding box center [622, 11] width 5 height 9
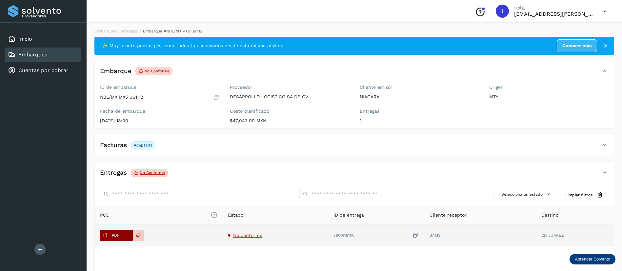
click at [114, 234] on p "PDF" at bounding box center [116, 235] width 8 height 5
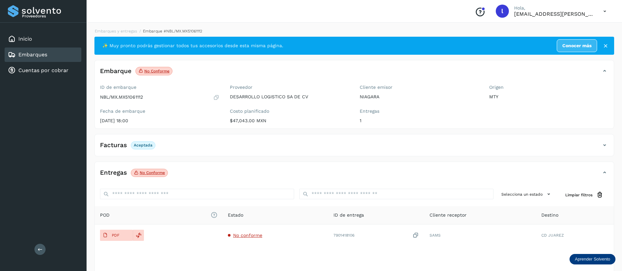
click at [25, 53] on link "Embarques" at bounding box center [32, 54] width 29 height 6
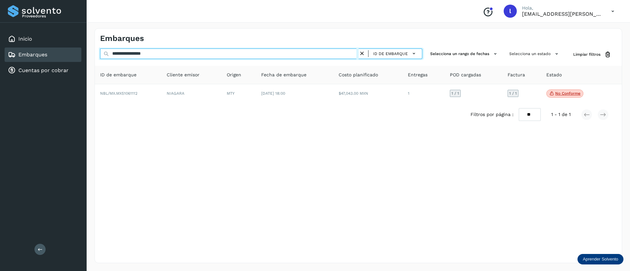
drag, startPoint x: 166, startPoint y: 54, endPoint x: 65, endPoint y: 62, distance: 101.6
click at [65, 62] on div "**********" at bounding box center [315, 135] width 630 height 271
paste input "text"
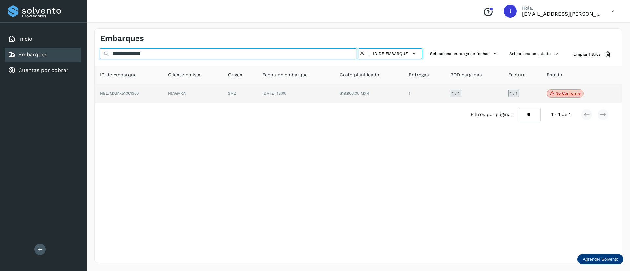
type input "**********"
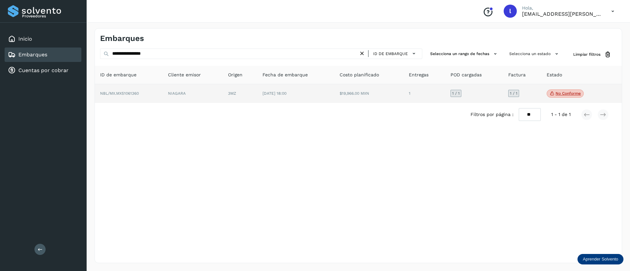
click at [403, 103] on td "$19,966.00 MXN" at bounding box center [424, 93] width 42 height 19
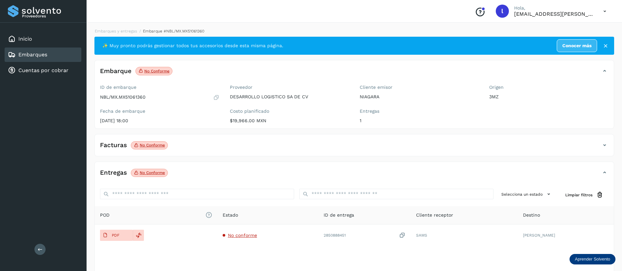
click at [214, 141] on div "Facturas No conforme" at bounding box center [348, 145] width 506 height 11
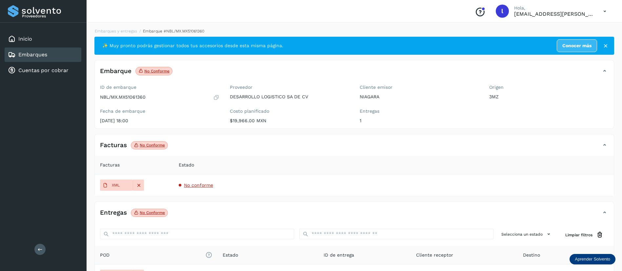
click at [196, 184] on span "No conforme" at bounding box center [198, 185] width 29 height 5
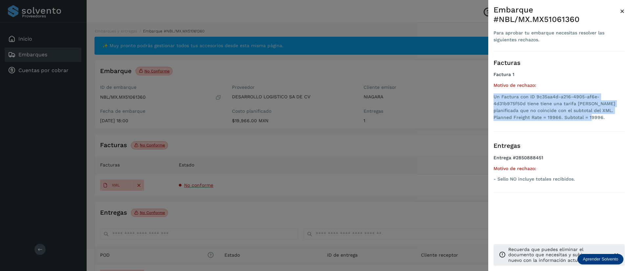
drag, startPoint x: 494, startPoint y: 95, endPoint x: 571, endPoint y: 117, distance: 80.6
click at [571, 117] on li "Un Factura con ID 9c35aa4d-a216-4905-af6e-4d31b975f50d tiene tiene una tarifa […" at bounding box center [558, 107] width 131 height 28
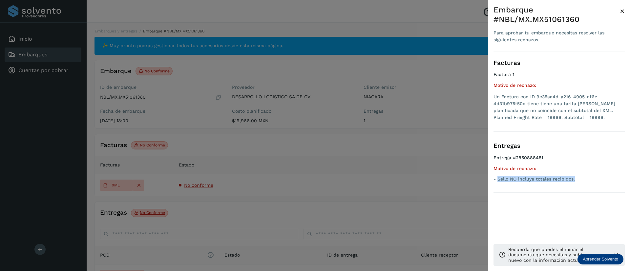
drag, startPoint x: 580, startPoint y: 178, endPoint x: 499, endPoint y: 182, distance: 81.4
click at [499, 182] on p "- Sello NO incluye totales recibidos." at bounding box center [558, 179] width 131 height 6
click at [623, 10] on span "×" at bounding box center [622, 11] width 5 height 9
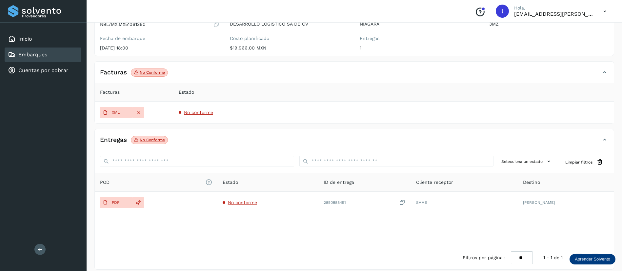
scroll to position [79, 0]
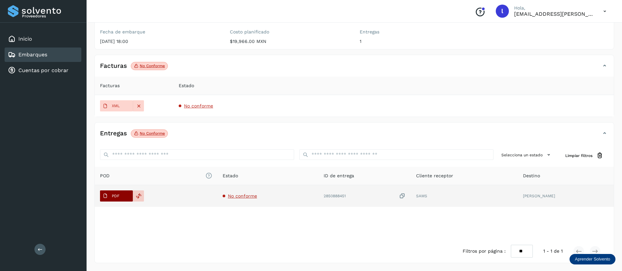
click at [110, 196] on span "PDF" at bounding box center [111, 196] width 22 height 10
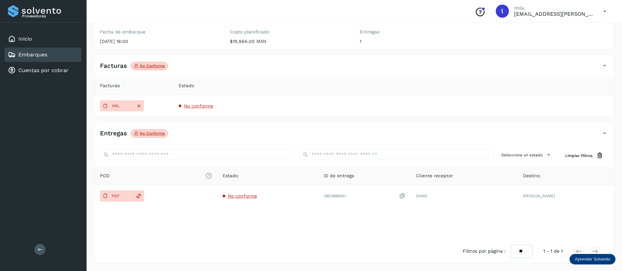
click at [34, 57] on link "Embarques" at bounding box center [32, 54] width 29 height 6
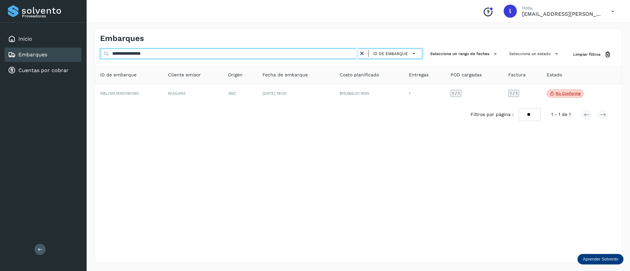
drag, startPoint x: 169, startPoint y: 55, endPoint x: 67, endPoint y: 61, distance: 102.2
click at [67, 61] on div "**********" at bounding box center [315, 135] width 630 height 271
paste input "text"
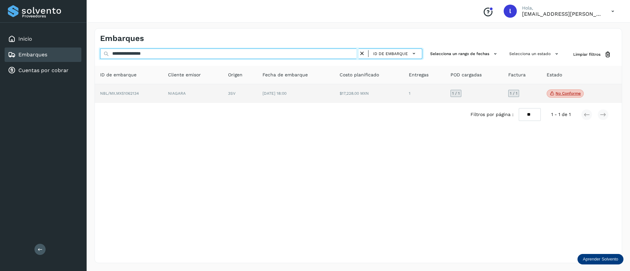
type input "**********"
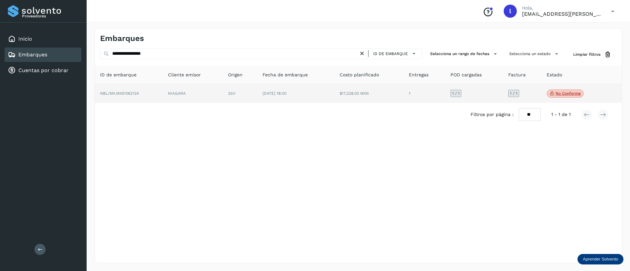
click at [334, 101] on td "[DATE] 18:00" at bounding box center [368, 93] width 69 height 19
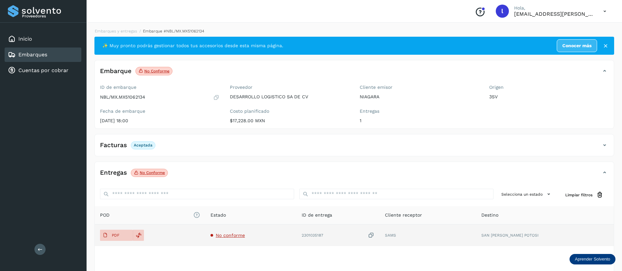
click at [230, 235] on span "No conforme" at bounding box center [230, 235] width 29 height 5
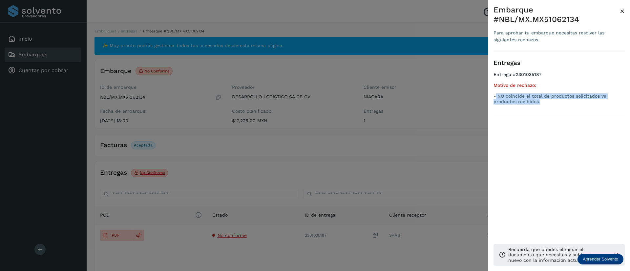
drag, startPoint x: 541, startPoint y: 102, endPoint x: 496, endPoint y: 97, distance: 45.9
click at [496, 97] on p "- NO coincide el total de productos solicitados vs productos recibidos." at bounding box center [558, 98] width 131 height 11
click at [622, 13] on span "×" at bounding box center [622, 11] width 5 height 9
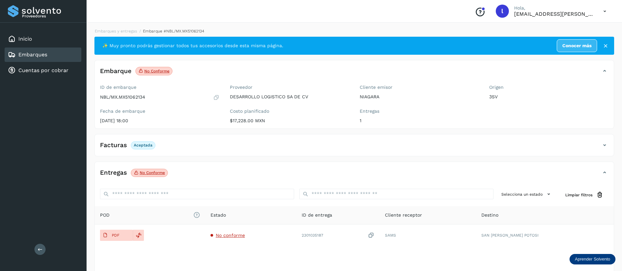
scroll to position [39, 0]
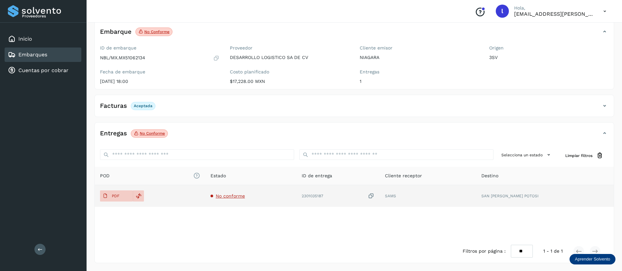
click at [232, 197] on span "No conforme" at bounding box center [230, 196] width 29 height 5
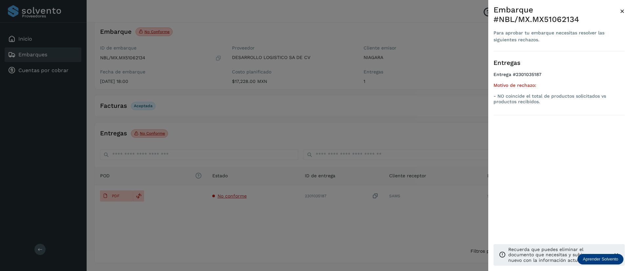
click at [115, 194] on div at bounding box center [315, 135] width 630 height 271
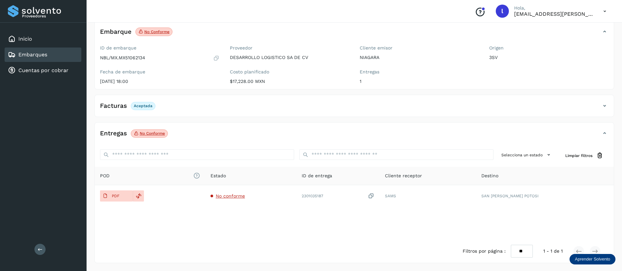
click at [115, 194] on p "PDF" at bounding box center [116, 196] width 8 height 5
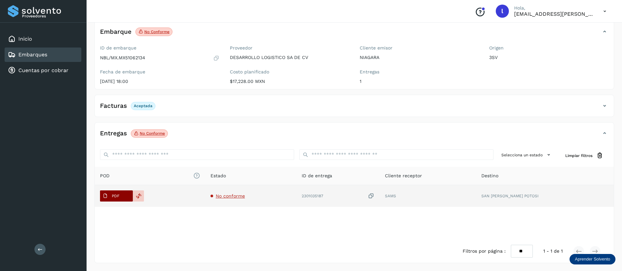
click at [106, 200] on span "PDF" at bounding box center [111, 196] width 22 height 10
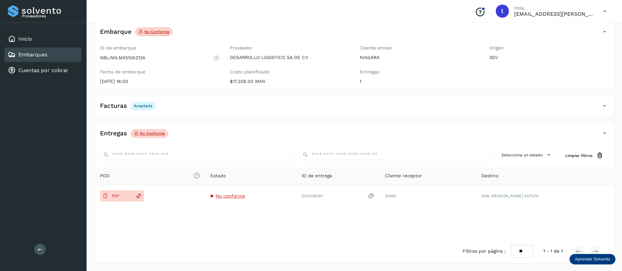
click at [18, 58] on div "Embarques" at bounding box center [27, 55] width 39 height 8
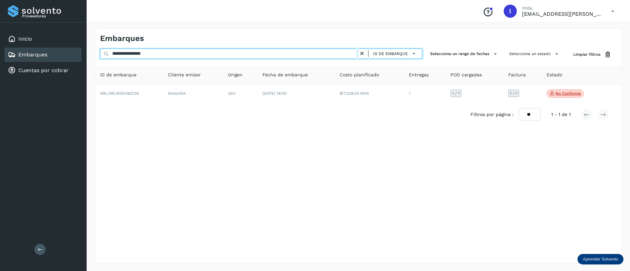
drag, startPoint x: 200, startPoint y: 57, endPoint x: 71, endPoint y: 59, distance: 129.6
click at [71, 59] on div "**********" at bounding box center [315, 135] width 630 height 271
paste input "text"
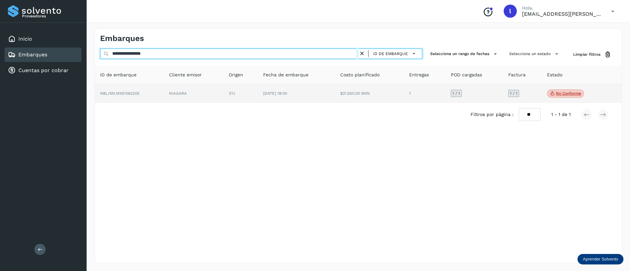
type input "**********"
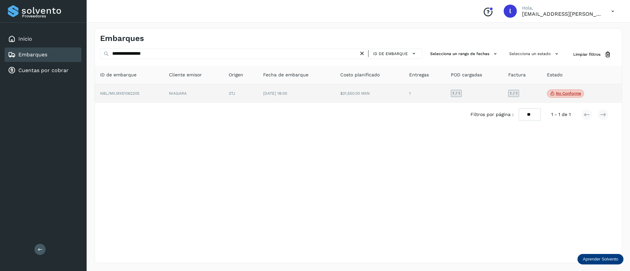
click at [335, 88] on td "[DATE] 18:00" at bounding box center [369, 93] width 69 height 19
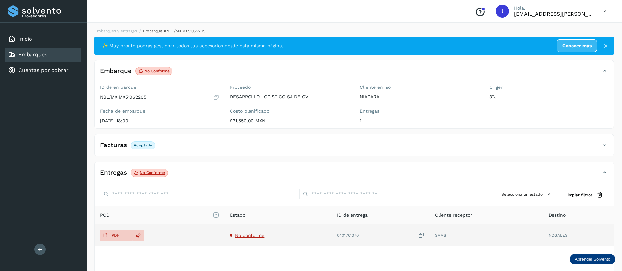
click at [243, 235] on span "No conforme" at bounding box center [249, 235] width 29 height 5
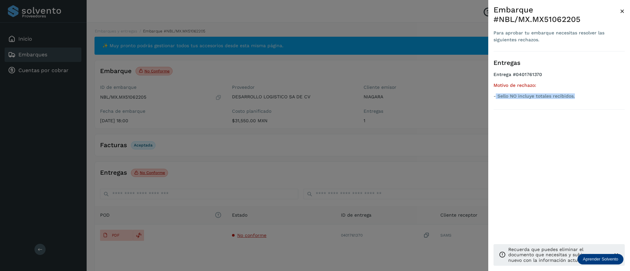
drag, startPoint x: 577, startPoint y: 97, endPoint x: 496, endPoint y: 102, distance: 80.5
click at [496, 102] on div "Entregas Entrega #0401761370 Motivo de rechazo: - Sello NO incluye totales reci…" at bounding box center [558, 80] width 131 height 58
click at [623, 13] on span "×" at bounding box center [622, 11] width 5 height 9
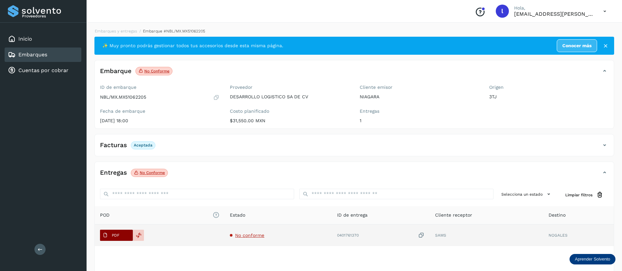
click at [111, 232] on span "PDF" at bounding box center [111, 235] width 22 height 10
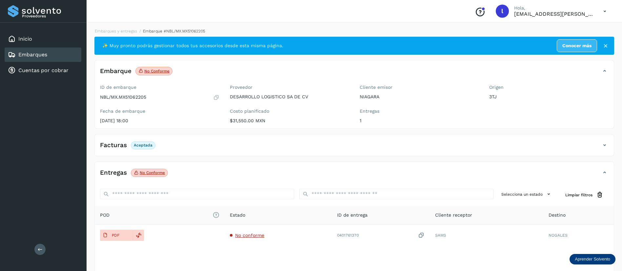
click at [28, 49] on div "Embarques" at bounding box center [43, 55] width 77 height 14
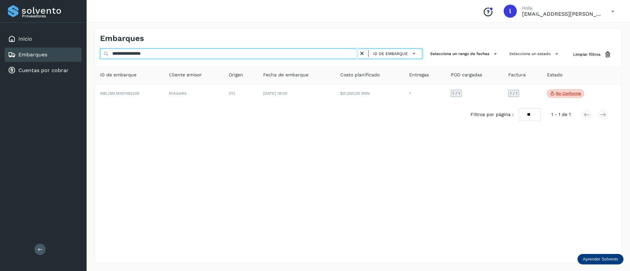
drag, startPoint x: 183, startPoint y: 52, endPoint x: 95, endPoint y: 56, distance: 88.6
click at [95, 56] on div "**********" at bounding box center [358, 55] width 527 height 12
paste input "text"
type input "**********"
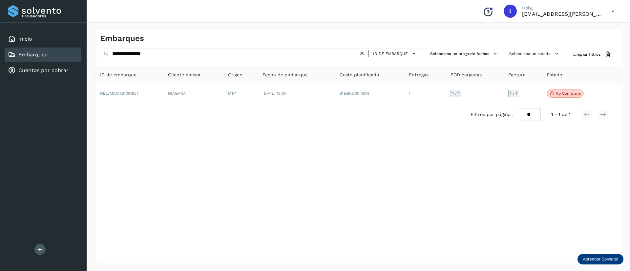
click at [335, 105] on div "Filtros por página : ** ** ** 1 - 1 de 1" at bounding box center [358, 114] width 527 height 23
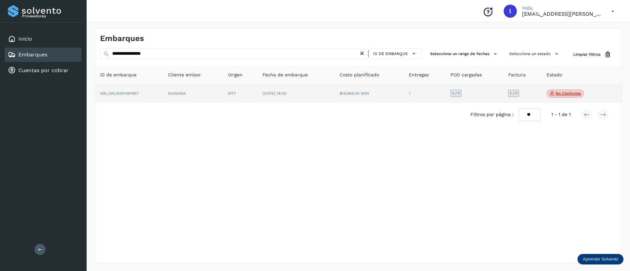
click at [403, 99] on td "$19,966.00 MXN" at bounding box center [424, 93] width 42 height 19
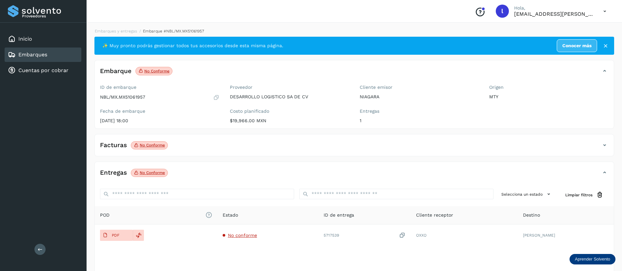
click at [262, 147] on div "Facturas No conforme" at bounding box center [348, 145] width 506 height 11
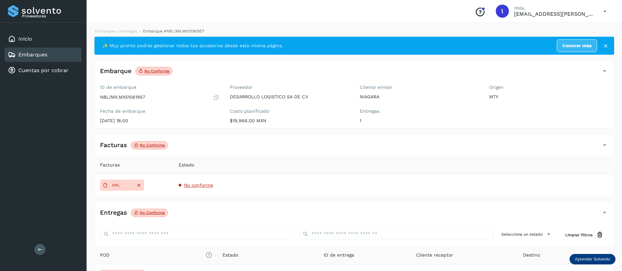
click at [201, 187] on span "No conforme" at bounding box center [198, 185] width 29 height 5
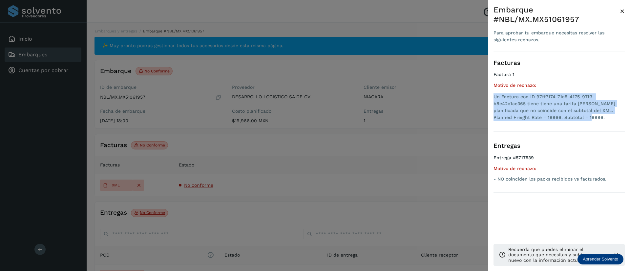
drag, startPoint x: 536, startPoint y: 119, endPoint x: 494, endPoint y: 98, distance: 47.1
click at [494, 98] on li "Un Factura con ID 97ff7174-71a5-4175-97f3-b8e42c1ae365 tiene tiene una tarifa […" at bounding box center [558, 107] width 131 height 28
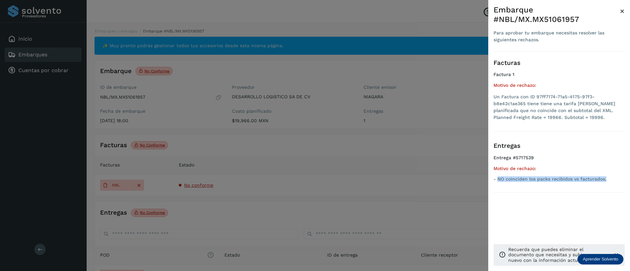
drag, startPoint x: 606, startPoint y: 177, endPoint x: 497, endPoint y: 183, distance: 109.4
click at [497, 183] on ul "Entrega #5717539 Motivo de rechazo: - NO coinciden los packs recibidos vs factu…" at bounding box center [558, 170] width 131 height 30
click at [624, 11] on span "×" at bounding box center [622, 11] width 5 height 9
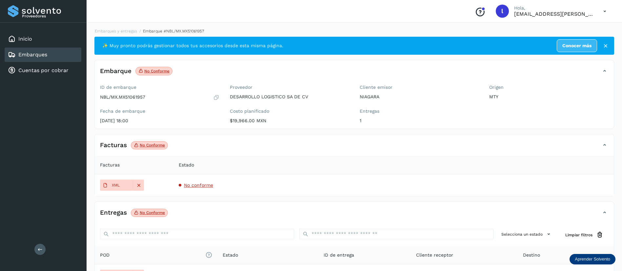
scroll to position [55, 0]
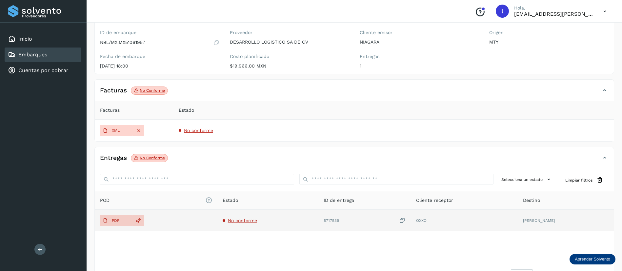
click at [251, 220] on span "No conforme" at bounding box center [242, 220] width 29 height 5
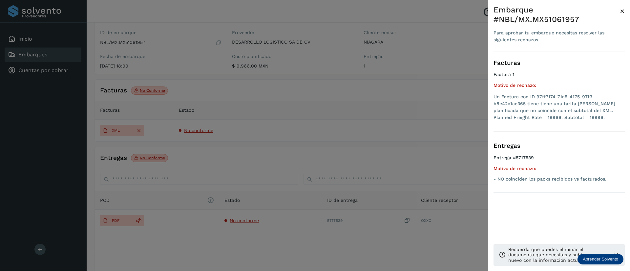
click at [622, 8] on span "×" at bounding box center [622, 11] width 5 height 9
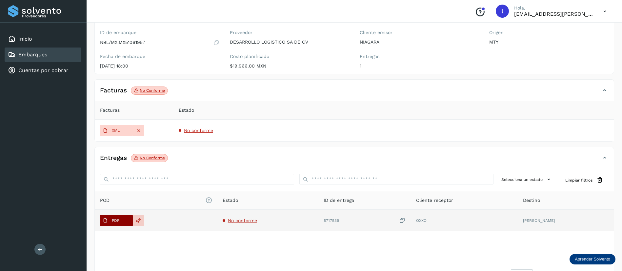
click at [106, 223] on icon at bounding box center [105, 220] width 5 height 5
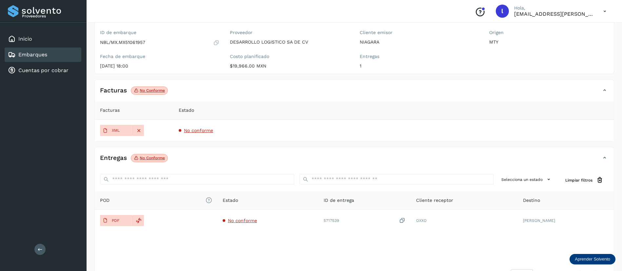
click at [40, 50] on div "Embarques" at bounding box center [43, 55] width 77 height 14
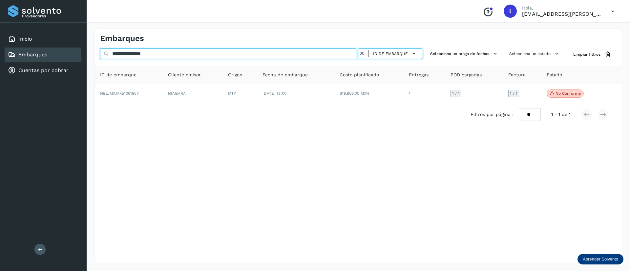
drag, startPoint x: 175, startPoint y: 58, endPoint x: 71, endPoint y: 60, distance: 104.6
click at [71, 60] on div "**********" at bounding box center [315, 135] width 630 height 271
paste input "text"
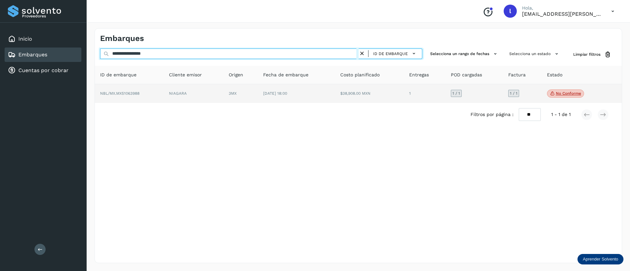
type input "**********"
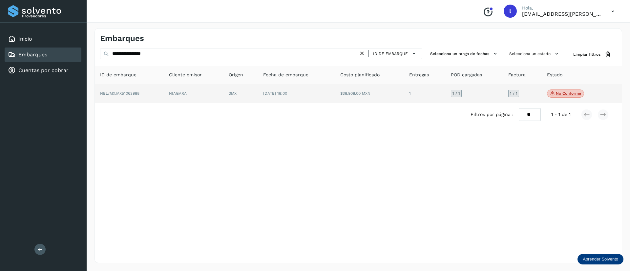
click at [335, 99] on td "[DATE] 18:00" at bounding box center [369, 93] width 69 height 19
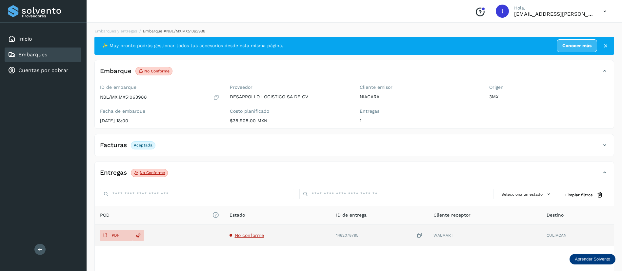
click at [331, 232] on td "No conforme" at bounding box center [379, 236] width 97 height 22
click at [244, 236] on span "No conforme" at bounding box center [249, 235] width 29 height 5
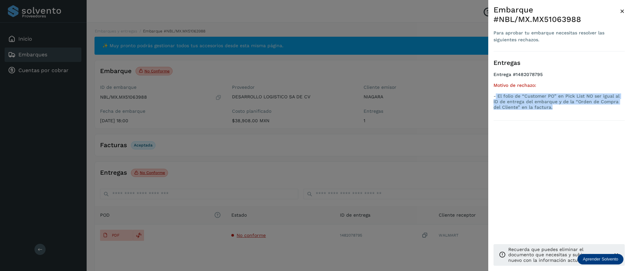
drag, startPoint x: 547, startPoint y: 106, endPoint x: 496, endPoint y: 95, distance: 51.9
click at [496, 95] on p "- El folio de “Customer PO” en Pick List NO ser igual al ID de entrega del emba…" at bounding box center [558, 101] width 131 height 16
click at [621, 10] on span "×" at bounding box center [622, 11] width 5 height 9
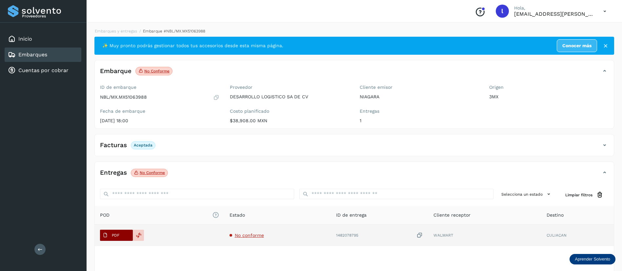
click at [105, 237] on icon at bounding box center [105, 235] width 5 height 5
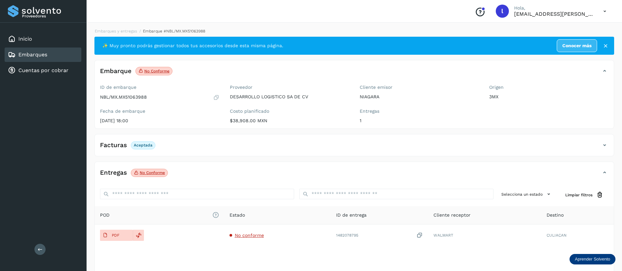
click at [21, 50] on div "Embarques" at bounding box center [43, 55] width 77 height 14
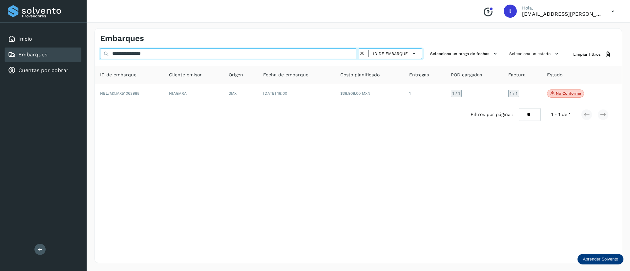
drag, startPoint x: 172, startPoint y: 55, endPoint x: 76, endPoint y: 57, distance: 96.4
click at [76, 57] on div "**********" at bounding box center [315, 135] width 630 height 271
paste input "text"
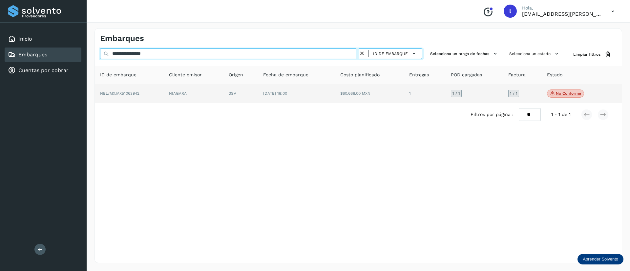
type input "**********"
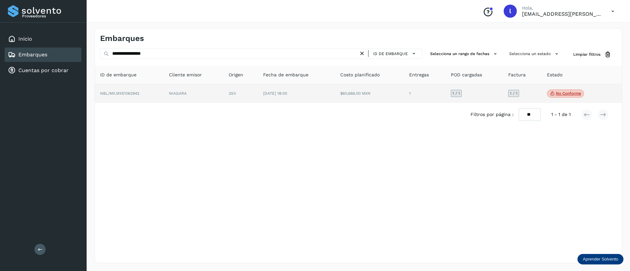
click at [404, 95] on td "$60,666.00 MXN" at bounding box center [425, 93] width 42 height 19
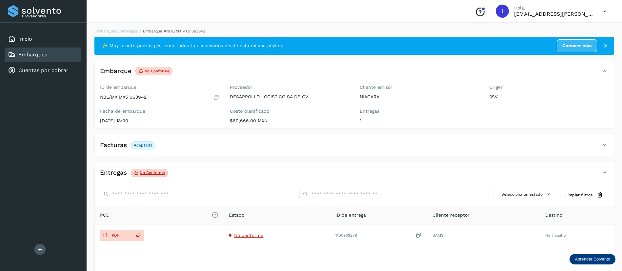
scroll to position [36, 0]
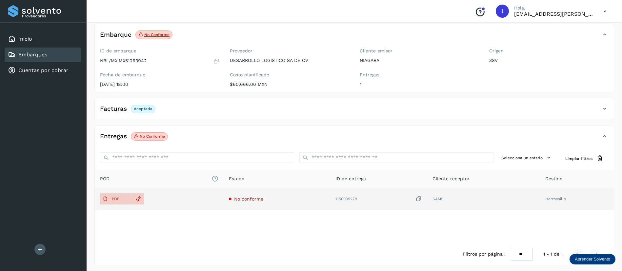
click at [247, 199] on span "No conforme" at bounding box center [248, 198] width 29 height 5
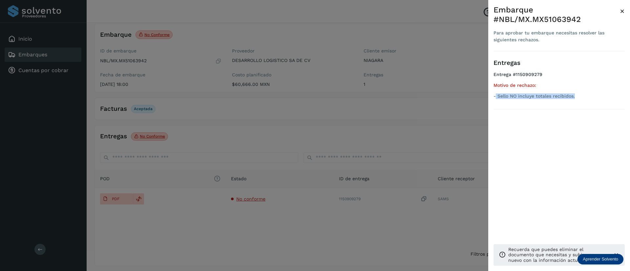
drag, startPoint x: 579, startPoint y: 95, endPoint x: 496, endPoint y: 101, distance: 83.1
click at [496, 101] on ul "Entrega #1150909279 Motivo de rechazo: - Sello NO incluye totales recibidos." at bounding box center [558, 87] width 131 height 30
click at [623, 11] on span "×" at bounding box center [622, 11] width 5 height 9
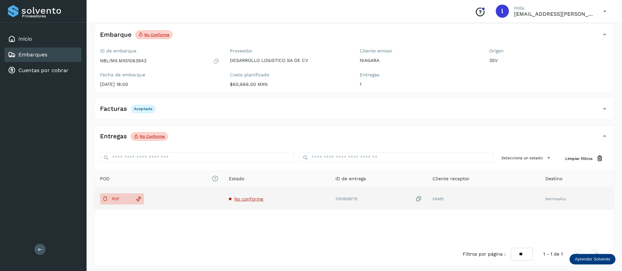
click at [250, 199] on span "No conforme" at bounding box center [248, 198] width 29 height 5
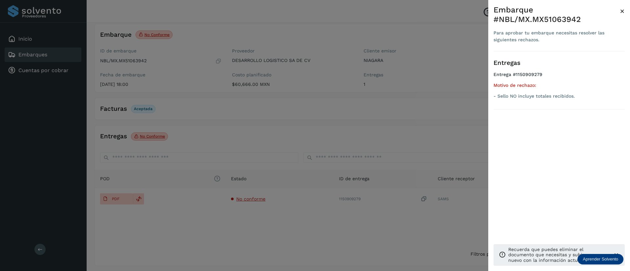
click at [112, 201] on div at bounding box center [315, 135] width 630 height 271
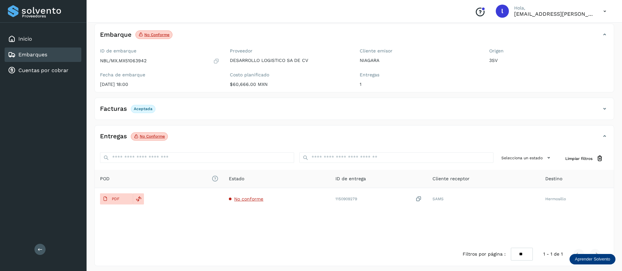
click at [112, 201] on p "PDF" at bounding box center [116, 199] width 8 height 5
click at [47, 56] on link "Embarques" at bounding box center [32, 54] width 29 height 6
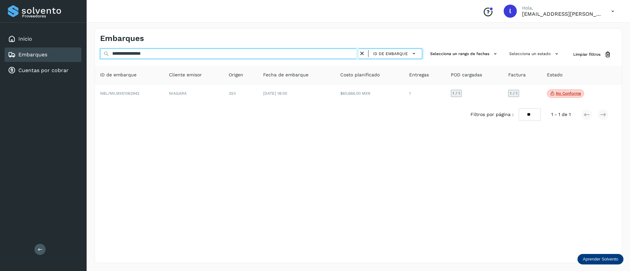
drag, startPoint x: 174, startPoint y: 52, endPoint x: 75, endPoint y: 54, distance: 98.4
click at [75, 54] on div "**********" at bounding box center [315, 135] width 630 height 271
paste input "text"
type input "**********"
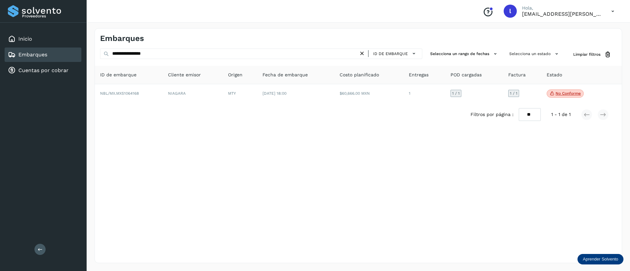
click at [370, 103] on div "Filtros por página : ** ** ** 1 - 1 de 1" at bounding box center [358, 114] width 527 height 23
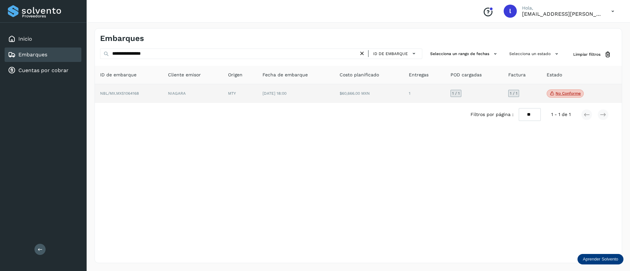
click at [334, 92] on td "[DATE] 18:00" at bounding box center [368, 93] width 69 height 19
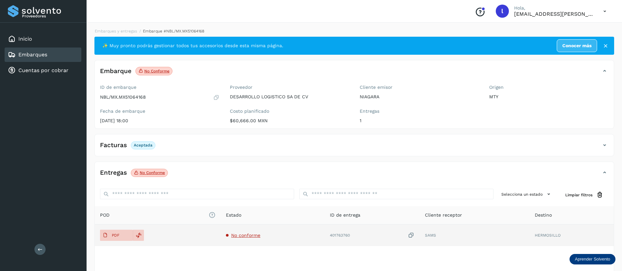
click at [248, 234] on span "No conforme" at bounding box center [245, 235] width 29 height 5
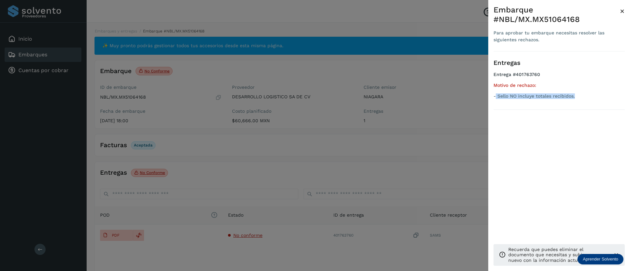
drag, startPoint x: 496, startPoint y: 97, endPoint x: 585, endPoint y: 97, distance: 88.9
click at [585, 97] on p "- Sello NO incluye totales recibidos." at bounding box center [558, 96] width 131 height 6
click at [621, 13] on span "×" at bounding box center [622, 11] width 5 height 9
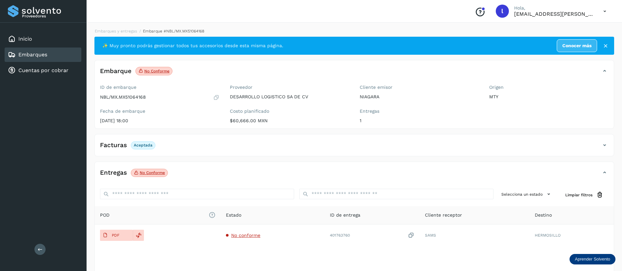
click at [44, 55] on link "Embarques" at bounding box center [32, 54] width 29 height 6
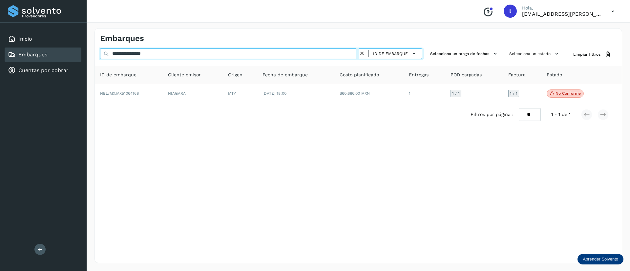
drag, startPoint x: 193, startPoint y: 56, endPoint x: 73, endPoint y: 60, distance: 119.4
click at [73, 60] on div "**********" at bounding box center [315, 135] width 630 height 271
paste input "text"
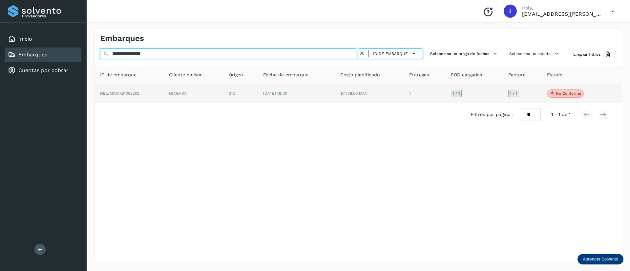
type input "**********"
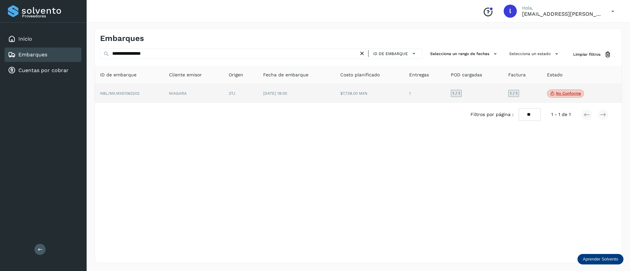
click at [404, 90] on td "$7,738.00 MXN" at bounding box center [425, 93] width 42 height 19
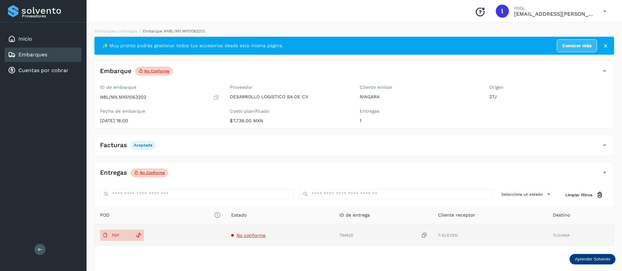
click at [255, 235] on span "No conforme" at bounding box center [250, 235] width 29 height 5
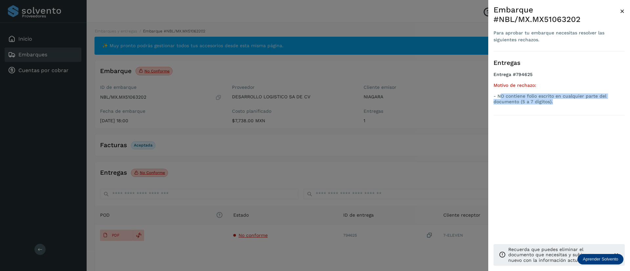
drag, startPoint x: 554, startPoint y: 101, endPoint x: 499, endPoint y: 98, distance: 55.2
click at [499, 98] on p "- NO contiene folio escrito en cualquier parte del documento (5 a 7 dígitos)." at bounding box center [558, 98] width 131 height 11
click at [623, 11] on span "×" at bounding box center [622, 11] width 5 height 9
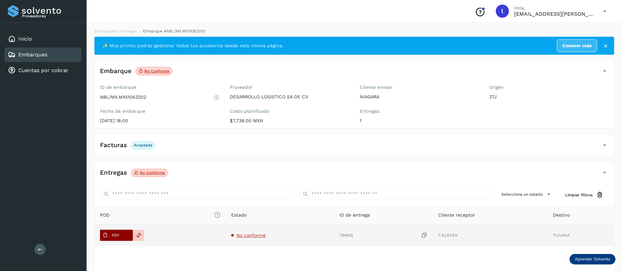
click at [112, 238] on span "PDF" at bounding box center [111, 235] width 22 height 10
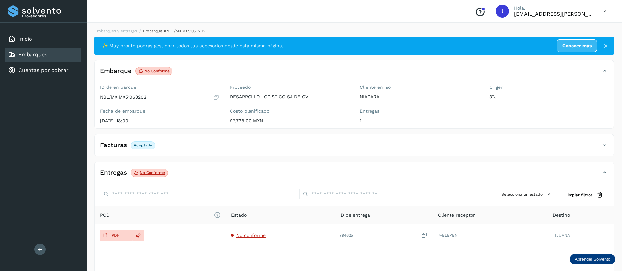
click at [31, 59] on div "Embarques" at bounding box center [43, 55] width 77 height 14
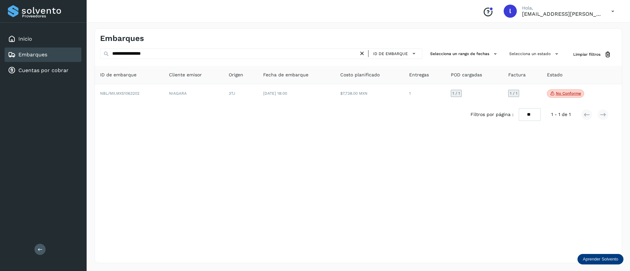
drag, startPoint x: 175, startPoint y: 60, endPoint x: 162, endPoint y: 54, distance: 13.7
click at [162, 54] on div "**********" at bounding box center [261, 55] width 322 height 12
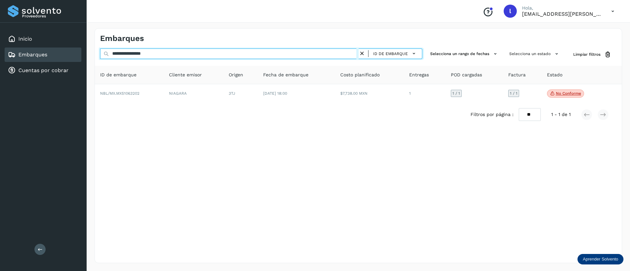
drag, startPoint x: 162, startPoint y: 54, endPoint x: 63, endPoint y: 53, distance: 99.4
click at [63, 53] on div "**********" at bounding box center [315, 135] width 630 height 271
paste input "text"
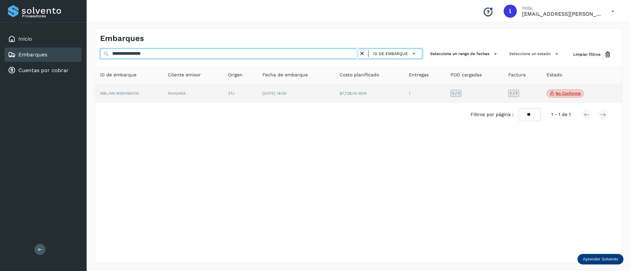
type input "**********"
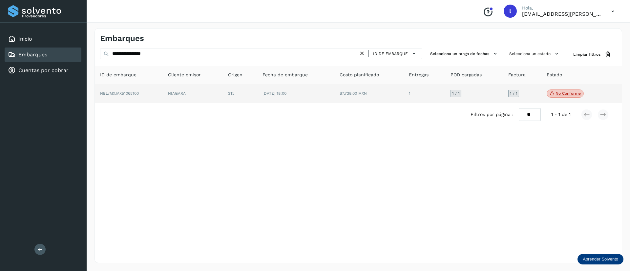
click at [334, 87] on td "[DATE] 18:00" at bounding box center [368, 93] width 69 height 19
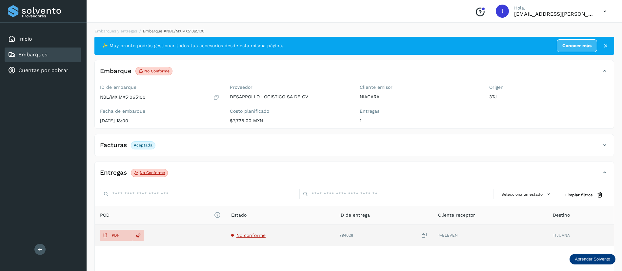
click at [239, 233] on span "No conforme" at bounding box center [250, 235] width 29 height 5
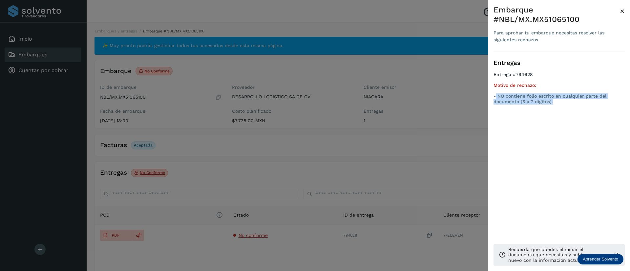
drag, startPoint x: 555, startPoint y: 102, endPoint x: 496, endPoint y: 97, distance: 59.3
click at [496, 97] on p "- NO contiene folio escrito en cualquier parte del documento (5 a 7 dígitos)." at bounding box center [558, 98] width 131 height 11
click at [620, 11] on span "×" at bounding box center [622, 11] width 5 height 9
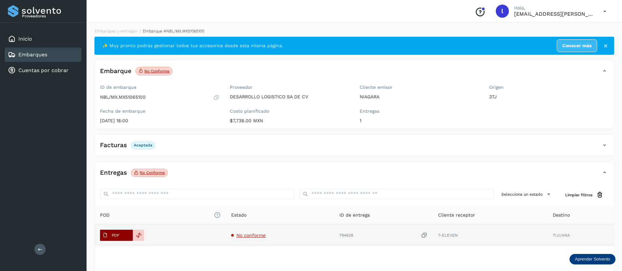
click at [109, 234] on span "PDF" at bounding box center [111, 235] width 22 height 10
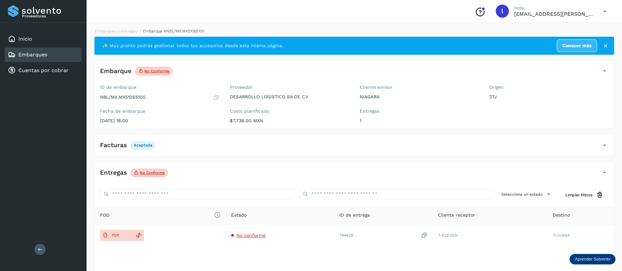
click at [30, 56] on link "Embarques" at bounding box center [32, 54] width 29 height 6
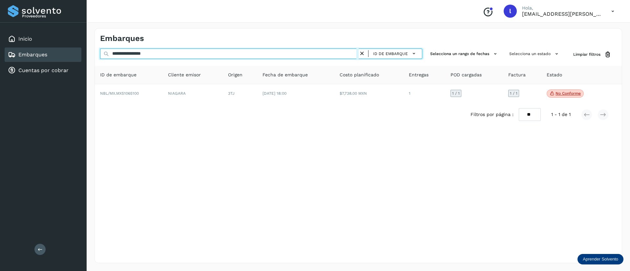
drag, startPoint x: 171, startPoint y: 54, endPoint x: 83, endPoint y: 57, distance: 88.0
click at [83, 57] on div "**********" at bounding box center [315, 135] width 630 height 271
paste input "text"
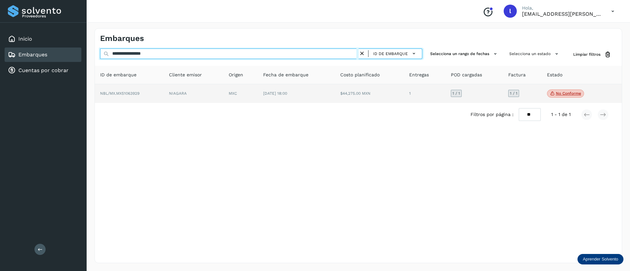
type input "**********"
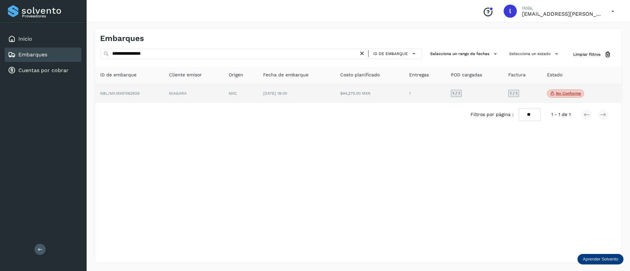
click at [335, 100] on td "[DATE] 18:00" at bounding box center [369, 93] width 69 height 19
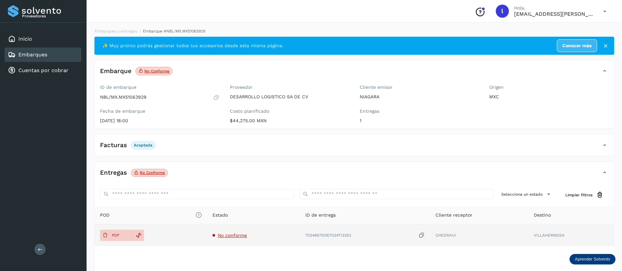
click at [225, 235] on span "No conforme" at bounding box center [232, 235] width 29 height 5
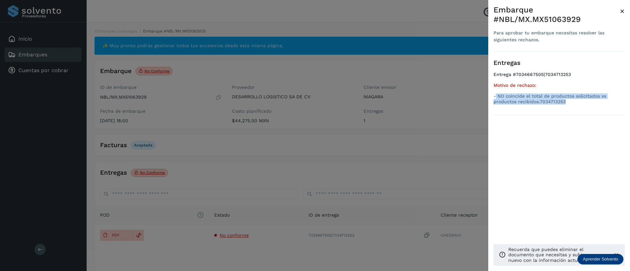
drag, startPoint x: 568, startPoint y: 101, endPoint x: 495, endPoint y: 98, distance: 72.9
click at [495, 98] on p "- NO coincide el total de productos solicitados vs productos recibidos.70347132…" at bounding box center [558, 98] width 131 height 11
click at [621, 9] on span "×" at bounding box center [622, 11] width 5 height 9
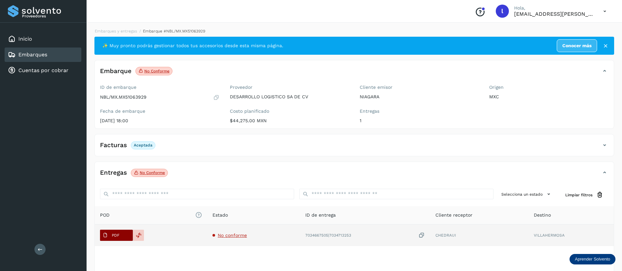
click at [115, 234] on p "PDF" at bounding box center [116, 235] width 8 height 5
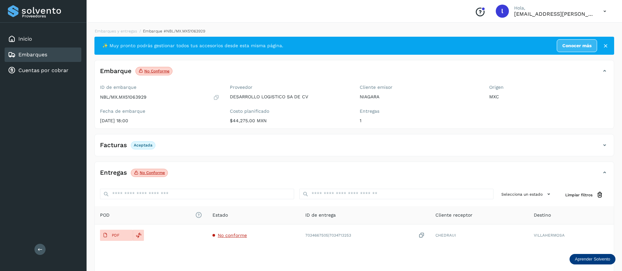
click at [23, 48] on div "Embarques" at bounding box center [43, 55] width 77 height 14
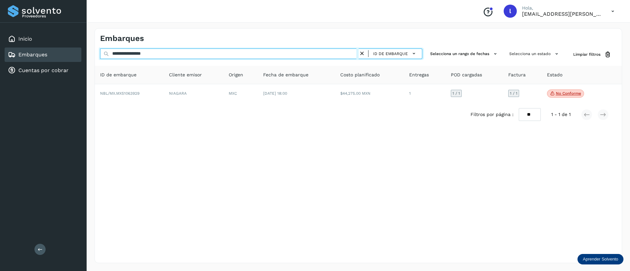
drag, startPoint x: 188, startPoint y: 57, endPoint x: 67, endPoint y: 59, distance: 121.7
click at [67, 59] on div "**********" at bounding box center [315, 135] width 630 height 271
paste input "text"
type input "**********"
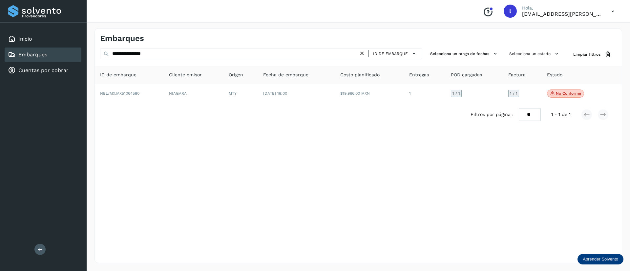
click at [319, 108] on div "Filtros por página : ** ** ** 1 - 1 de 1" at bounding box center [358, 114] width 527 height 23
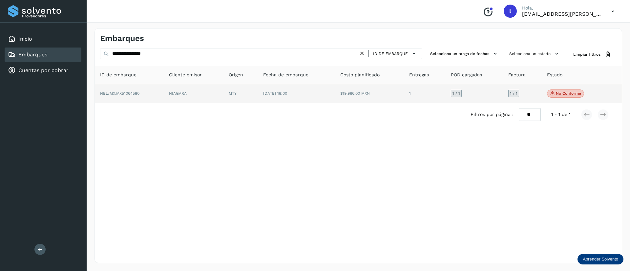
click at [404, 92] on td "$19,966.00 MXN" at bounding box center [425, 93] width 42 height 19
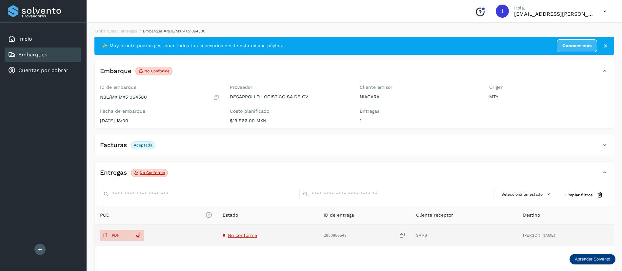
click at [243, 235] on span "No conforme" at bounding box center [242, 235] width 29 height 5
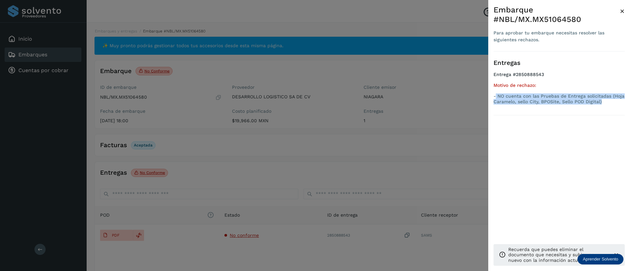
drag, startPoint x: 496, startPoint y: 95, endPoint x: 602, endPoint y: 106, distance: 106.8
click at [602, 106] on ul "Entrega #2850888543 Motivo de rechazo: - NO cuenta con las Pruebas de Entrega s…" at bounding box center [558, 89] width 131 height 35
click at [623, 13] on span "×" at bounding box center [622, 11] width 5 height 9
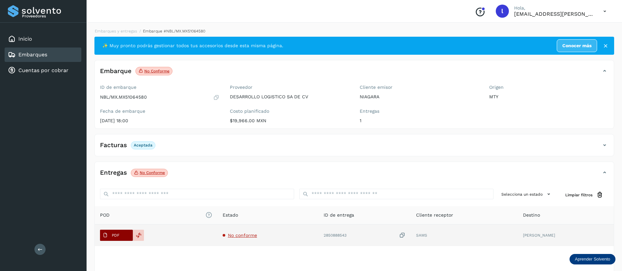
click at [124, 237] on button "PDF" at bounding box center [116, 235] width 33 height 11
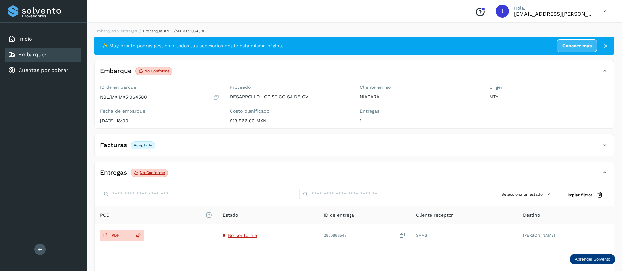
click at [21, 51] on div "Embarques" at bounding box center [27, 55] width 39 height 8
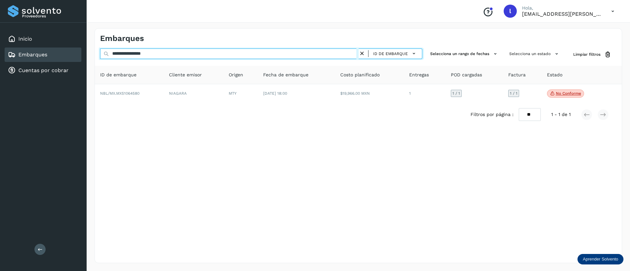
drag, startPoint x: 179, startPoint y: 53, endPoint x: 93, endPoint y: 54, distance: 85.9
click at [93, 54] on div "**********" at bounding box center [358, 145] width 543 height 251
paste input "text"
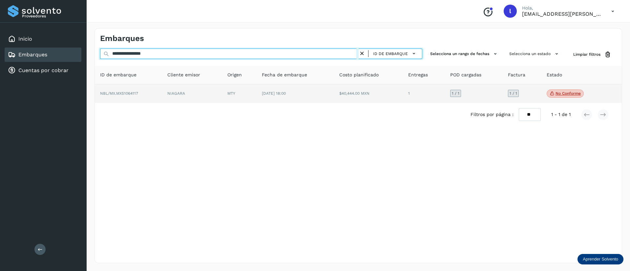
type input "**********"
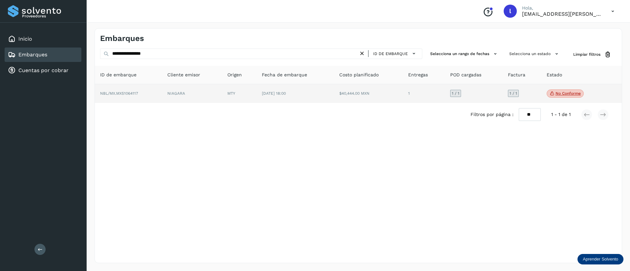
click at [403, 90] on td "$40,444.00 MXN" at bounding box center [424, 93] width 42 height 19
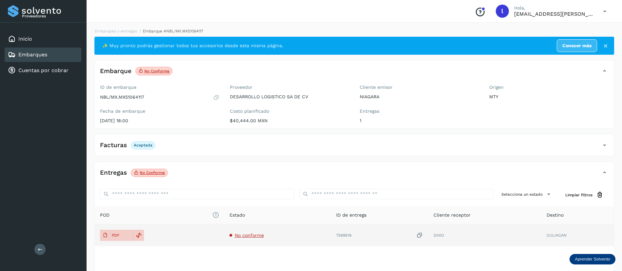
click at [249, 233] on span "No conforme" at bounding box center [249, 235] width 29 height 5
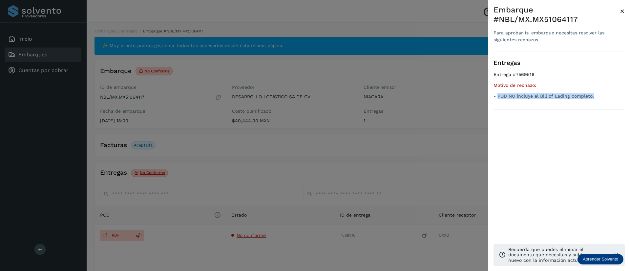
drag, startPoint x: 498, startPoint y: 88, endPoint x: 595, endPoint y: 88, distance: 97.7
click at [595, 93] on p "- POD NO incluye el Bill of Lading completo." at bounding box center [558, 96] width 131 height 6
click at [623, 10] on span "×" at bounding box center [622, 11] width 5 height 9
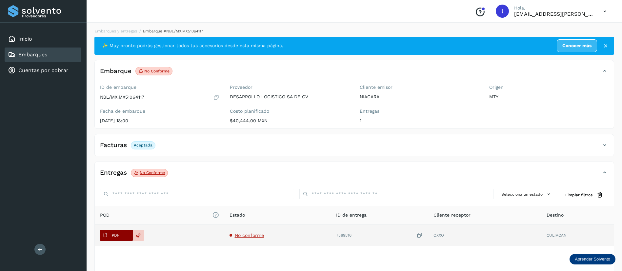
click at [108, 233] on icon at bounding box center [105, 235] width 5 height 5
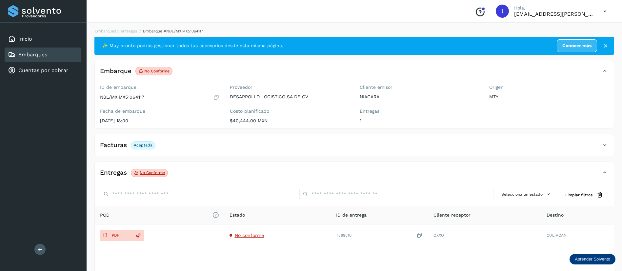
click at [35, 56] on link "Embarques" at bounding box center [32, 54] width 29 height 6
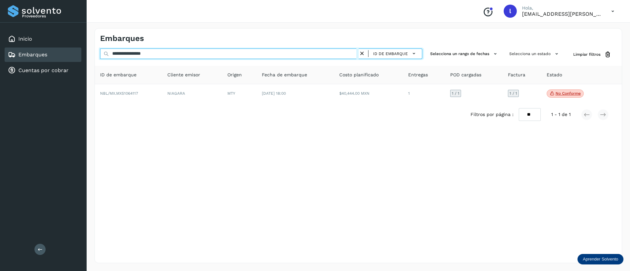
drag, startPoint x: 173, startPoint y: 49, endPoint x: 61, endPoint y: 52, distance: 112.5
click at [61, 52] on div "**********" at bounding box center [315, 135] width 630 height 271
paste input "text"
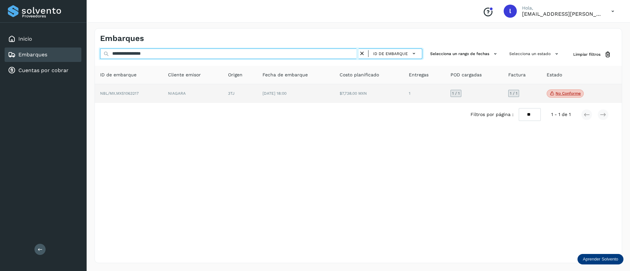
type input "**********"
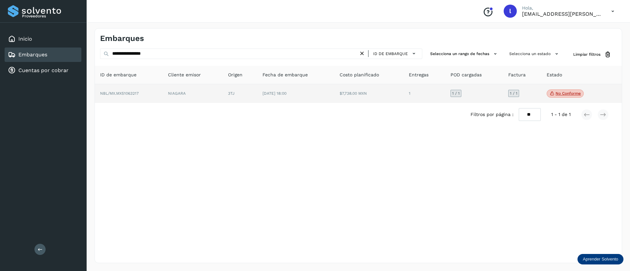
click at [334, 94] on td "[DATE] 18:00" at bounding box center [368, 93] width 69 height 19
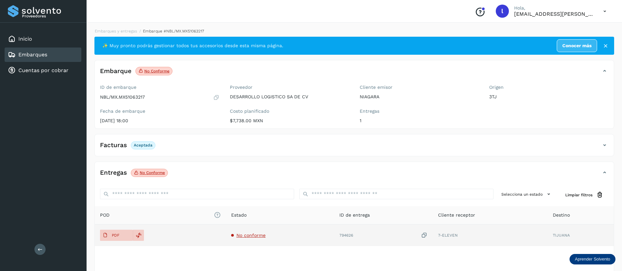
click at [242, 235] on span "No conforme" at bounding box center [250, 235] width 29 height 5
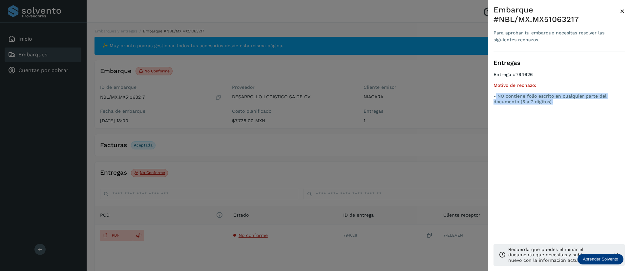
drag, startPoint x: 554, startPoint y: 90, endPoint x: 496, endPoint y: 87, distance: 57.8
click at [496, 93] on p "- NO contiene folio escrito en cualquier parte del documento (5 a 7 dígitos)." at bounding box center [558, 98] width 131 height 11
click at [622, 12] on span "×" at bounding box center [622, 11] width 5 height 9
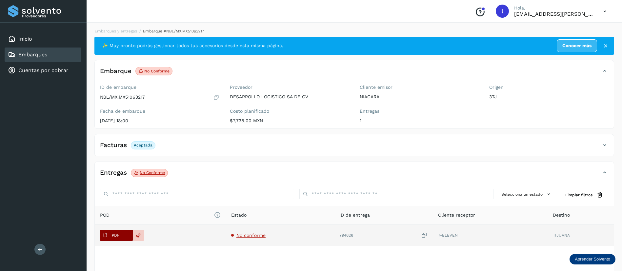
click at [116, 237] on p "PDF" at bounding box center [116, 235] width 8 height 5
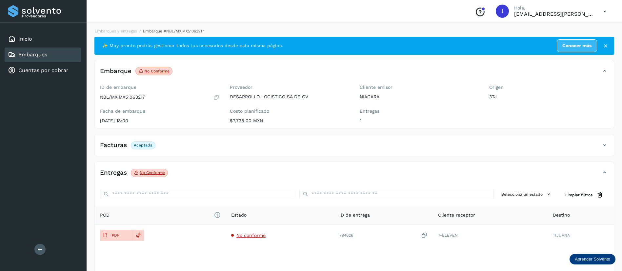
click at [49, 51] on div "Embarques" at bounding box center [43, 55] width 77 height 14
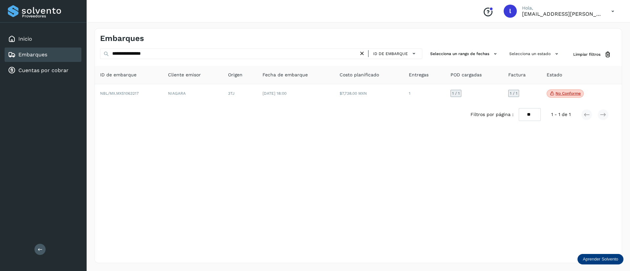
drag, startPoint x: 189, startPoint y: 48, endPoint x: 171, endPoint y: 53, distance: 19.0
click at [171, 53] on div "**********" at bounding box center [357, 145] width 527 height 235
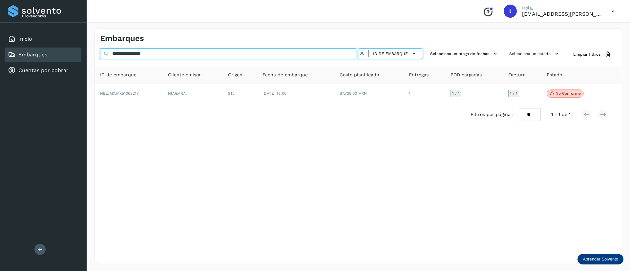
drag, startPoint x: 171, startPoint y: 53, endPoint x: 49, endPoint y: 57, distance: 121.7
click at [49, 57] on div "**********" at bounding box center [315, 135] width 630 height 271
paste input "text"
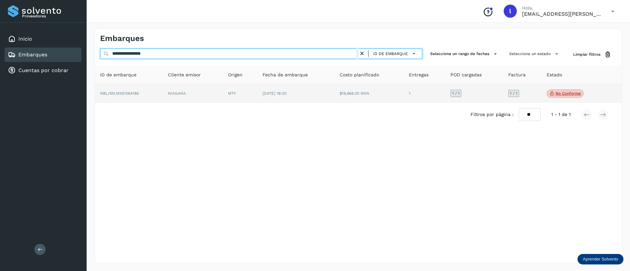
type input "**********"
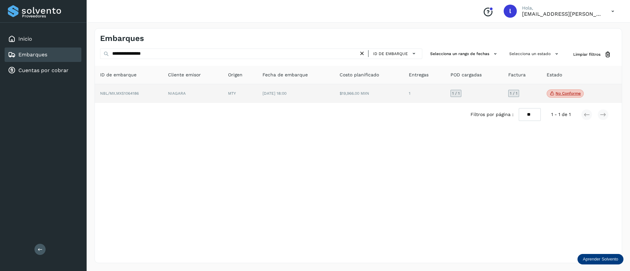
click at [334, 100] on td "[DATE] 18:00" at bounding box center [368, 93] width 69 height 19
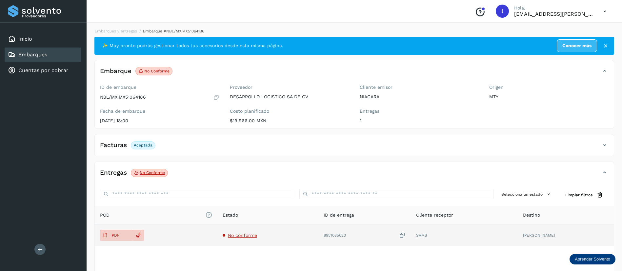
click at [240, 235] on span "No conforme" at bounding box center [242, 235] width 29 height 5
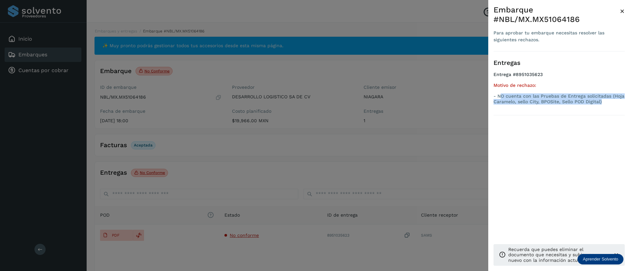
drag, startPoint x: 602, startPoint y: 101, endPoint x: 500, endPoint y: 98, distance: 101.7
click at [500, 98] on p "- NO cuenta con las Pruebas de Entrega solicitadas (Hoja Caramelo, sello City, …" at bounding box center [558, 98] width 131 height 11
click at [623, 11] on span "×" at bounding box center [622, 11] width 5 height 9
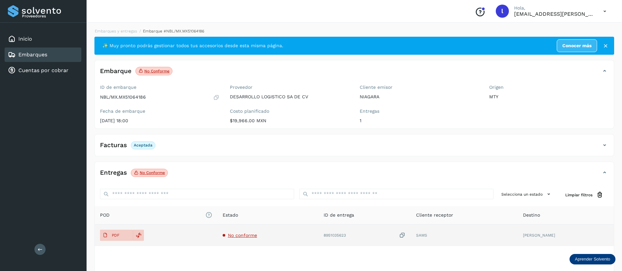
click at [217, 236] on td "PDF" at bounding box center [267, 236] width 101 height 22
click at [108, 235] on span "PDF" at bounding box center [111, 235] width 22 height 10
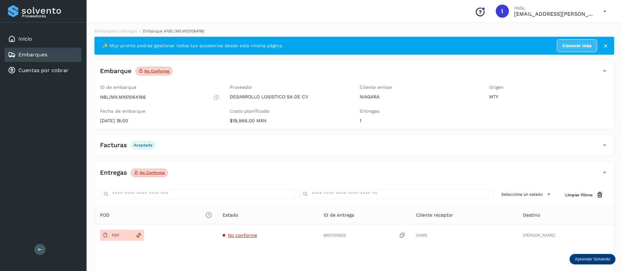
click at [23, 60] on div "Embarques" at bounding box center [43, 55] width 77 height 14
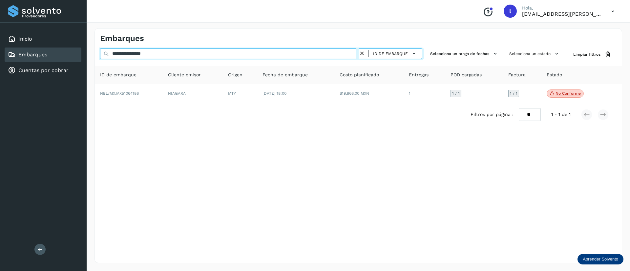
drag, startPoint x: 186, startPoint y: 57, endPoint x: 90, endPoint y: 59, distance: 96.1
click at [90, 59] on div "**********" at bounding box center [358, 145] width 543 height 251
paste input "text"
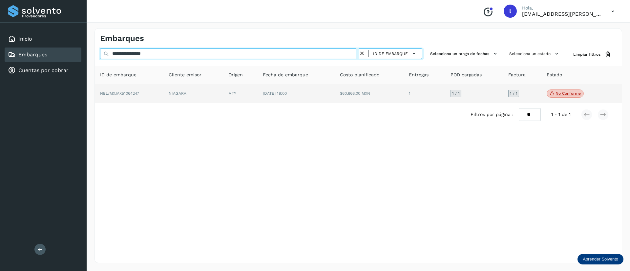
type input "**********"
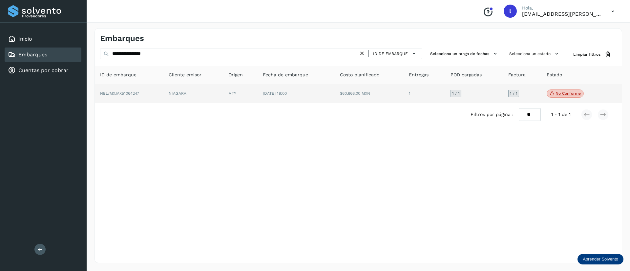
click at [403, 90] on td "$60,666.00 MXN" at bounding box center [424, 93] width 42 height 19
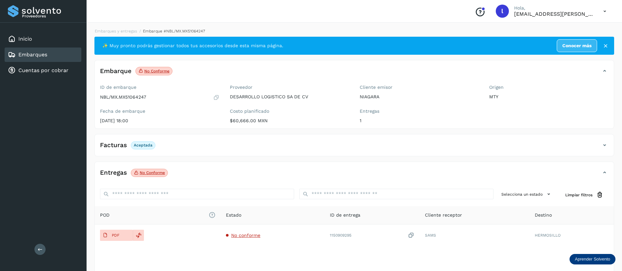
scroll to position [36, 0]
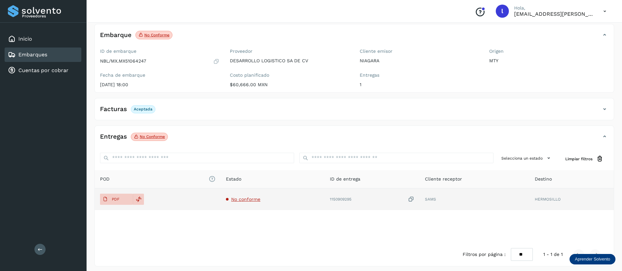
click at [254, 197] on span "No conforme" at bounding box center [245, 199] width 29 height 5
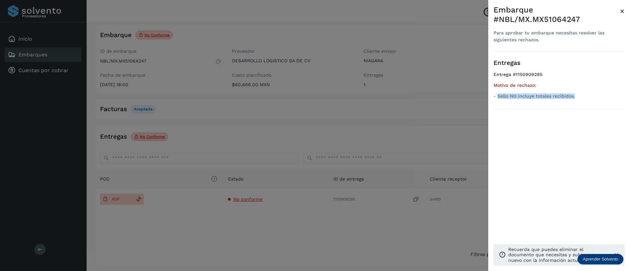
drag, startPoint x: 584, startPoint y: 97, endPoint x: 497, endPoint y: 102, distance: 87.1
click at [497, 102] on div "Entregas Entrega #1150909295 Motivo de rechazo: - Sello NO incluye totales reci…" at bounding box center [558, 80] width 131 height 58
click at [622, 12] on span "×" at bounding box center [622, 11] width 5 height 9
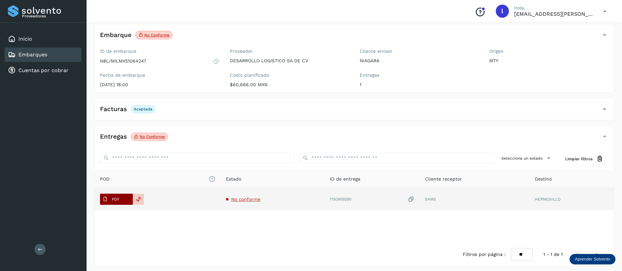
click at [112, 202] on span "PDF" at bounding box center [111, 199] width 22 height 10
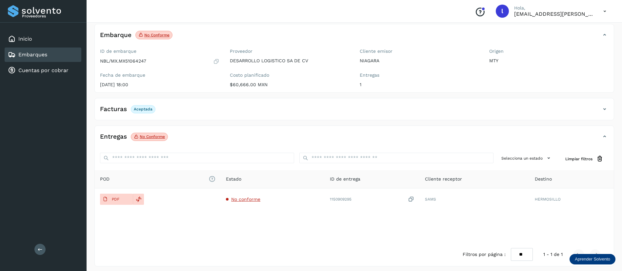
click at [24, 51] on div "Embarques" at bounding box center [27, 55] width 39 height 8
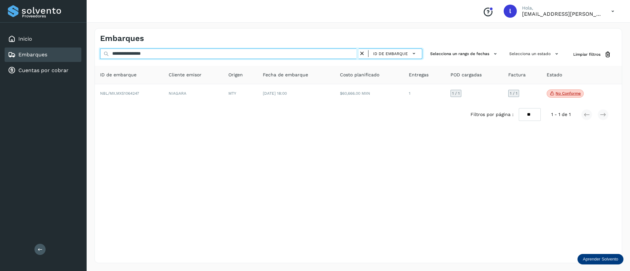
drag, startPoint x: 161, startPoint y: 54, endPoint x: 57, endPoint y: 60, distance: 103.5
click at [57, 60] on div "**********" at bounding box center [315, 135] width 630 height 271
paste input "text"
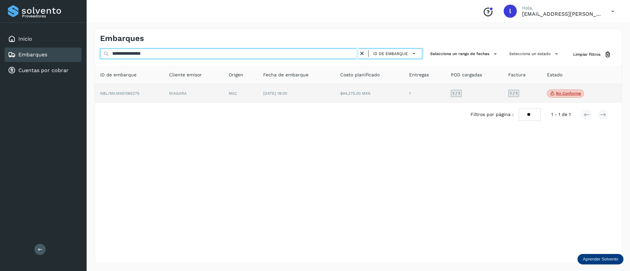
type input "**********"
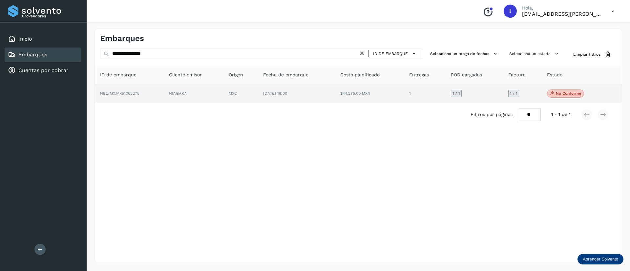
click at [404, 89] on td "$44,275.00 MXN" at bounding box center [425, 93] width 42 height 19
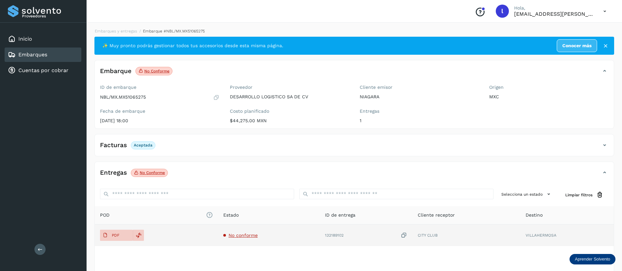
click at [240, 233] on span "No conforme" at bounding box center [243, 235] width 29 height 5
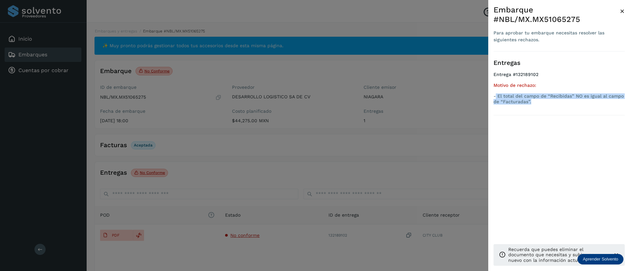
drag, startPoint x: 532, startPoint y: 103, endPoint x: 495, endPoint y: 94, distance: 37.7
click at [495, 94] on p "- El total del campo de “Recibidas” NO es igual al campo de “Facturadas”." at bounding box center [558, 98] width 131 height 11
click at [623, 12] on span "×" at bounding box center [622, 11] width 5 height 9
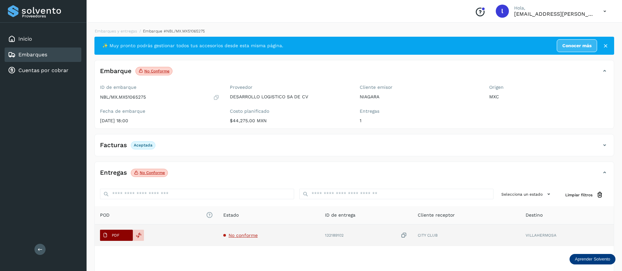
click at [113, 239] on span "PDF" at bounding box center [111, 235] width 22 height 10
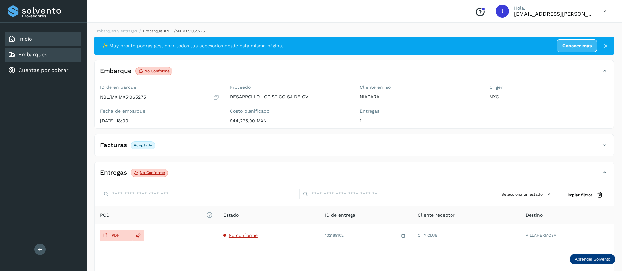
click at [20, 46] on div "Inicio" at bounding box center [43, 39] width 77 height 14
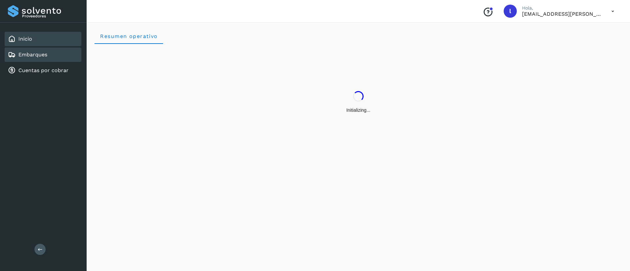
click at [26, 55] on link "Embarques" at bounding box center [32, 54] width 29 height 6
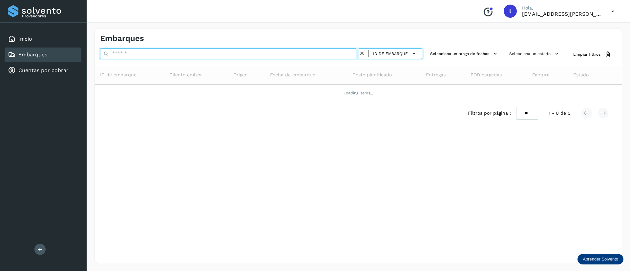
click at [150, 55] on input "text" at bounding box center [229, 54] width 258 height 10
paste input "**********"
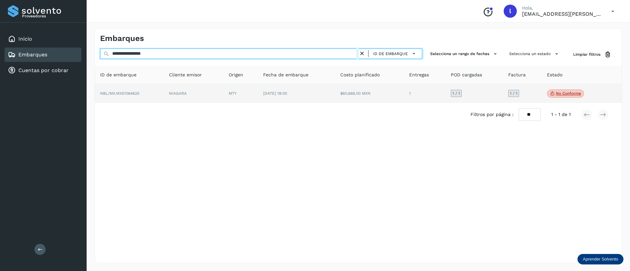
type input "**********"
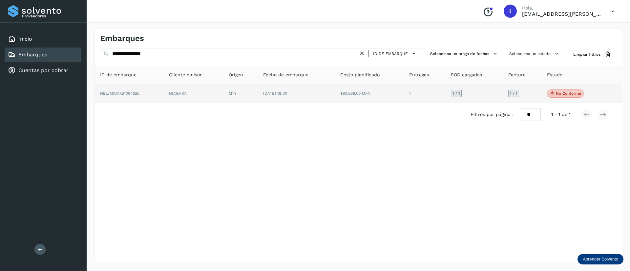
click at [335, 92] on td "[DATE] 18:00" at bounding box center [369, 93] width 69 height 19
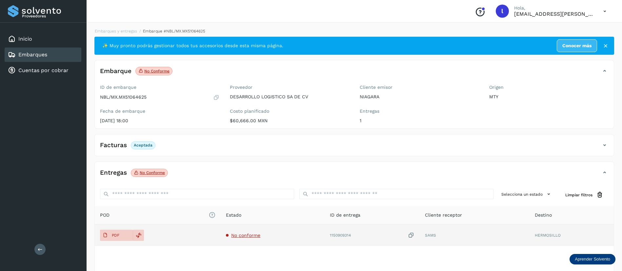
click at [247, 234] on span "No conforme" at bounding box center [245, 235] width 29 height 5
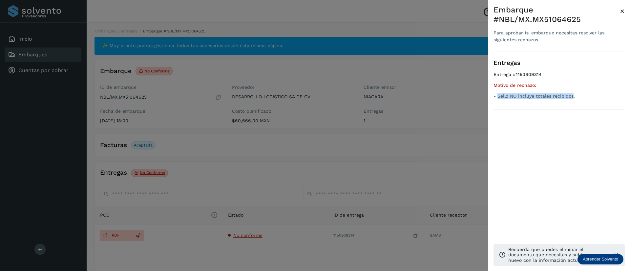
drag, startPoint x: 573, startPoint y: 97, endPoint x: 497, endPoint y: 102, distance: 75.6
click at [497, 102] on div "Entregas Entrega #1150909314 Motivo de rechazo: - Sello NO incluye totales reci…" at bounding box center [558, 80] width 131 height 58
click at [624, 10] on span "×" at bounding box center [622, 11] width 5 height 9
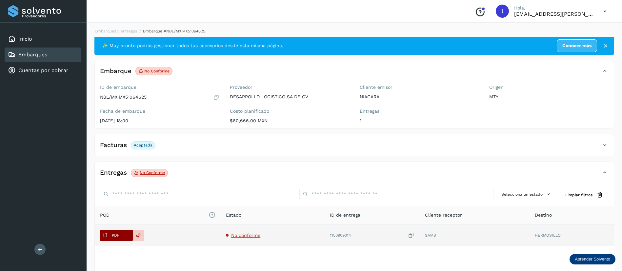
click at [113, 236] on p "PDF" at bounding box center [116, 235] width 8 height 5
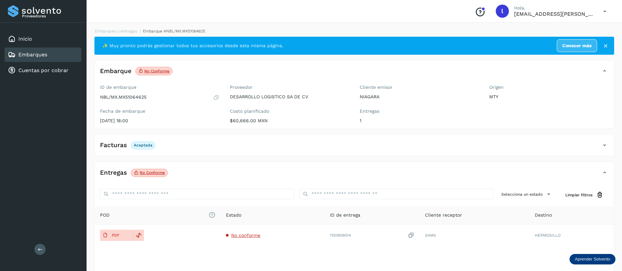
click at [28, 53] on link "Embarques" at bounding box center [32, 54] width 29 height 6
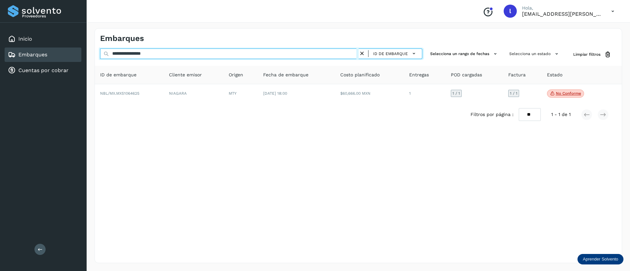
drag, startPoint x: 186, startPoint y: 49, endPoint x: 66, endPoint y: 58, distance: 120.1
click at [66, 58] on div "**********" at bounding box center [315, 135] width 630 height 271
paste input "text"
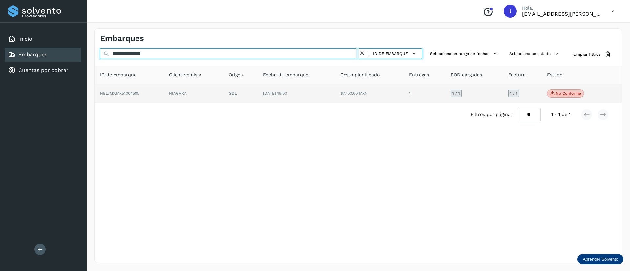
type input "**********"
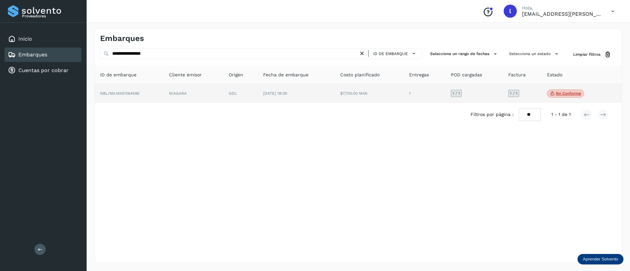
click at [404, 101] on td "$7,700.00 MXN" at bounding box center [425, 93] width 42 height 19
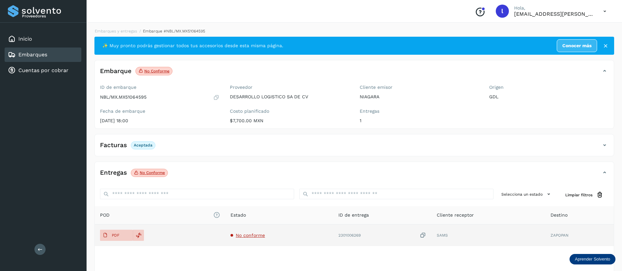
click at [254, 237] on span "No conforme" at bounding box center [250, 235] width 29 height 5
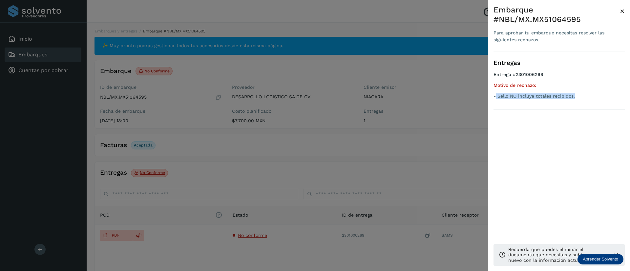
drag, startPoint x: 576, startPoint y: 96, endPoint x: 496, endPoint y: 101, distance: 80.5
click at [496, 101] on ul "Entrega #2301006269 Motivo de rechazo: - Sello NO incluye totales recibidos." at bounding box center [558, 87] width 131 height 30
click at [623, 10] on span "×" at bounding box center [622, 11] width 5 height 9
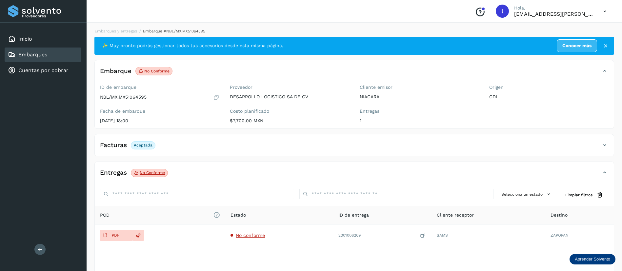
click at [47, 58] on link "Embarques" at bounding box center [32, 54] width 29 height 6
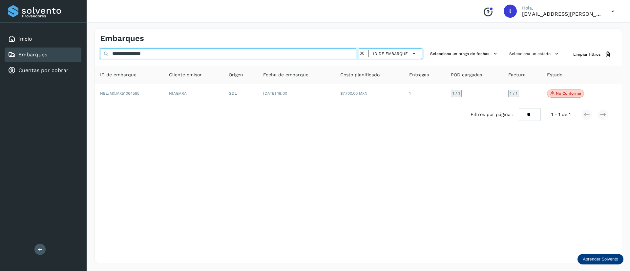
drag, startPoint x: 178, startPoint y: 55, endPoint x: 76, endPoint y: 53, distance: 102.0
click at [76, 53] on div "**********" at bounding box center [315, 135] width 630 height 271
paste input "text"
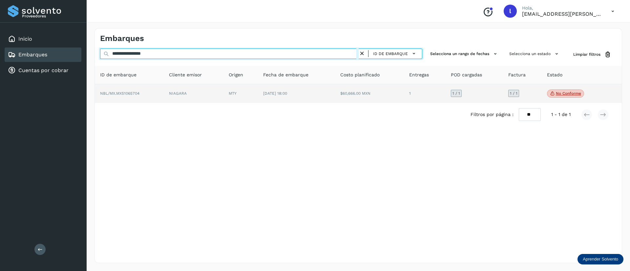
type input "**********"
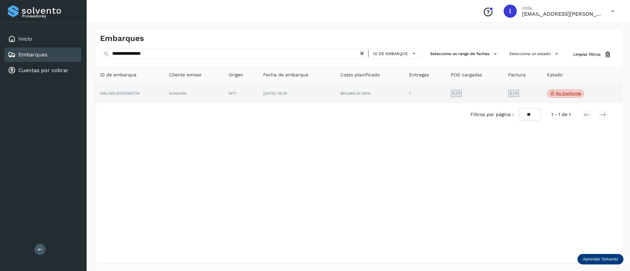
click at [404, 91] on td "$60,666.00 MXN" at bounding box center [425, 93] width 42 height 19
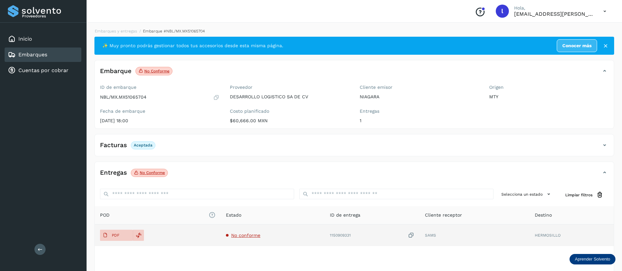
click at [247, 235] on span "No conforme" at bounding box center [245, 235] width 29 height 5
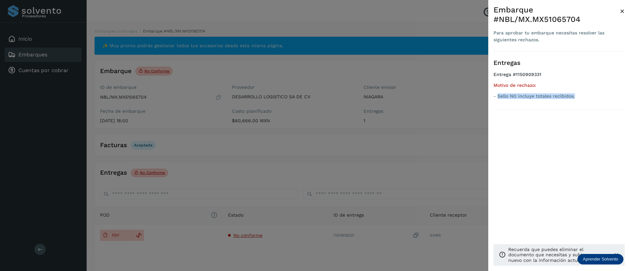
drag, startPoint x: 579, startPoint y: 97, endPoint x: 498, endPoint y: 106, distance: 81.8
click at [498, 106] on div "Entregas Entrega #1150909331 Motivo de rechazo: - Sello NO incluye totales reci…" at bounding box center [558, 80] width 131 height 58
click at [622, 11] on span "×" at bounding box center [622, 11] width 5 height 9
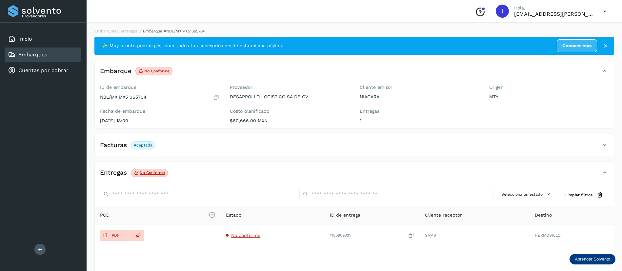
click at [34, 54] on link "Embarques" at bounding box center [32, 54] width 29 height 6
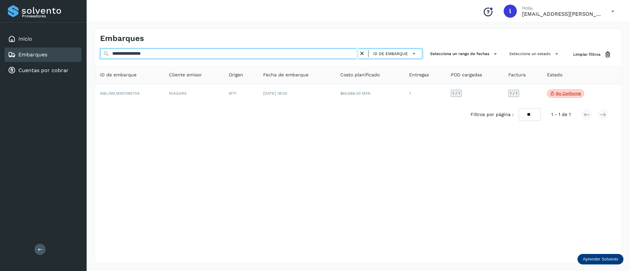
drag, startPoint x: 169, startPoint y: 50, endPoint x: 79, endPoint y: 58, distance: 90.6
click at [79, 58] on div "**********" at bounding box center [315, 135] width 630 height 271
paste input "text"
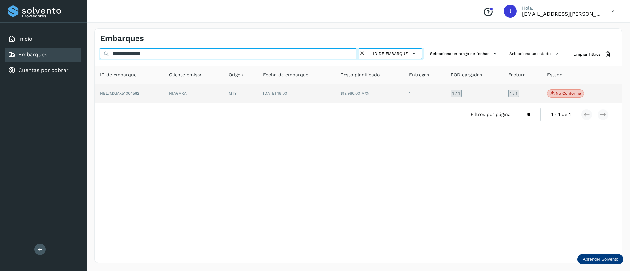
type input "**********"
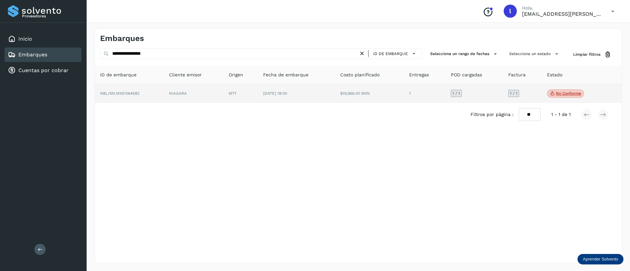
click at [267, 93] on span "[DATE] 18:00" at bounding box center [275, 93] width 24 height 5
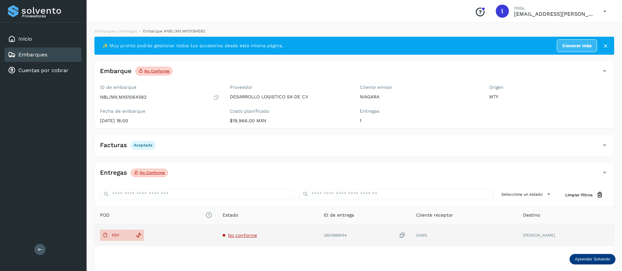
click at [243, 236] on span "No conforme" at bounding box center [242, 235] width 29 height 5
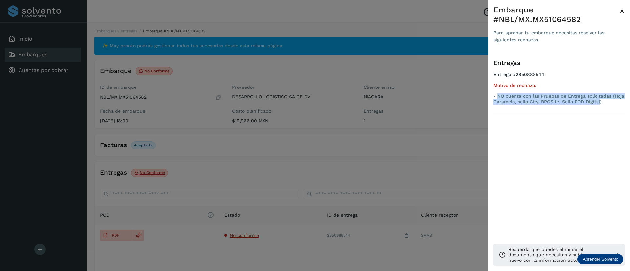
drag, startPoint x: 600, startPoint y: 102, endPoint x: 497, endPoint y: 95, distance: 103.2
click at [497, 95] on p "- NO cuenta con las Pruebas de Entrega solicitadas (Hoja Caramelo, sello City, …" at bounding box center [558, 98] width 131 height 11
click at [624, 10] on span "×" at bounding box center [622, 11] width 5 height 9
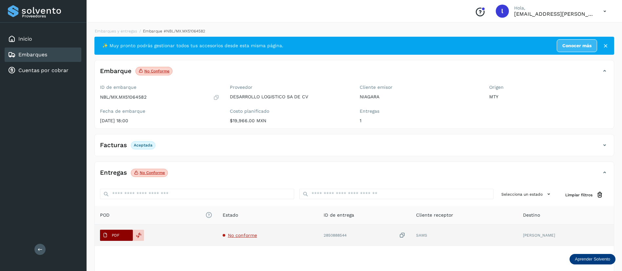
drag, startPoint x: 97, startPoint y: 232, endPoint x: 110, endPoint y: 235, distance: 13.4
click at [217, 235] on td "PDF" at bounding box center [267, 236] width 101 height 22
click at [110, 235] on span "PDF" at bounding box center [111, 235] width 22 height 10
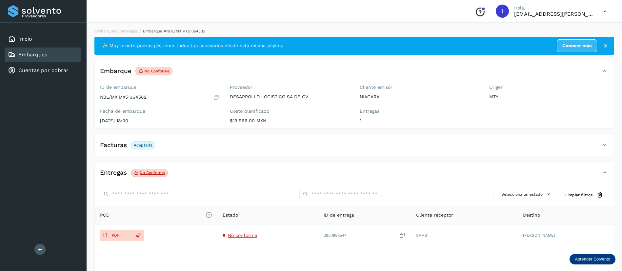
click at [29, 53] on link "Embarques" at bounding box center [32, 54] width 29 height 6
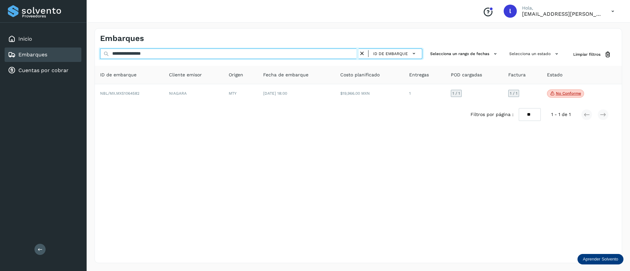
drag, startPoint x: 175, startPoint y: 54, endPoint x: 83, endPoint y: 53, distance: 91.8
click at [83, 53] on div "**********" at bounding box center [315, 135] width 630 height 271
paste input "text"
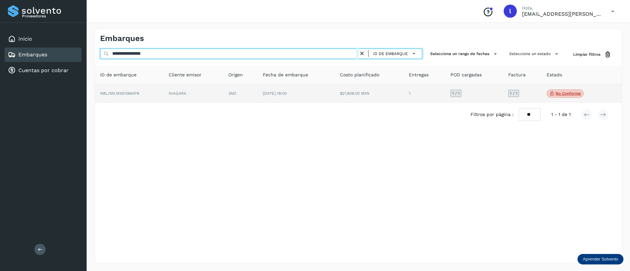
type input "**********"
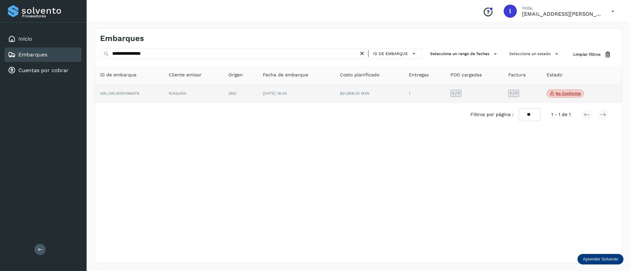
click at [403, 97] on td "$21,808.00 MXN" at bounding box center [424, 93] width 42 height 19
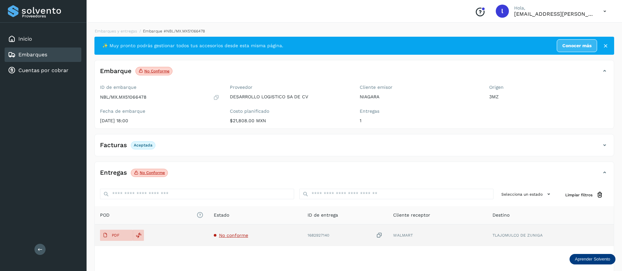
click at [225, 233] on span "No conforme" at bounding box center [233, 235] width 29 height 5
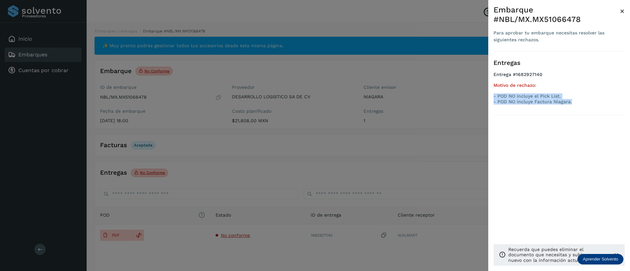
drag, startPoint x: 574, startPoint y: 105, endPoint x: 493, endPoint y: 97, distance: 82.0
click at [493, 97] on div "Embarque #NBL/MX.MX51066478 Para aprobar tu embarque necesitas resolver las sig…" at bounding box center [559, 141] width 142 height 282
click at [622, 11] on span "×" at bounding box center [622, 11] width 5 height 9
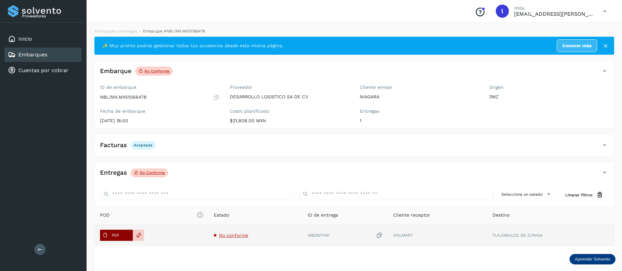
click at [121, 235] on span "PDF" at bounding box center [111, 235] width 22 height 10
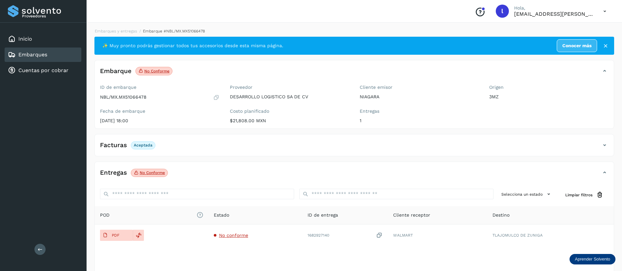
click at [36, 56] on link "Embarques" at bounding box center [32, 54] width 29 height 6
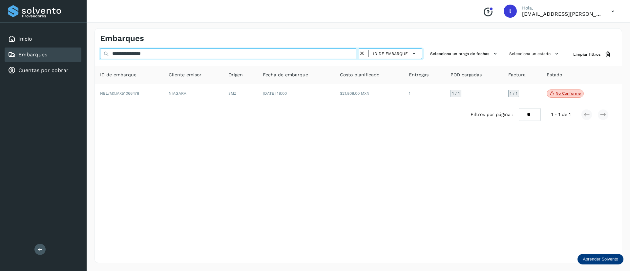
drag, startPoint x: 174, startPoint y: 55, endPoint x: 83, endPoint y: 53, distance: 91.5
click at [83, 53] on div "**********" at bounding box center [315, 135] width 630 height 271
paste
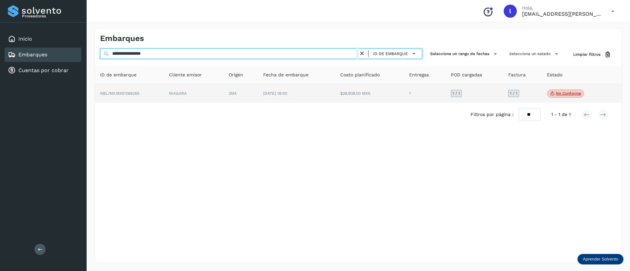
type input "**********"
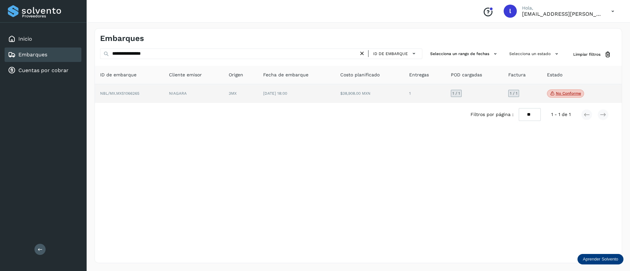
click at [335, 100] on td "[DATE] 18:00" at bounding box center [369, 93] width 69 height 19
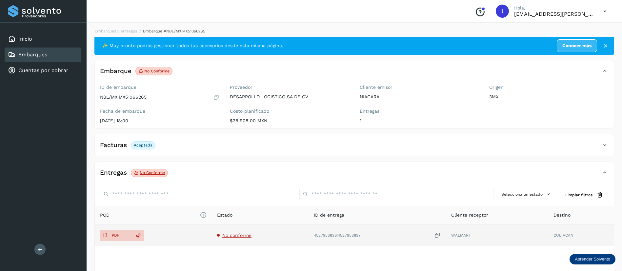
click at [309, 232] on td "No conforme" at bounding box center [377, 236] width 137 height 22
click at [235, 236] on span "No conforme" at bounding box center [236, 235] width 29 height 5
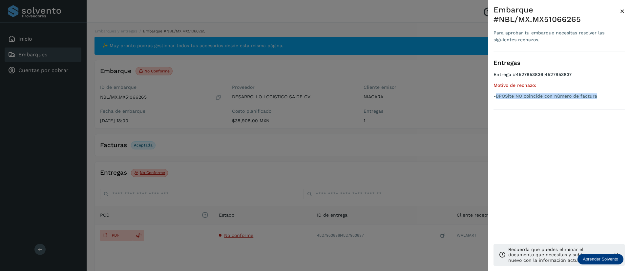
drag, startPoint x: 496, startPoint y: 96, endPoint x: 599, endPoint y: 93, distance: 103.0
click at [599, 93] on p "-BPOSite NO coincide con número de factura" at bounding box center [558, 96] width 131 height 6
click at [622, 11] on span "×" at bounding box center [622, 11] width 5 height 9
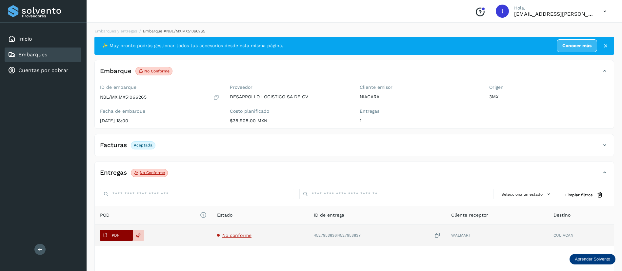
click at [110, 233] on span "PDF" at bounding box center [111, 235] width 22 height 10
click at [236, 235] on span "No conforme" at bounding box center [236, 235] width 29 height 5
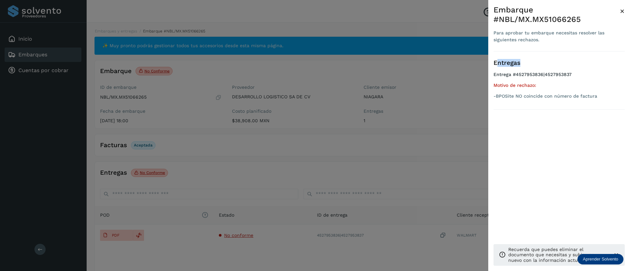
drag, startPoint x: 498, startPoint y: 65, endPoint x: 554, endPoint y: 65, distance: 56.4
click at [554, 65] on h3 "Entregas" at bounding box center [558, 63] width 131 height 8
click at [519, 71] on div "Entregas Entrega #4527953836|4527953837 Motivo de rechazo: -BPOSite NO coincide…" at bounding box center [558, 80] width 131 height 58
drag, startPoint x: 494, startPoint y: 95, endPoint x: 524, endPoint y: 95, distance: 29.8
click at [524, 95] on p "-BPOSite NO coincide con número de factura" at bounding box center [558, 96] width 131 height 6
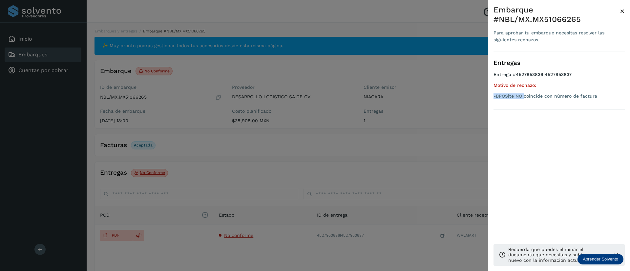
click at [621, 14] on span "×" at bounding box center [622, 11] width 5 height 9
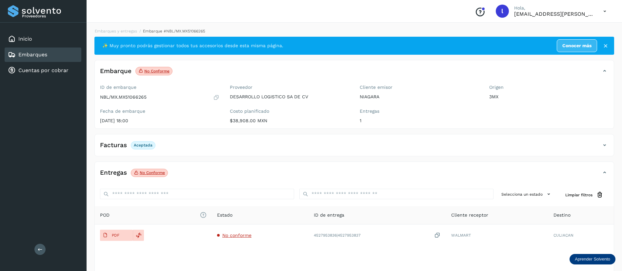
click at [21, 56] on link "Embarques" at bounding box center [32, 54] width 29 height 6
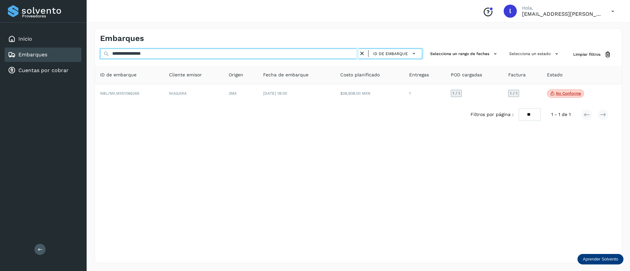
drag, startPoint x: 161, startPoint y: 50, endPoint x: 75, endPoint y: 55, distance: 85.8
click at [75, 55] on div "**********" at bounding box center [315, 135] width 630 height 271
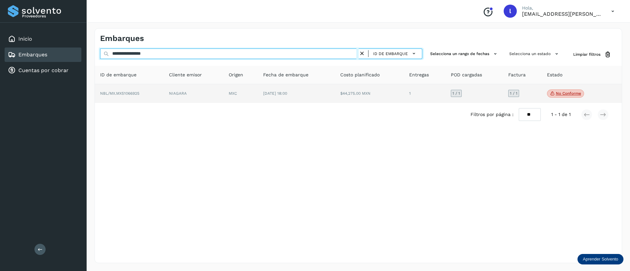
type input "**********"
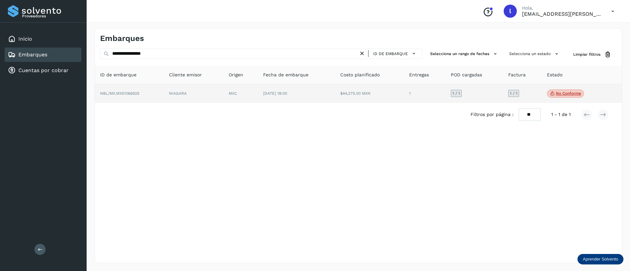
click at [404, 99] on td "$44,275.00 MXN" at bounding box center [425, 93] width 42 height 19
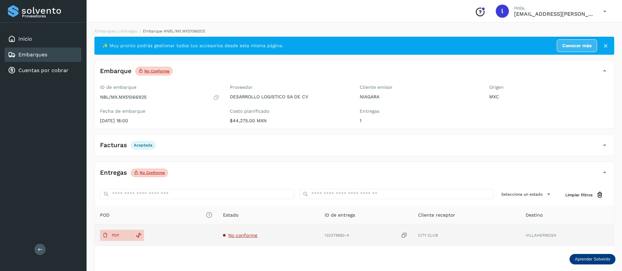
click at [238, 237] on span "No conforme" at bounding box center [242, 235] width 29 height 5
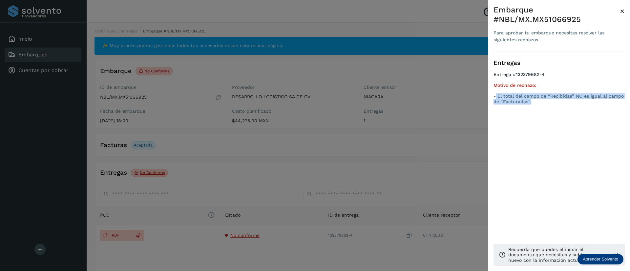
drag, startPoint x: 534, startPoint y: 102, endPoint x: 495, endPoint y: 97, distance: 38.8
click at [495, 97] on p "- El total del campo de “Recibidas” NO es igual al campo de “Facturadas”." at bounding box center [558, 98] width 131 height 11
click at [390, 129] on div at bounding box center [315, 135] width 630 height 271
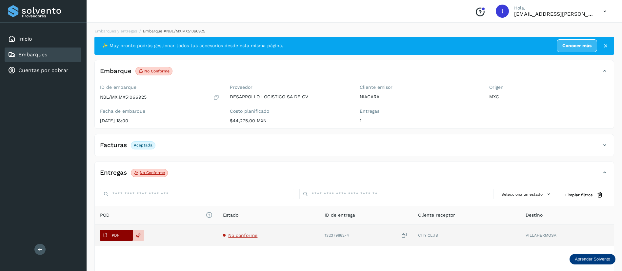
click at [103, 239] on span "PDF" at bounding box center [111, 235] width 22 height 10
click at [116, 234] on p "PDF" at bounding box center [116, 235] width 8 height 5
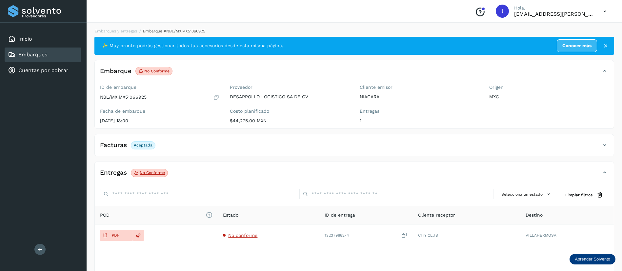
click at [44, 57] on link "Embarques" at bounding box center [32, 54] width 29 height 6
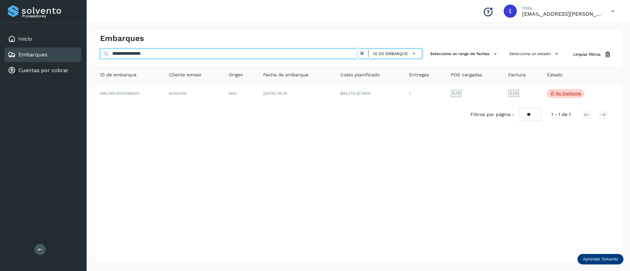
drag, startPoint x: 174, startPoint y: 54, endPoint x: 71, endPoint y: 55, distance: 103.3
click at [71, 55] on div "**********" at bounding box center [315, 135] width 630 height 271
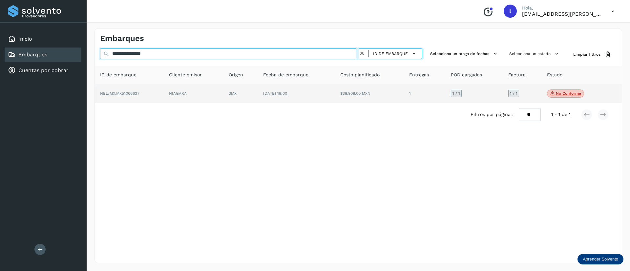
type input "**********"
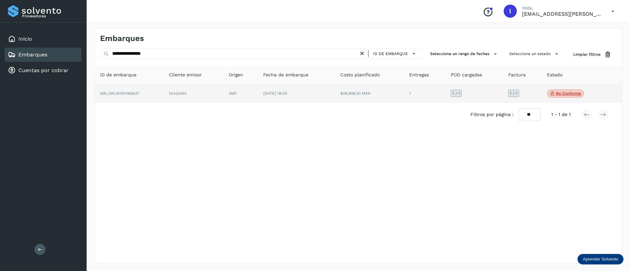
click at [335, 94] on td "[DATE] 18:00" at bounding box center [369, 93] width 69 height 19
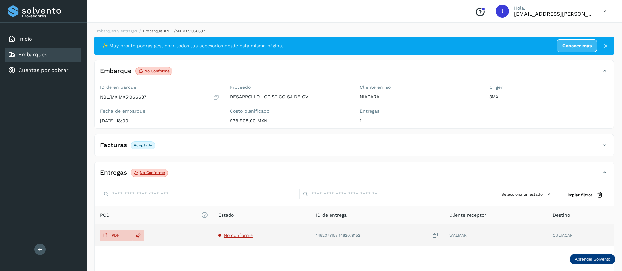
click at [237, 234] on span "No conforme" at bounding box center [238, 235] width 29 height 5
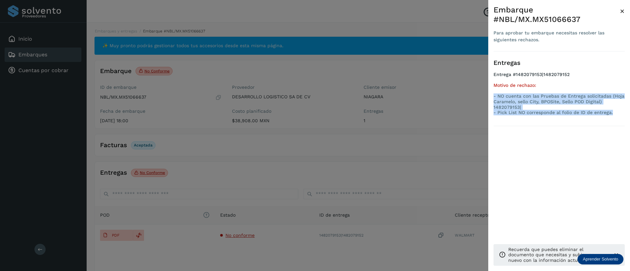
drag, startPoint x: 611, startPoint y: 112, endPoint x: 493, endPoint y: 97, distance: 118.4
click at [493, 97] on div "- NO cuenta con las Pruebas de Entrega solicitadas (Hoja Caramelo, sello City, …" at bounding box center [558, 104] width 131 height 22
click at [620, 10] on span "×" at bounding box center [622, 11] width 5 height 9
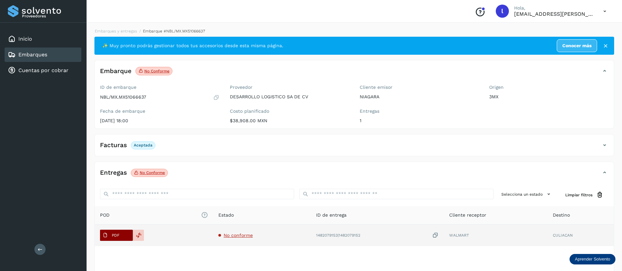
click at [115, 238] on span "PDF" at bounding box center [111, 235] width 22 height 10
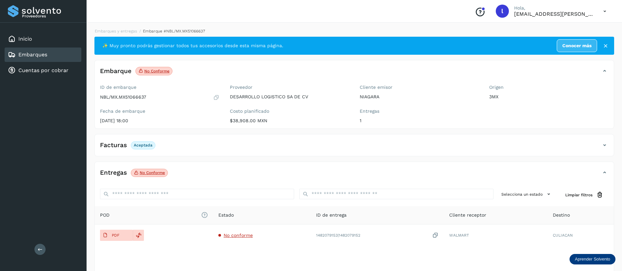
click at [31, 57] on link "Embarques" at bounding box center [32, 54] width 29 height 6
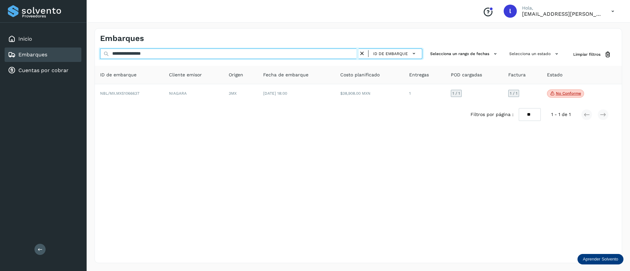
drag, startPoint x: 174, startPoint y: 55, endPoint x: 76, endPoint y: 52, distance: 98.8
click at [76, 52] on div "**********" at bounding box center [315, 135] width 630 height 271
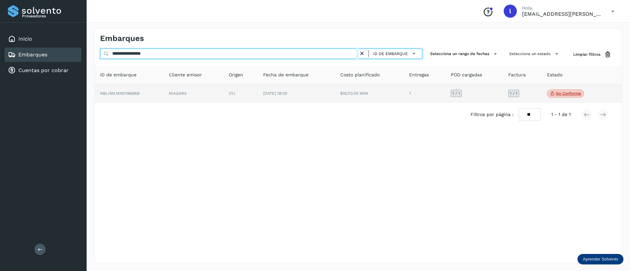
type input "**********"
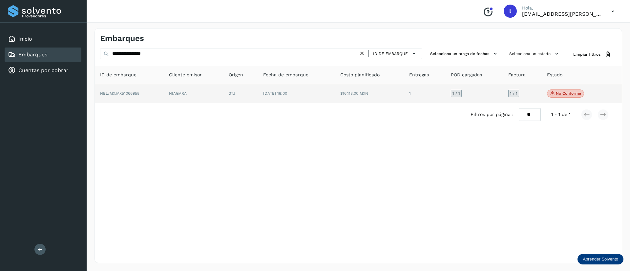
click at [404, 92] on td "$16,113.00 MXN" at bounding box center [425, 93] width 42 height 19
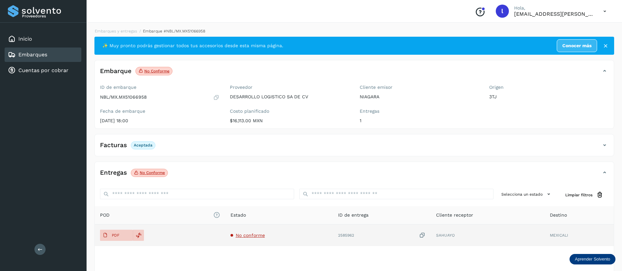
click at [333, 231] on td "No conforme" at bounding box center [382, 236] width 98 height 22
click at [254, 235] on span "No conforme" at bounding box center [250, 235] width 29 height 5
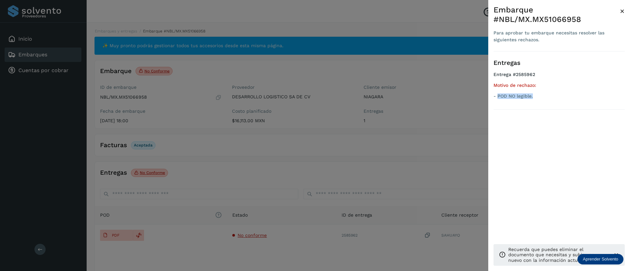
drag, startPoint x: 541, startPoint y: 99, endPoint x: 497, endPoint y: 99, distance: 44.0
click at [497, 99] on ul "Entrega #2585962 Motivo de rechazo: - POD NO legible." at bounding box center [558, 87] width 131 height 30
click at [622, 11] on span "×" at bounding box center [622, 11] width 5 height 9
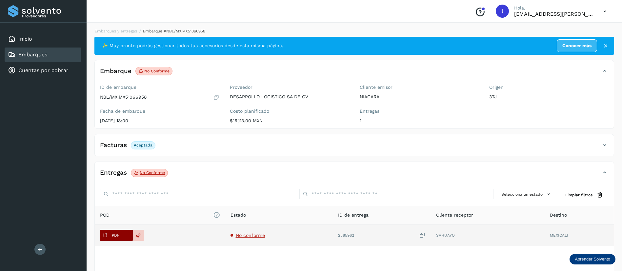
click at [118, 232] on span "PDF" at bounding box center [111, 235] width 22 height 10
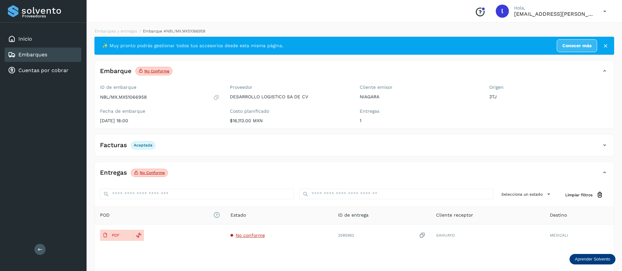
click at [25, 52] on link "Embarques" at bounding box center [32, 54] width 29 height 6
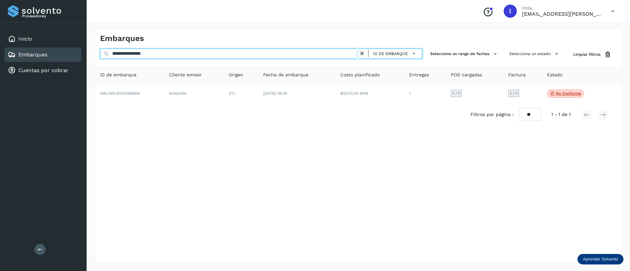
drag, startPoint x: 180, startPoint y: 53, endPoint x: 90, endPoint y: 56, distance: 90.2
click at [90, 56] on div "**********" at bounding box center [358, 145] width 543 height 251
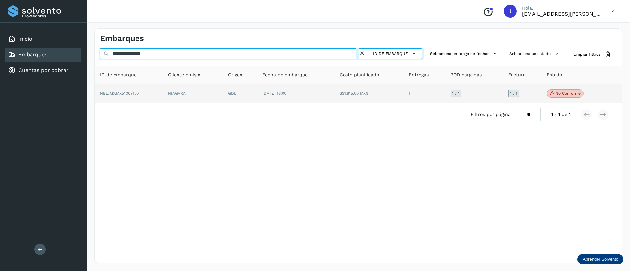
type input "**********"
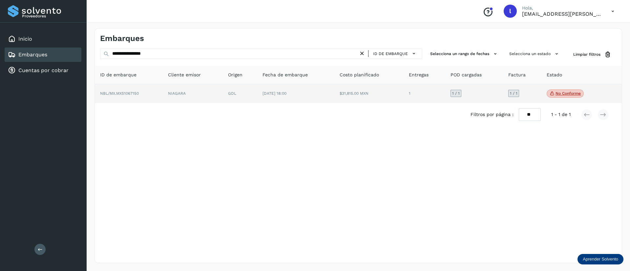
click at [403, 98] on td "$31,815.00 MXN" at bounding box center [424, 93] width 42 height 19
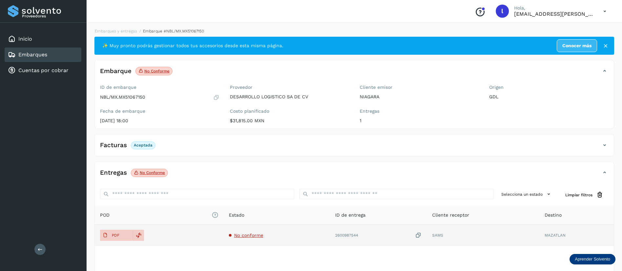
click at [253, 237] on span "No conforme" at bounding box center [248, 235] width 29 height 5
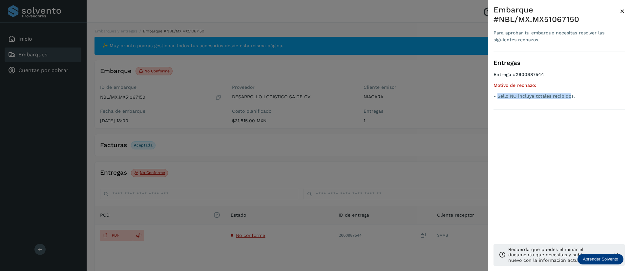
drag, startPoint x: 572, startPoint y: 96, endPoint x: 497, endPoint y: 100, distance: 74.9
click at [497, 100] on ul "Entrega #2600987544 Motivo de rechazo: - Sello NO incluye totales recibidos." at bounding box center [558, 87] width 131 height 30
click at [622, 10] on span "×" at bounding box center [622, 11] width 5 height 9
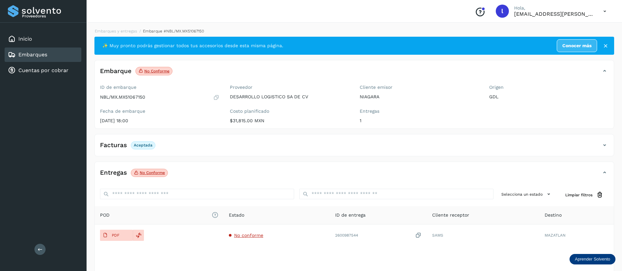
click at [34, 59] on div "Embarques" at bounding box center [43, 55] width 77 height 14
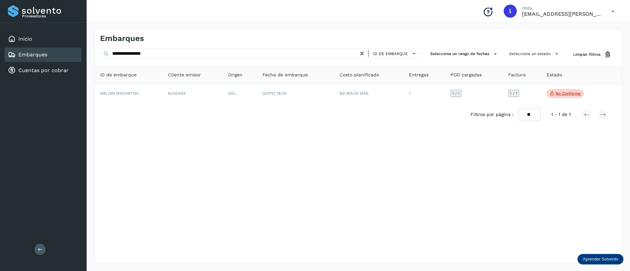
click at [168, 59] on div "**********" at bounding box center [261, 55] width 322 height 12
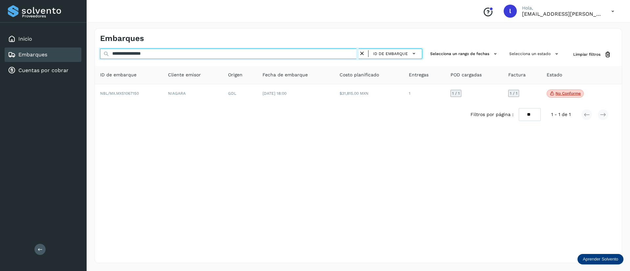
drag, startPoint x: 176, startPoint y: 55, endPoint x: 65, endPoint y: 53, distance: 110.6
click at [65, 53] on div "**********" at bounding box center [315, 135] width 630 height 271
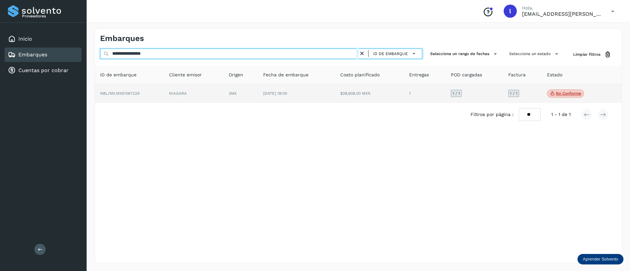
type input "**********"
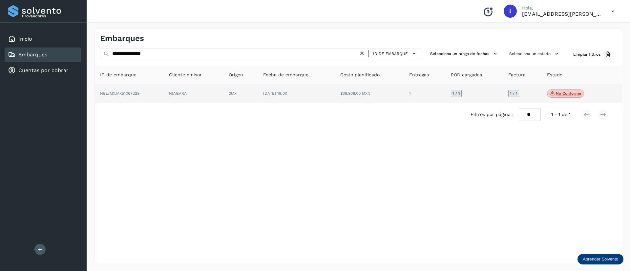
click at [335, 100] on td "[DATE] 18:00" at bounding box center [369, 93] width 69 height 19
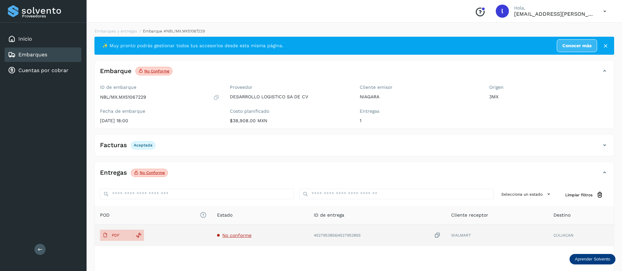
click at [229, 233] on span "No conforme" at bounding box center [236, 235] width 29 height 5
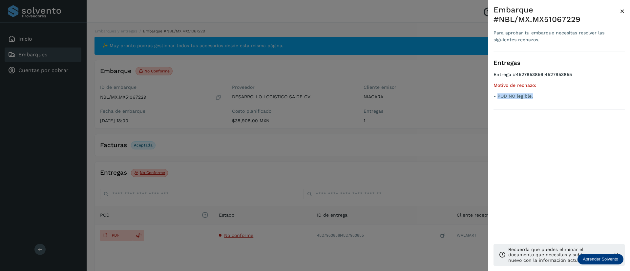
drag, startPoint x: 539, startPoint y: 96, endPoint x: 497, endPoint y: 96, distance: 42.0
click at [497, 96] on p "- POD NO legible." at bounding box center [558, 96] width 131 height 6
click at [622, 8] on span "×" at bounding box center [622, 11] width 5 height 9
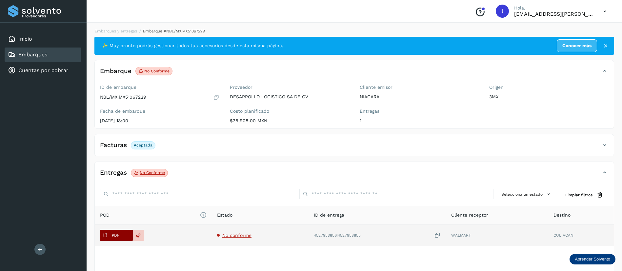
click at [109, 235] on span "PDF" at bounding box center [111, 235] width 22 height 10
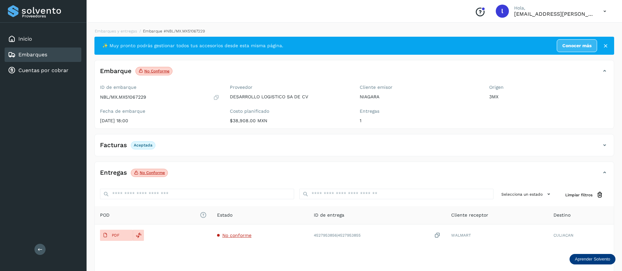
click at [37, 56] on link "Embarques" at bounding box center [32, 54] width 29 height 6
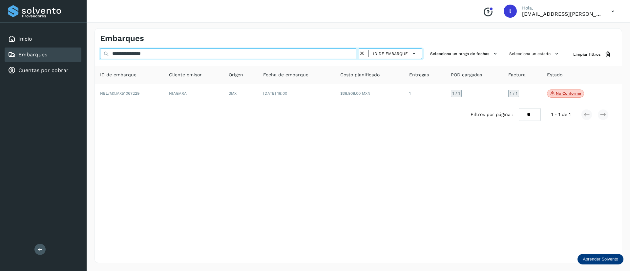
drag, startPoint x: 180, startPoint y: 56, endPoint x: 49, endPoint y: 61, distance: 131.3
click at [49, 61] on div "**********" at bounding box center [315, 135] width 630 height 271
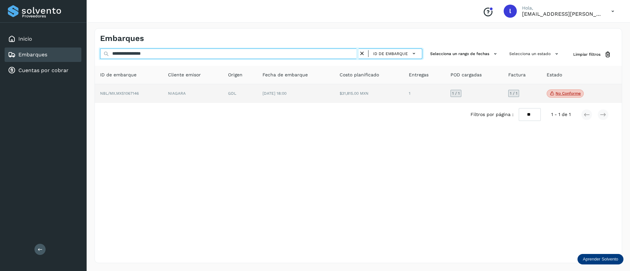
type input "**********"
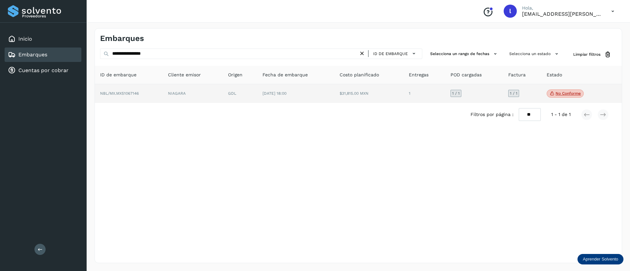
click at [403, 100] on td "$31,815.00 MXN" at bounding box center [424, 93] width 42 height 19
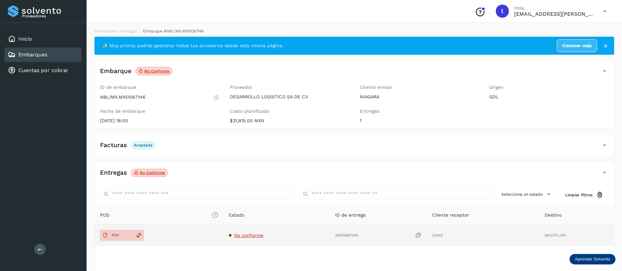
click at [250, 234] on span "No conforme" at bounding box center [248, 235] width 29 height 5
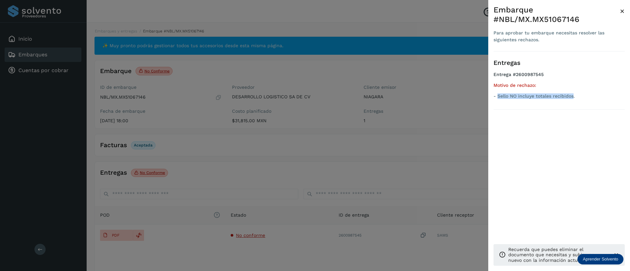
drag, startPoint x: 573, startPoint y: 97, endPoint x: 498, endPoint y: 100, distance: 75.8
click at [498, 100] on ul "Entrega #2600987545 Motivo de rechazo: - Sello NO incluye totales recibidos." at bounding box center [558, 87] width 131 height 30
click at [623, 12] on span "×" at bounding box center [622, 11] width 5 height 9
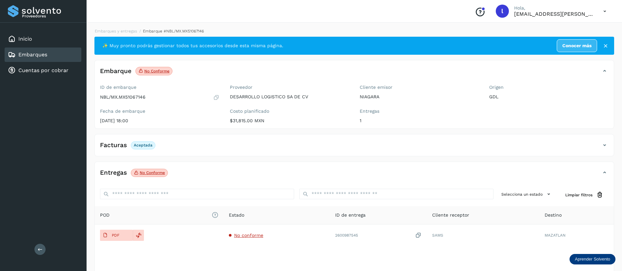
click at [25, 50] on div "Embarques" at bounding box center [43, 55] width 77 height 14
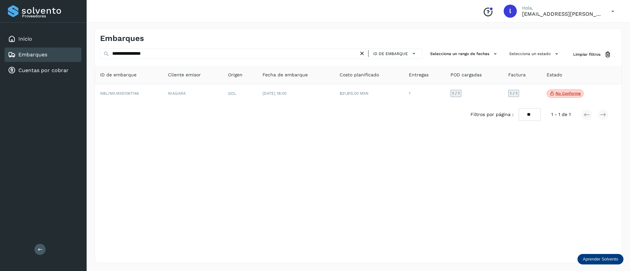
drag, startPoint x: 179, startPoint y: 60, endPoint x: 176, endPoint y: 54, distance: 6.6
click at [176, 54] on div "**********" at bounding box center [261, 55] width 322 height 12
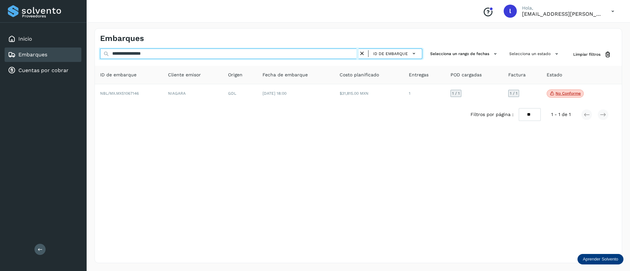
drag, startPoint x: 176, startPoint y: 54, endPoint x: 88, endPoint y: 54, distance: 88.6
click at [88, 54] on div "**********" at bounding box center [358, 145] width 543 height 251
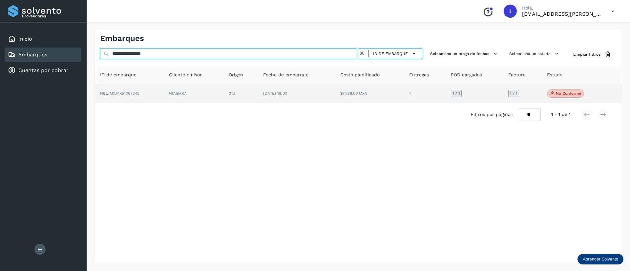
type input "**********"
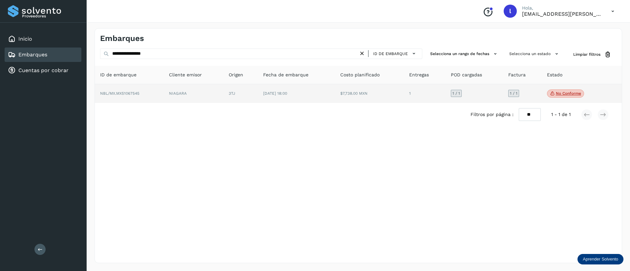
click at [404, 97] on td "$7,738.00 MXN" at bounding box center [425, 93] width 42 height 19
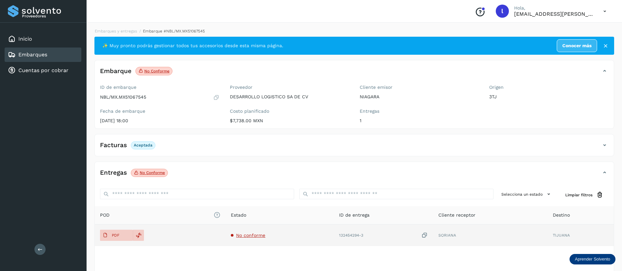
click at [334, 232] on td "No conforme" at bounding box center [383, 236] width 99 height 22
click at [253, 237] on span "No conforme" at bounding box center [250, 235] width 29 height 5
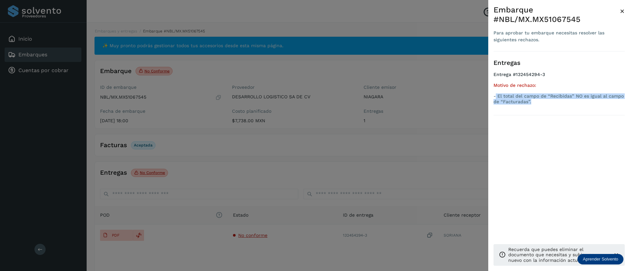
drag, startPoint x: 536, startPoint y: 102, endPoint x: 496, endPoint y: 96, distance: 40.4
click at [496, 96] on p "- El total del campo de “Recibidas” NO es igual al campo de “Facturadas”." at bounding box center [558, 98] width 131 height 11
click at [623, 10] on span "×" at bounding box center [622, 11] width 5 height 9
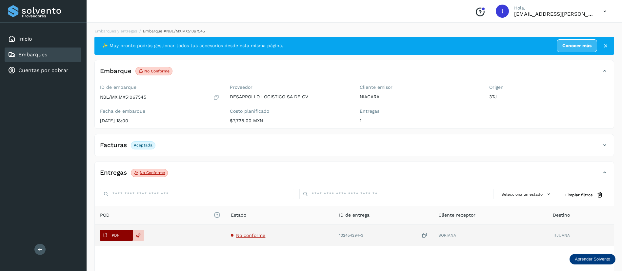
click at [110, 233] on span "PDF" at bounding box center [111, 235] width 22 height 10
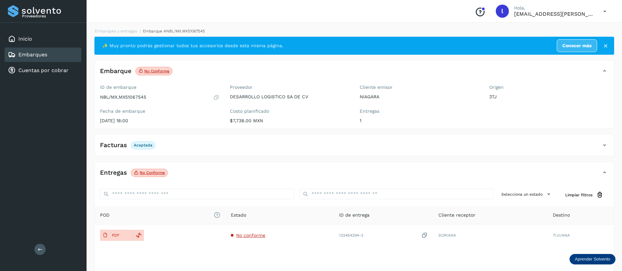
click at [51, 53] on div "Embarques" at bounding box center [43, 55] width 77 height 14
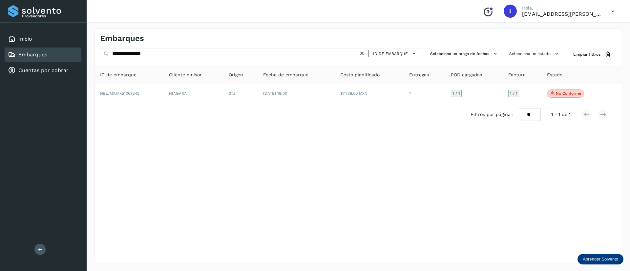
drag, startPoint x: 178, startPoint y: 60, endPoint x: 171, endPoint y: 56, distance: 7.8
click at [171, 56] on div "**********" at bounding box center [261, 55] width 322 height 12
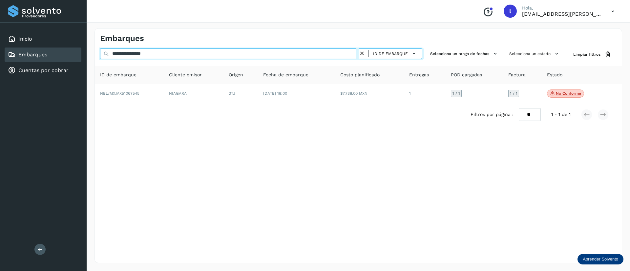
drag, startPoint x: 171, startPoint y: 56, endPoint x: 85, endPoint y: 57, distance: 85.9
click at [85, 57] on div "**********" at bounding box center [315, 135] width 630 height 271
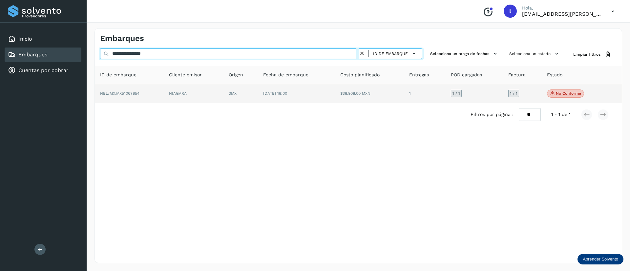
type input "**********"
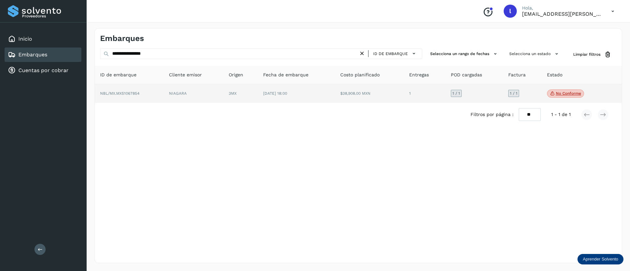
click at [287, 93] on span "[DATE] 18:00" at bounding box center [275, 93] width 24 height 5
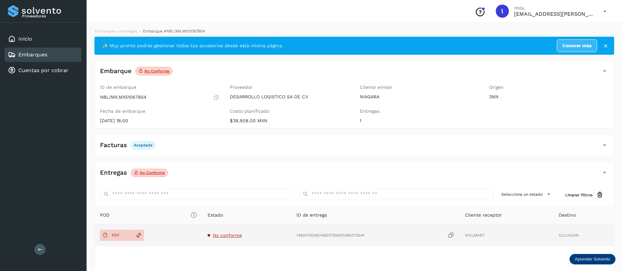
click at [231, 234] on span "No conforme" at bounding box center [227, 235] width 29 height 5
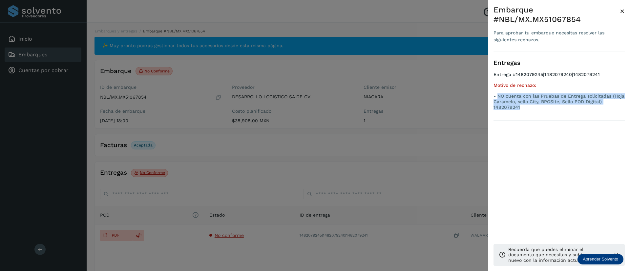
drag, startPoint x: 521, startPoint y: 107, endPoint x: 497, endPoint y: 95, distance: 26.7
click at [497, 95] on p "- NO cuenta con las Pruebas de Entrega solicitadas (Hoja Caramelo, sello City, …" at bounding box center [558, 101] width 131 height 16
click at [622, 13] on span "×" at bounding box center [622, 11] width 5 height 9
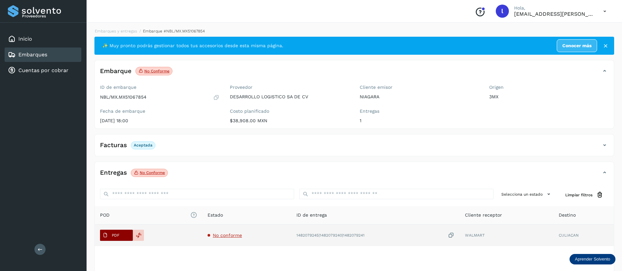
click at [112, 234] on p "PDF" at bounding box center [116, 235] width 8 height 5
